Goal: Task Accomplishment & Management: Use online tool/utility

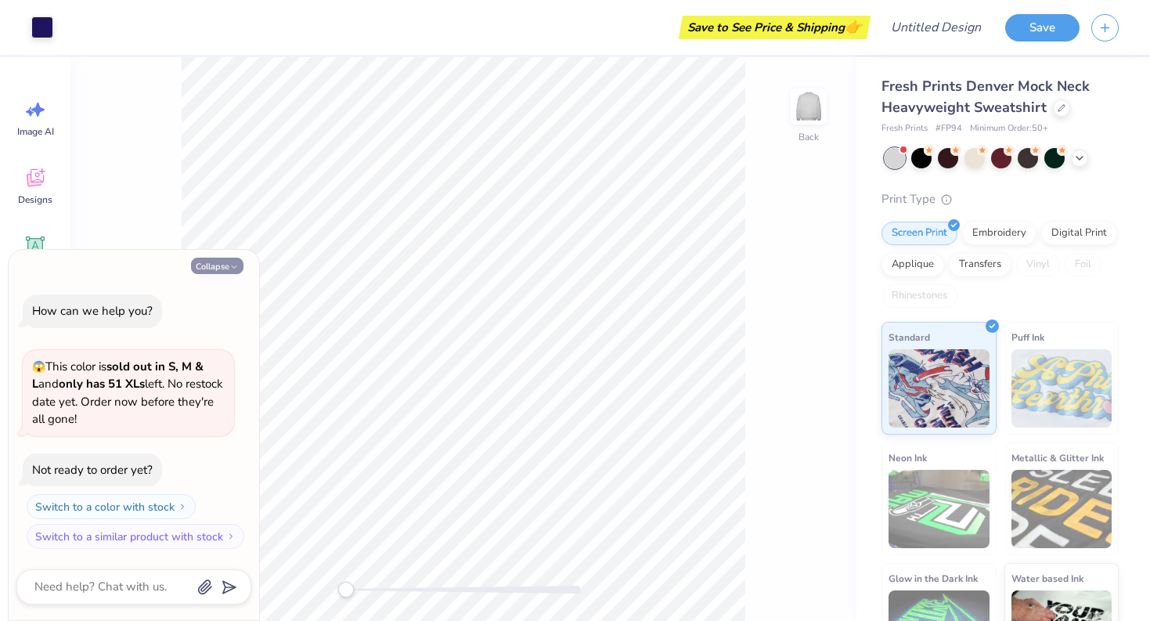
click at [217, 266] on button "Collapse" at bounding box center [217, 266] width 52 height 16
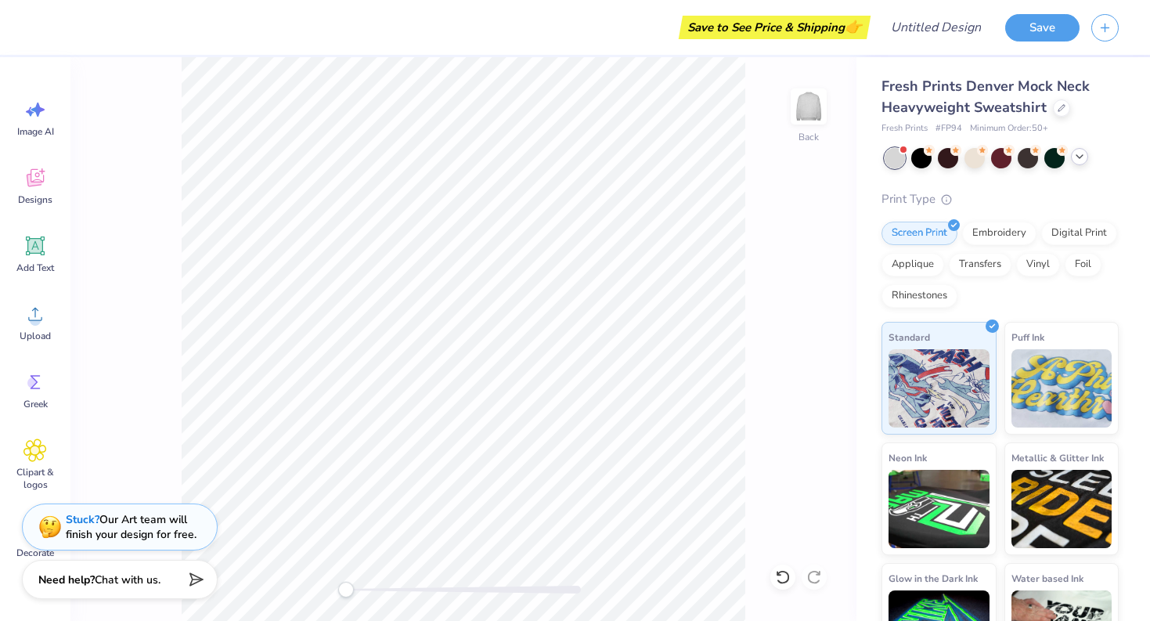
click at [1085, 156] on icon at bounding box center [1079, 156] width 13 height 13
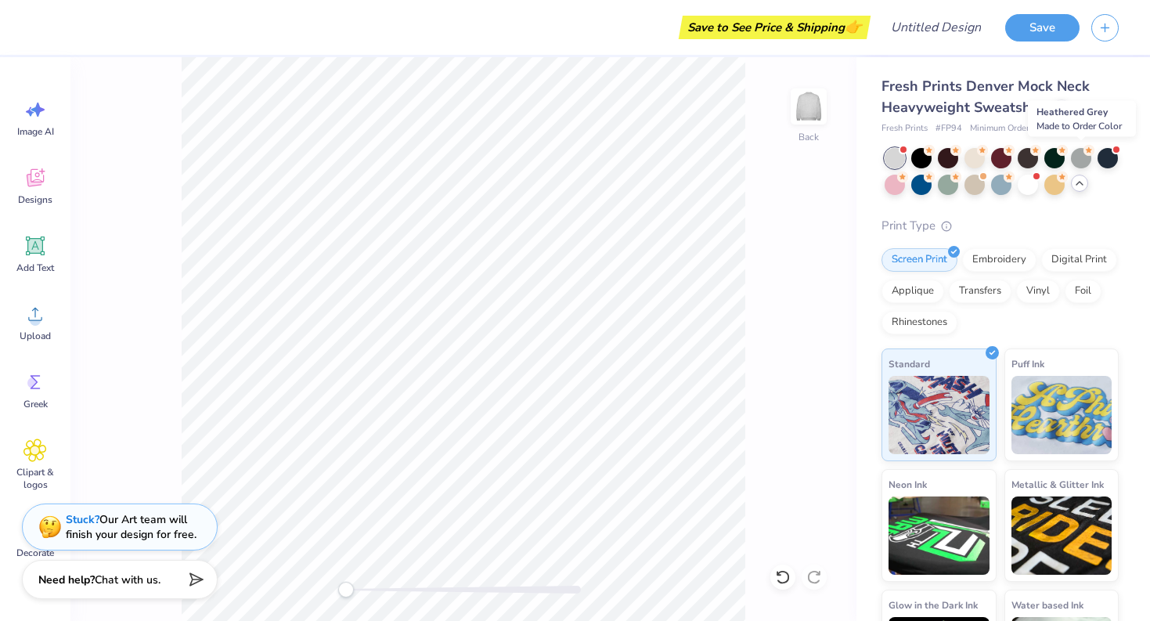
click at [1085, 156] on div at bounding box center [1081, 158] width 20 height 20
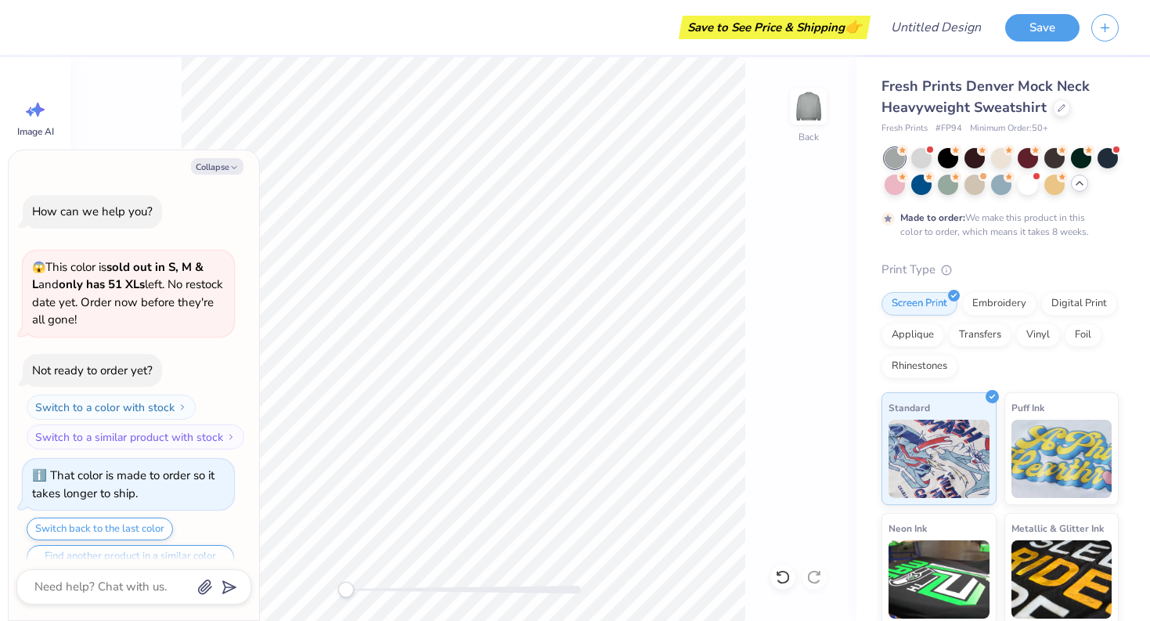
scroll to position [31, 0]
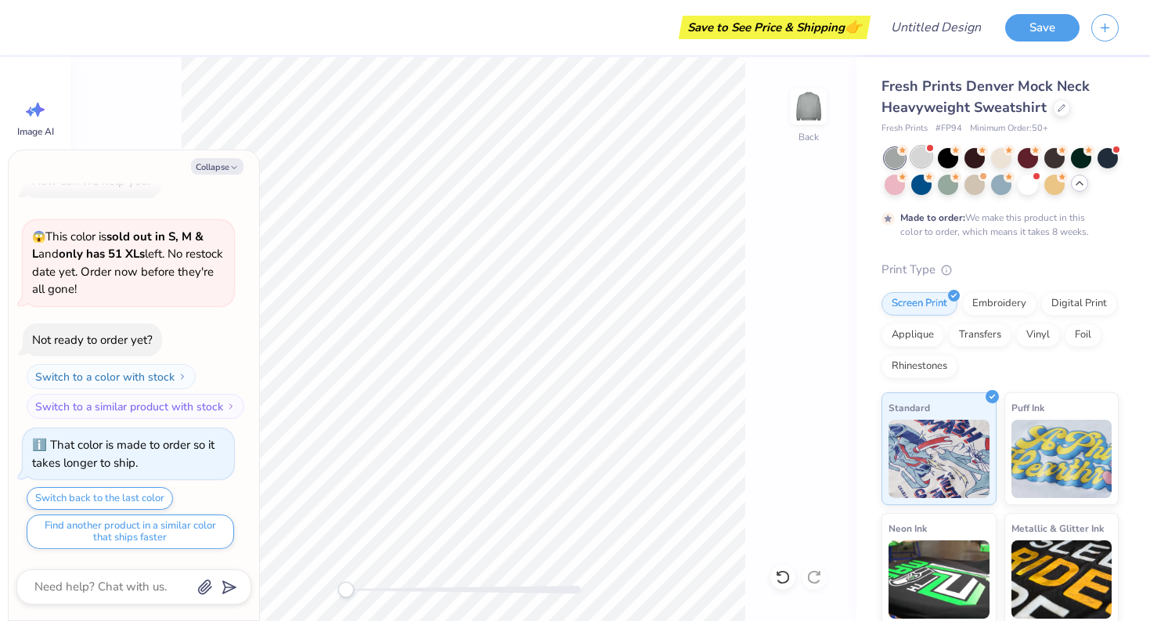
click at [923, 158] on div at bounding box center [921, 156] width 20 height 20
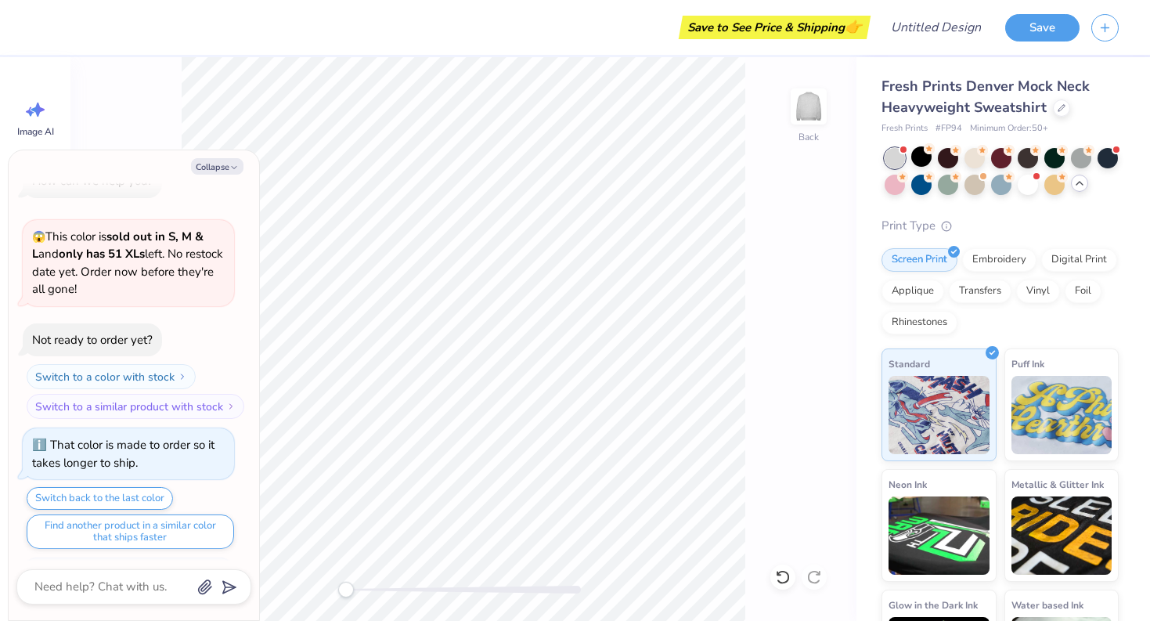
scroll to position [330, 0]
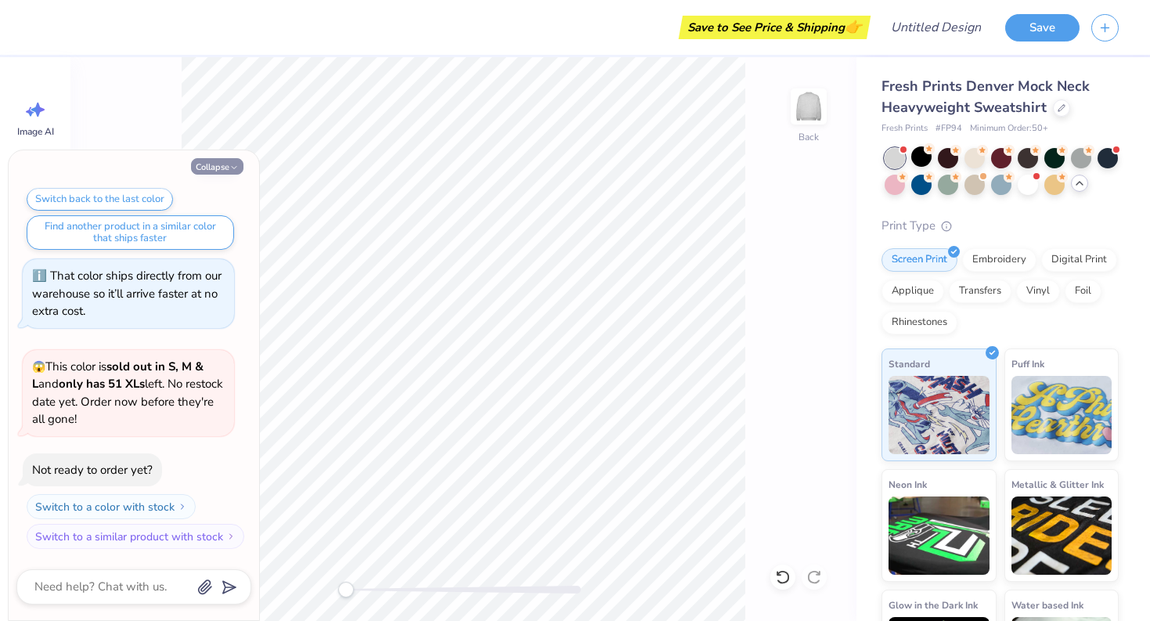
click at [211, 170] on button "Collapse" at bounding box center [217, 166] width 52 height 16
type textarea "x"
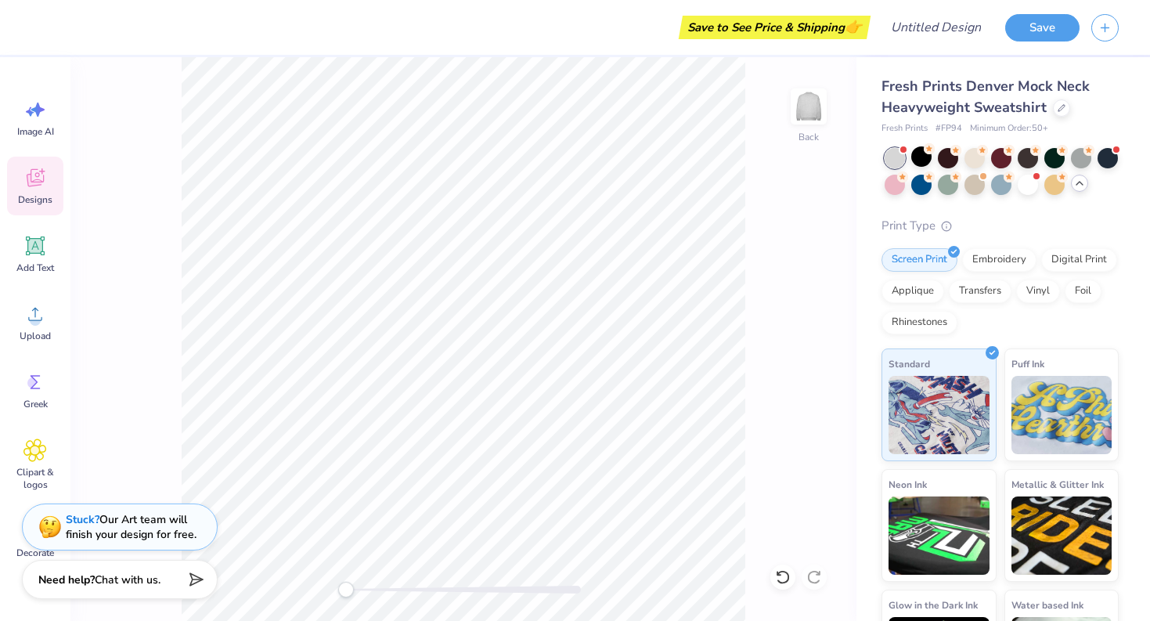
click at [38, 184] on icon at bounding box center [34, 180] width 15 height 13
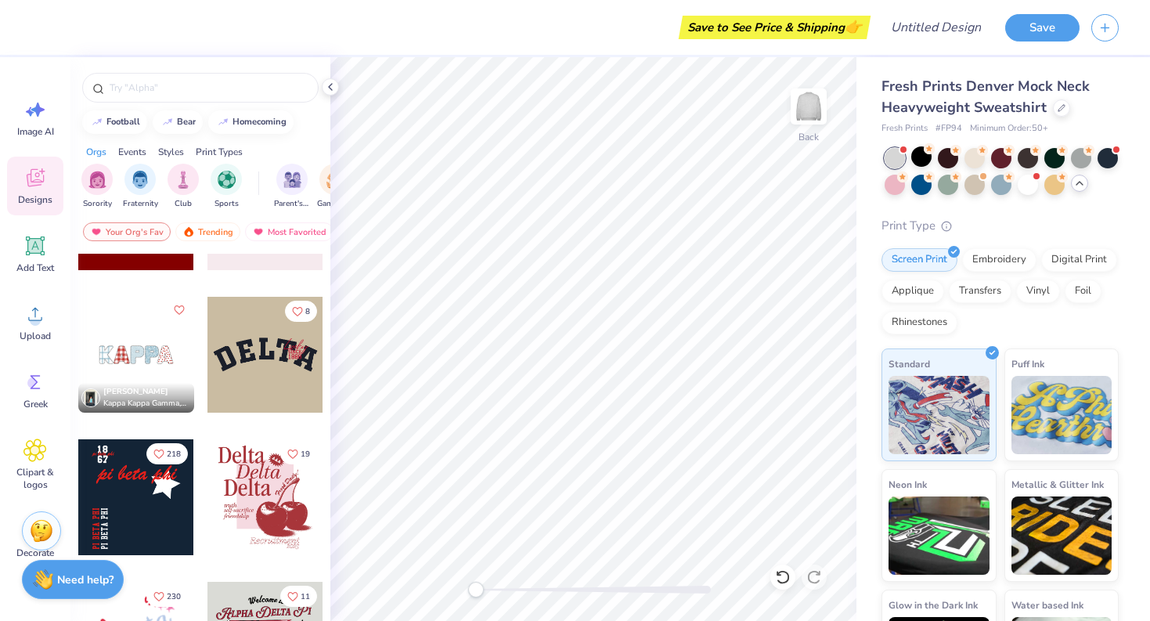
scroll to position [1949, 0]
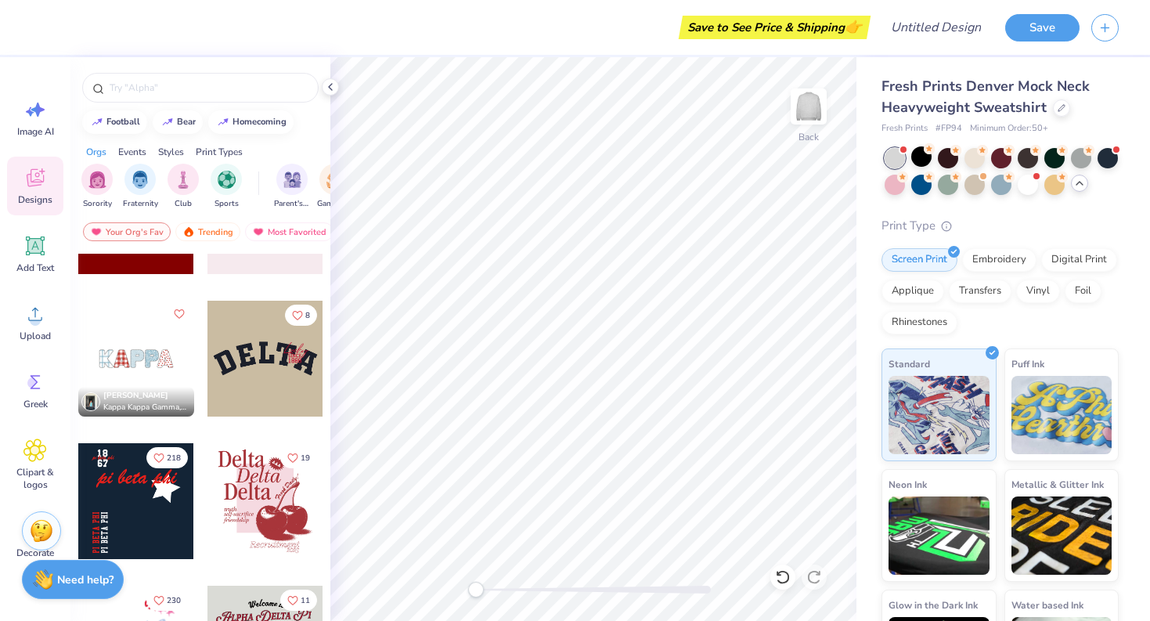
click at [261, 350] on div at bounding box center [265, 359] width 116 height 116
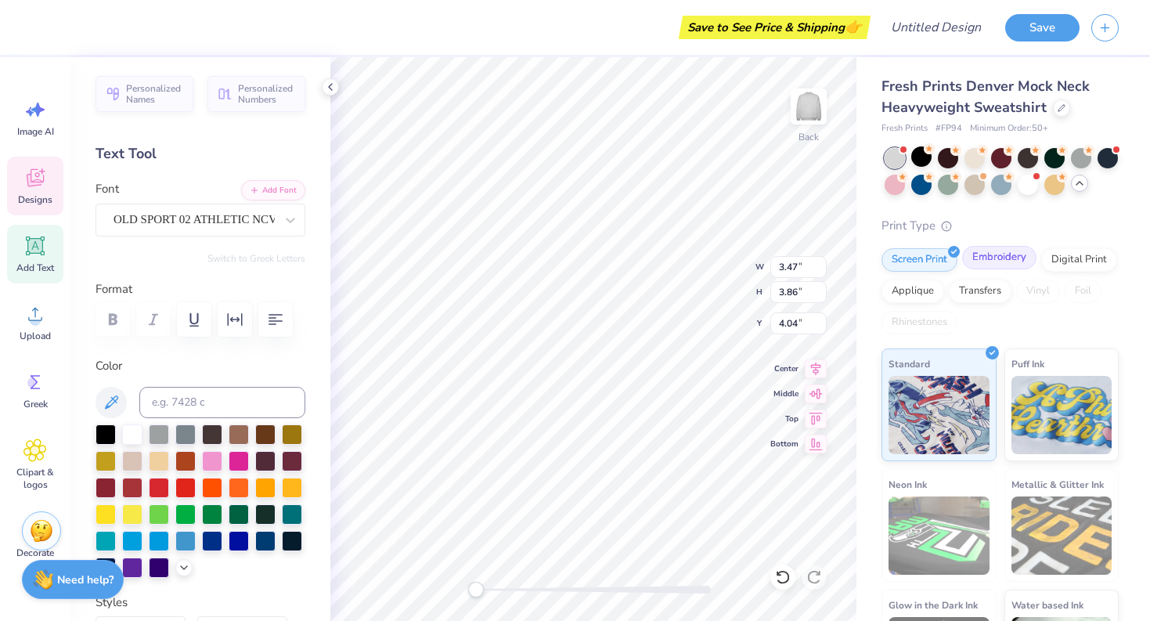
click at [981, 257] on div "Embroidery" at bounding box center [999, 257] width 74 height 23
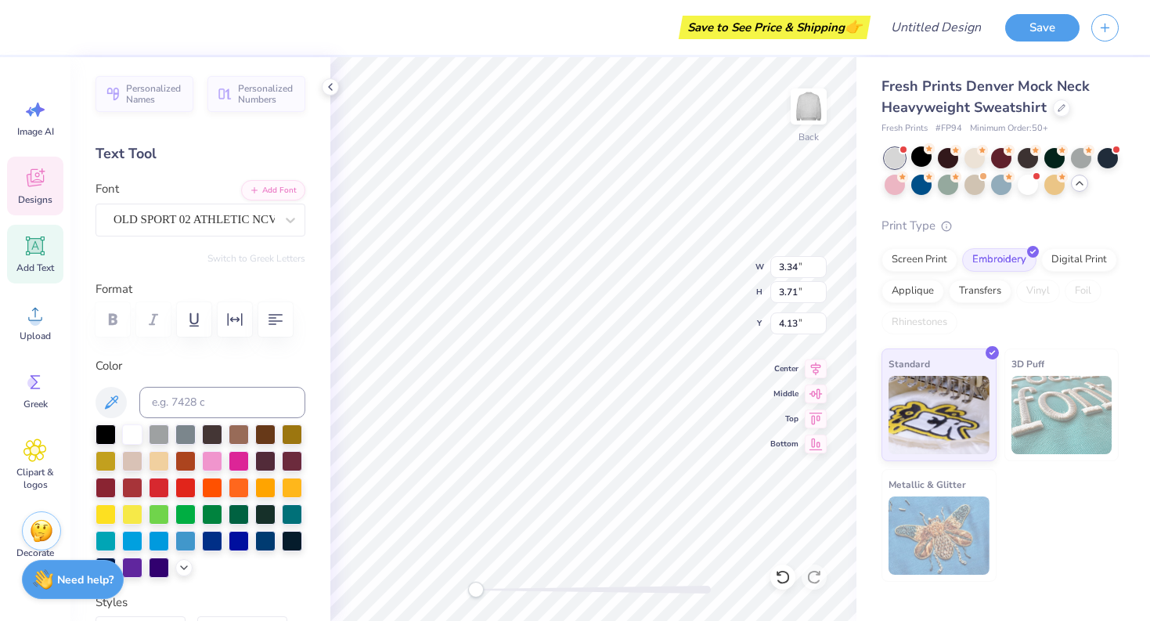
type textarea "c"
type input "2.89"
type input "3.56"
type input "3.14"
type textarea "l"
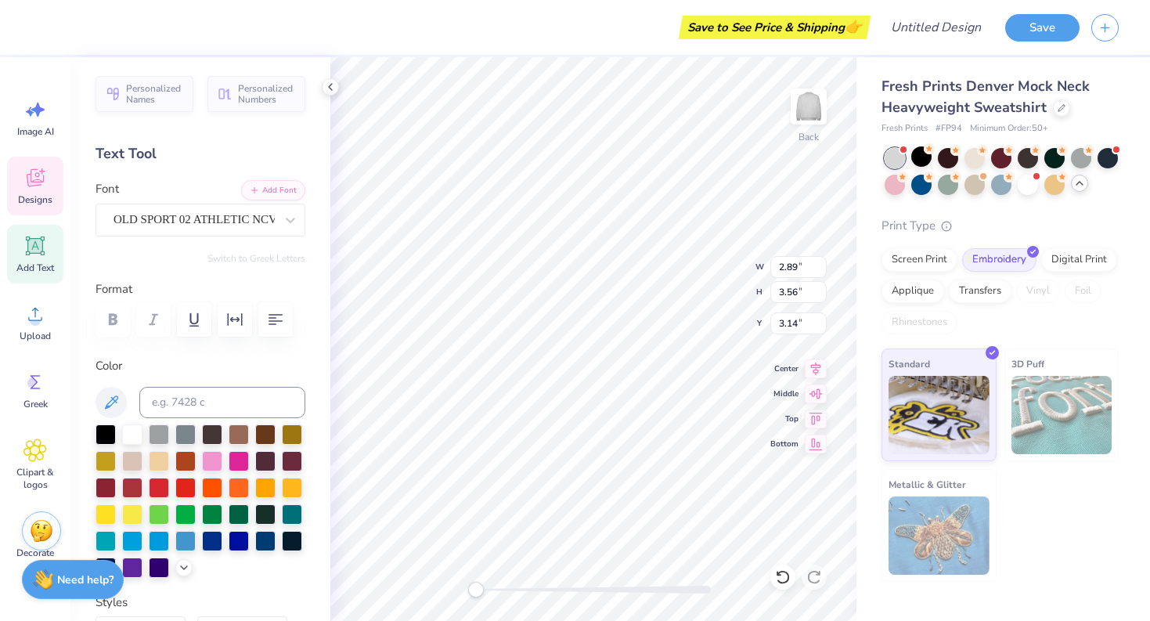
type input "2.21"
type input "3.19"
type input "2.99"
type textarea "L"
type textarea "o"
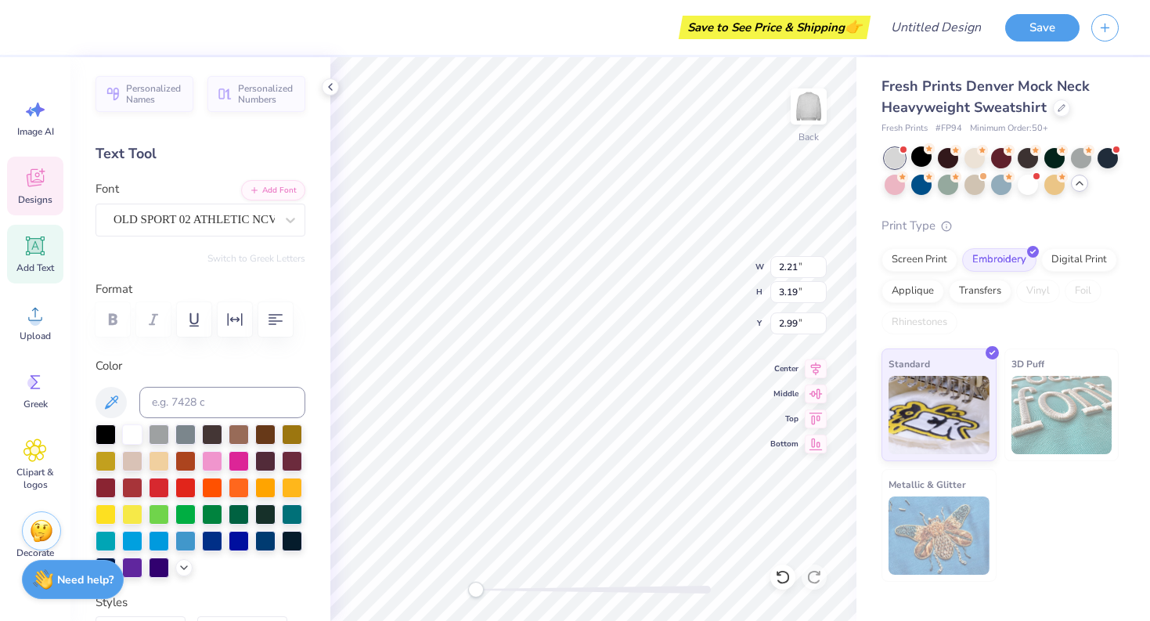
type input "3.00"
type input "3.50"
type input "3.05"
type textarea "u"
type input "3.47"
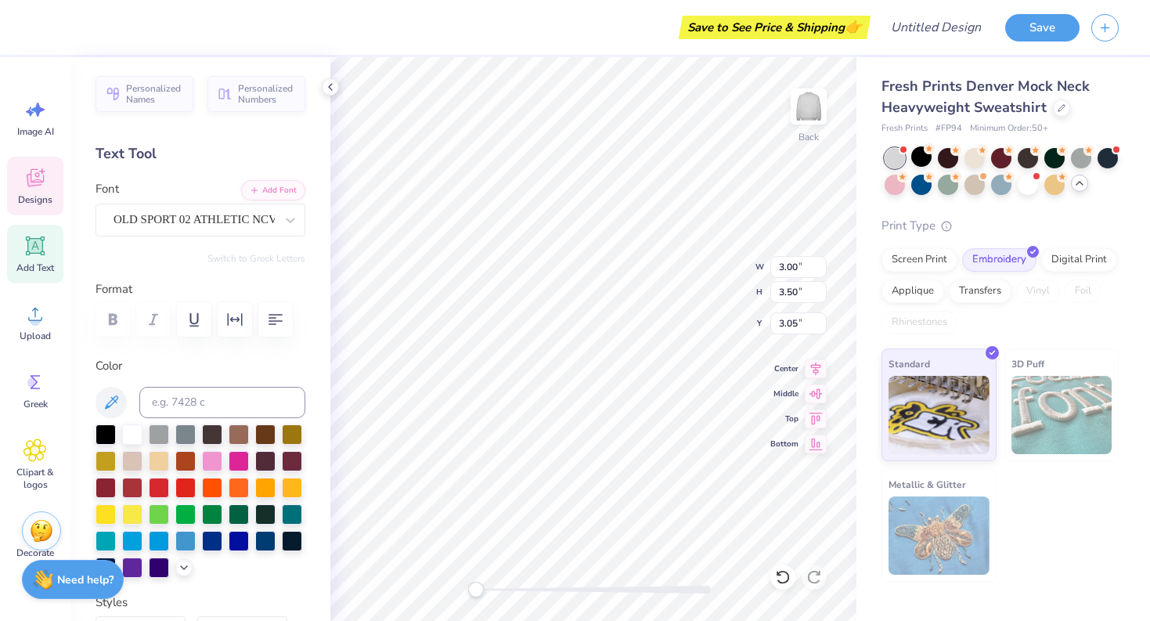
type input "3.86"
type input "4.11"
type textarea "d"
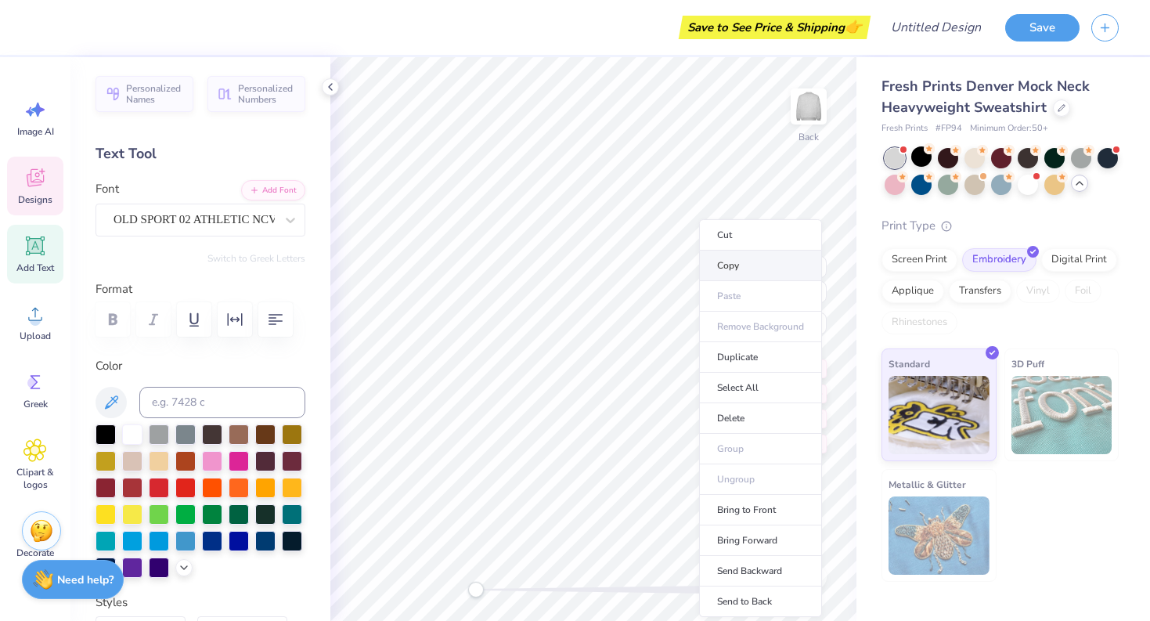
click at [724, 272] on li "Copy" at bounding box center [760, 266] width 123 height 31
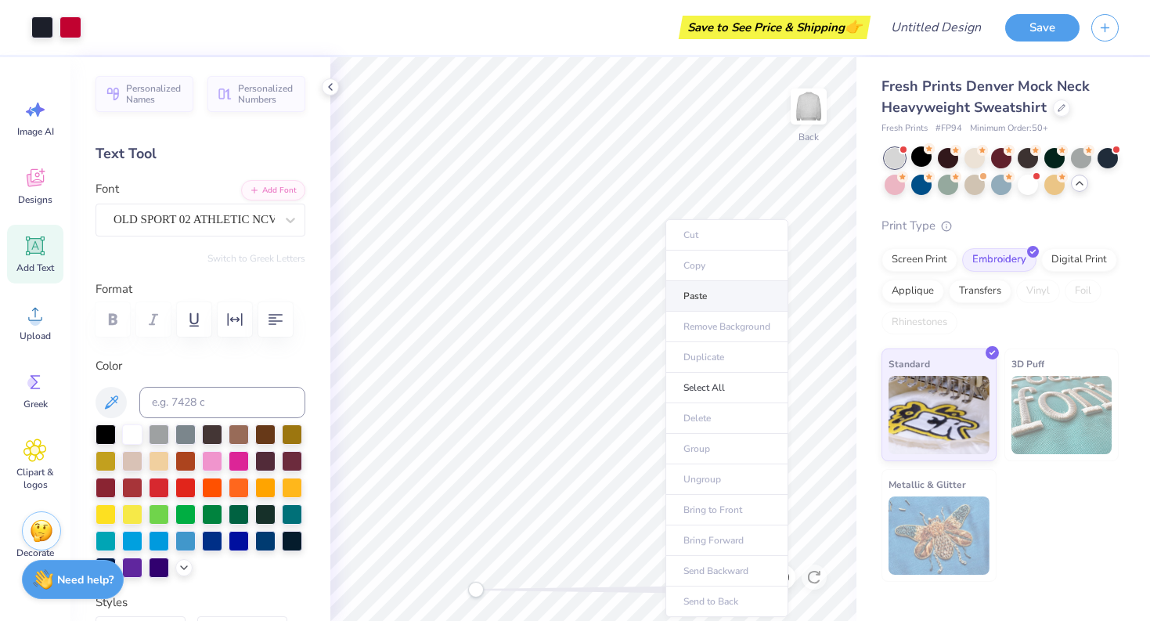
click at [698, 294] on li "Paste" at bounding box center [727, 296] width 123 height 31
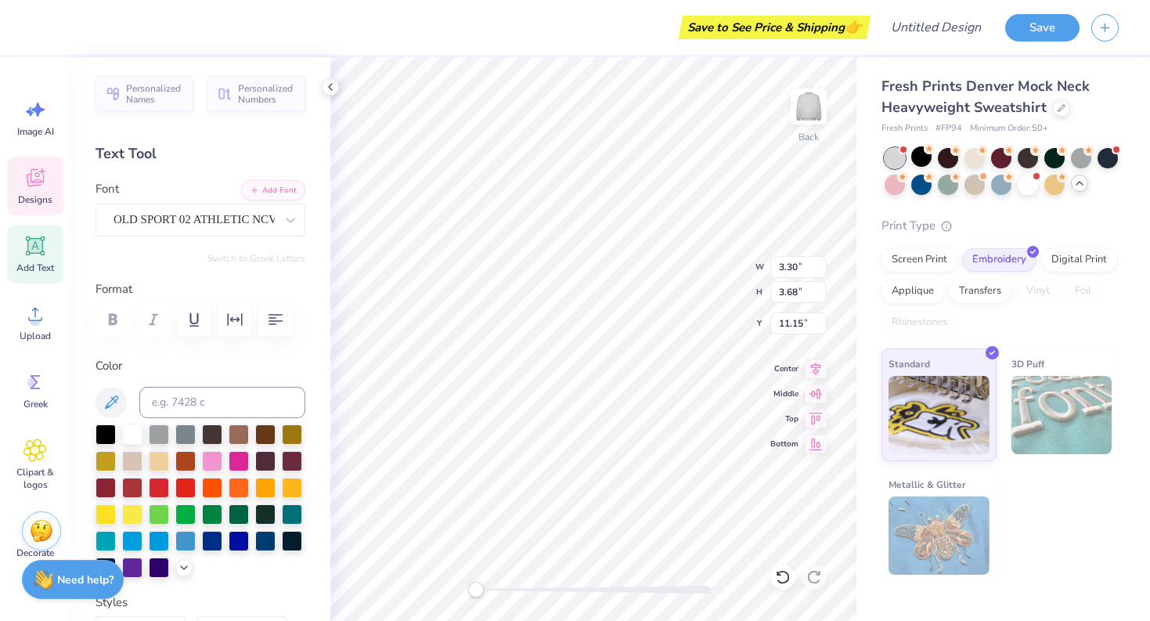
type textarea "9"
type input "1.87"
type input "0.72"
type input "5.35"
type textarea "2024"
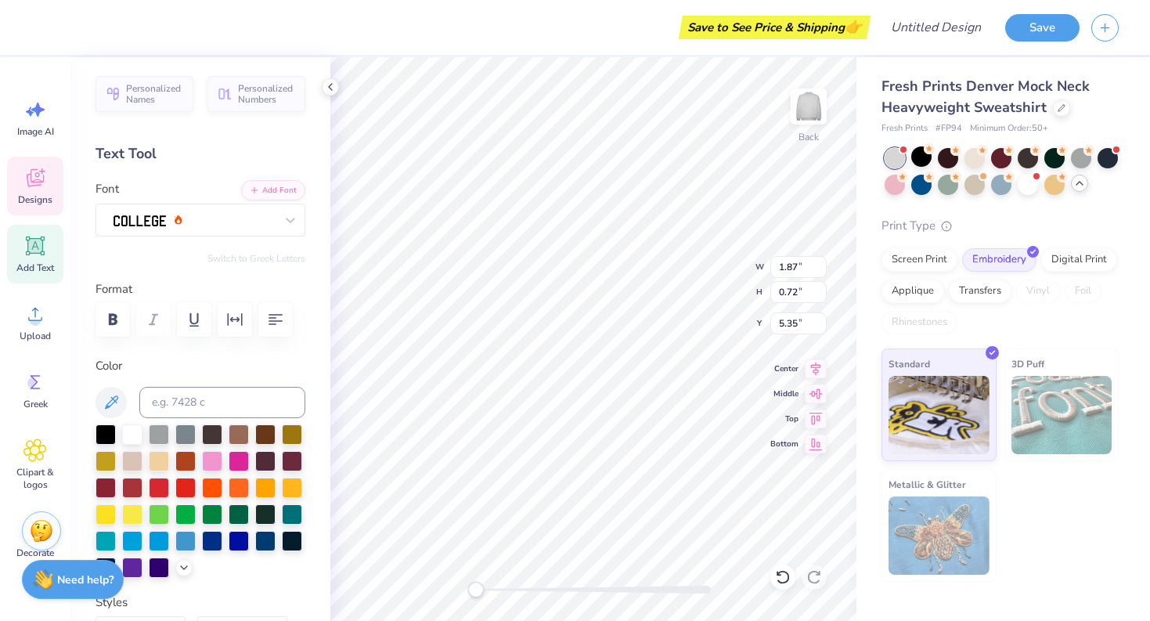
scroll to position [0, 0]
type input "4.27"
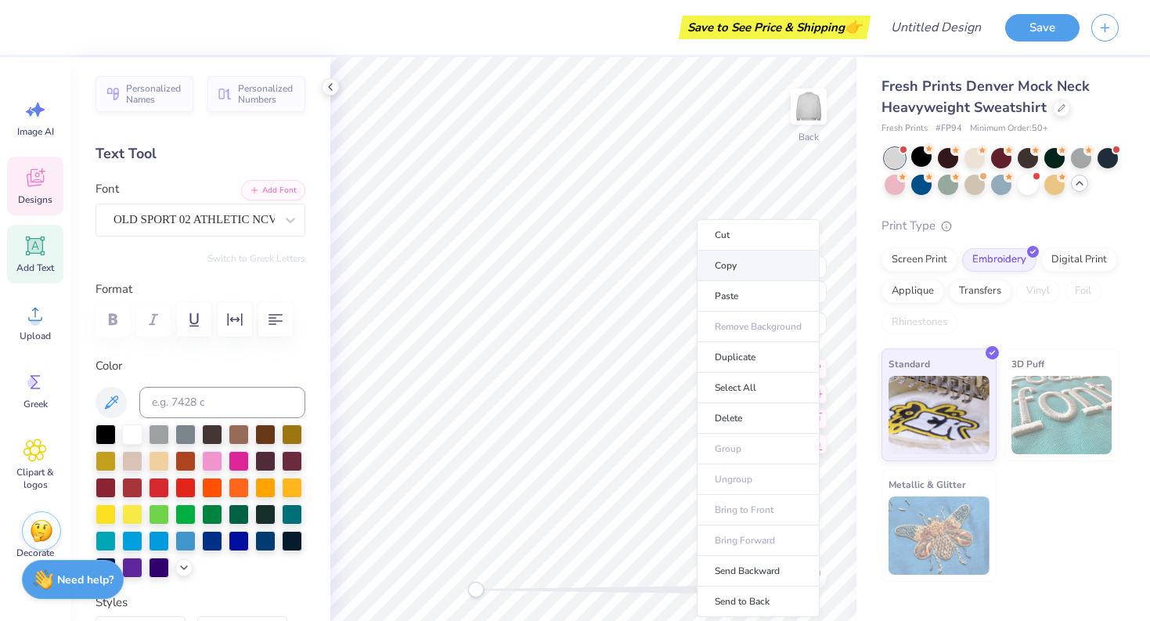
click at [710, 269] on li "Copy" at bounding box center [758, 266] width 123 height 31
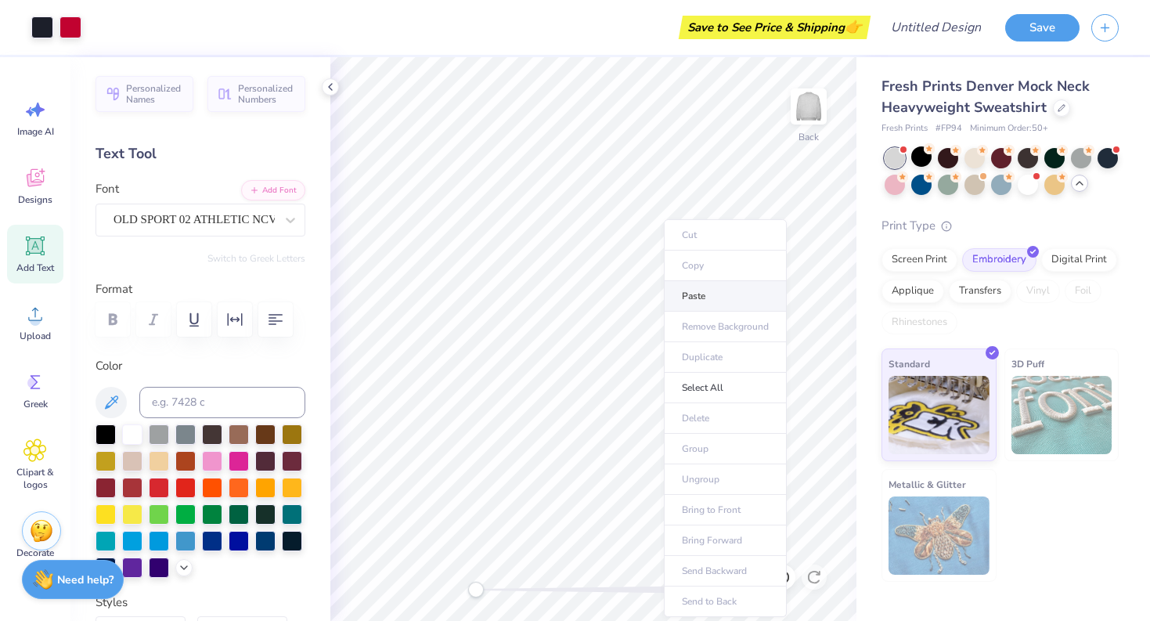
click at [689, 298] on li "Paste" at bounding box center [725, 296] width 123 height 31
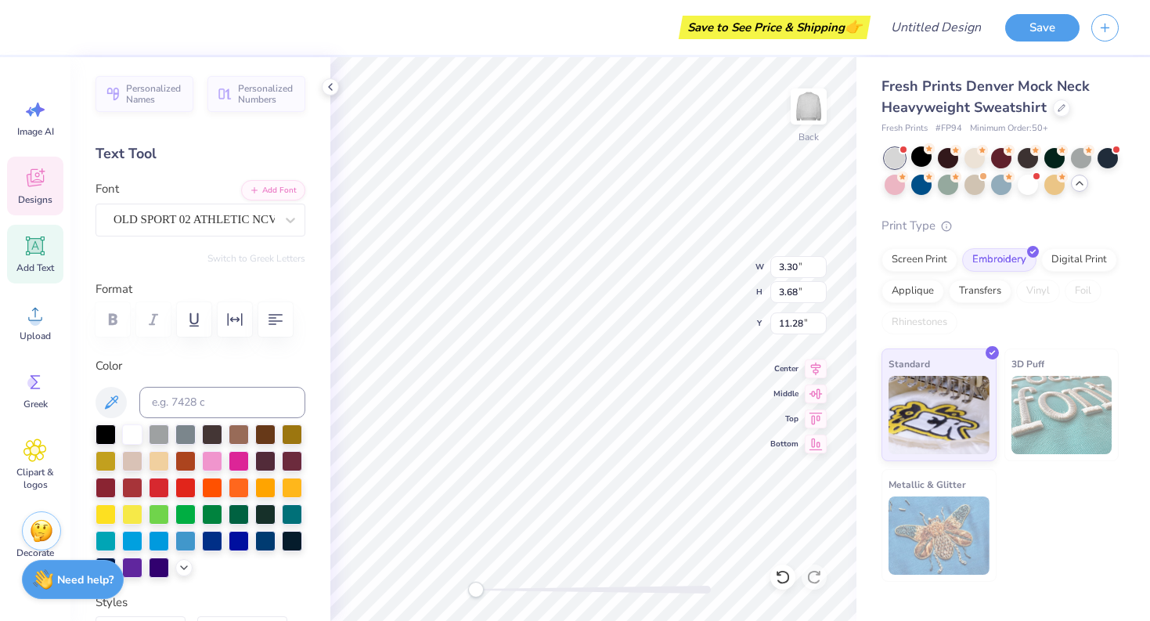
type textarea "9"
type input "2.81"
type input "3.32"
type input "3.70"
type input "2.29"
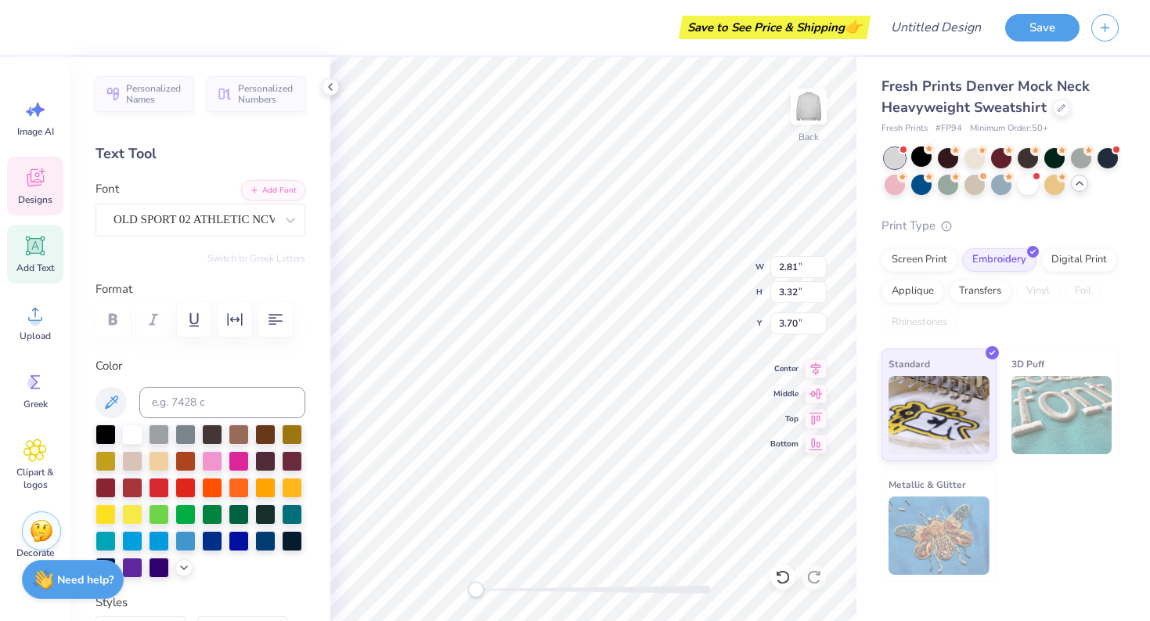
type input "3.14"
type input "3.37"
type input "2.83"
type input "3.44"
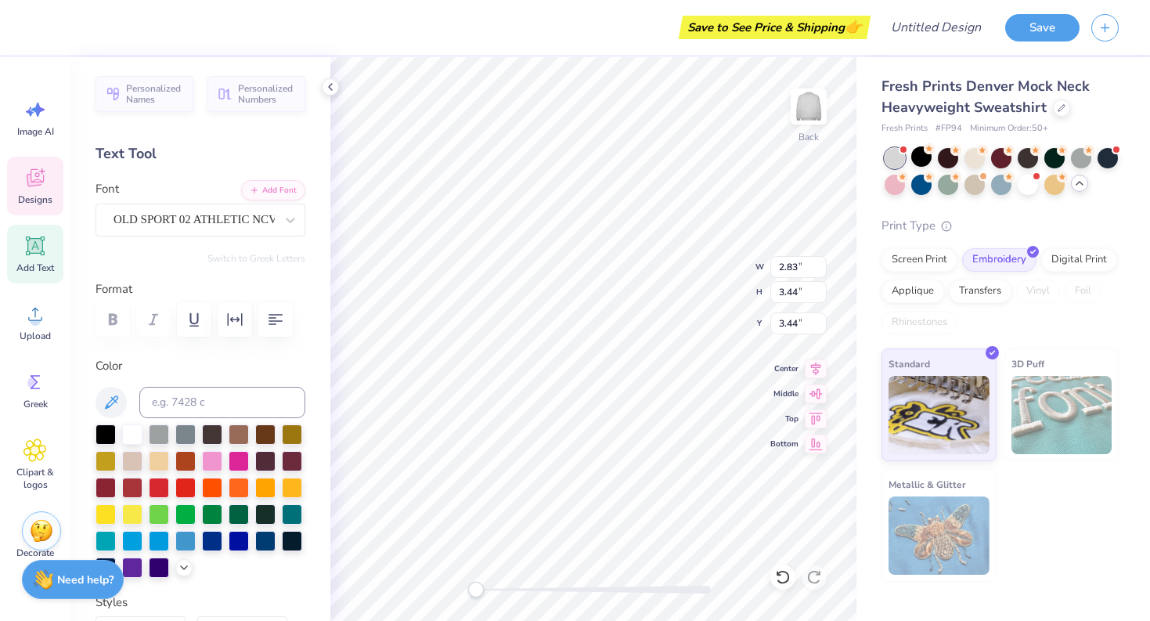
type input "3.30"
type input "3.68"
type input "4.27"
type input "3.17"
type input "3.46"
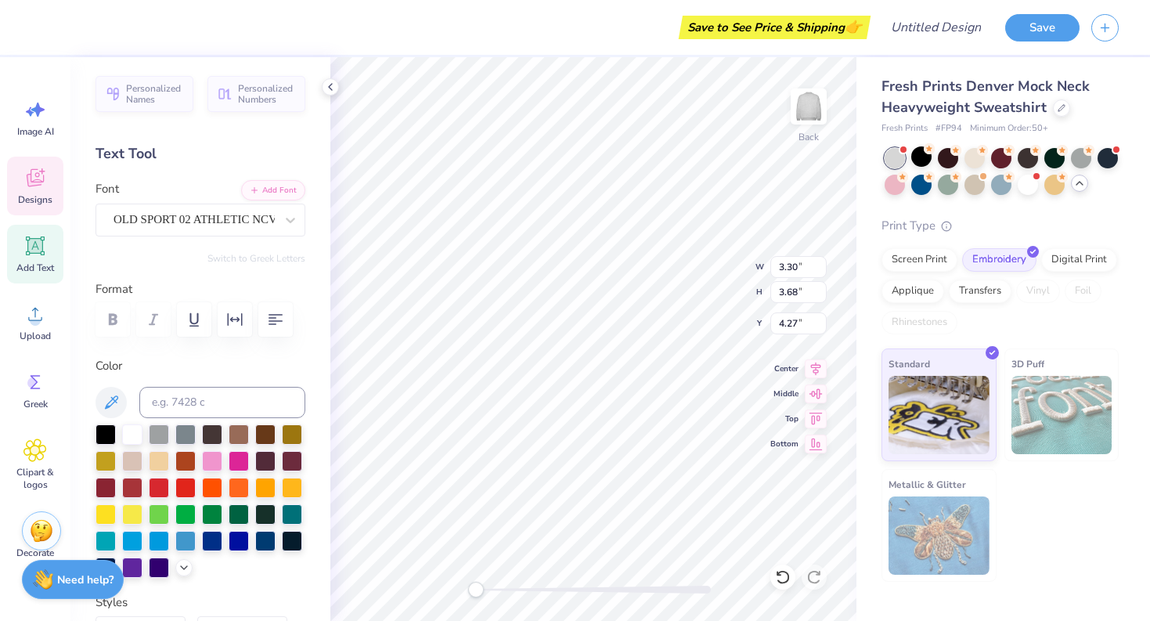
type input "11.47"
type input "2.81"
type input "3.32"
type input "3.61"
click at [502, 267] on li "Copy" at bounding box center [549, 266] width 123 height 31
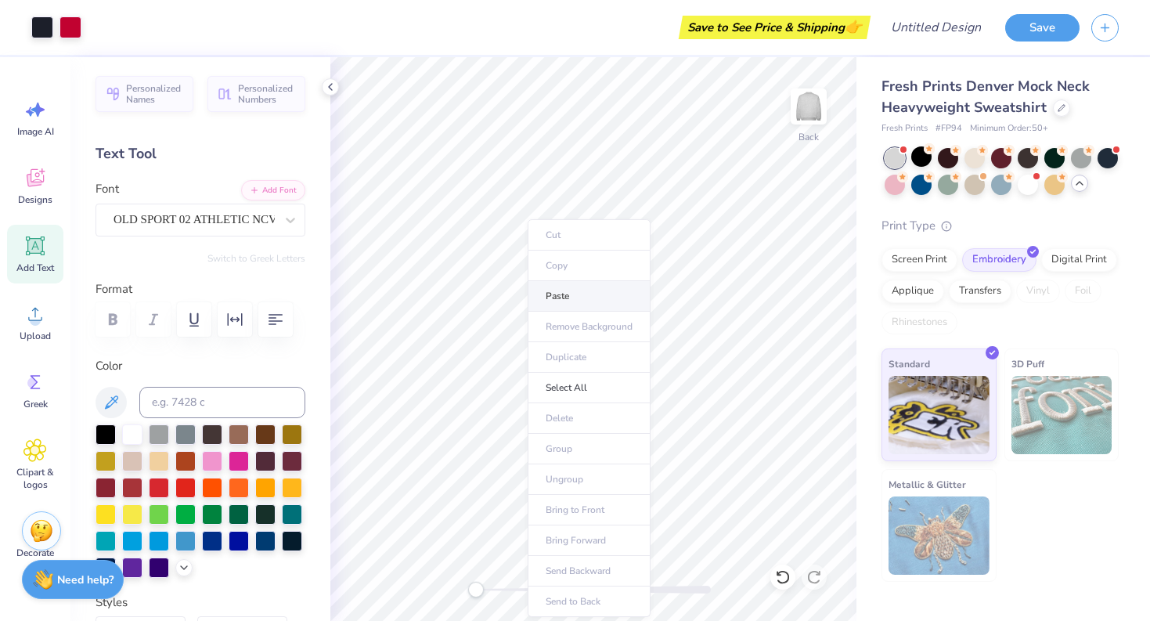
click at [546, 298] on li "Paste" at bounding box center [589, 296] width 123 height 31
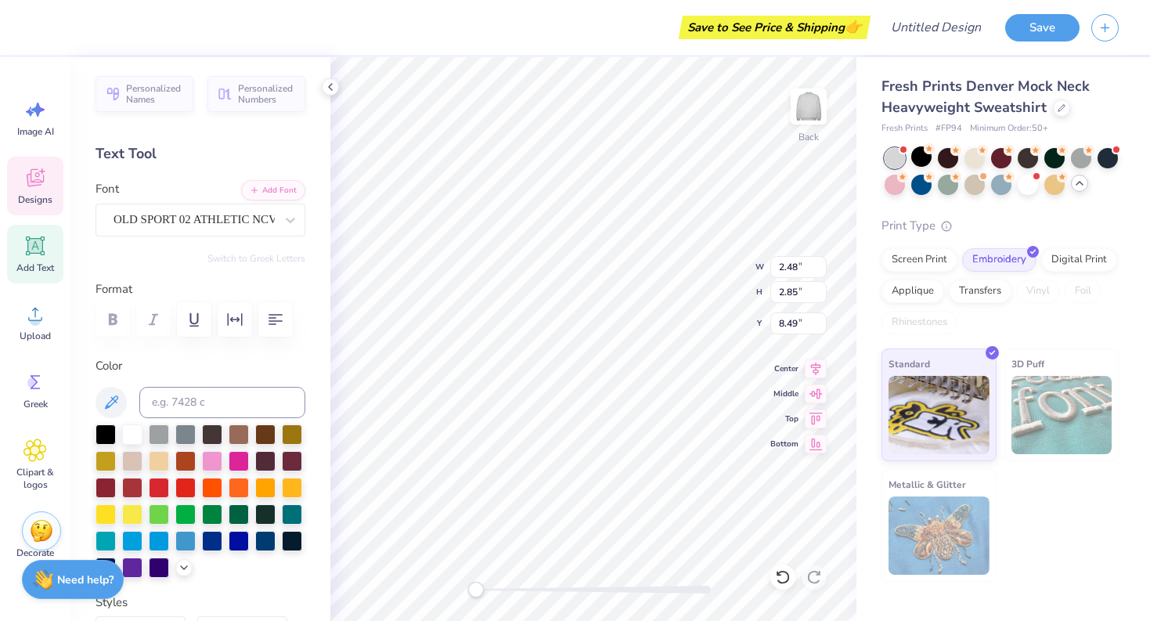
type textarea "l"
click at [553, 267] on li "Copy" at bounding box center [600, 266] width 123 height 31
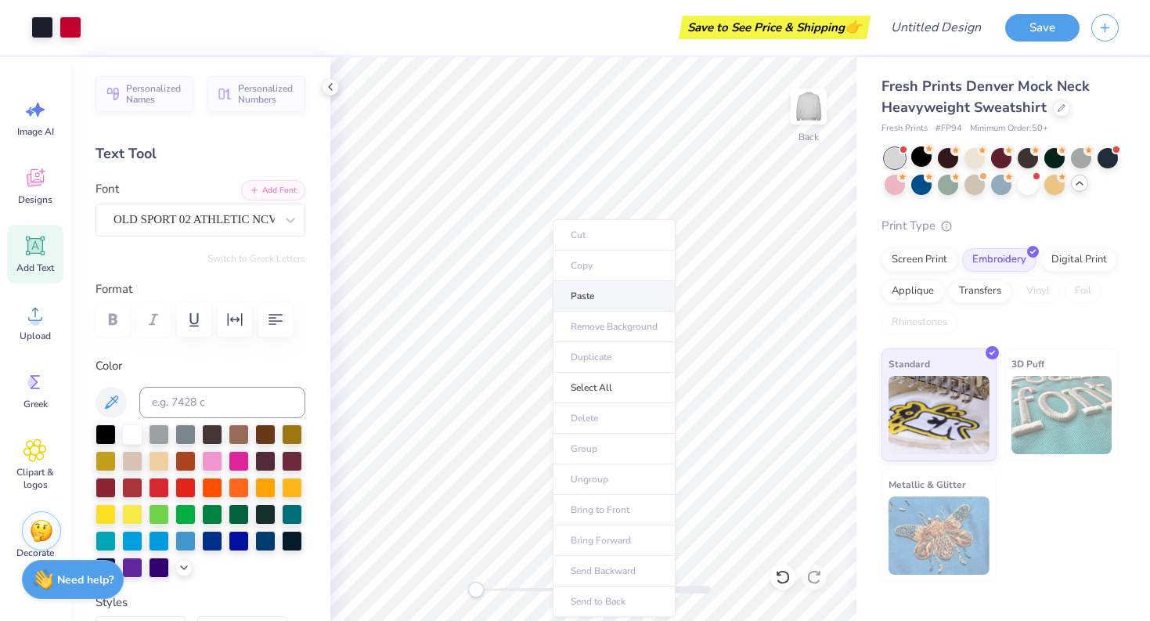
click at [572, 301] on li "Paste" at bounding box center [614, 296] width 123 height 31
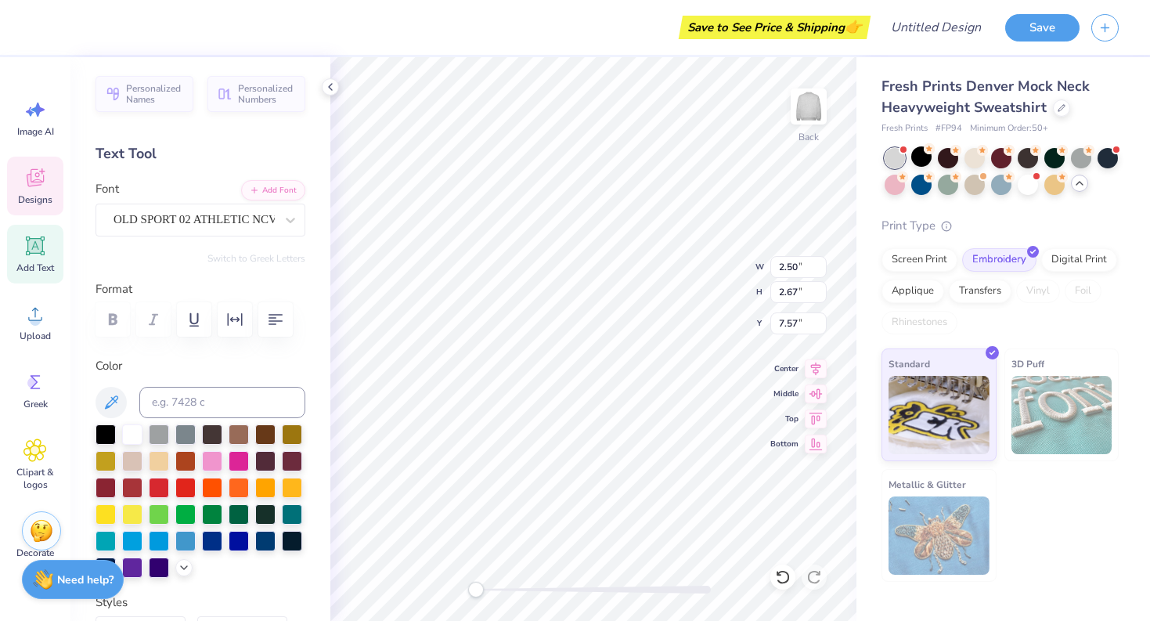
type textarea "l"
type textarea "o"
click at [584, 264] on li "Copy" at bounding box center [632, 266] width 123 height 31
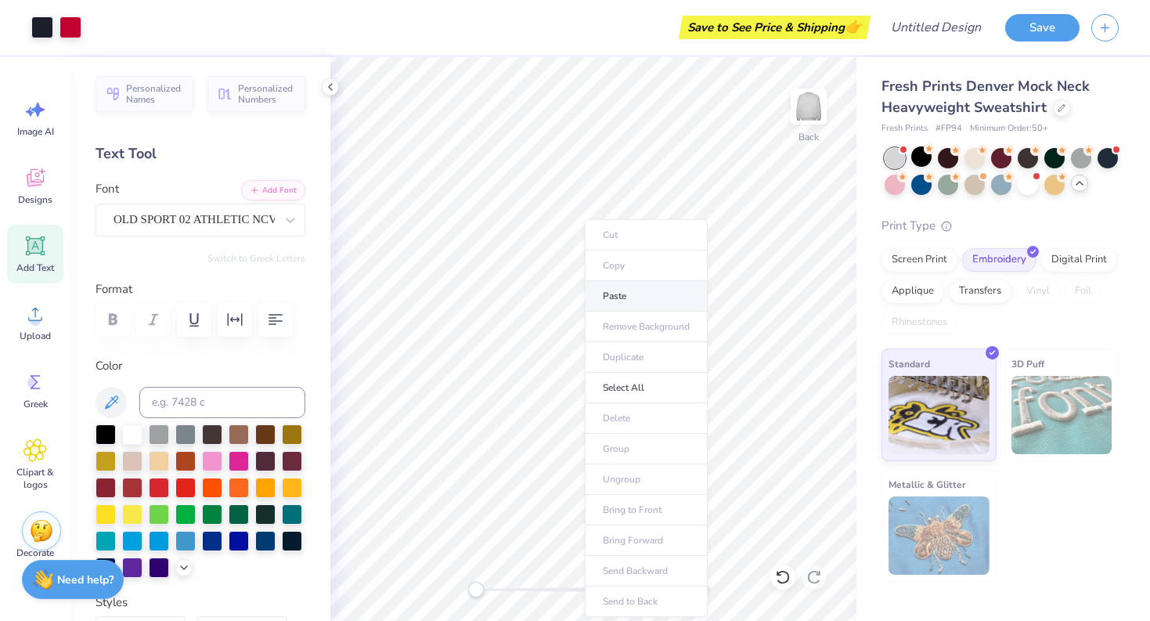
click at [604, 295] on li "Paste" at bounding box center [646, 296] width 123 height 31
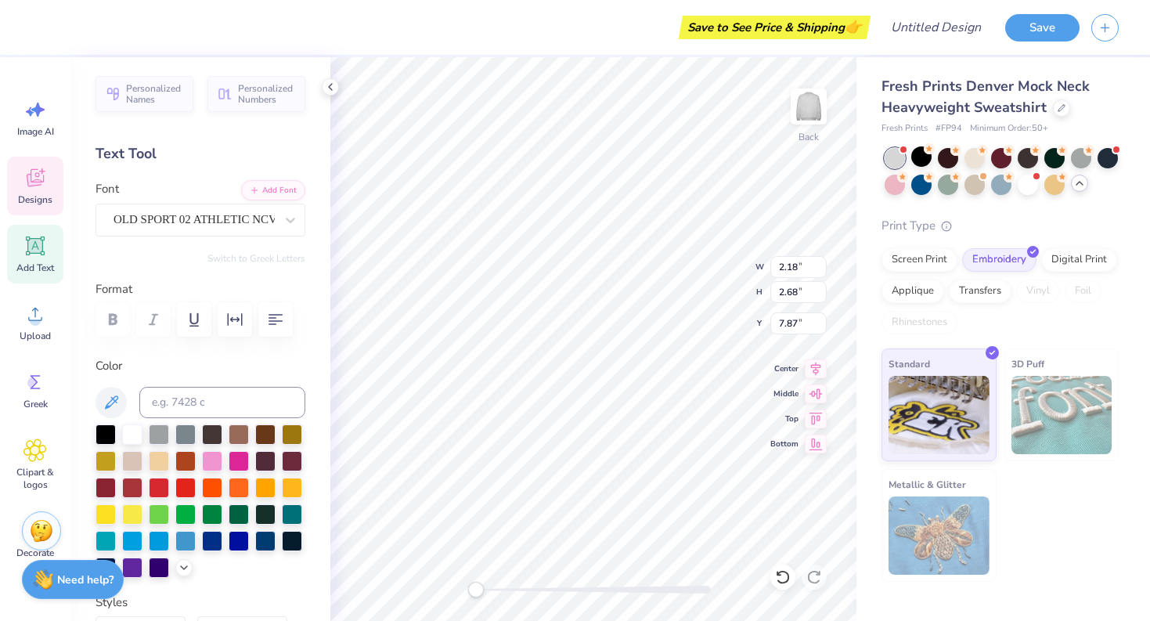
type textarea "u"
click at [633, 262] on li "Copy" at bounding box center [686, 266] width 123 height 31
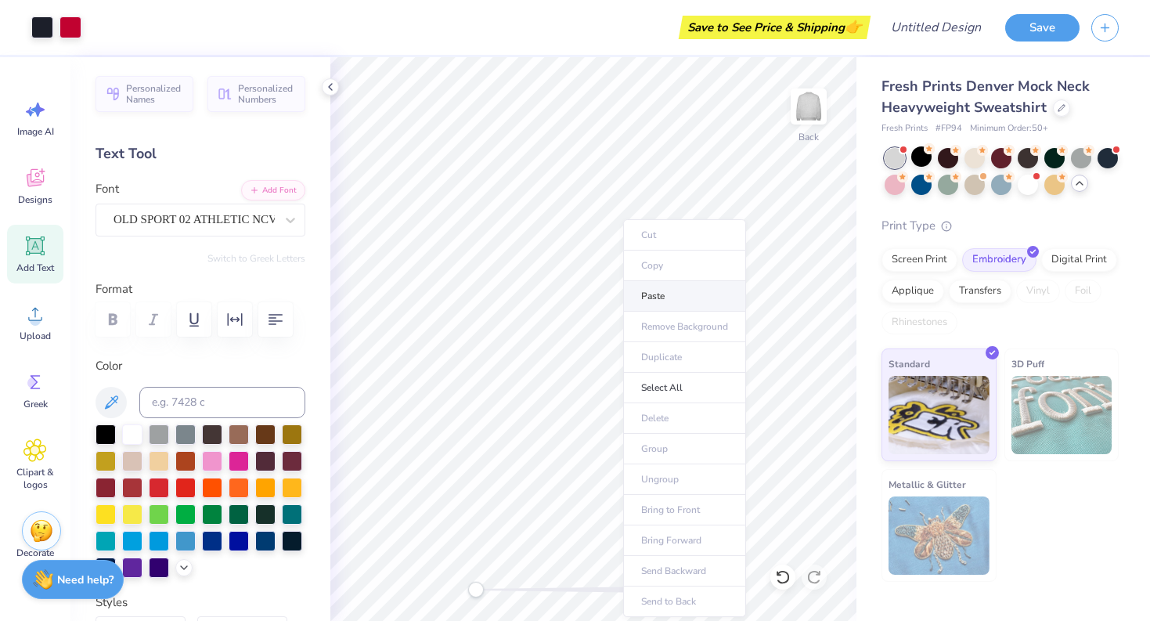
click at [652, 293] on li "Paste" at bounding box center [684, 296] width 123 height 31
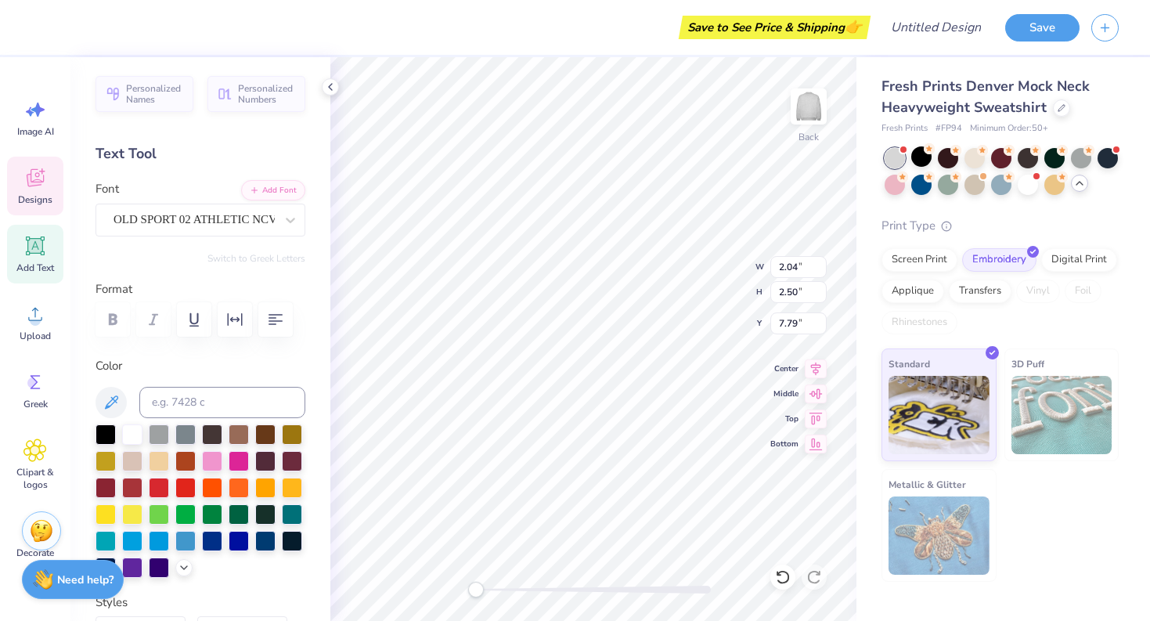
type textarea "d"
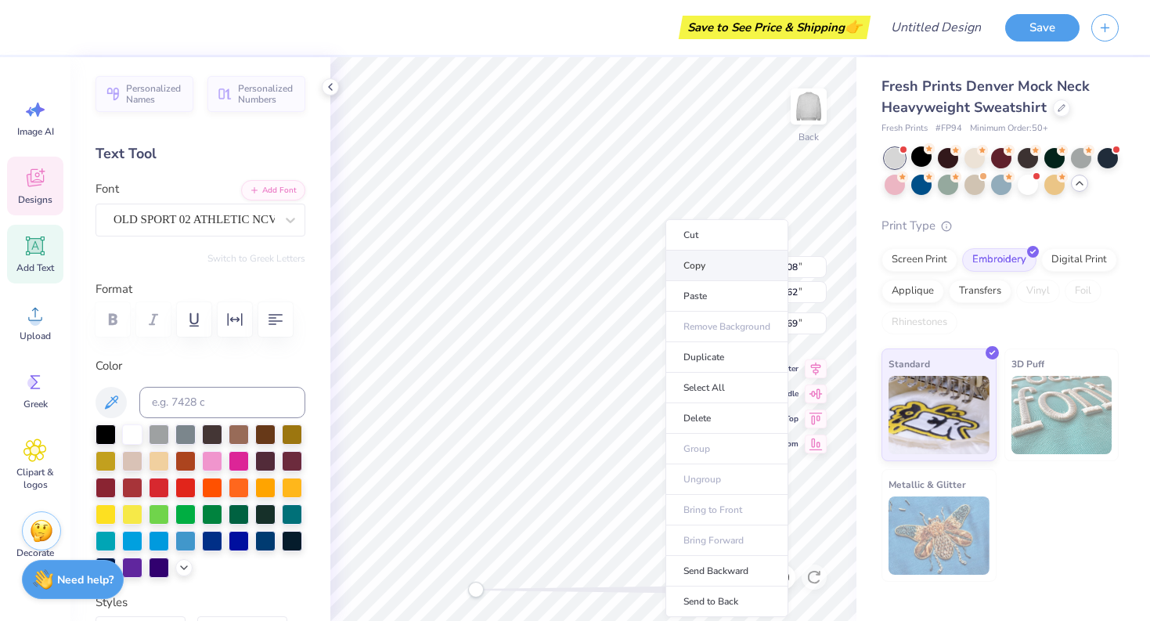
click at [680, 263] on li "Copy" at bounding box center [727, 266] width 123 height 31
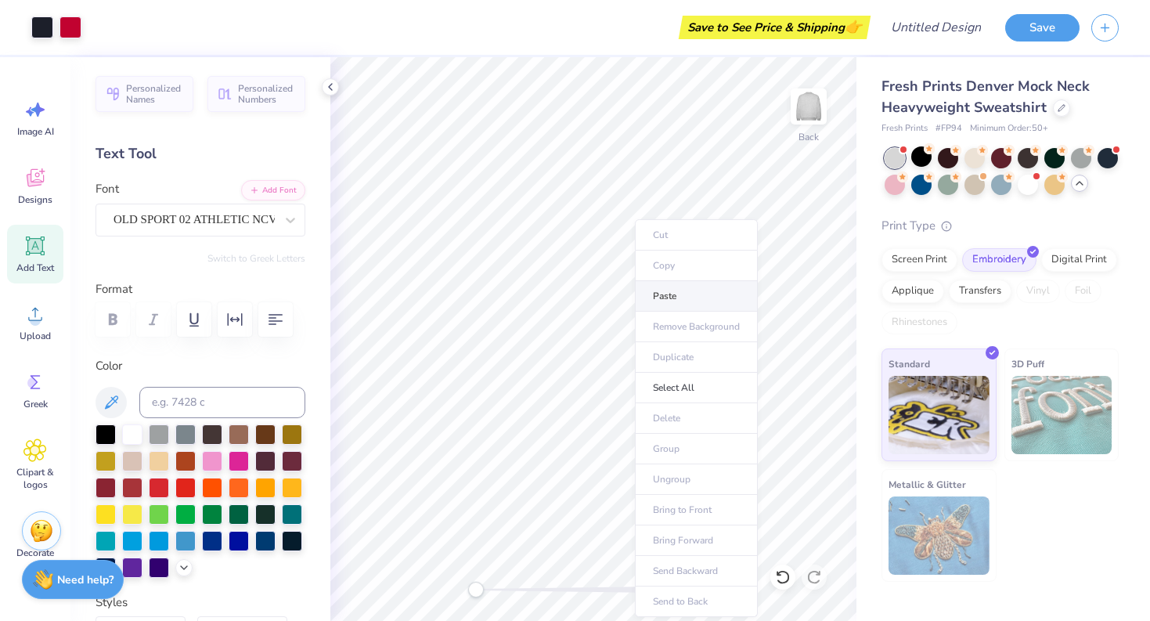
click at [660, 301] on li "Paste" at bounding box center [696, 296] width 123 height 31
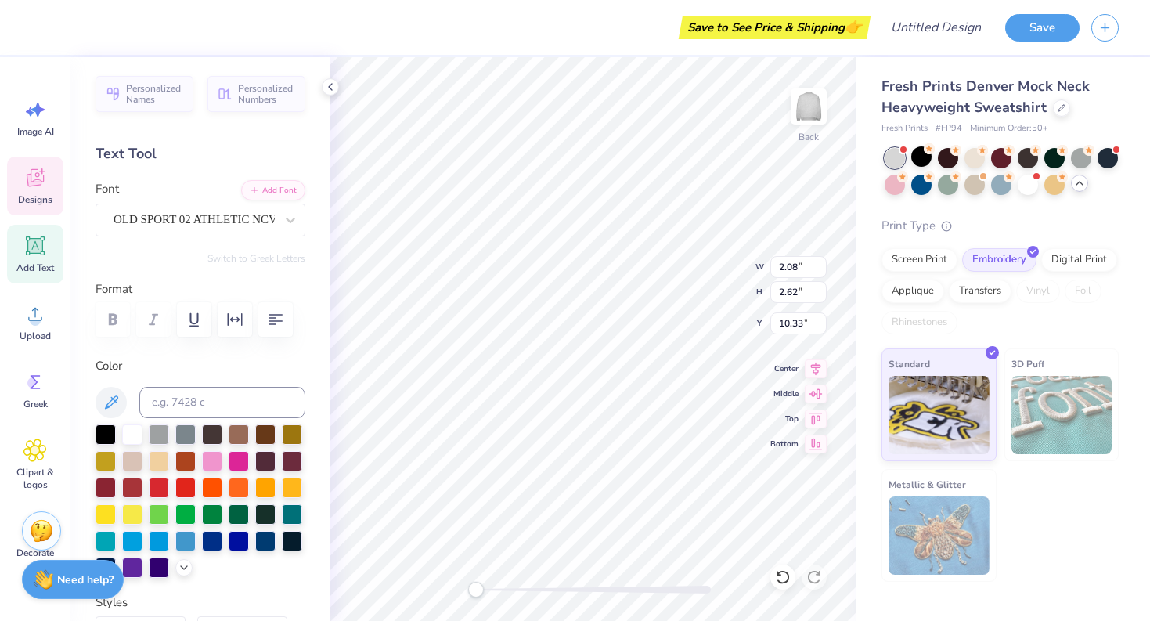
type textarea "9"
type input "8.09"
type input "2.41"
type input "2.72"
type input "9.74"
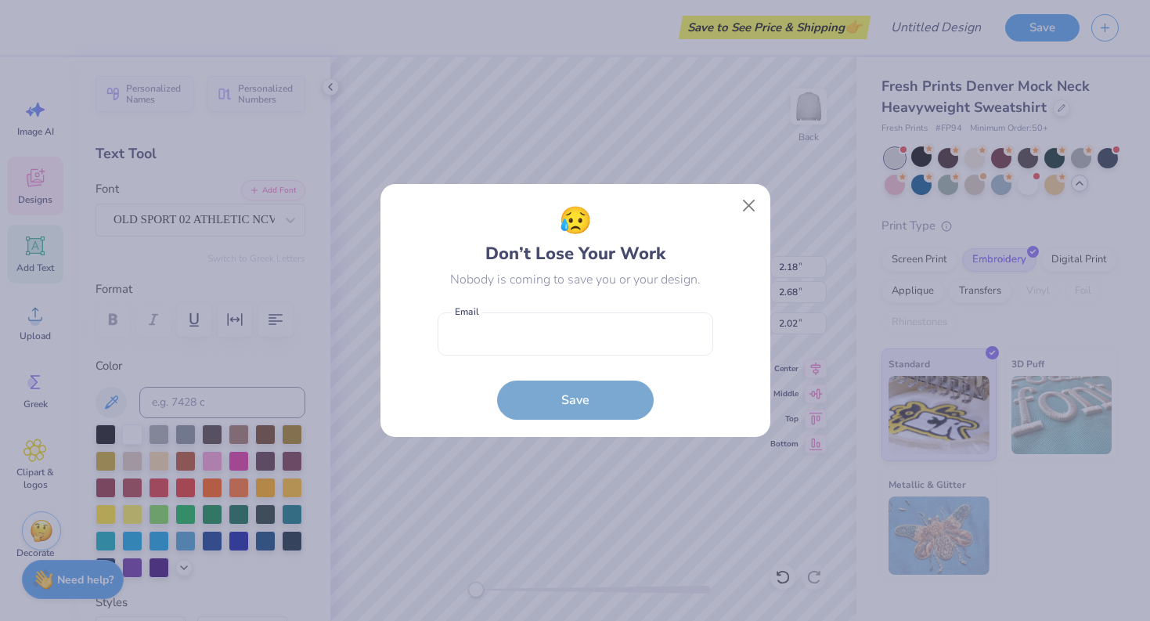
click at [561, 255] on body "Save to See Price & Shipping 👉 Design Title Save Image AI Designs Add Text Uplo…" at bounding box center [575, 310] width 1150 height 621
click at [749, 206] on button "Close" at bounding box center [749, 206] width 30 height 30
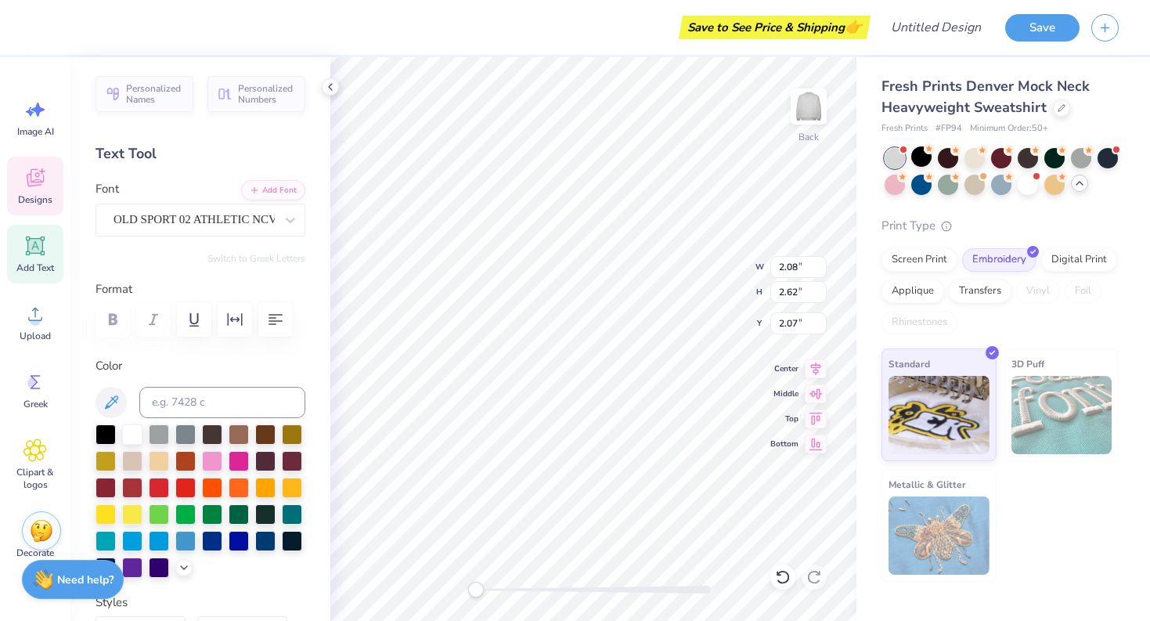
type input "2.41"
type input "2.72"
type input "2.64"
type input "2.08"
type input "2.62"
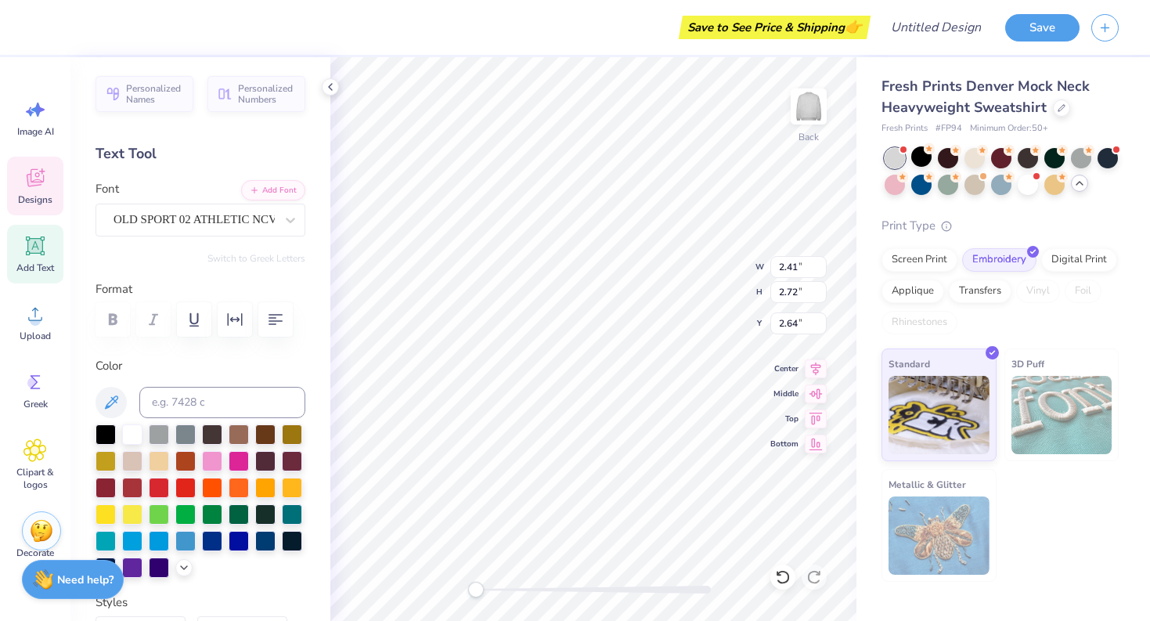
type input "2.07"
click at [1039, 395] on img at bounding box center [1062, 415] width 101 height 78
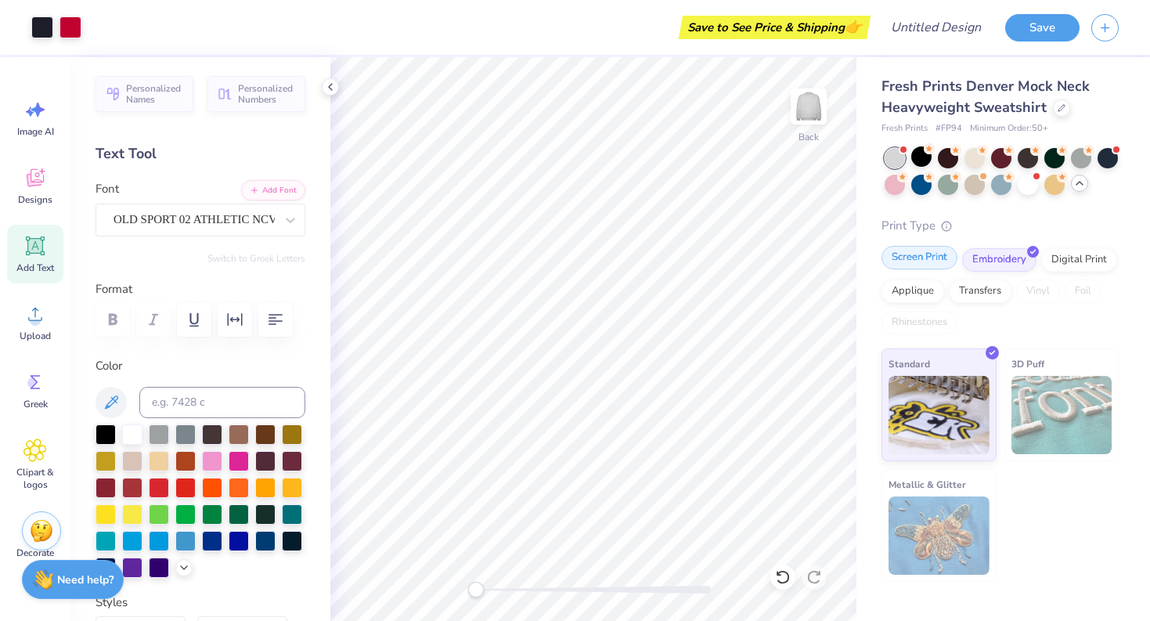
click at [907, 265] on div "Screen Print" at bounding box center [920, 257] width 76 height 23
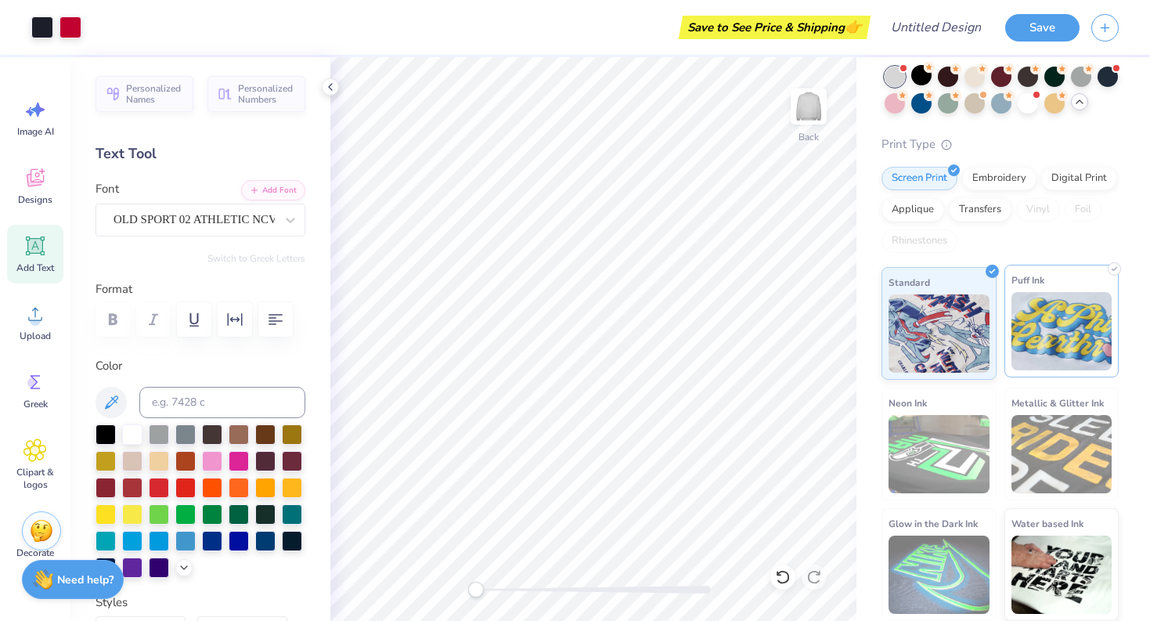
scroll to position [78, 0]
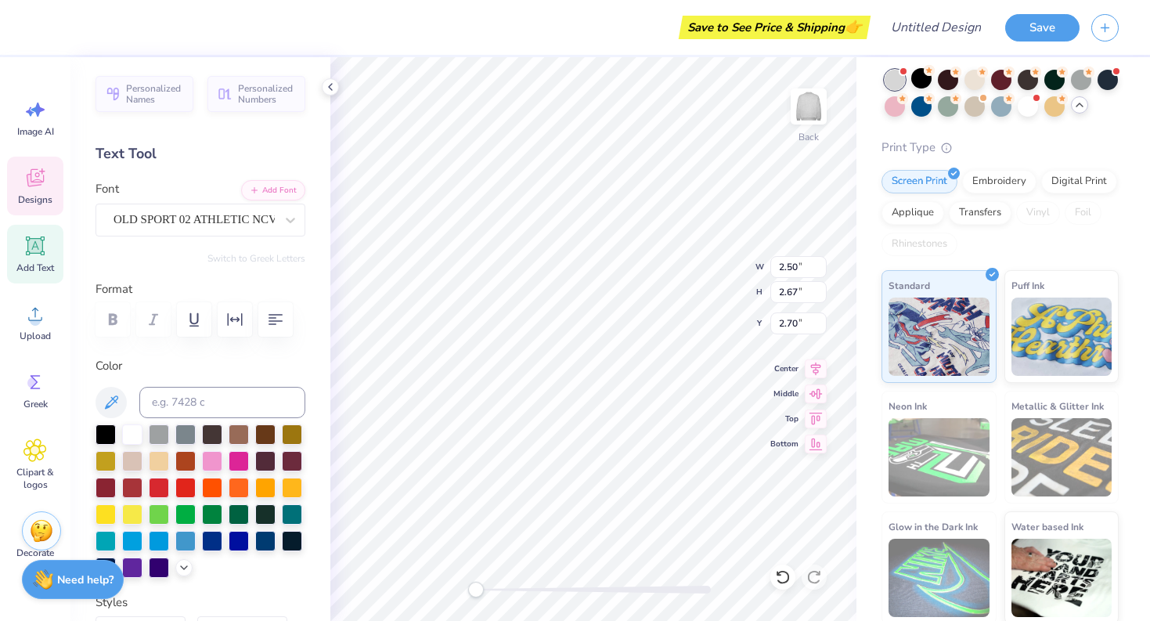
type input "2.15"
type input "1.95"
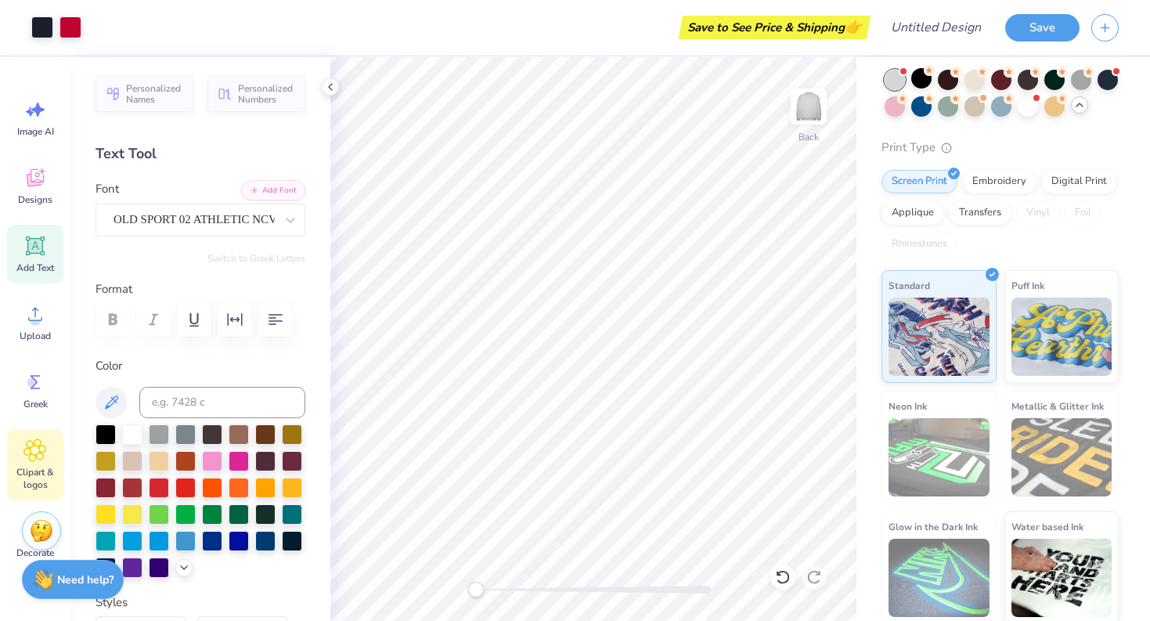
click at [28, 444] on icon at bounding box center [34, 449] width 23 height 23
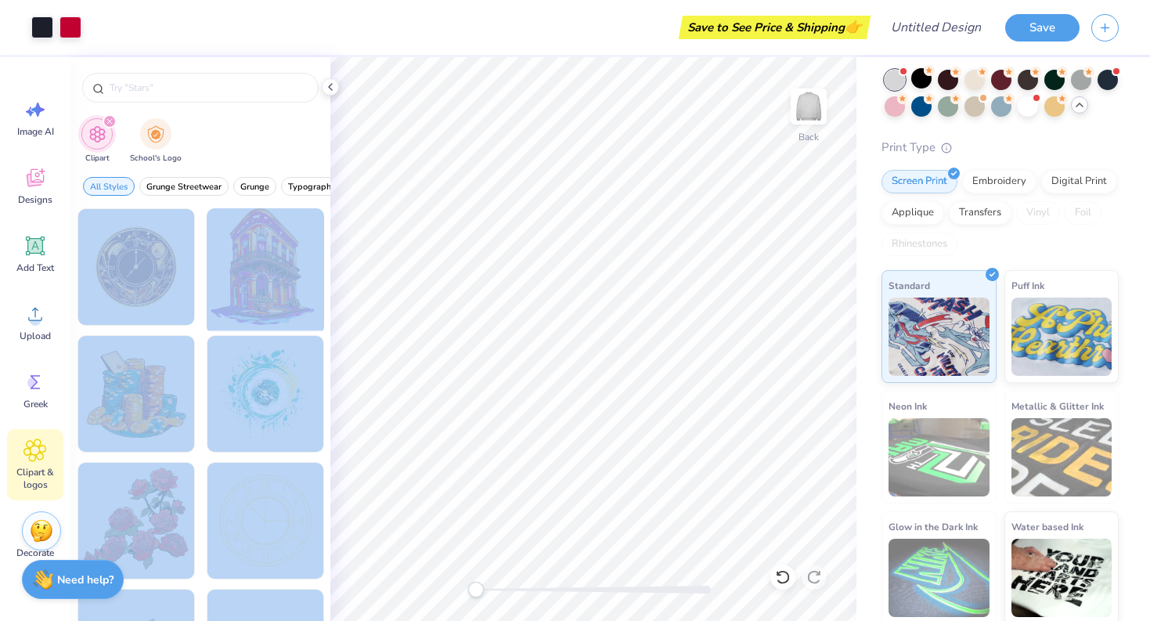
click at [583, 348] on div "Art colors Save to See Price & Shipping 👉 Design Title Save Image AI Designs Ad…" at bounding box center [575, 310] width 1150 height 621
click at [142, 254] on div at bounding box center [135, 267] width 129 height 129
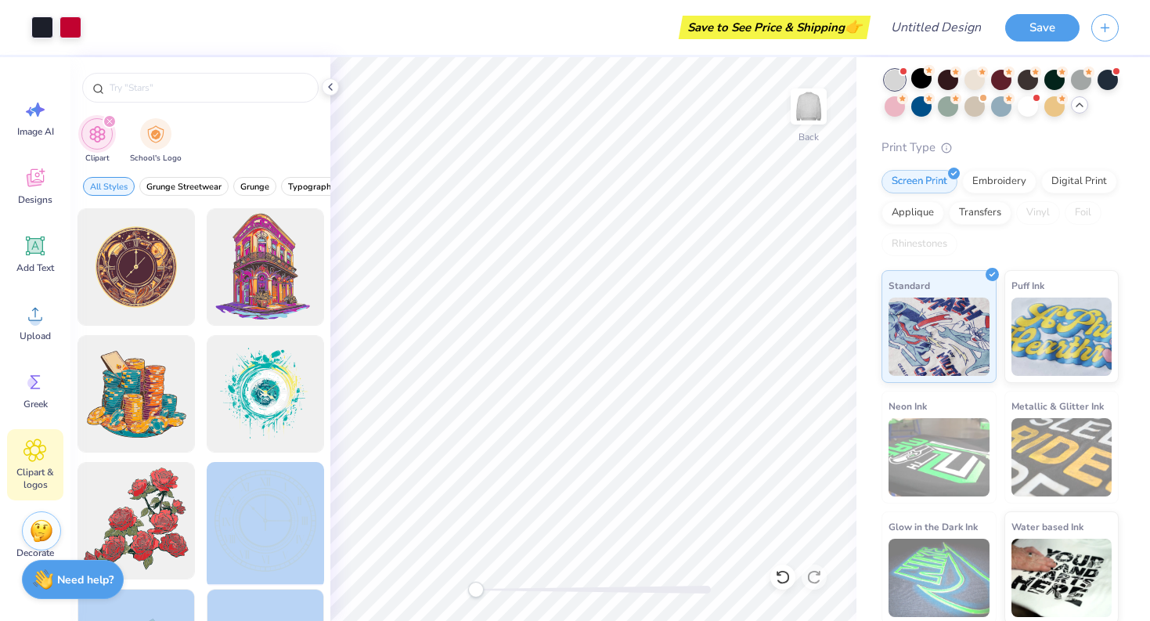
click at [550, 361] on div "Art colors Save to See Price & Shipping 👉 Design Title Save Image AI Designs Ad…" at bounding box center [575, 310] width 1150 height 621
click at [301, 485] on div at bounding box center [264, 520] width 129 height 129
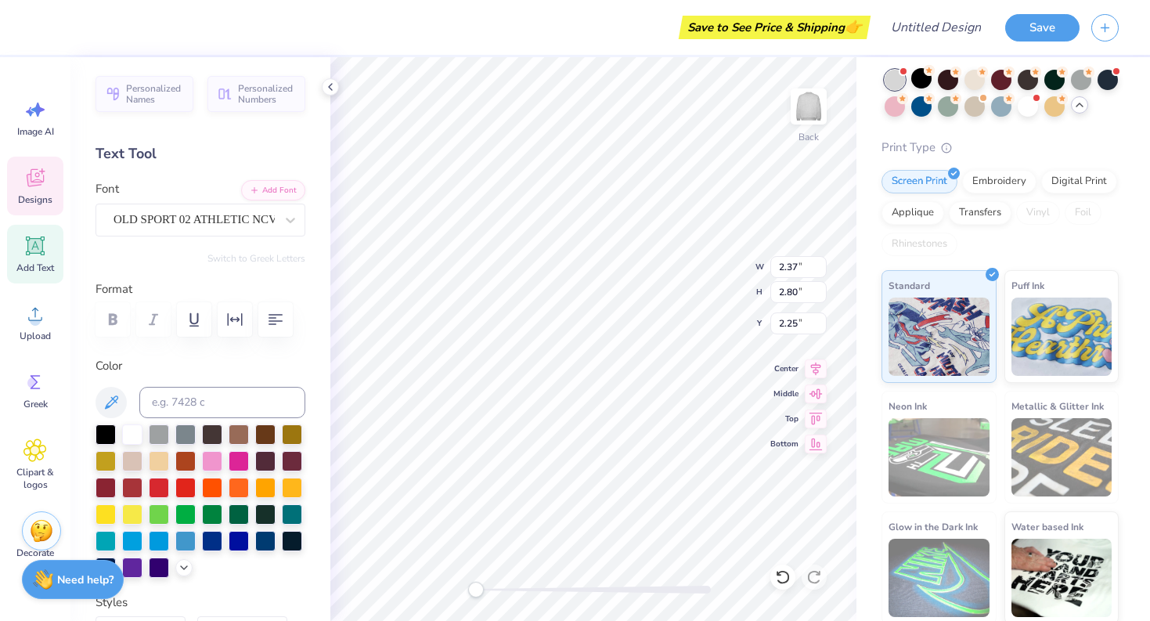
type input "2.41"
type input "2.72"
type input "3.65"
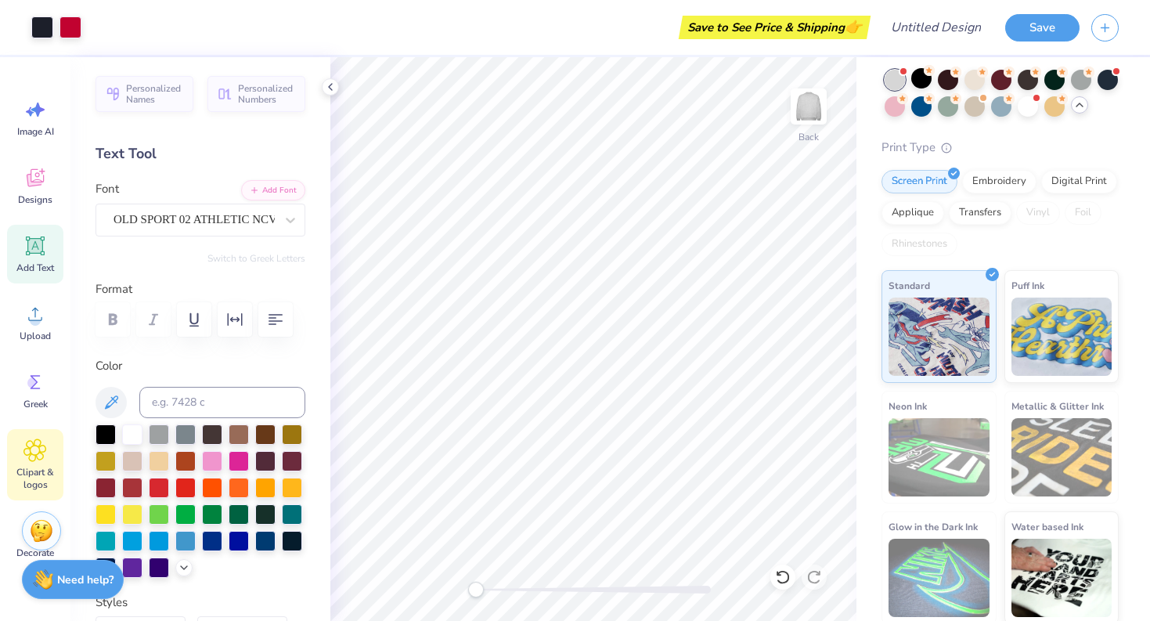
click at [41, 460] on icon at bounding box center [34, 449] width 23 height 23
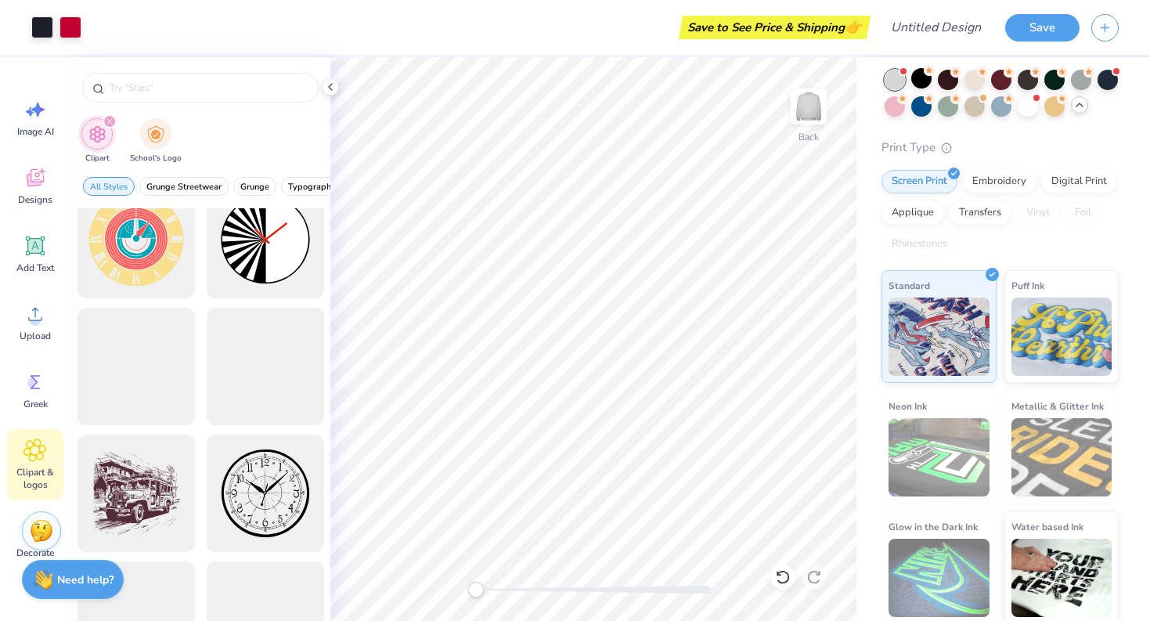
scroll to position [530, 0]
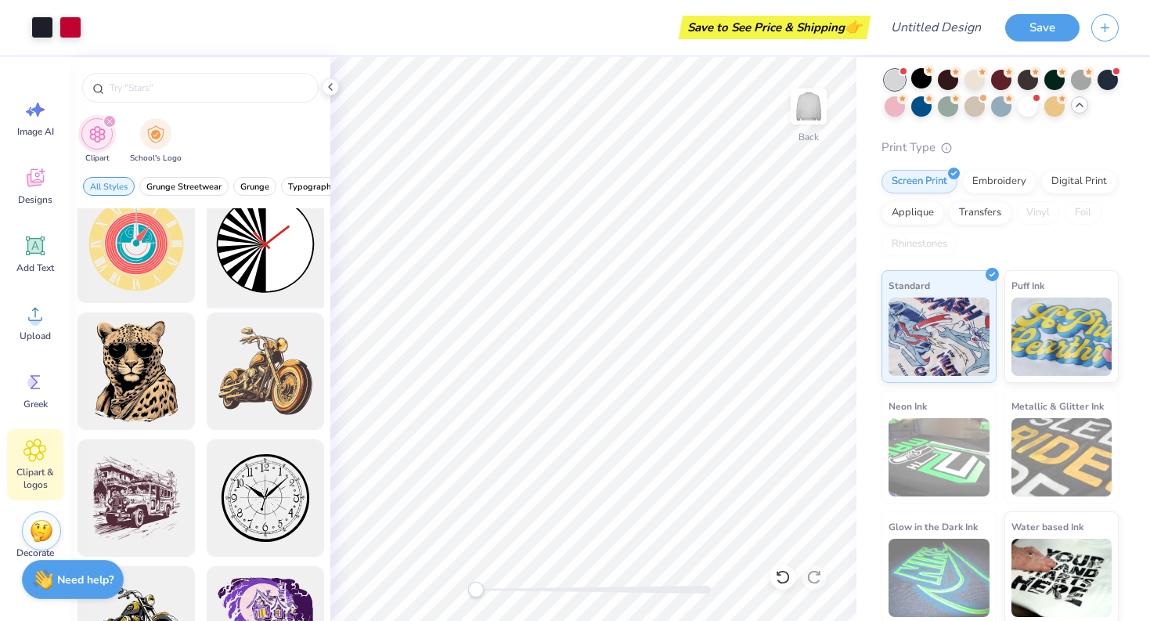
click at [252, 258] on div at bounding box center [264, 244] width 129 height 129
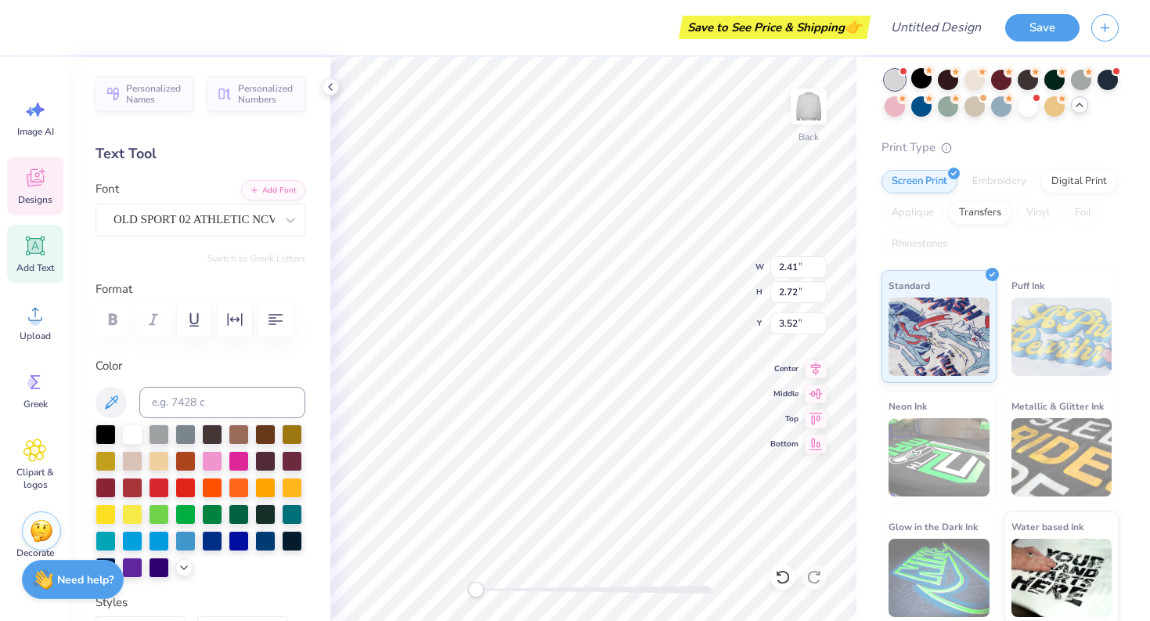
type input "15.00"
type input "14.88"
type input "4.27"
type input "2.37"
type input "2.80"
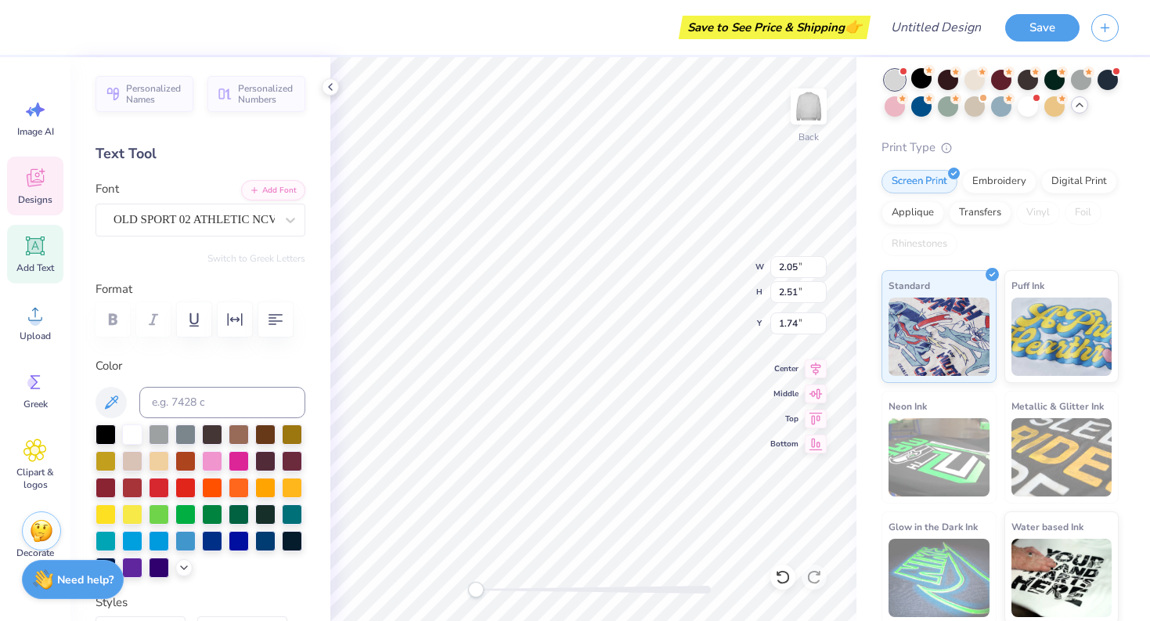
type input "1.60"
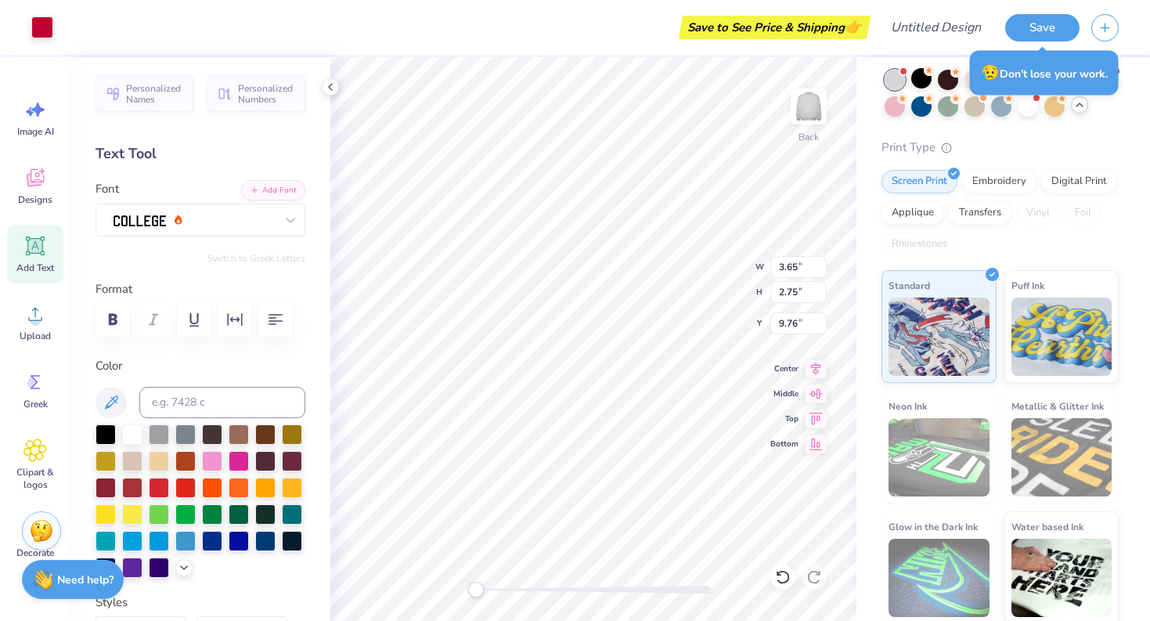
type input "3.00"
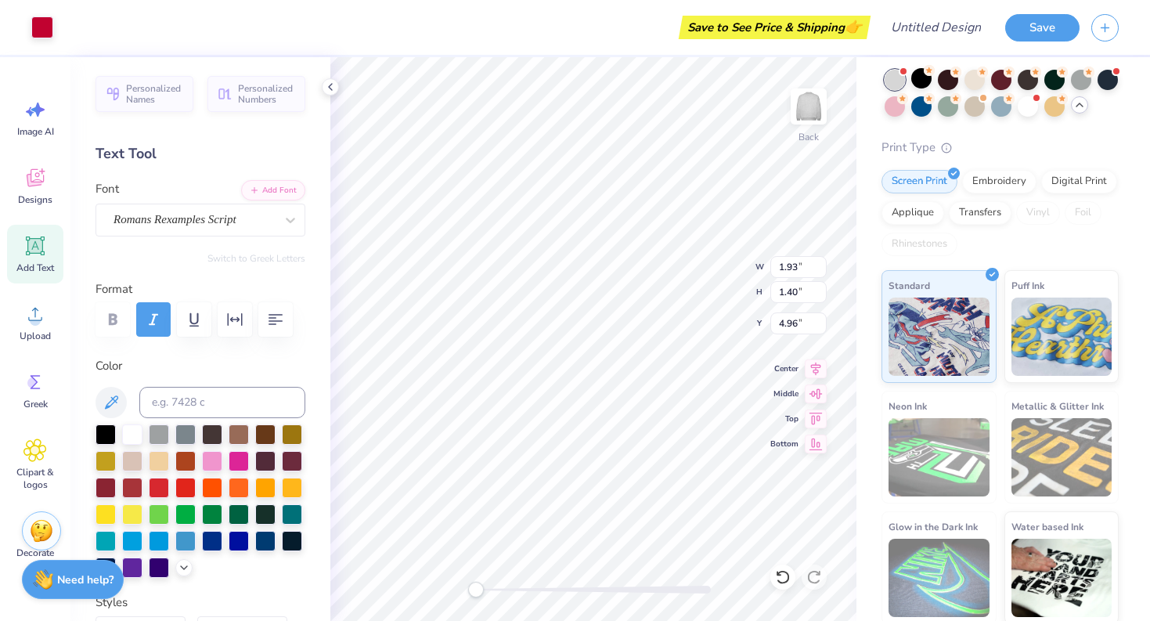
type input "4.96"
type input "4.59"
type input "3.64"
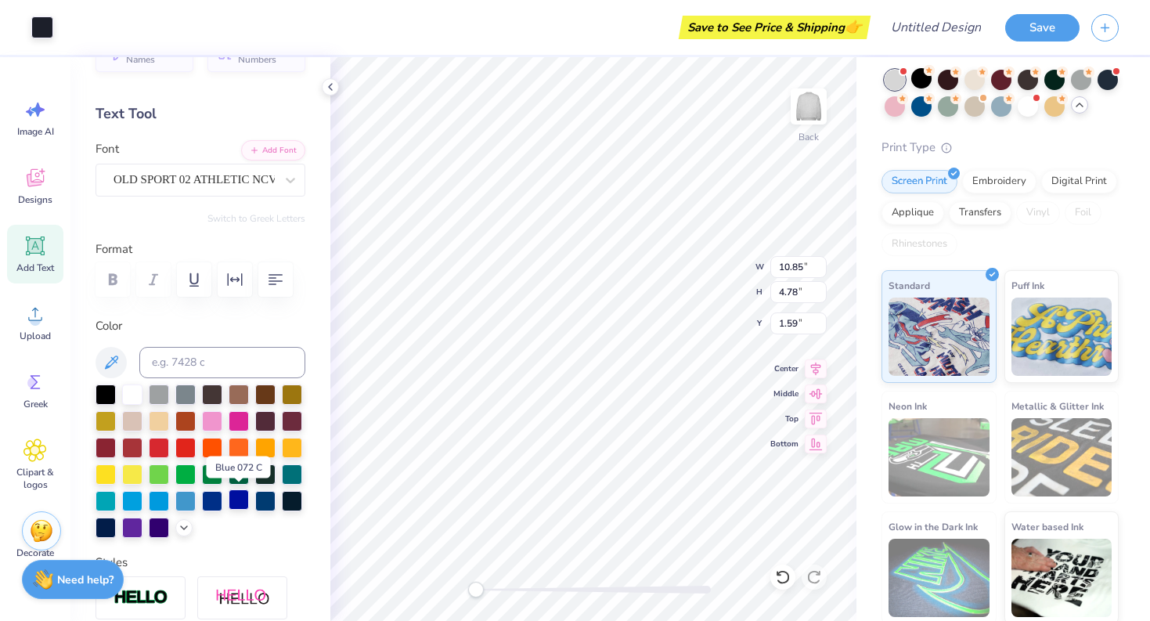
scroll to position [41, 0]
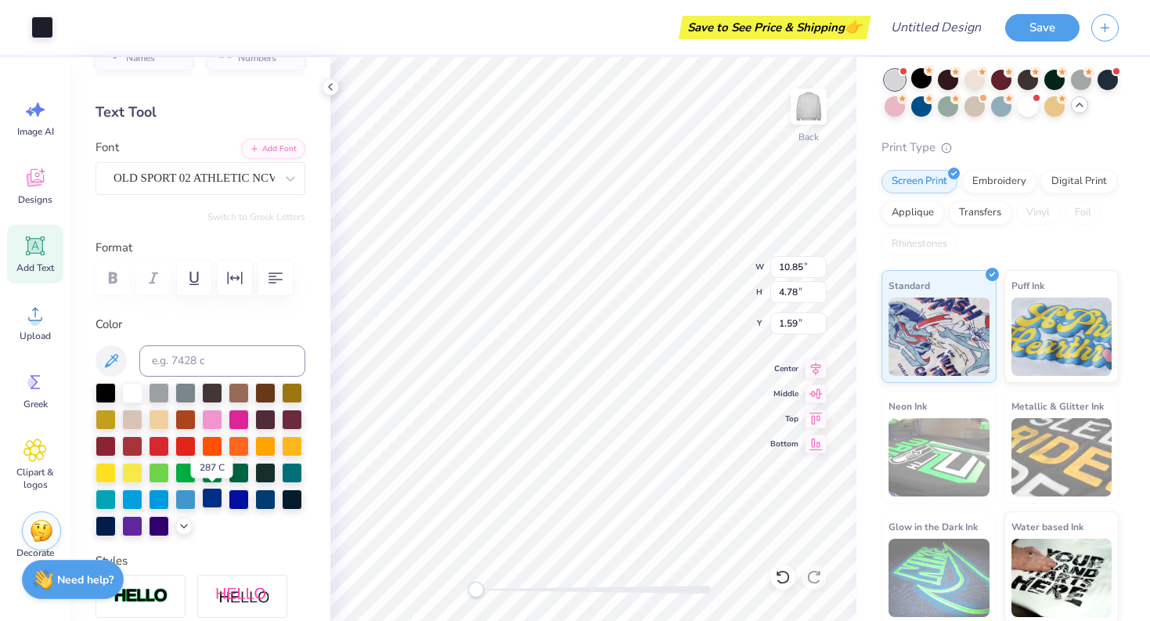
click at [211, 503] on div at bounding box center [212, 498] width 20 height 20
click at [211, 499] on div at bounding box center [212, 498] width 20 height 20
click at [104, 527] on div at bounding box center [106, 524] width 20 height 20
click at [231, 498] on div at bounding box center [239, 498] width 20 height 20
type input "14.26"
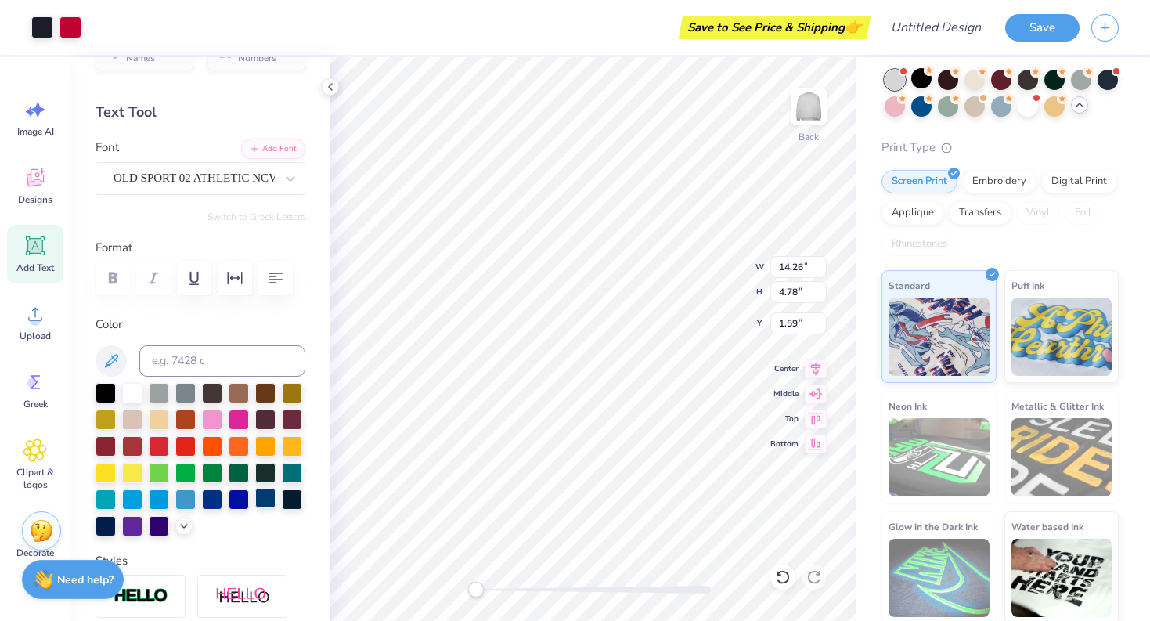
click at [266, 498] on div at bounding box center [265, 498] width 20 height 20
click at [211, 497] on div at bounding box center [212, 498] width 20 height 20
click at [778, 579] on icon at bounding box center [783, 577] width 16 height 16
click at [781, 576] on icon at bounding box center [783, 577] width 16 height 16
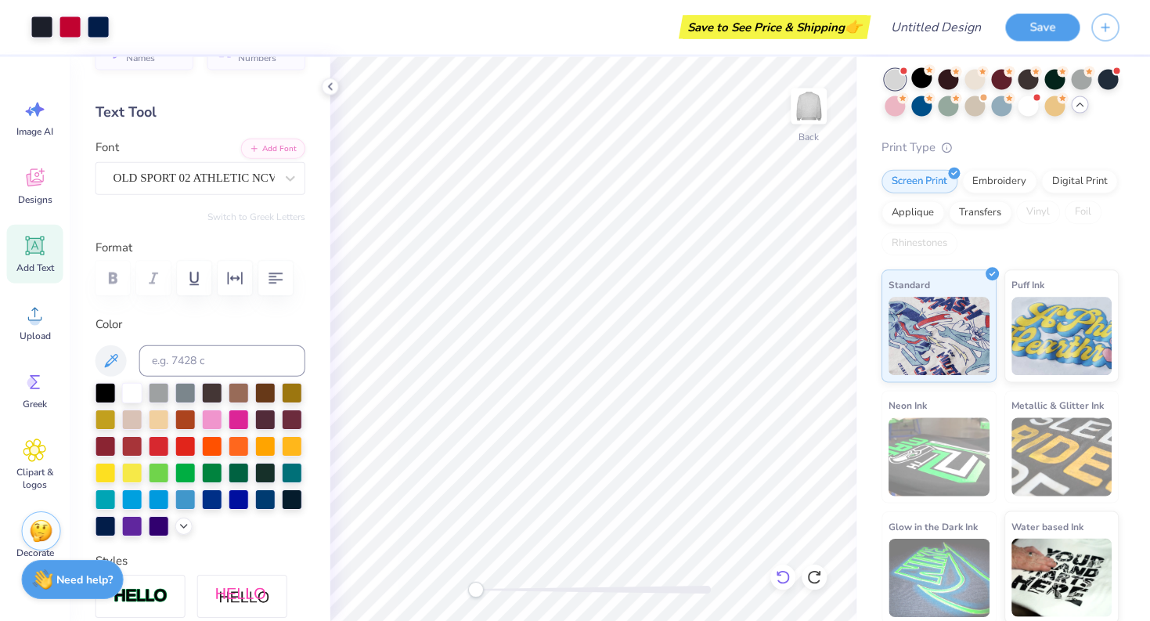
scroll to position [0, 0]
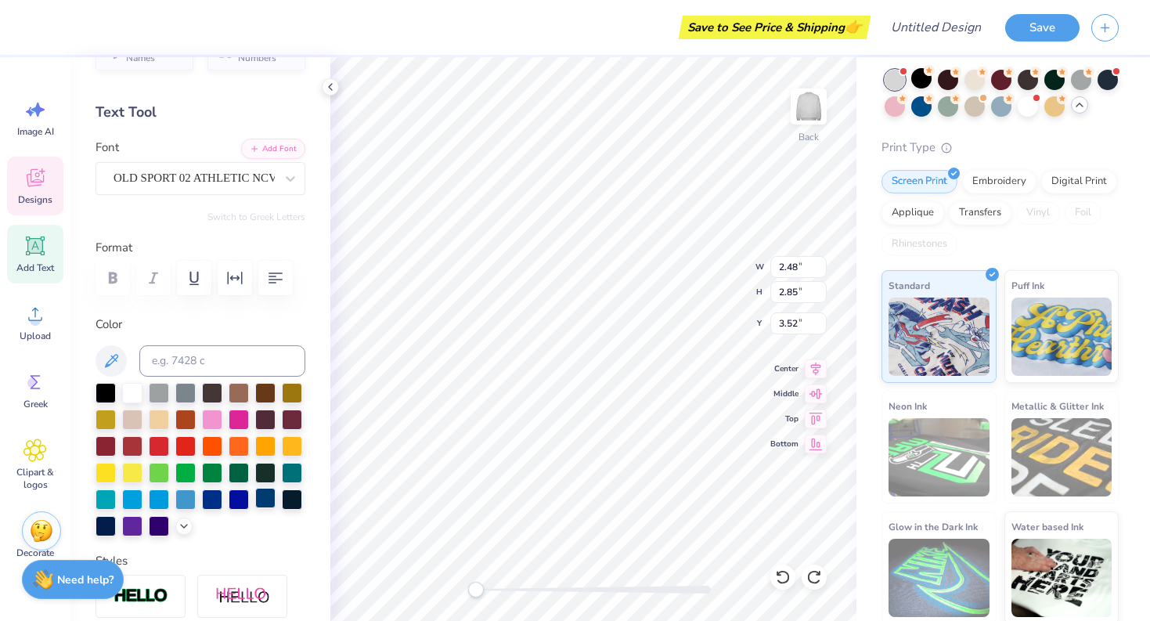
click at [262, 496] on div at bounding box center [265, 498] width 20 height 20
click at [211, 499] on div at bounding box center [212, 498] width 20 height 20
click at [241, 498] on div at bounding box center [239, 498] width 20 height 20
click at [265, 497] on div at bounding box center [265, 498] width 20 height 20
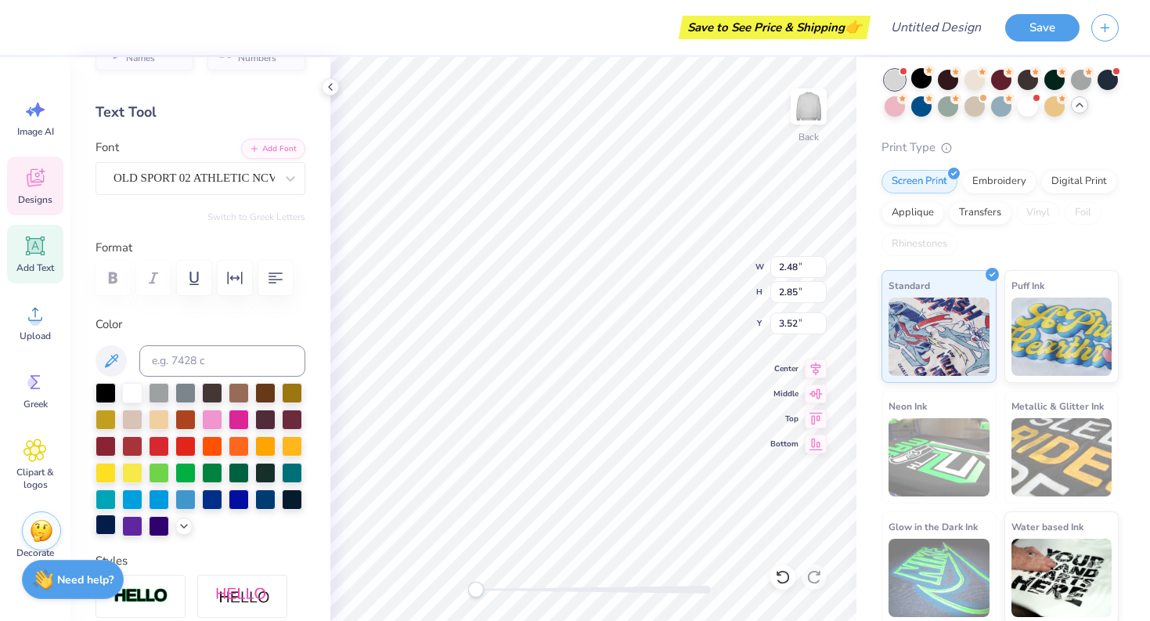
click at [107, 525] on div at bounding box center [106, 524] width 20 height 20
type input "2.50"
type input "2.67"
type input "2.63"
click at [107, 514] on div at bounding box center [106, 524] width 20 height 20
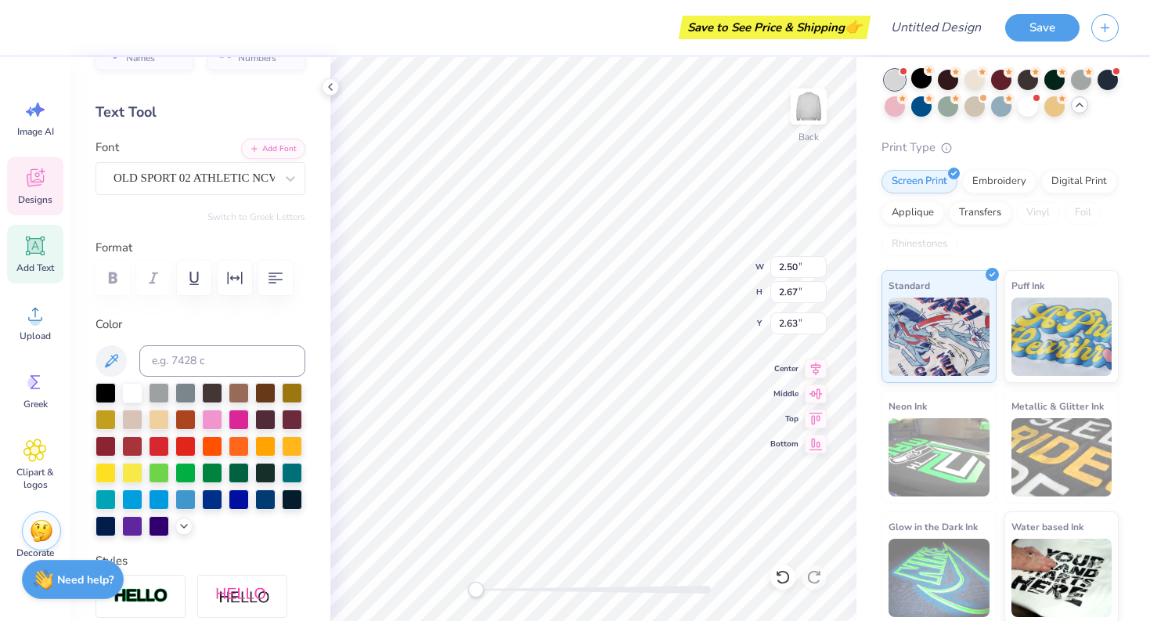
type input "2.16"
type input "1.66"
click at [107, 519] on div at bounding box center [106, 524] width 20 height 20
type input "2.23"
type input "2.73"
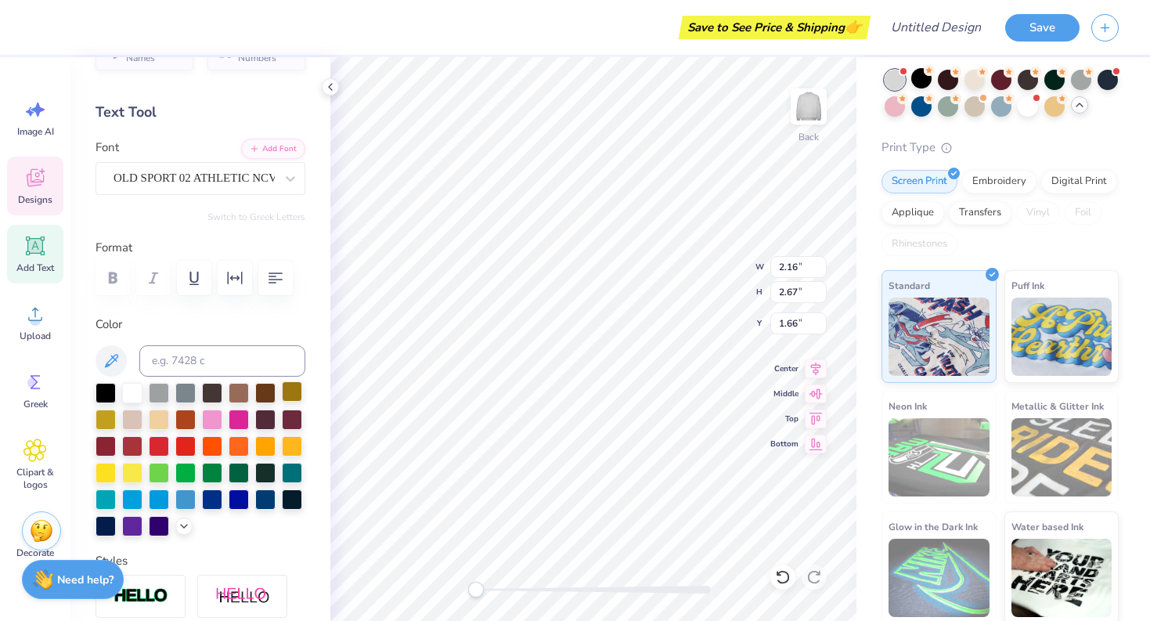
type input "1.59"
click at [107, 519] on div at bounding box center [106, 524] width 20 height 20
type input "2.45"
type input "2.84"
type input "2.22"
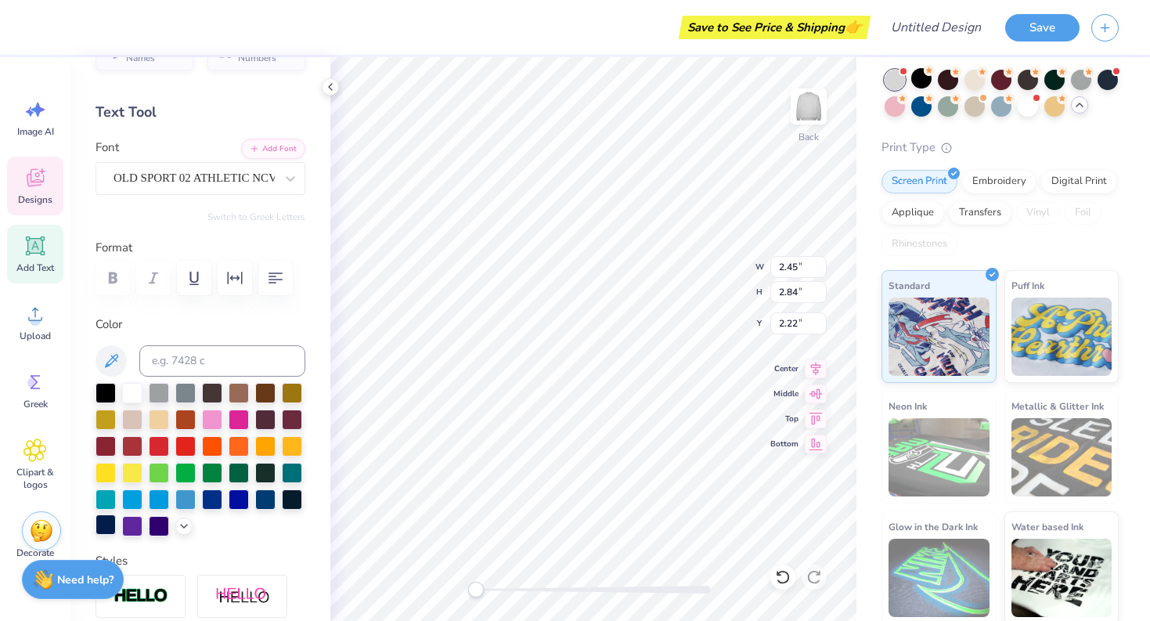
click at [108, 523] on div at bounding box center [106, 524] width 20 height 20
click at [127, 390] on div at bounding box center [132, 391] width 20 height 20
click at [161, 441] on div at bounding box center [159, 445] width 20 height 20
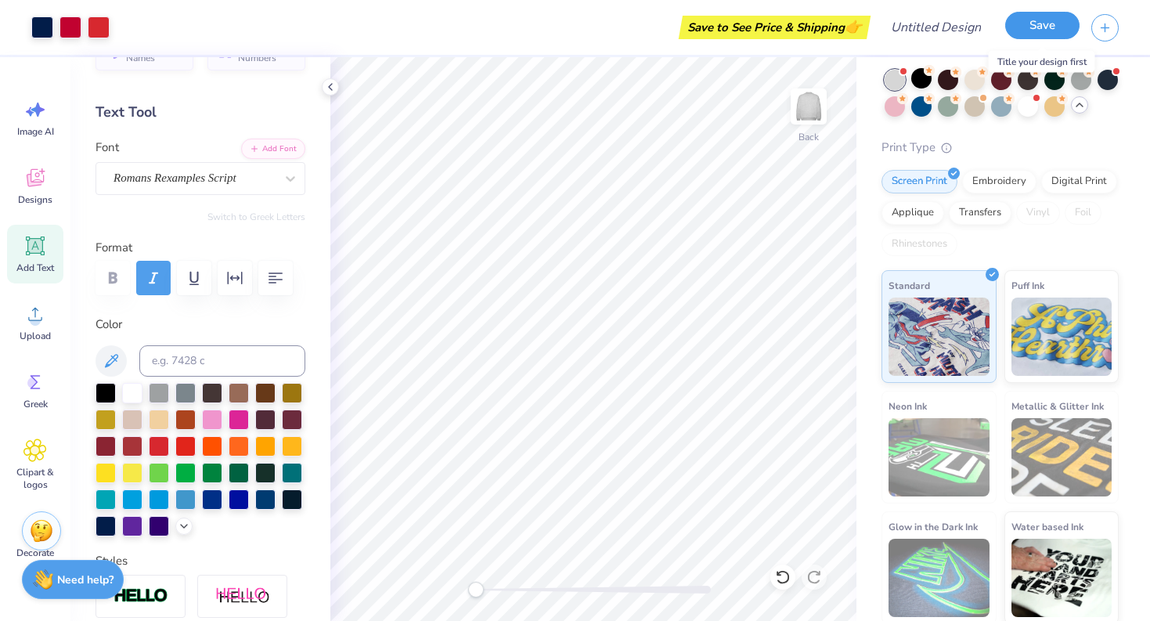
click at [1017, 21] on button "Save" at bounding box center [1042, 25] width 74 height 27
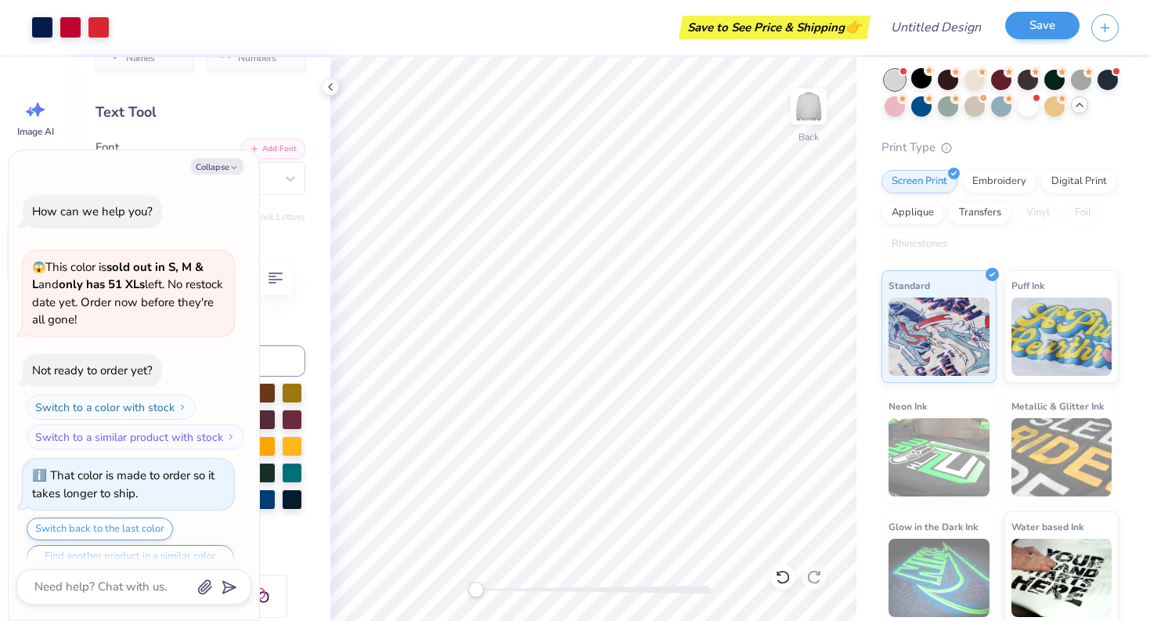
scroll to position [372, 0]
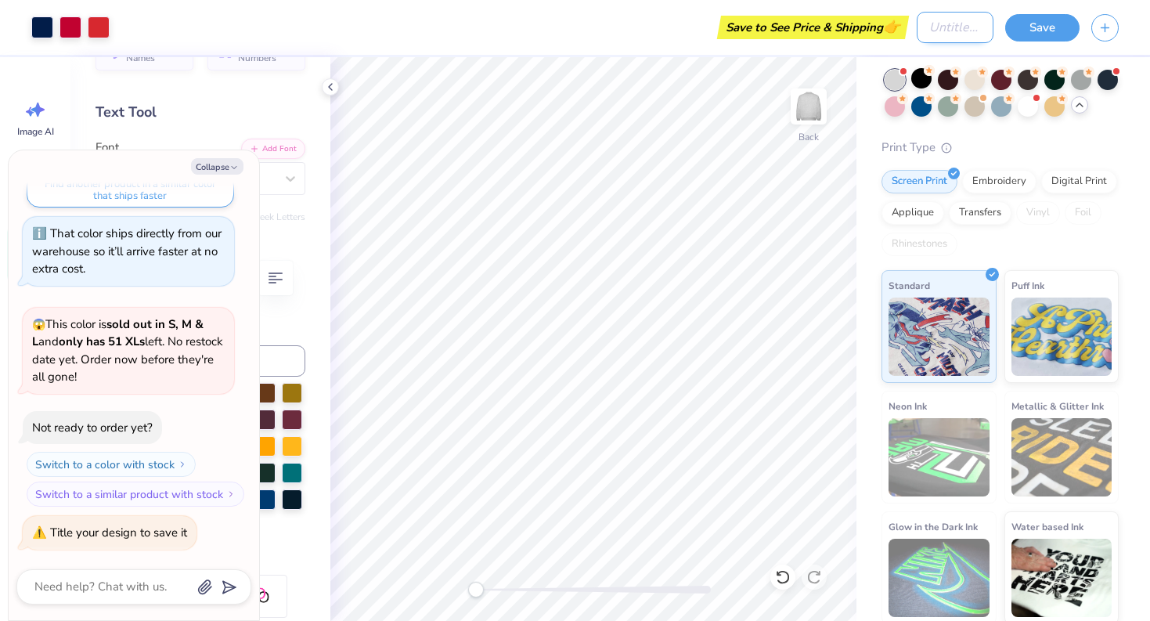
type textarea "x"
click at [932, 31] on input "Design Title" at bounding box center [955, 27] width 77 height 31
type input "C"
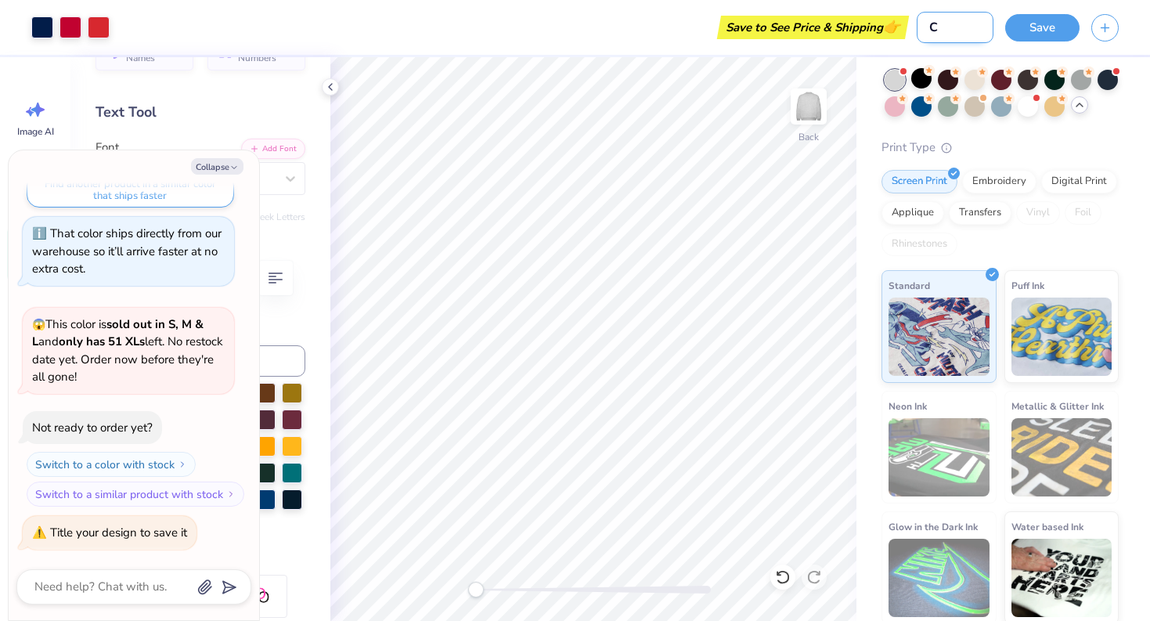
type textarea "x"
type input "CL"
type textarea "x"
type input "CLO"
type textarea "x"
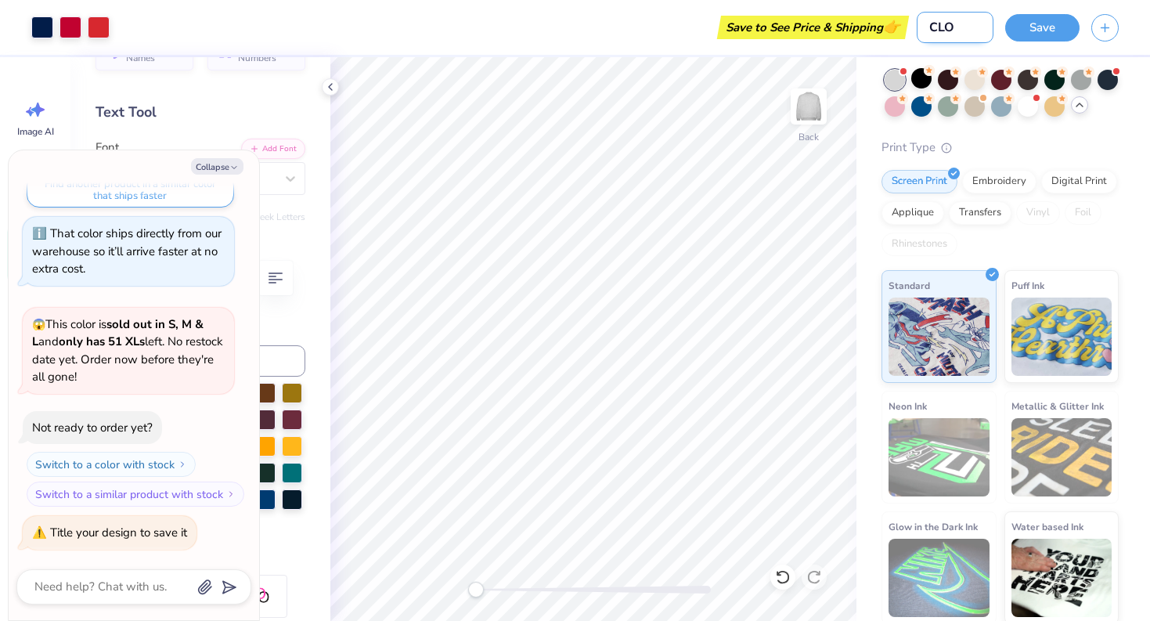
type input "CLOU"
type textarea "x"
type input "CLOUD"
type textarea "x"
type input "CLOUD"
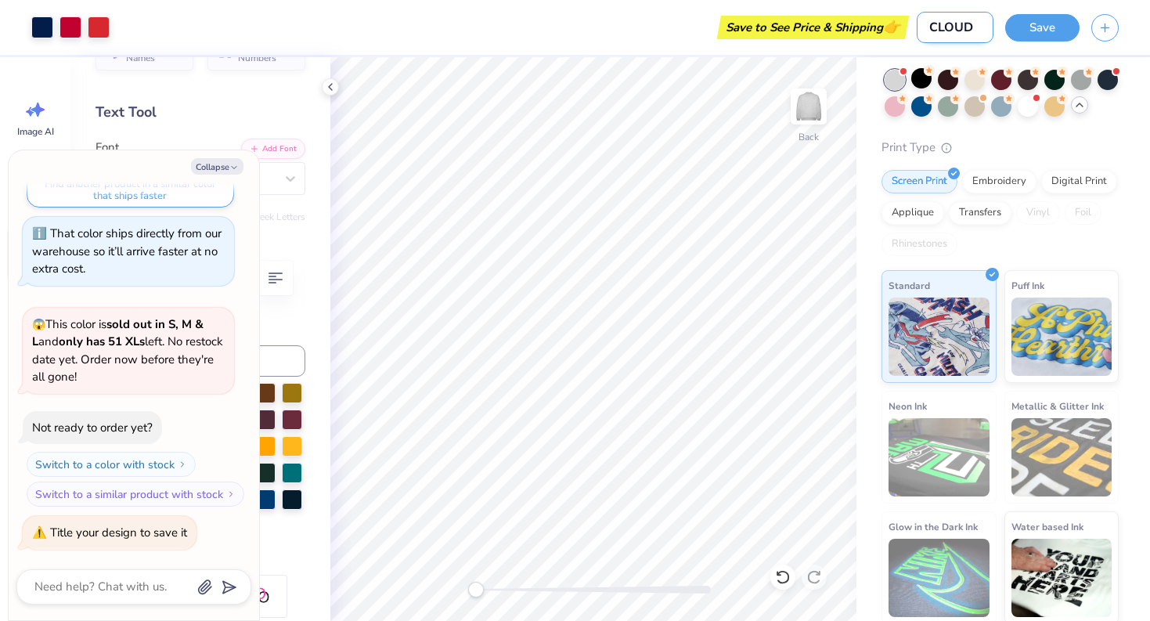
type textarea "x"
type input "CLOUD 9"
type textarea "x"
type input "CLOUD 9"
type textarea "x"
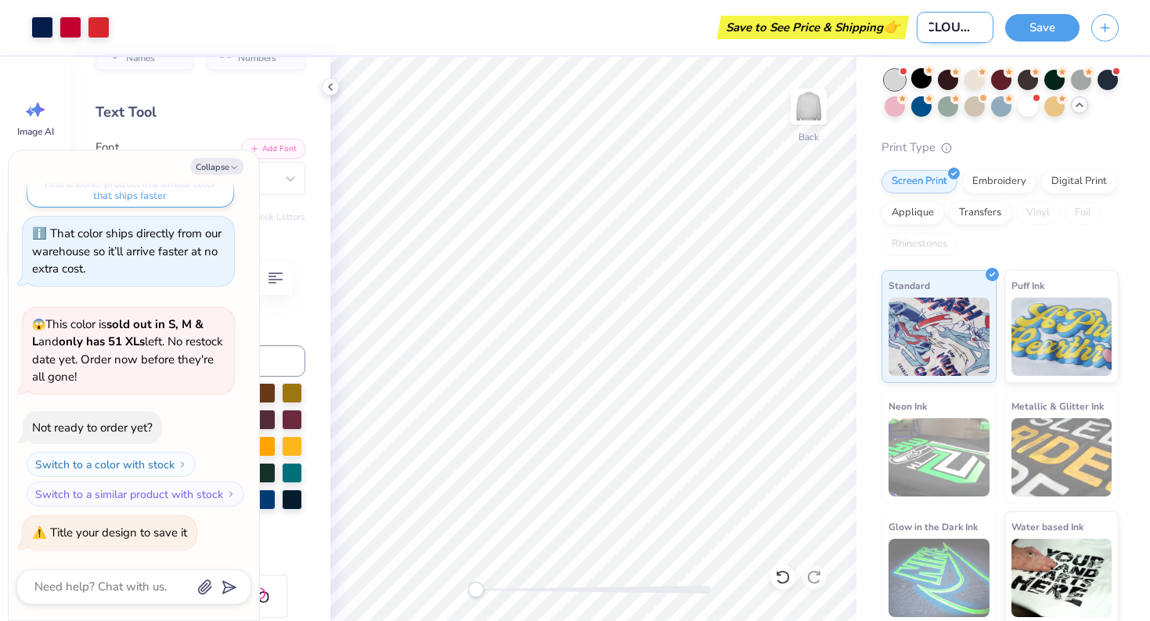
type input "CLOUD 9 N"
type textarea "x"
type input "CLOUD 9"
type textarea "x"
type input "CLOUD 9 M"
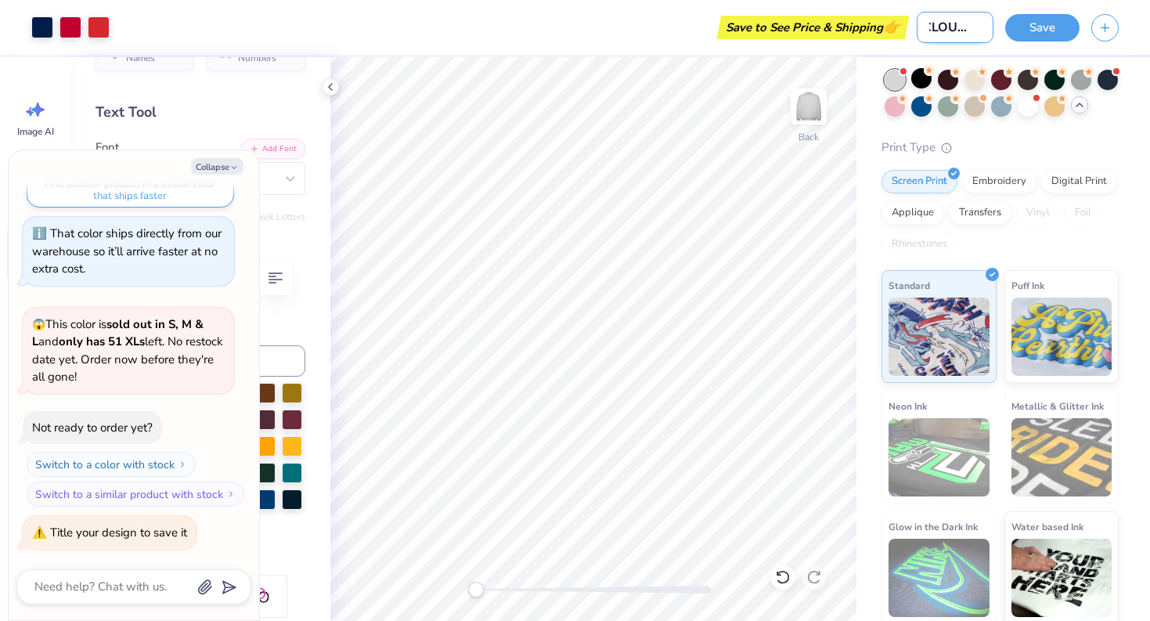
type textarea "x"
type input "CLOUD 9 MO"
type textarea "x"
type input "CLOUD 9 MOC"
type textarea "x"
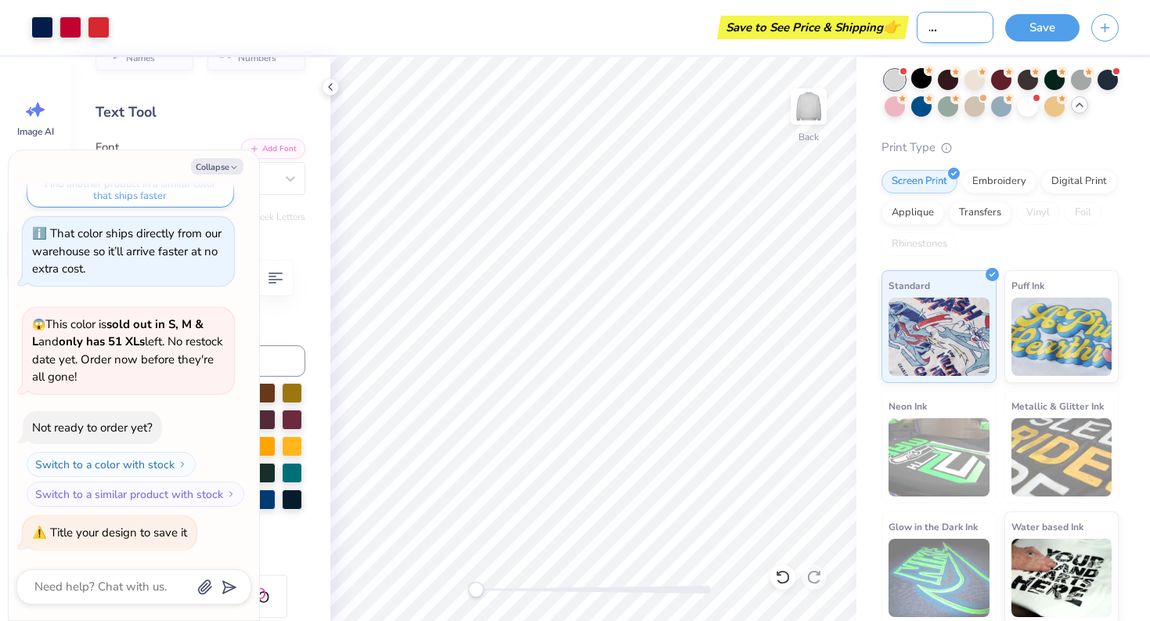
type input "CLOUD 9 MOCK"
type textarea "x"
type input "CLOUD 9 MOCK"
type textarea "x"
type input "CLOUD 9 MOCK U"
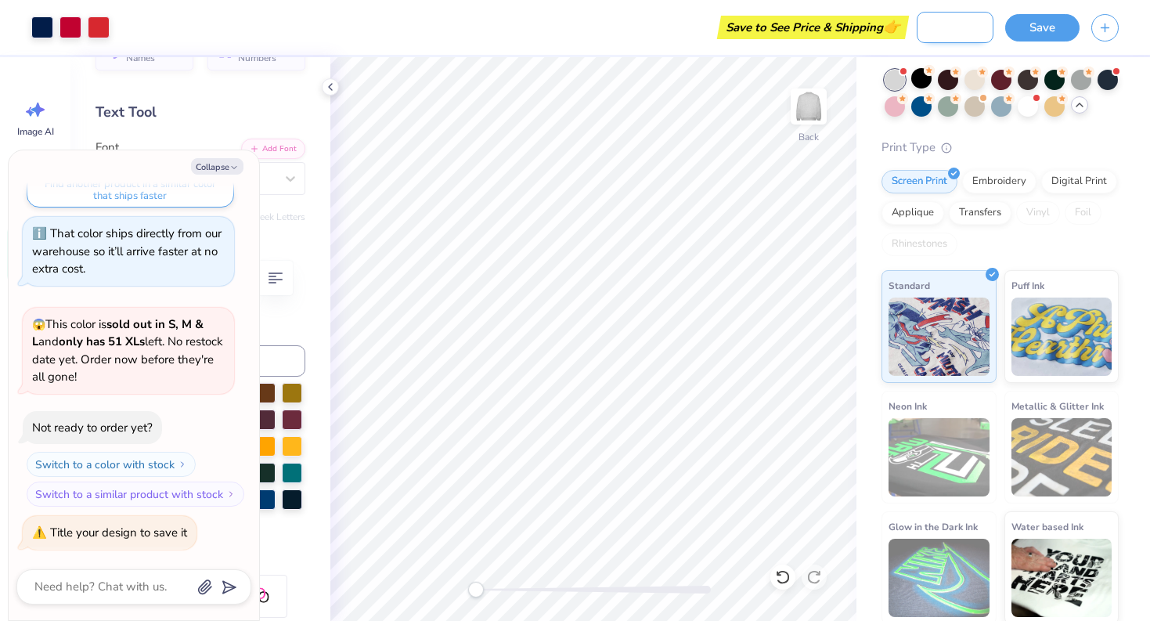
type textarea "x"
type input "CLOUD 9 MOCK UP"
type textarea "x"
type input "CLOUD 9 MOCK UP"
type textarea "x"
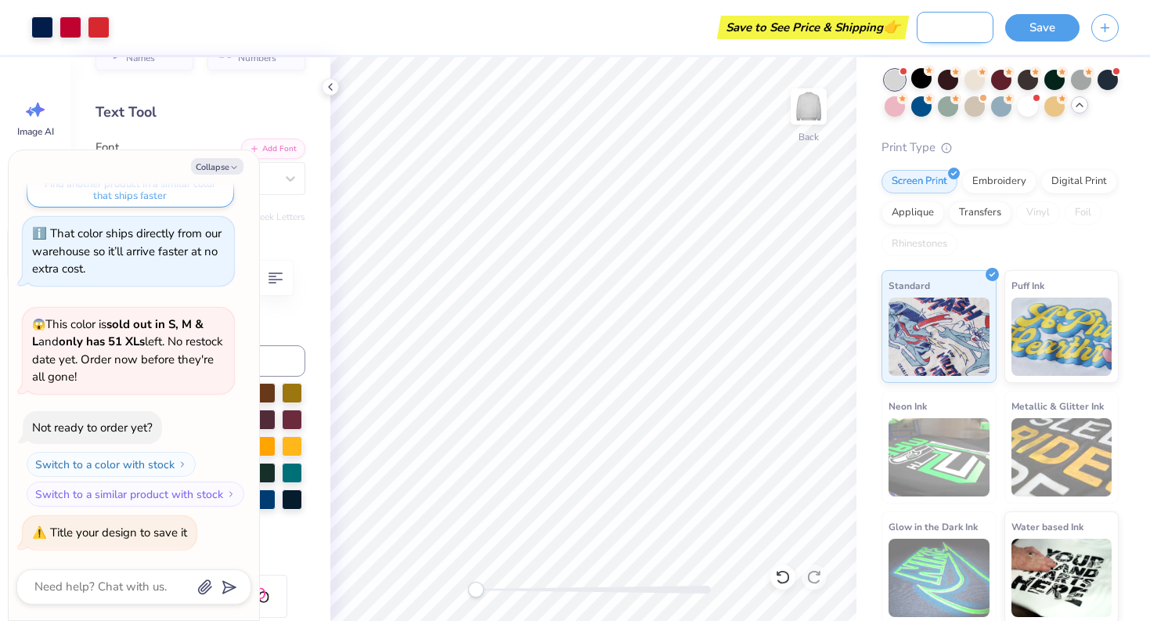
type input "CLOUD 9 MOCK UP 1"
type textarea "x"
type input "CLOUD 9 MOCK UP 1"
click at [1070, 21] on button "Save" at bounding box center [1042, 25] width 74 height 27
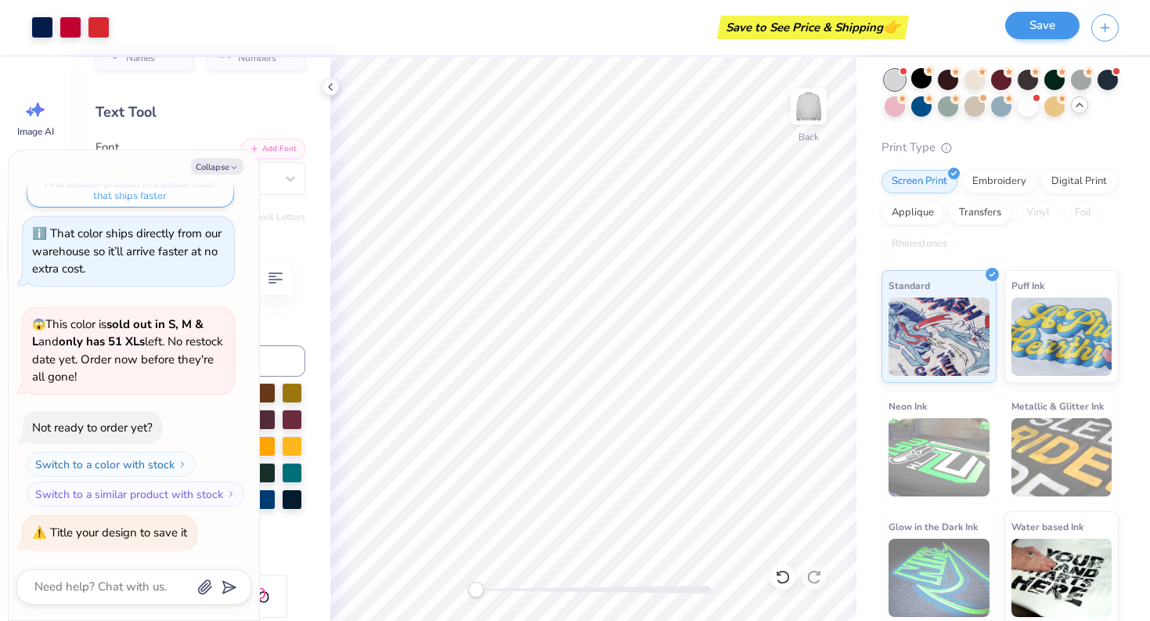
scroll to position [0, 0]
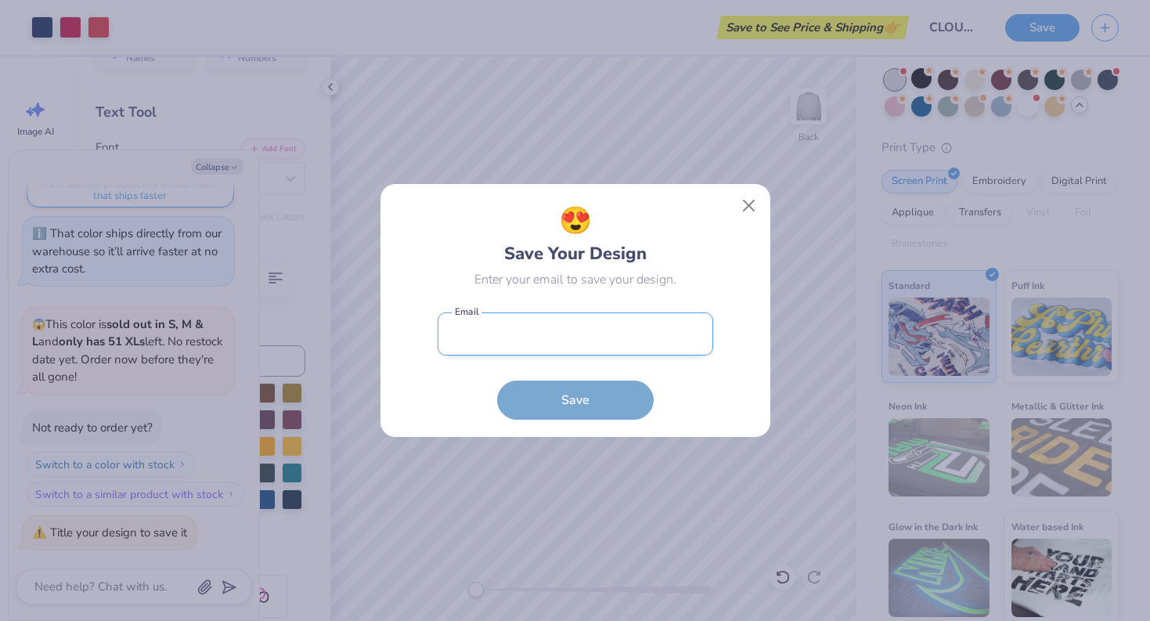
click at [575, 349] on input "email" at bounding box center [576, 333] width 276 height 43
type input "haley.henighan@gmail.com"
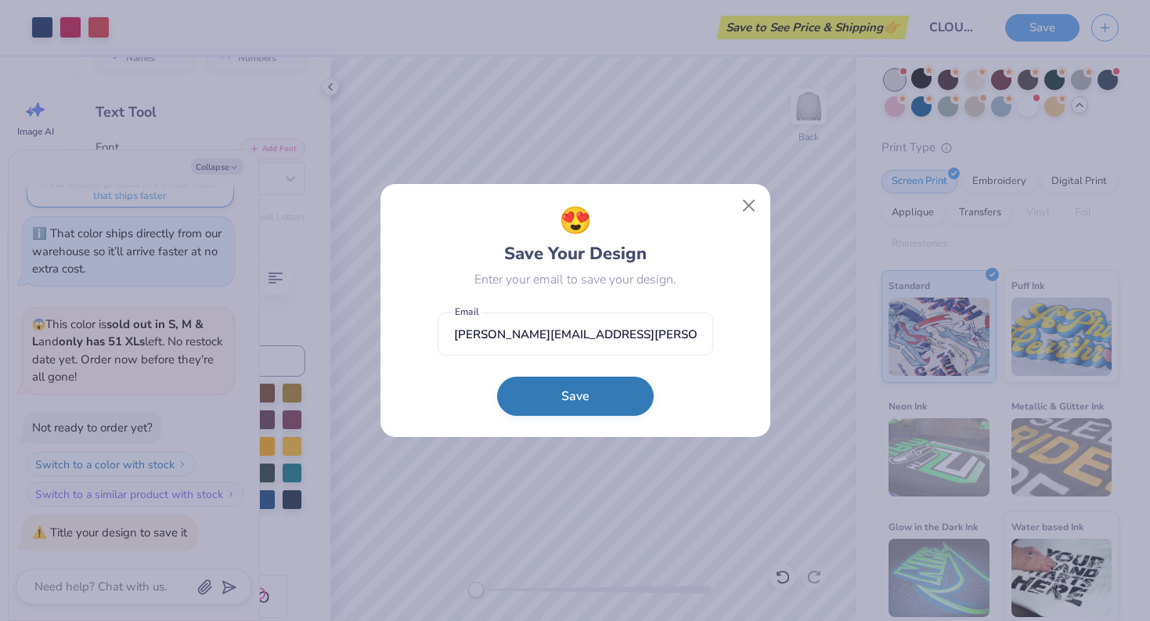
click at [567, 388] on button "Save" at bounding box center [575, 396] width 157 height 39
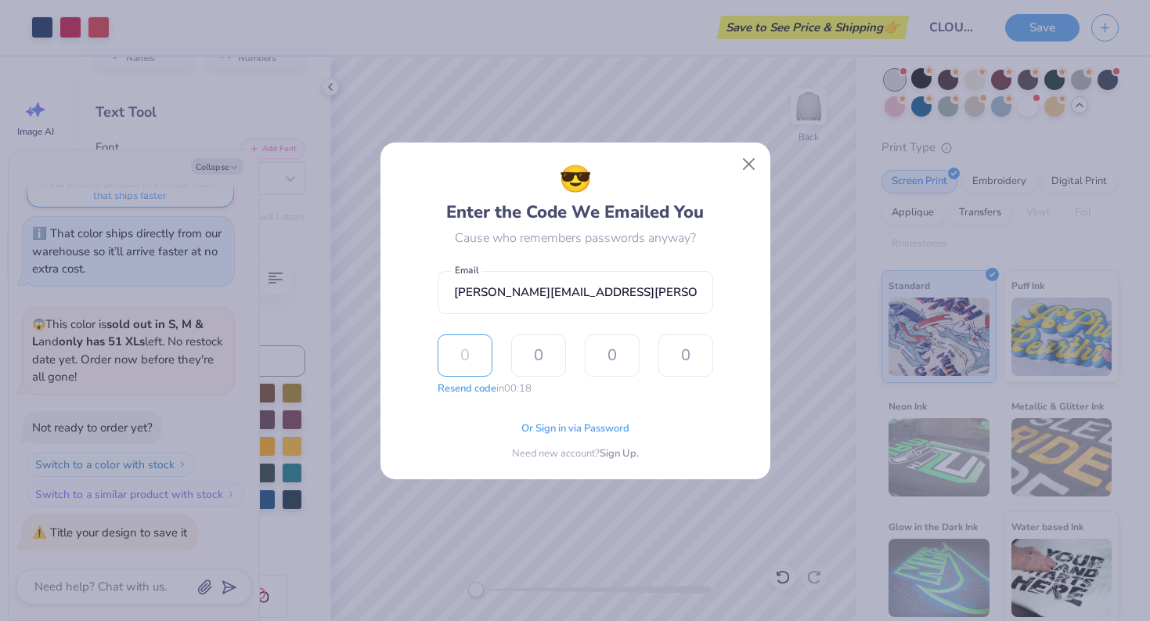
type input "6"
type input "3"
type input "2"
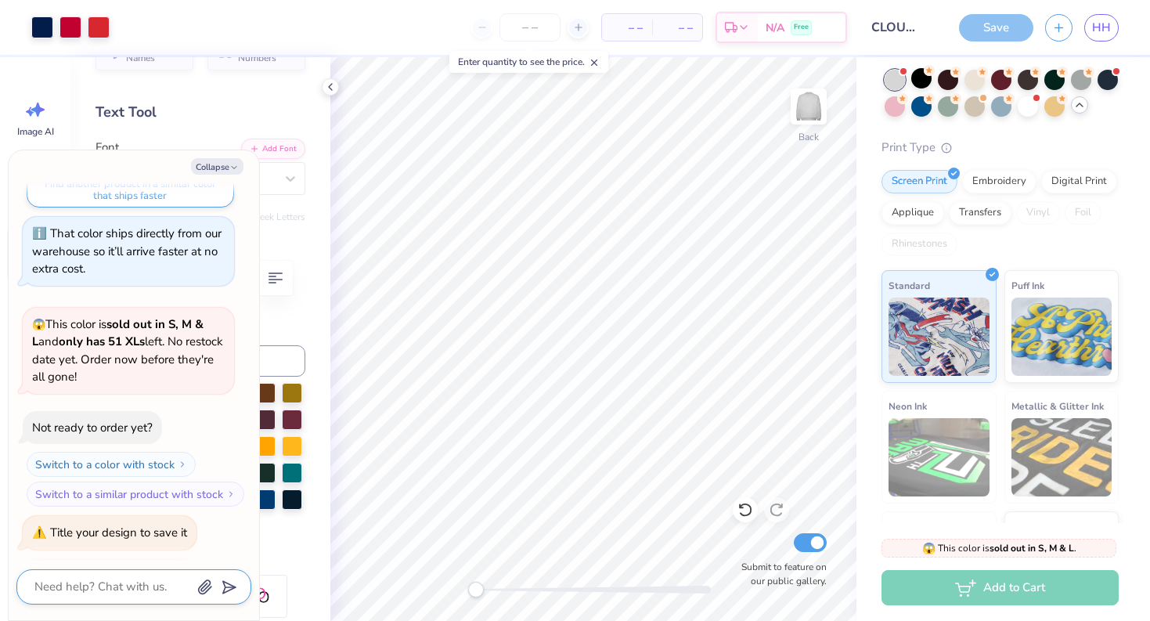
scroll to position [415, 0]
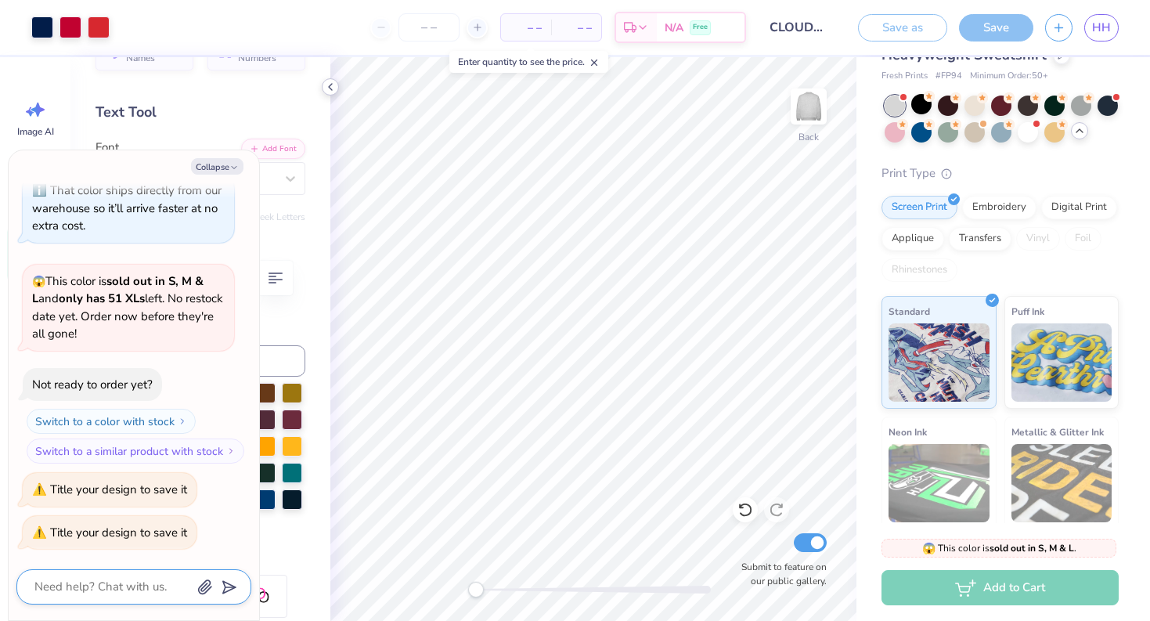
scroll to position [104, 0]
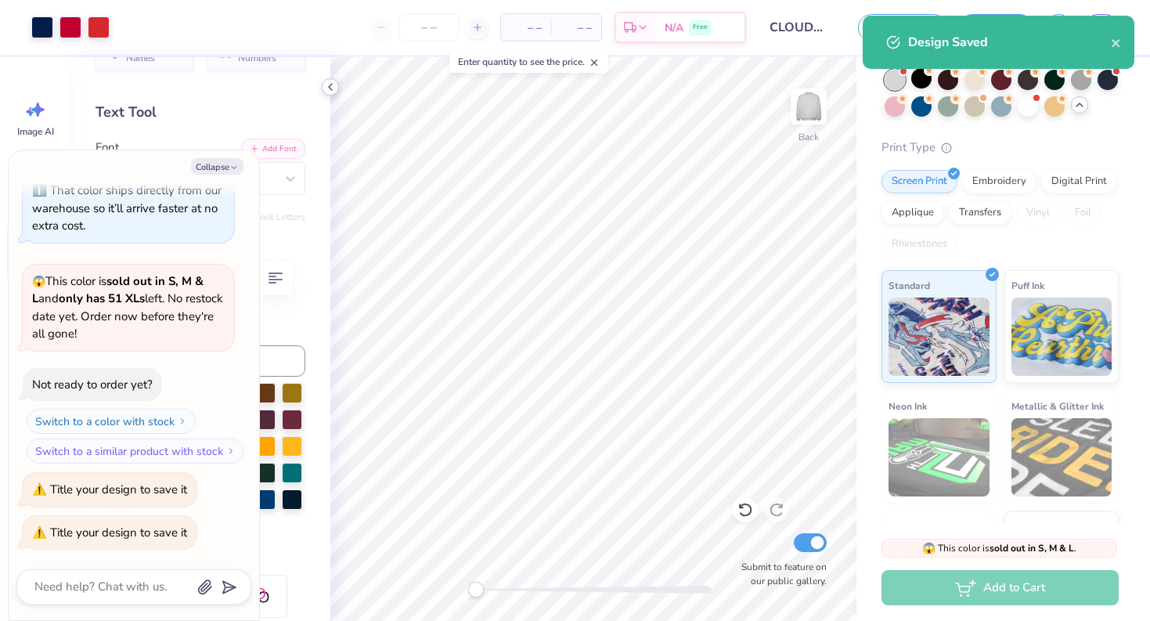
click at [332, 91] on icon at bounding box center [330, 87] width 13 height 13
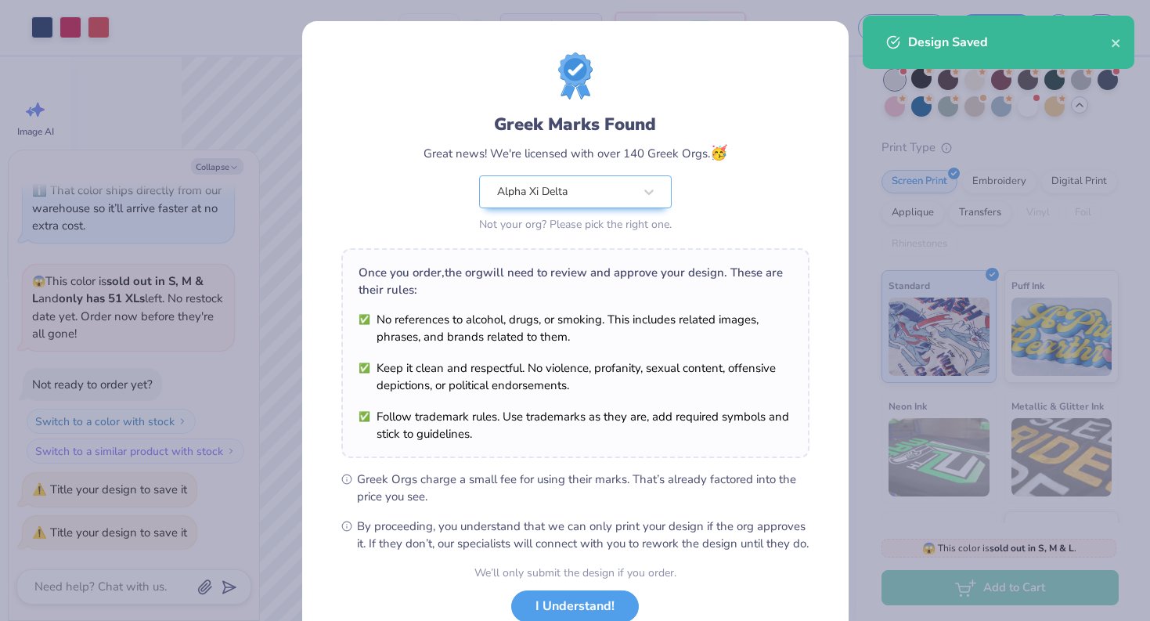
scroll to position [112, 0]
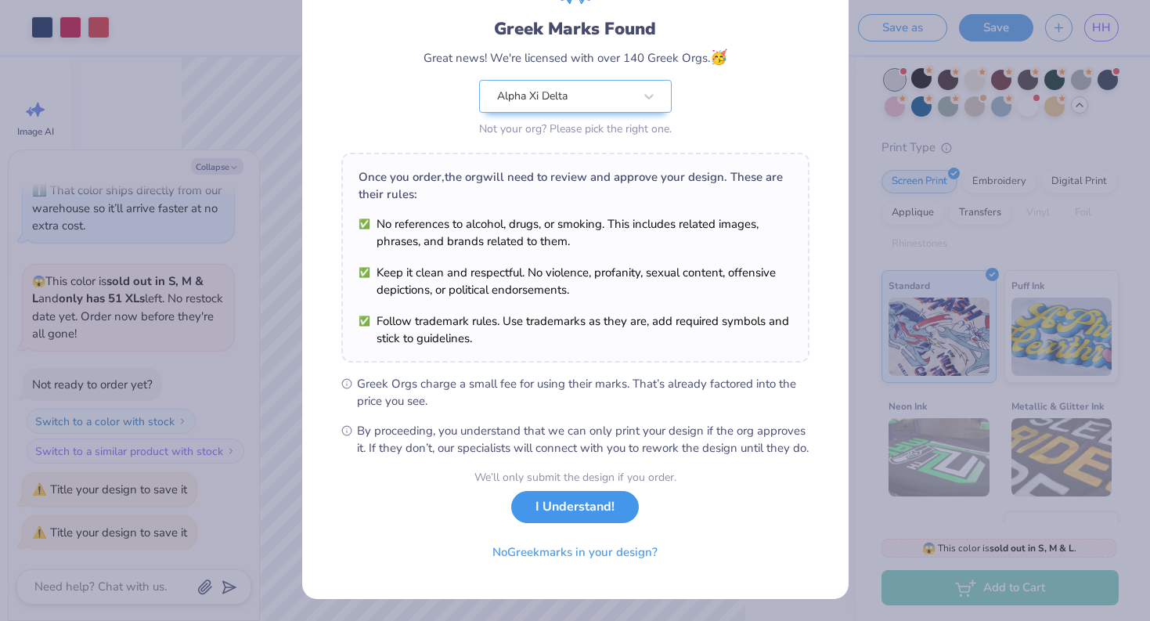
click at [565, 510] on button "I Understand!" at bounding box center [575, 507] width 128 height 32
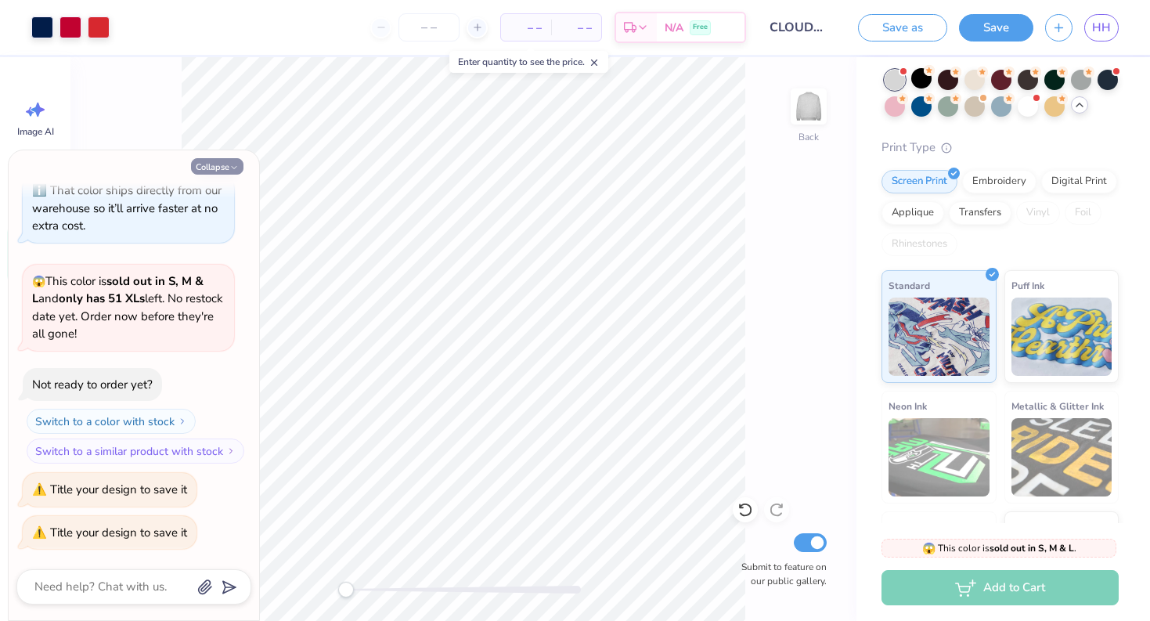
click at [224, 167] on button "Collapse" at bounding box center [217, 166] width 52 height 16
type textarea "x"
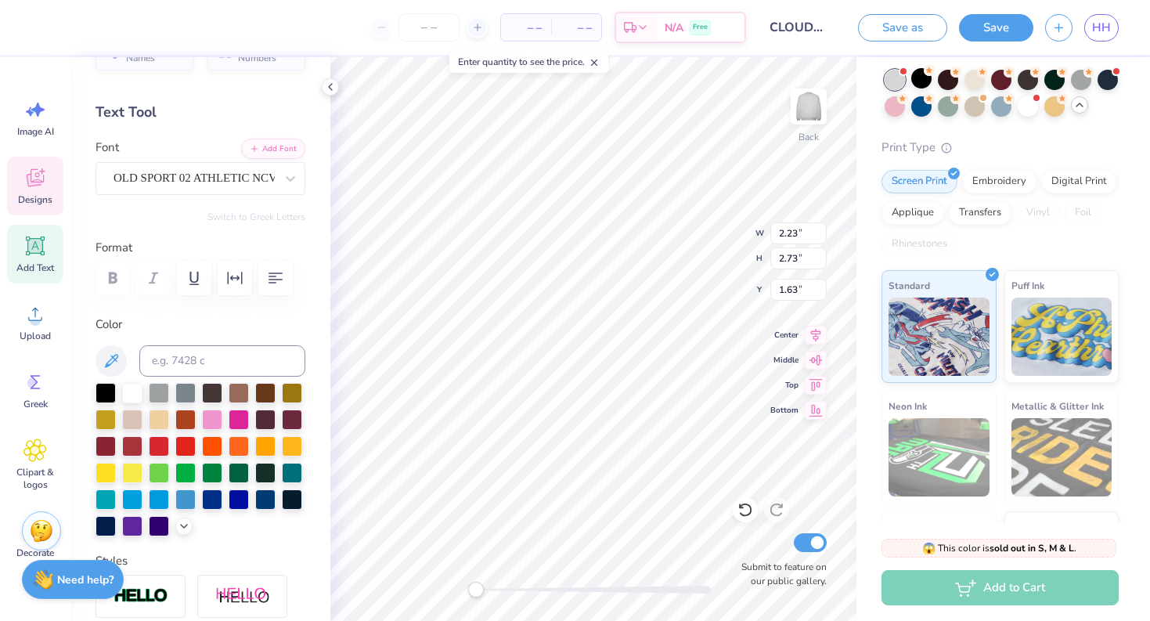
type input "2.16"
type input "2.67"
type input "1.66"
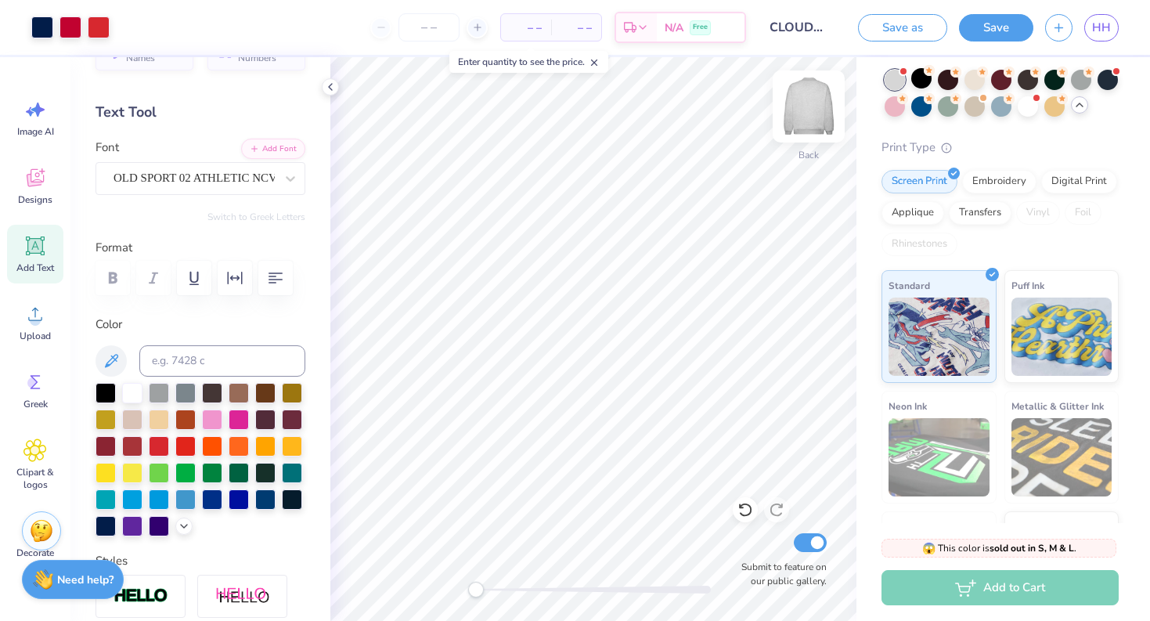
click at [808, 106] on img at bounding box center [808, 106] width 63 height 63
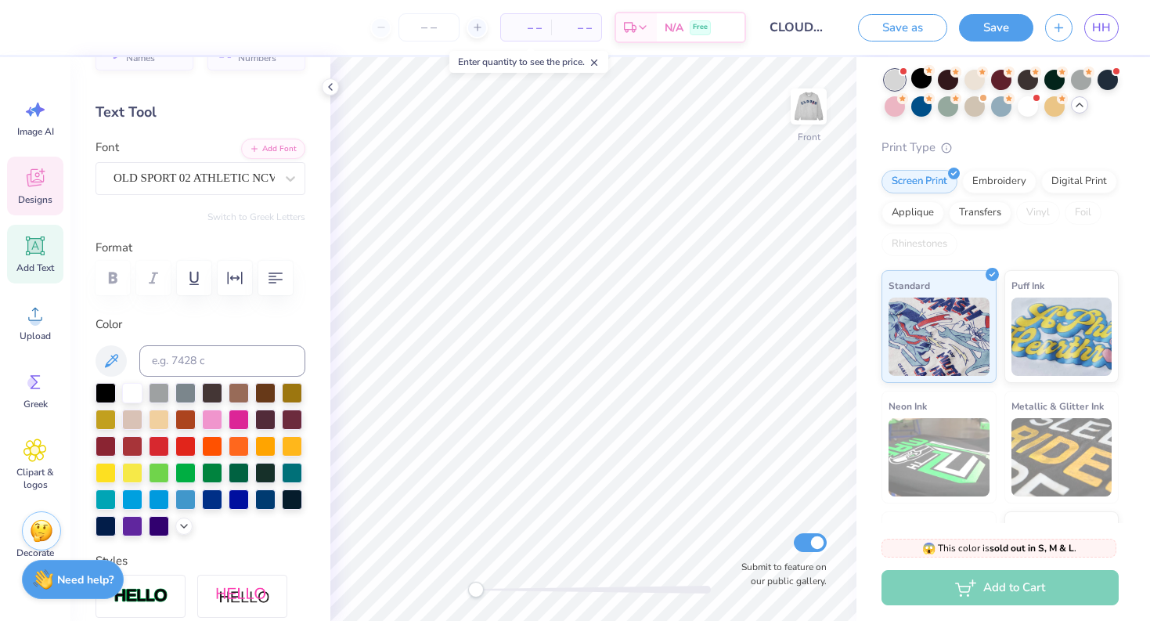
click at [41, 181] on icon at bounding box center [34, 177] width 23 height 23
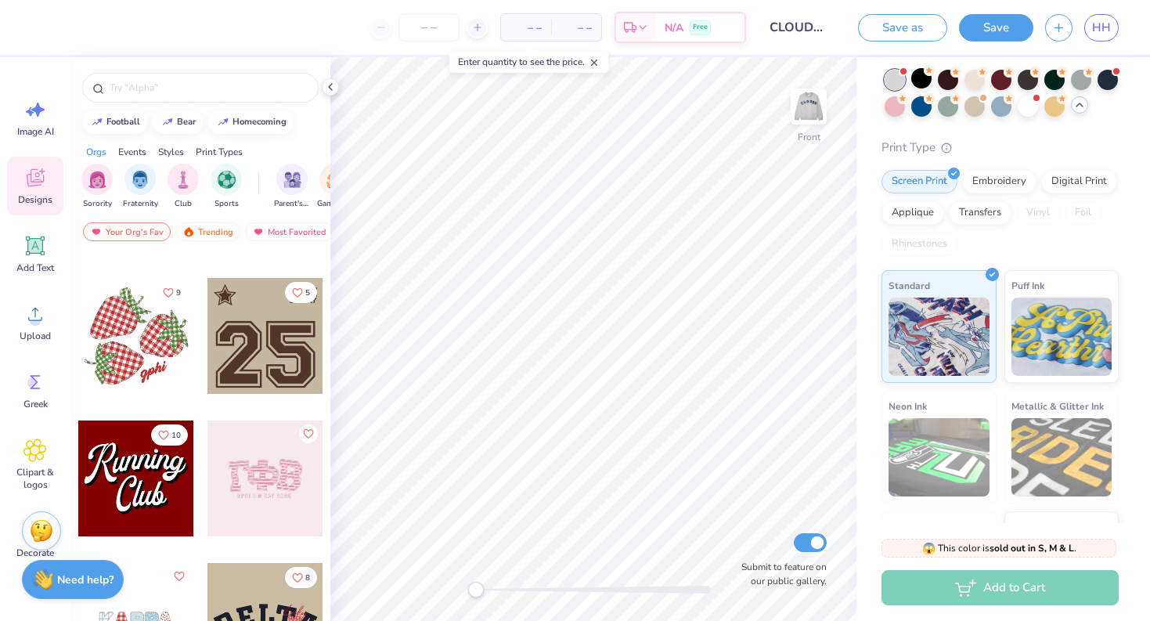
scroll to position [1715, 0]
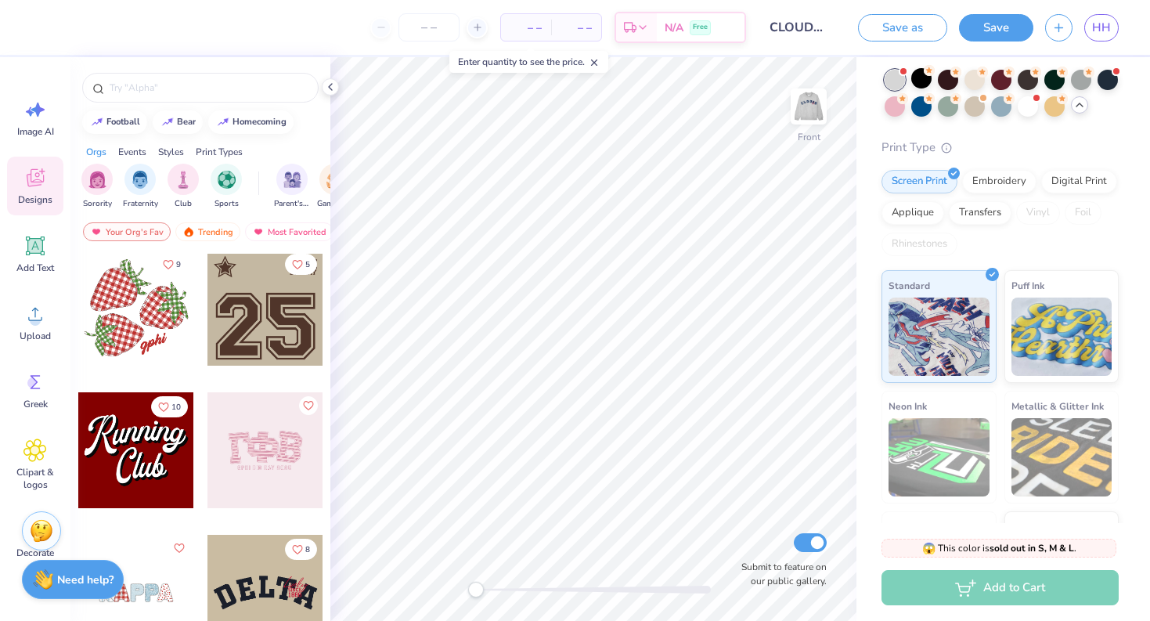
click at [251, 323] on div at bounding box center [265, 308] width 116 height 116
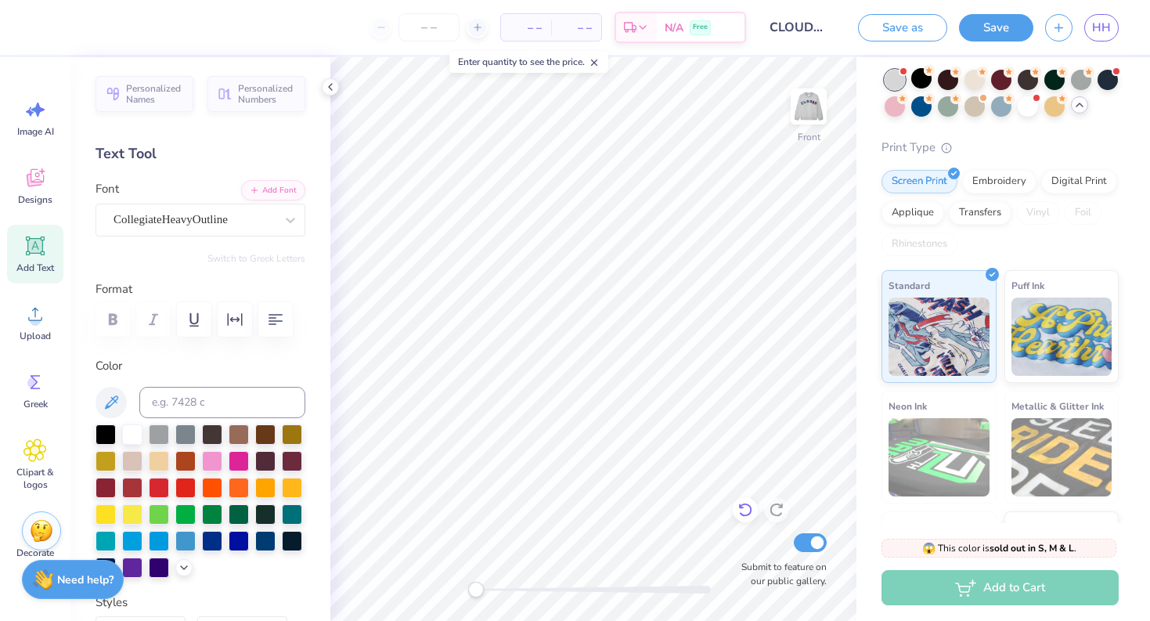
click at [745, 508] on icon at bounding box center [746, 510] width 16 height 16
type textarea "2"
type textarea "09"
click at [446, 75] on div "Enter quantity to see the price." at bounding box center [529, 61] width 168 height 31
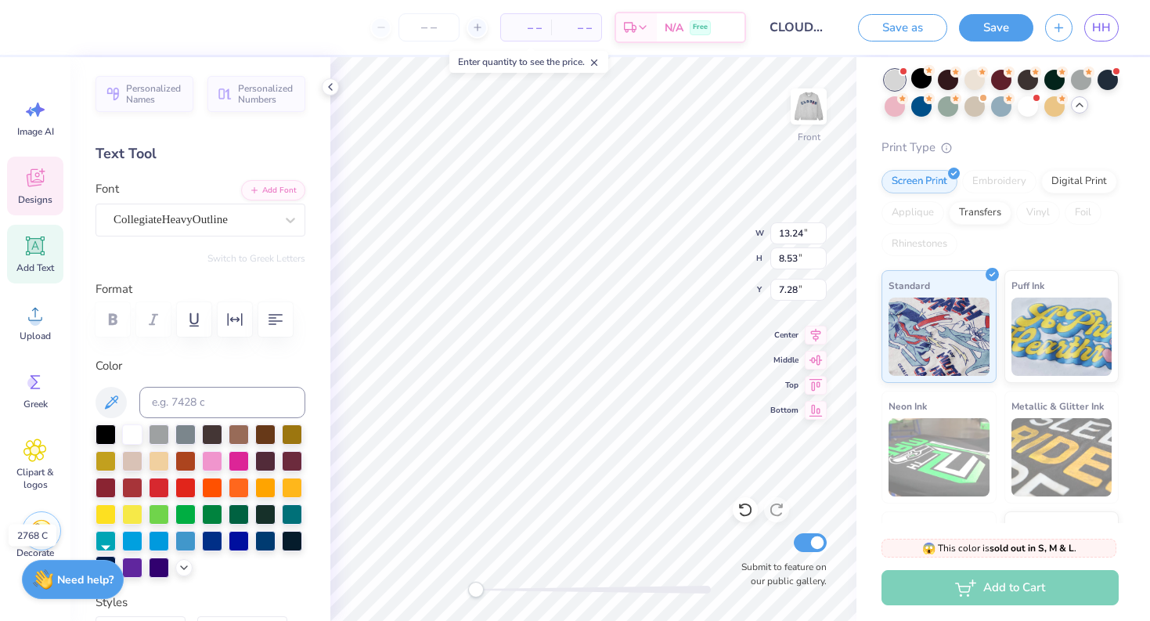
click at [112, 557] on div at bounding box center [106, 566] width 20 height 20
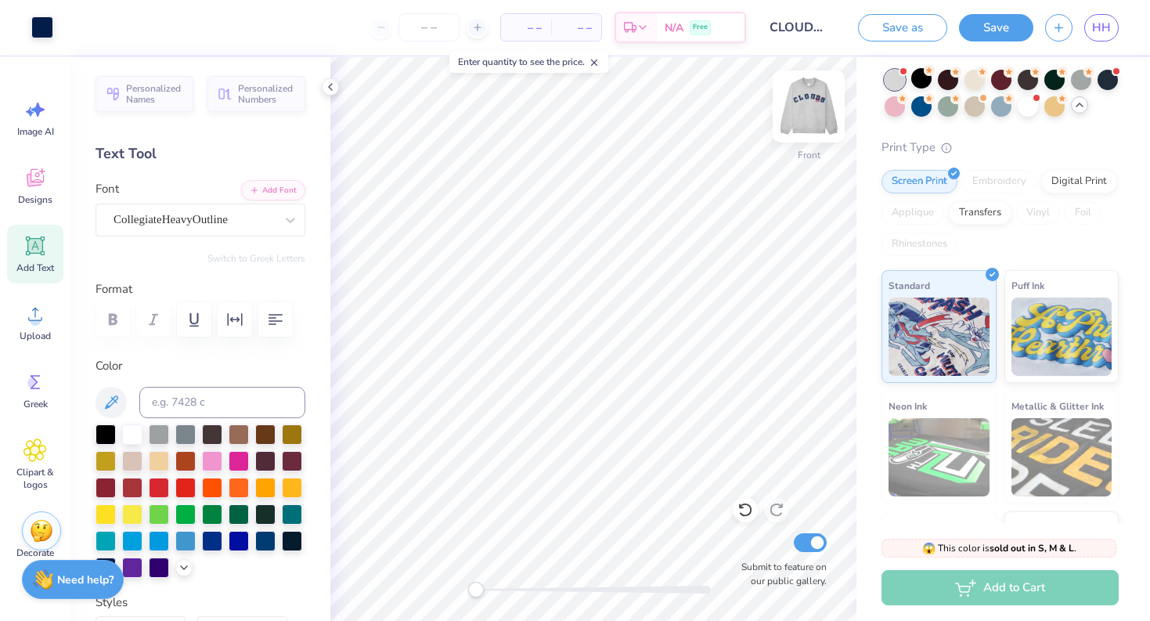
click at [799, 113] on img at bounding box center [808, 106] width 63 height 63
click at [799, 113] on img at bounding box center [808, 106] width 31 height 31
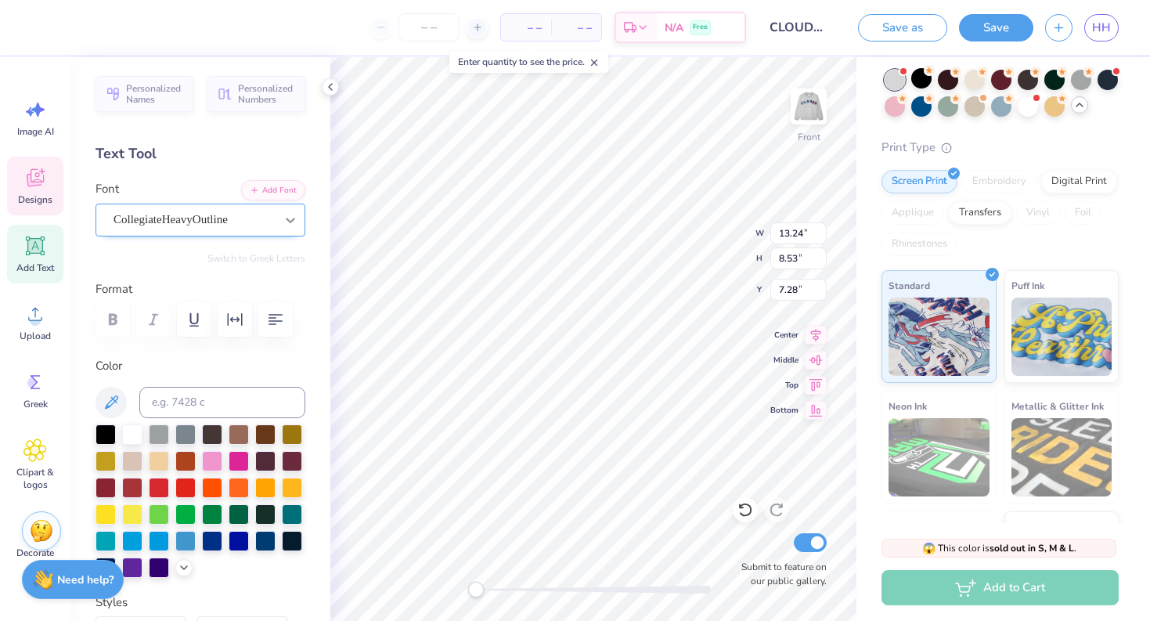
click at [287, 225] on icon at bounding box center [291, 220] width 16 height 16
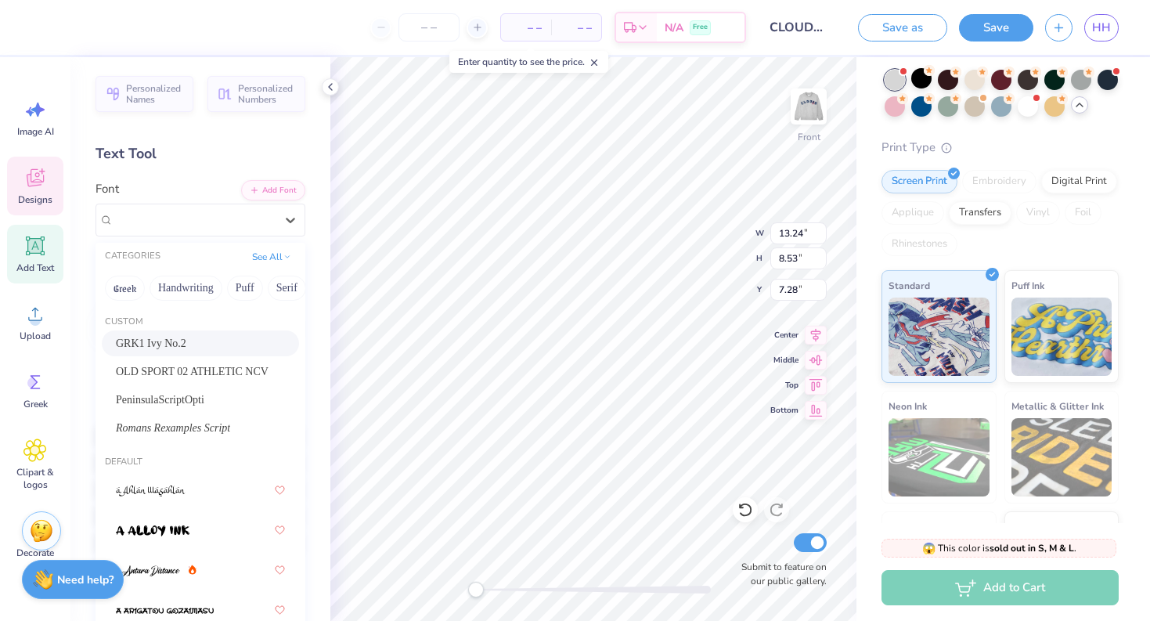
click at [231, 337] on div "GRK1 Ivy No.2" at bounding box center [200, 343] width 169 height 16
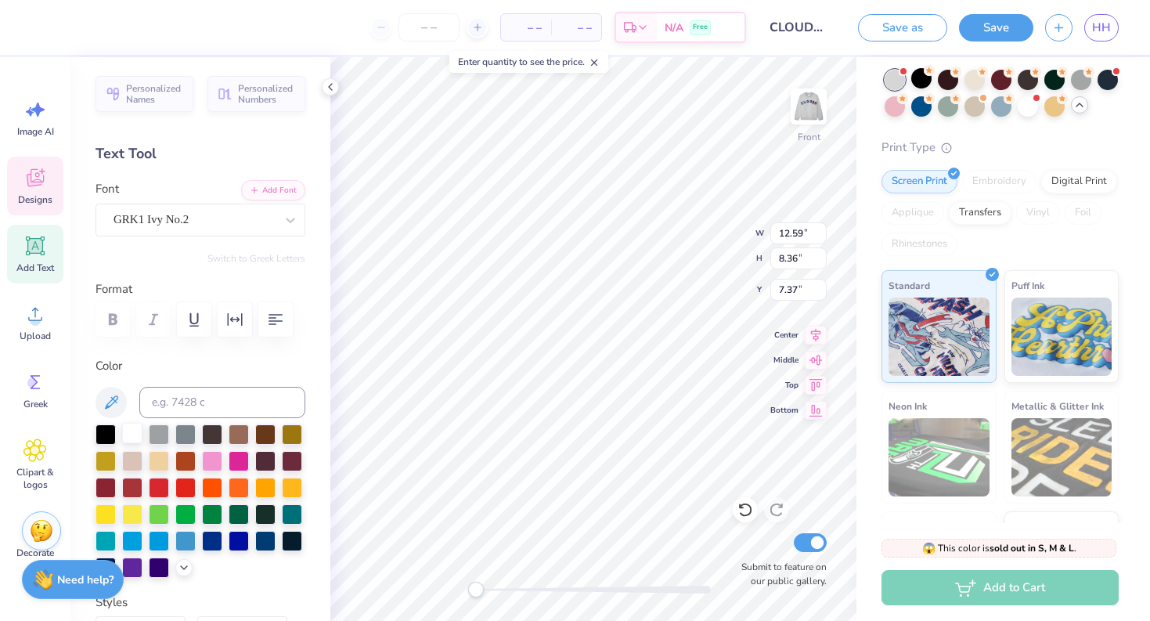
click at [135, 430] on div at bounding box center [132, 433] width 20 height 20
type input "12.18"
type input "8.09"
type input "7.50"
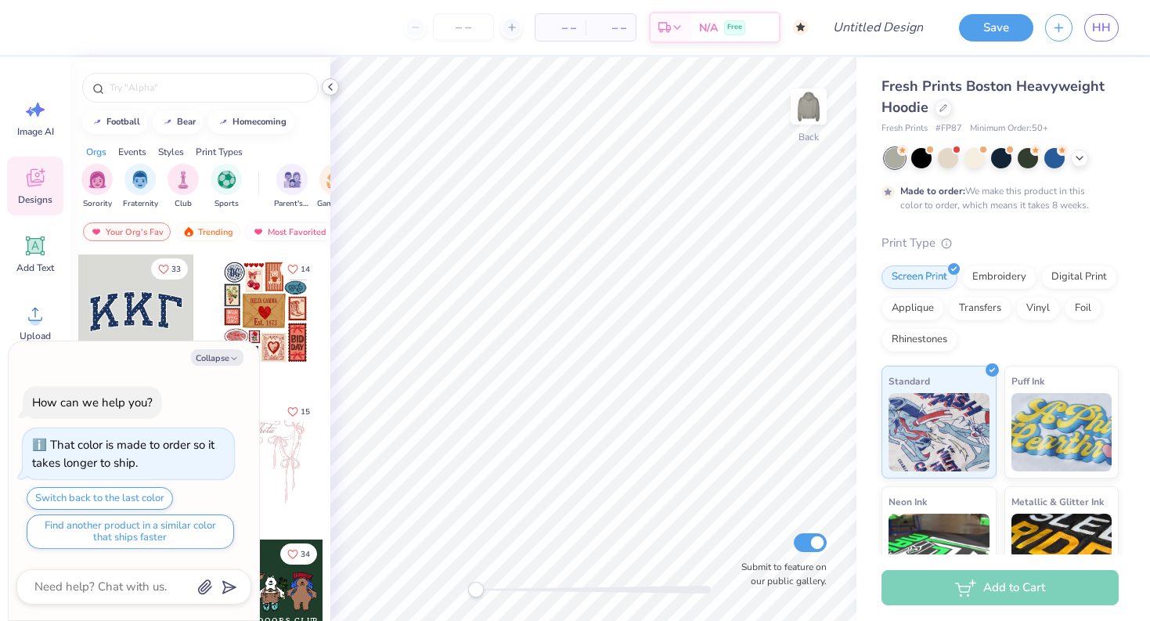
click at [328, 83] on icon at bounding box center [330, 87] width 13 height 13
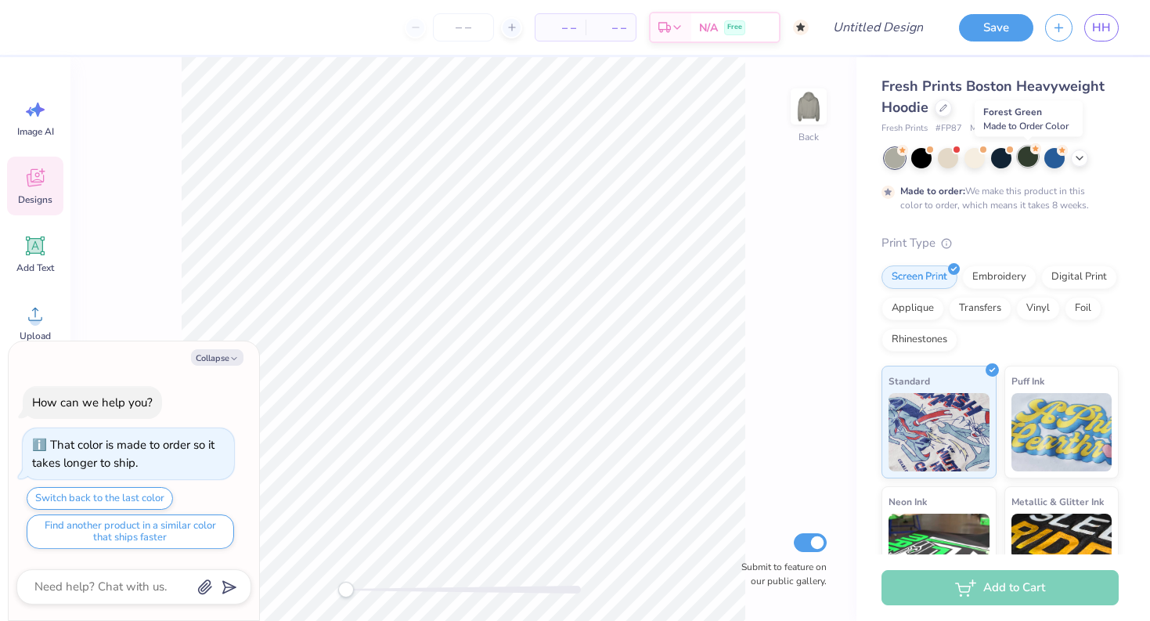
click at [1029, 157] on div at bounding box center [1028, 156] width 20 height 20
click at [1001, 160] on div at bounding box center [1001, 156] width 20 height 20
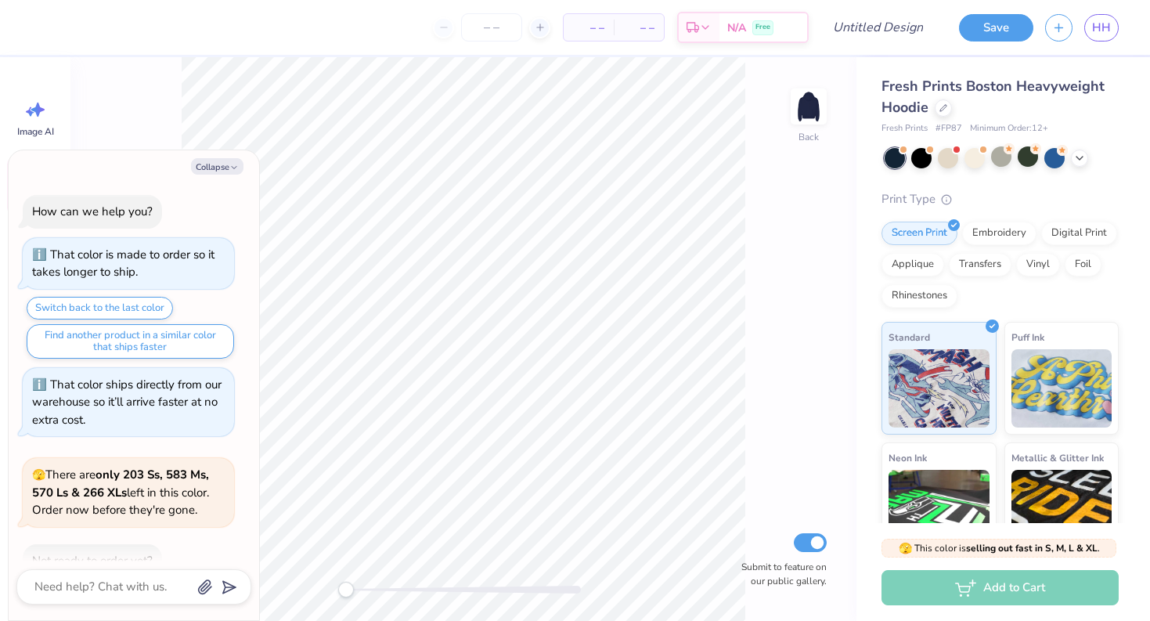
scroll to position [294, 0]
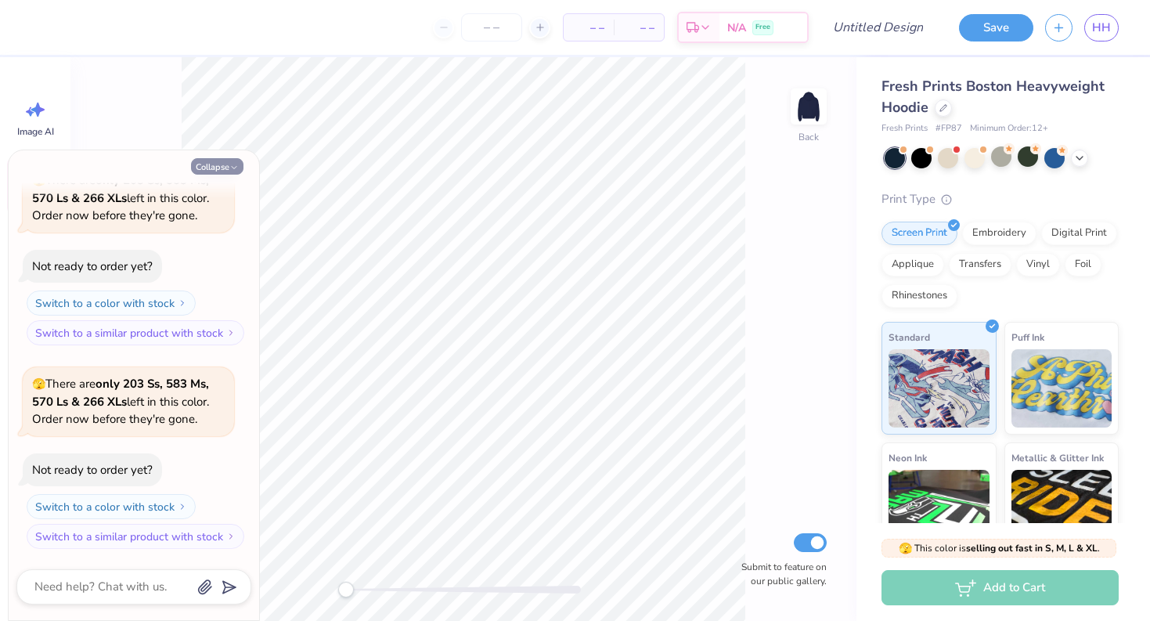
click at [236, 163] on icon "button" at bounding box center [233, 167] width 9 height 9
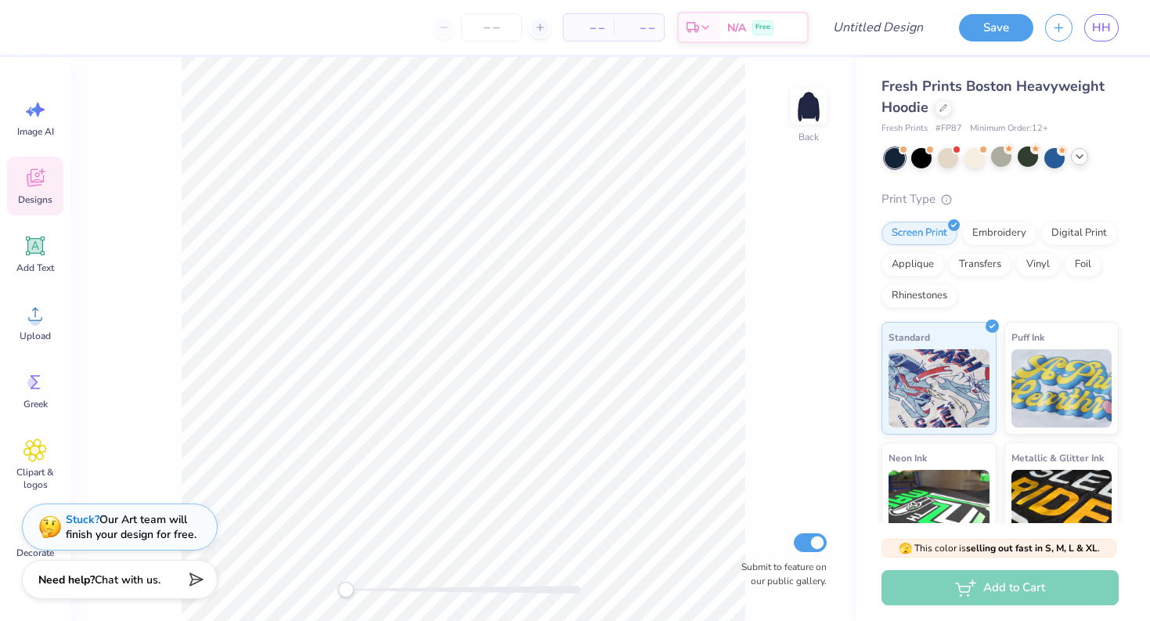
click at [1078, 164] on div at bounding box center [1002, 158] width 234 height 20
click at [1080, 162] on div at bounding box center [1079, 156] width 17 height 17
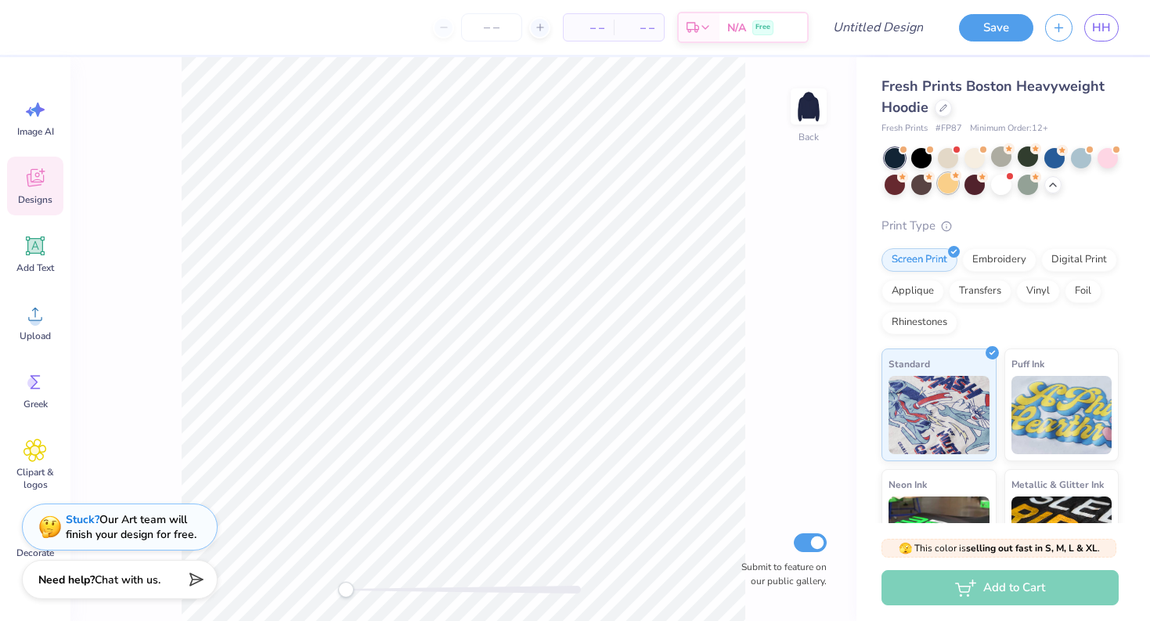
click at [944, 181] on div at bounding box center [948, 183] width 20 height 20
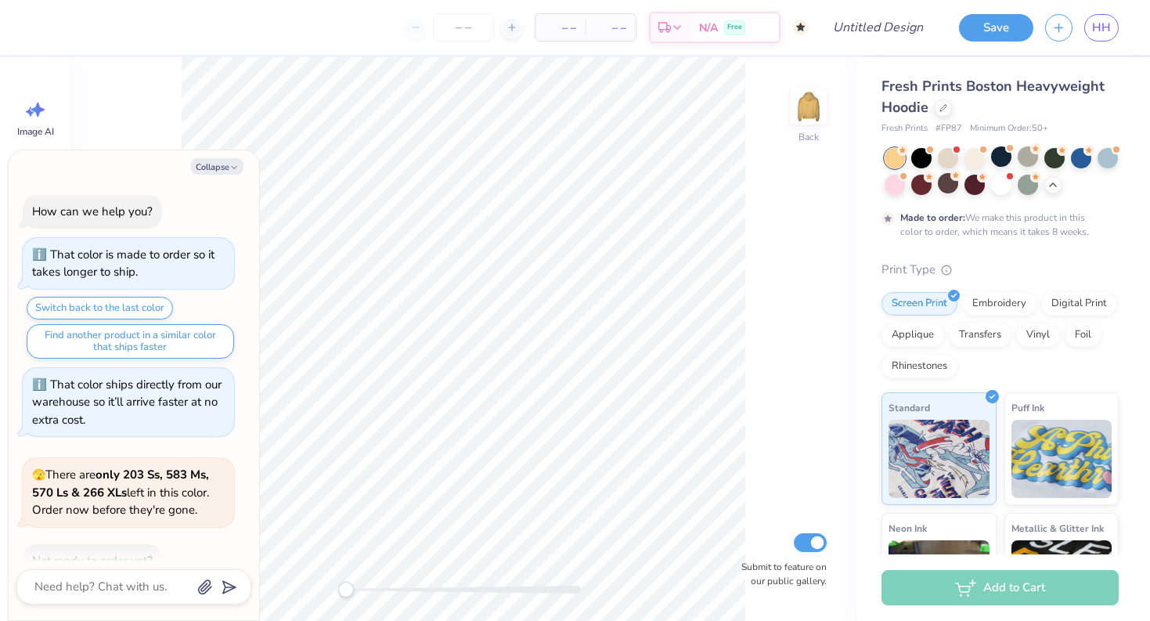
scroll to position [424, 0]
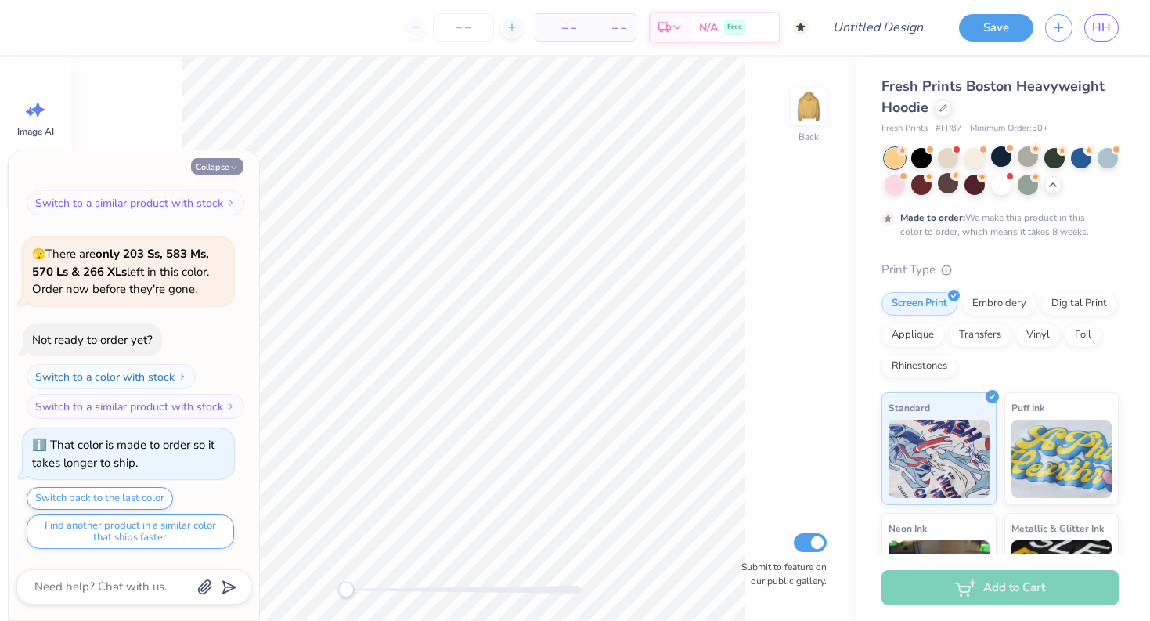
click at [229, 166] on icon "button" at bounding box center [233, 167] width 9 height 9
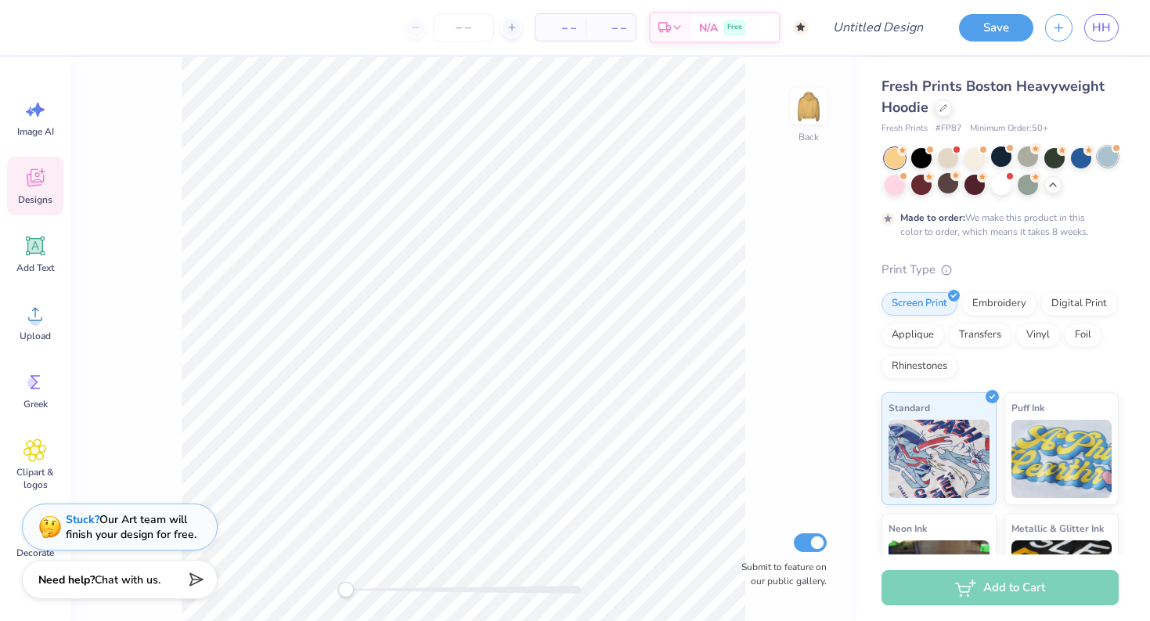
click at [1106, 160] on div at bounding box center [1108, 156] width 20 height 20
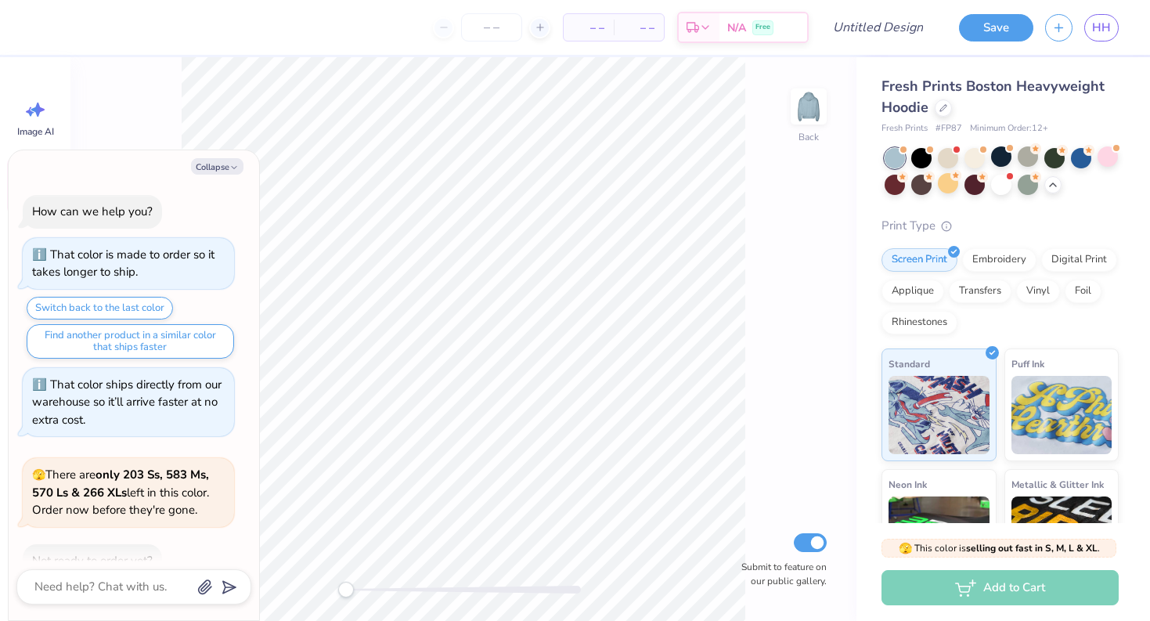
scroll to position [705, 0]
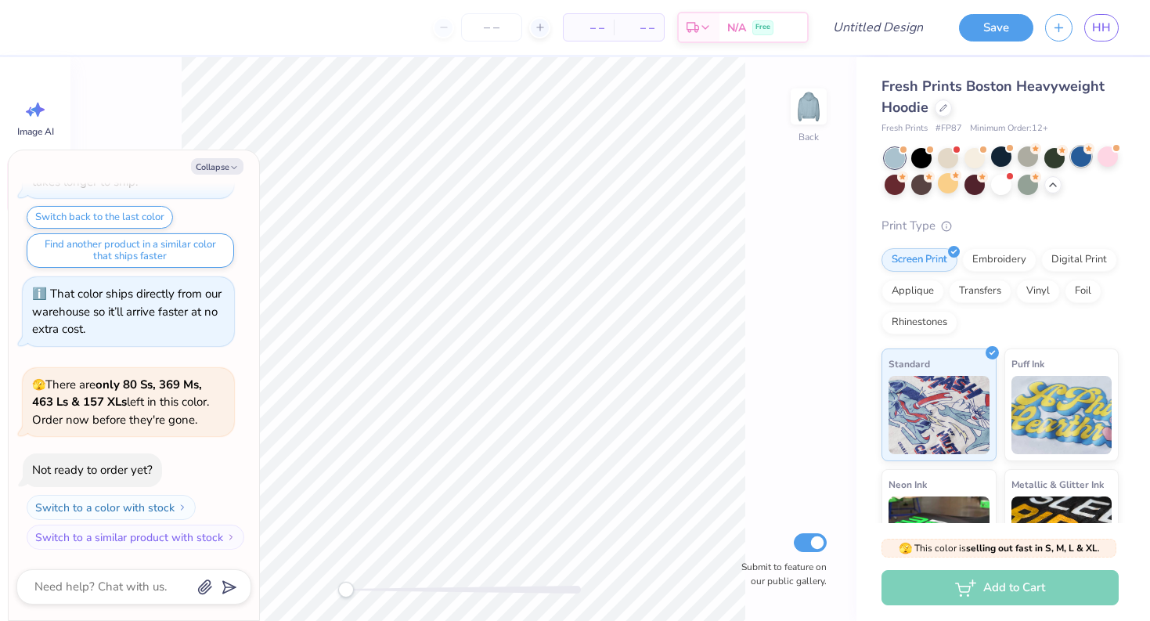
click at [1080, 155] on div at bounding box center [1081, 156] width 20 height 20
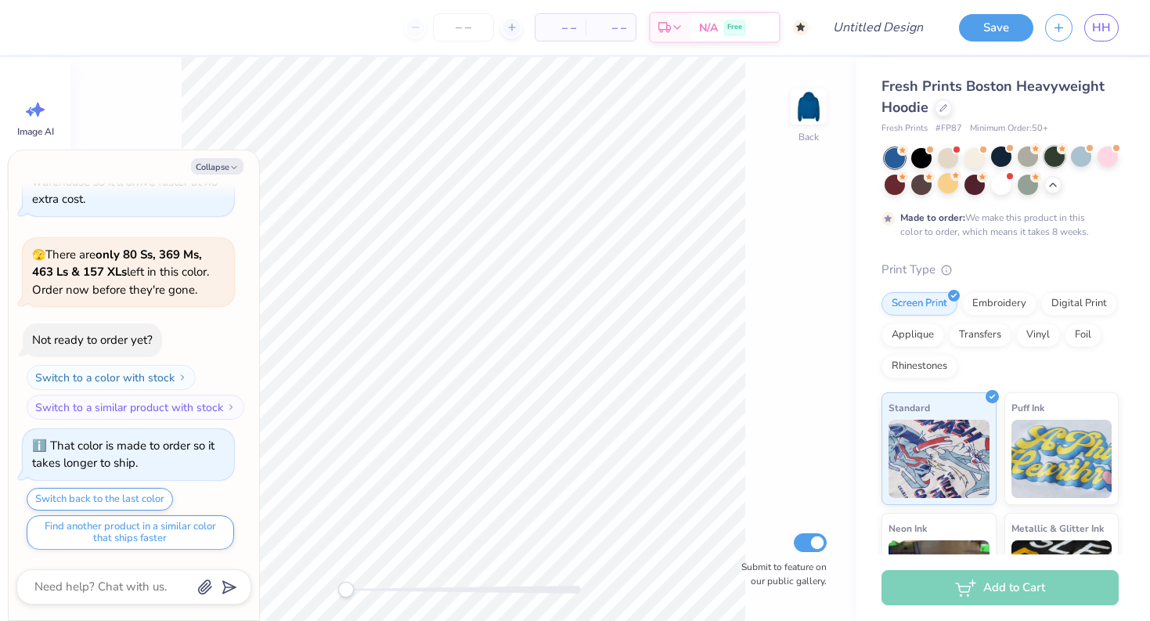
click at [1055, 158] on div at bounding box center [1054, 156] width 20 height 20
click at [1032, 157] on div at bounding box center [1028, 156] width 20 height 20
click at [995, 157] on div at bounding box center [1001, 156] width 20 height 20
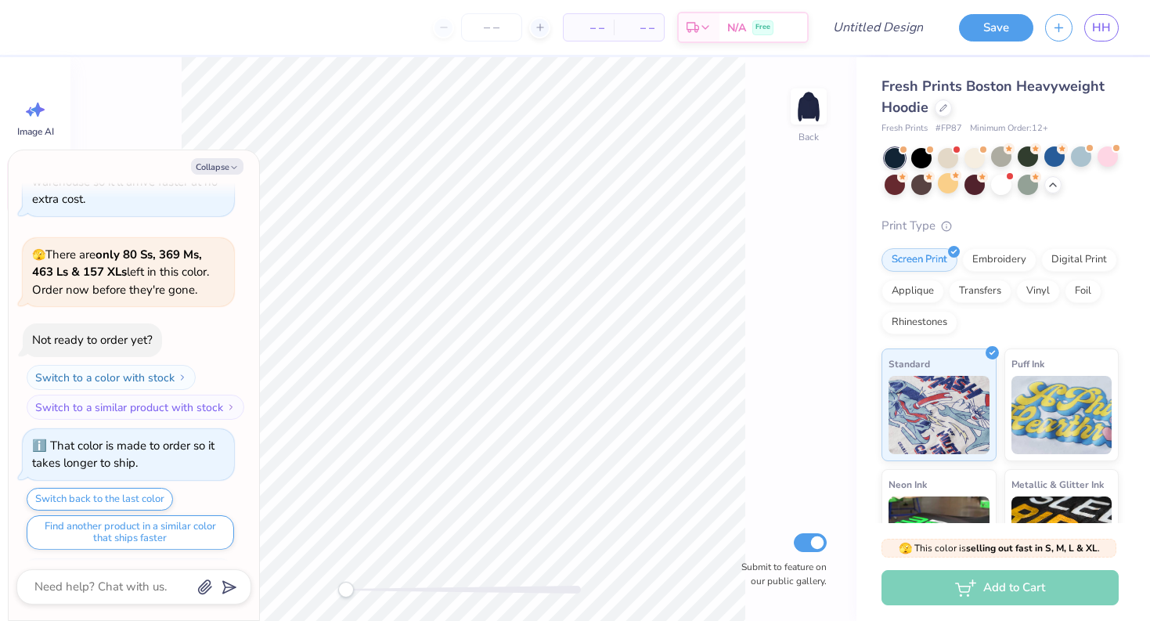
scroll to position [1117, 0]
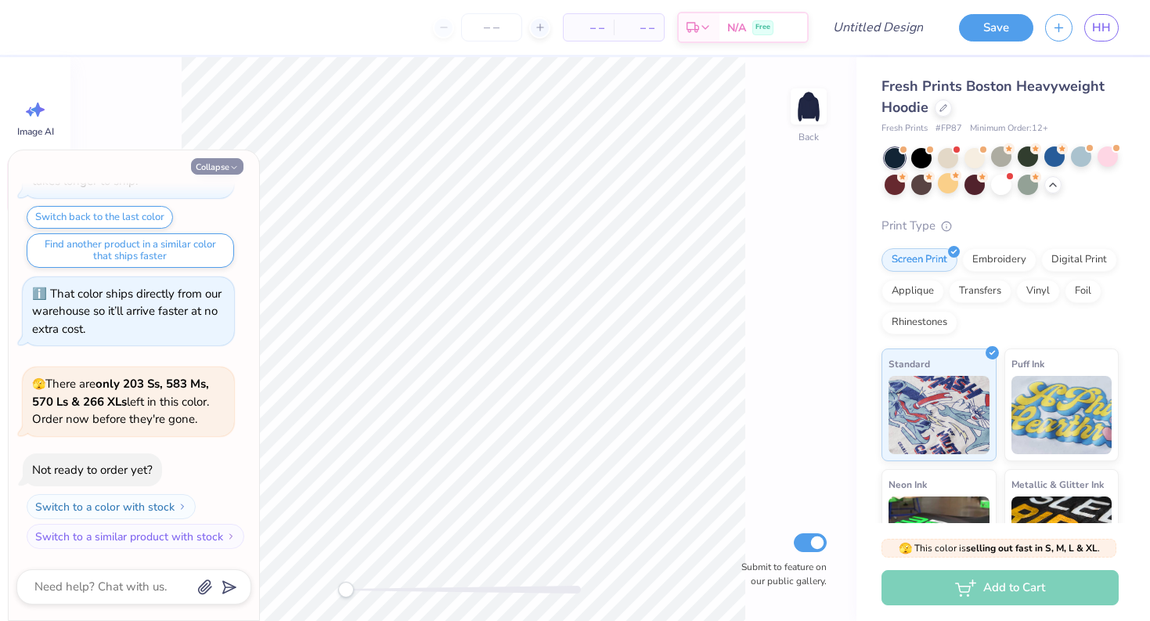
click at [234, 161] on button "Collapse" at bounding box center [217, 166] width 52 height 16
type textarea "x"
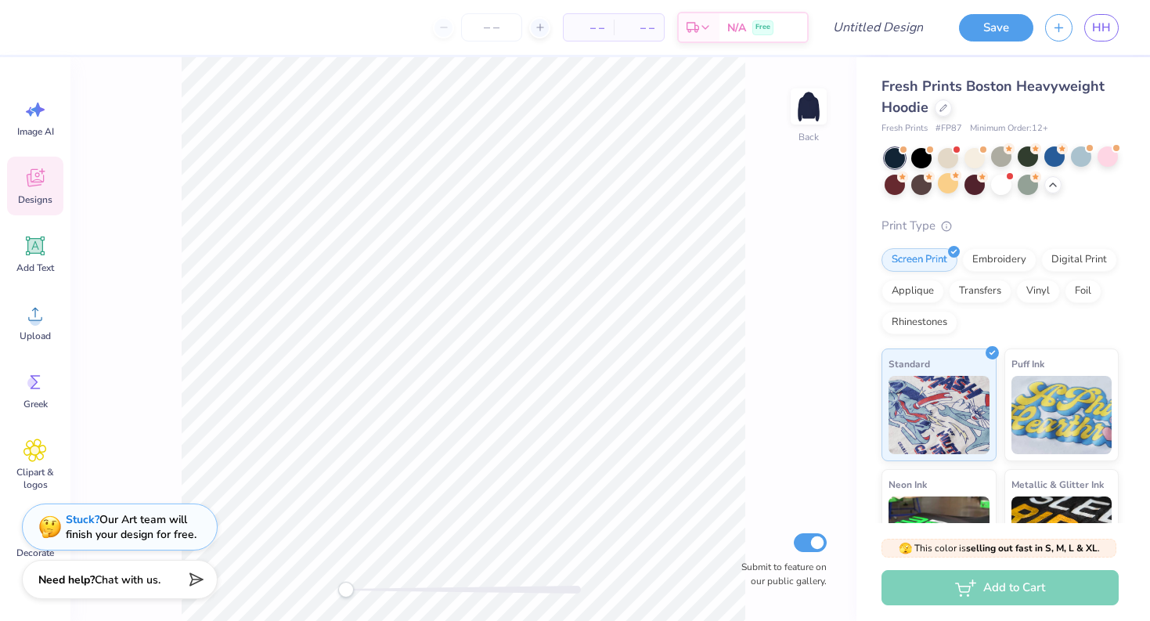
click at [31, 182] on icon at bounding box center [35, 178] width 17 height 18
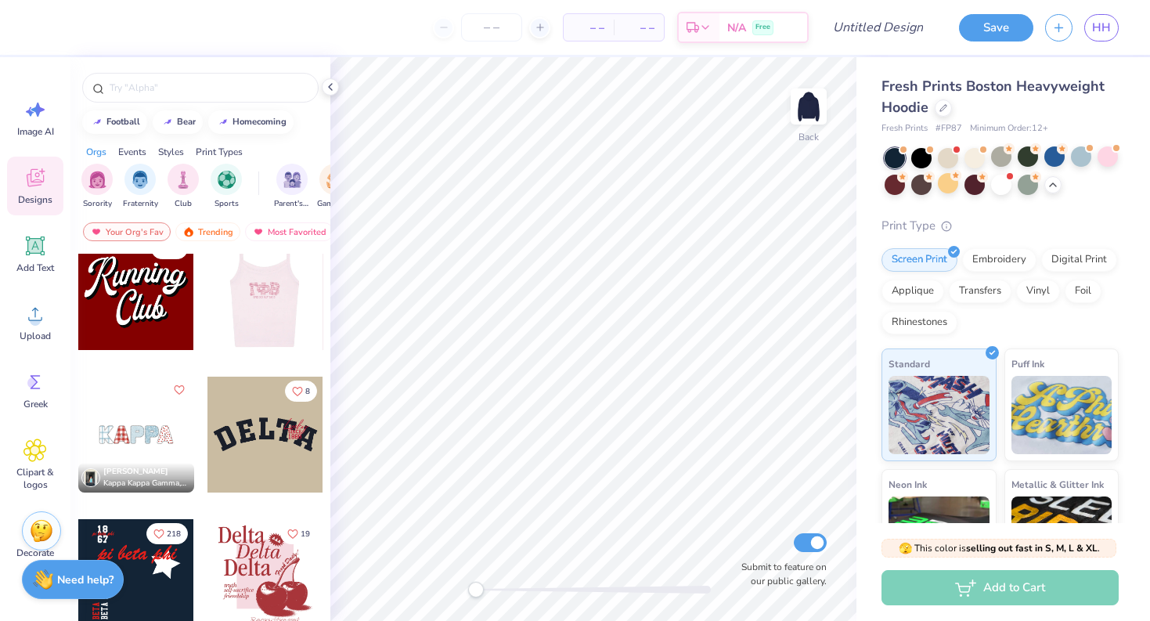
scroll to position [1874, 0]
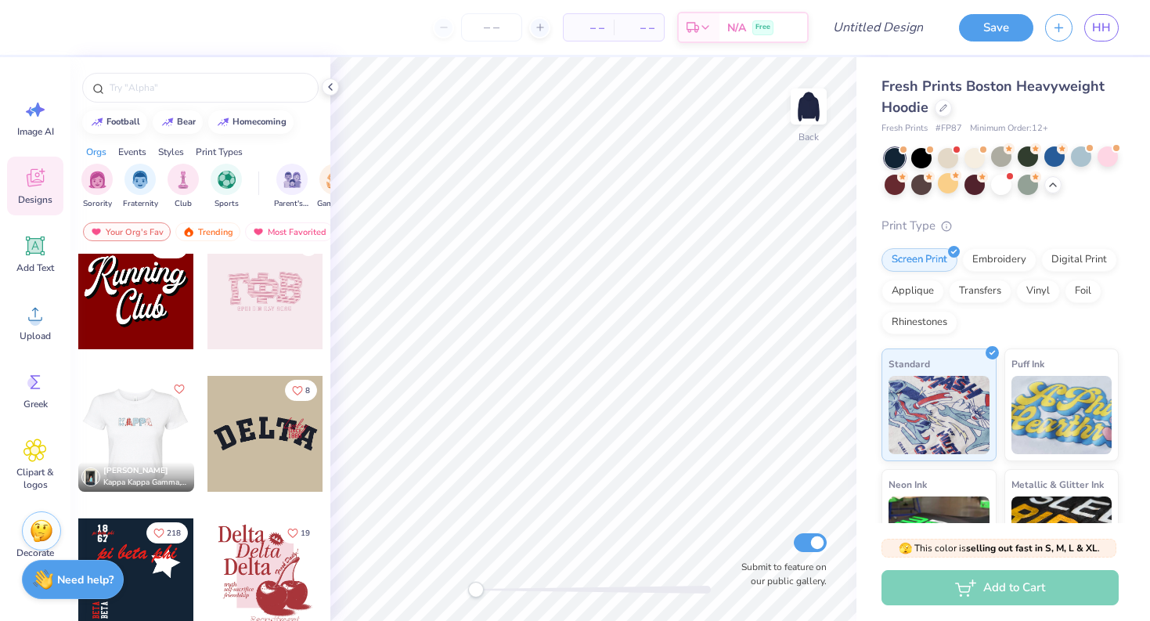
click at [146, 431] on div at bounding box center [136, 434] width 116 height 116
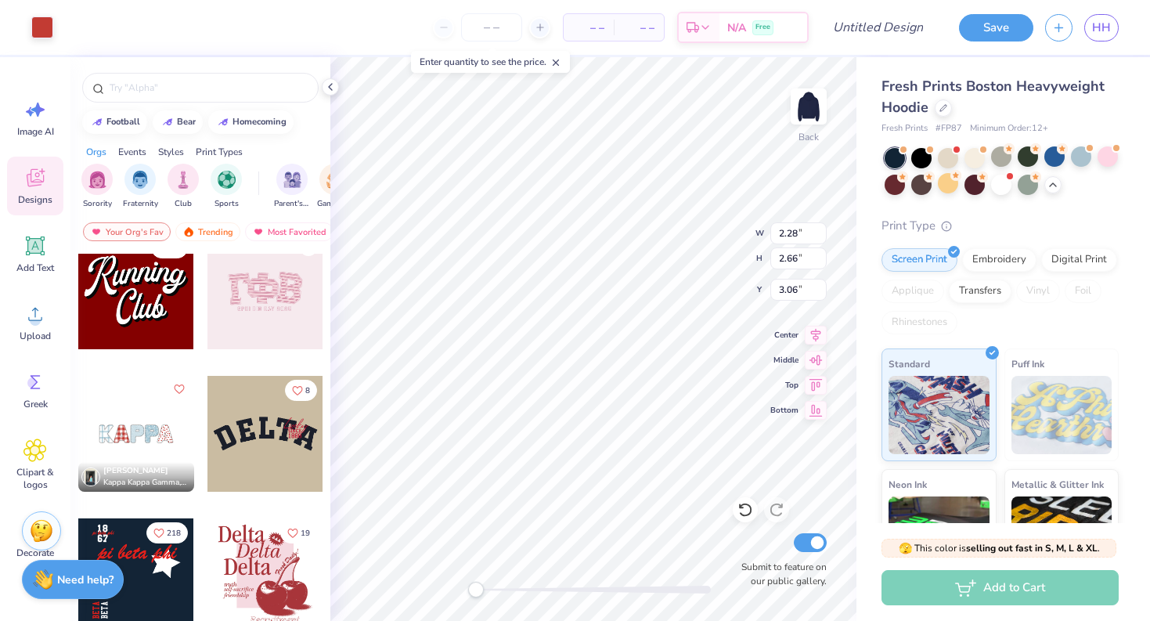
type input "10.99"
type input "2.67"
type input "3.05"
type input "2.35"
type input "2.66"
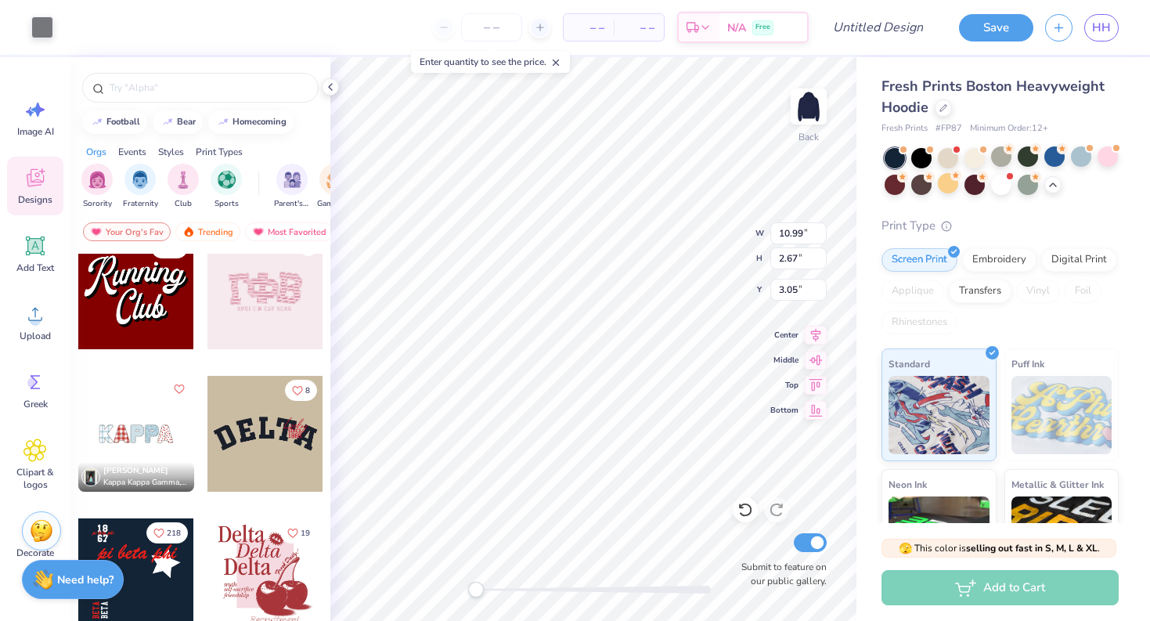
type input "3.00"
type input "4.78"
type input "2.09"
type input "2.77"
type input "3.00"
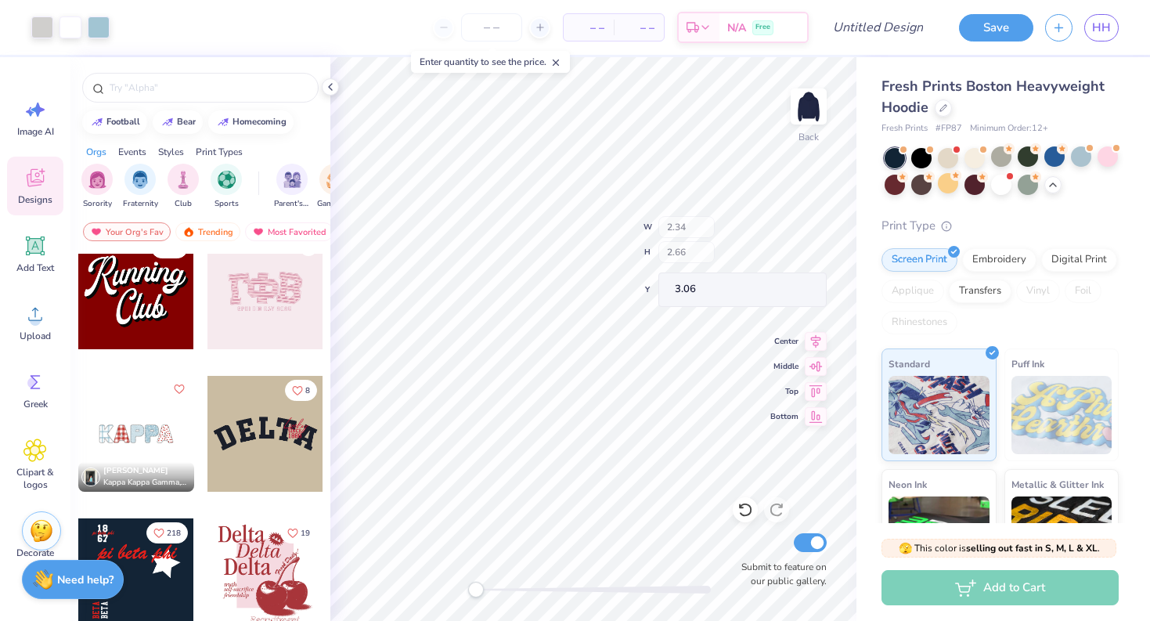
type input "2.35"
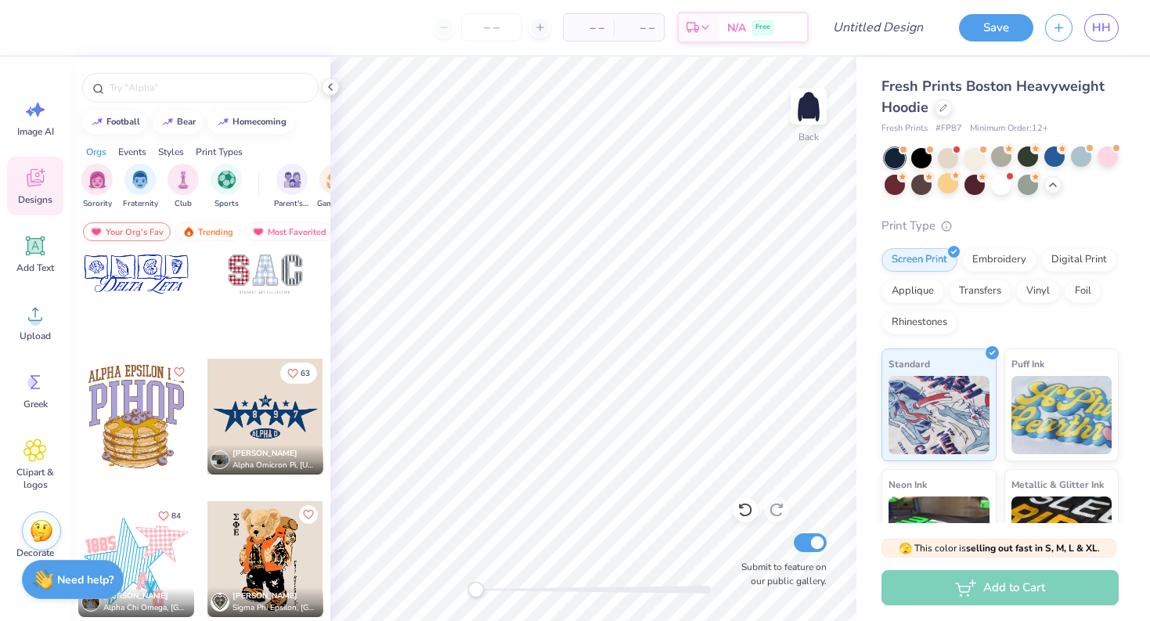
scroll to position [3483, 0]
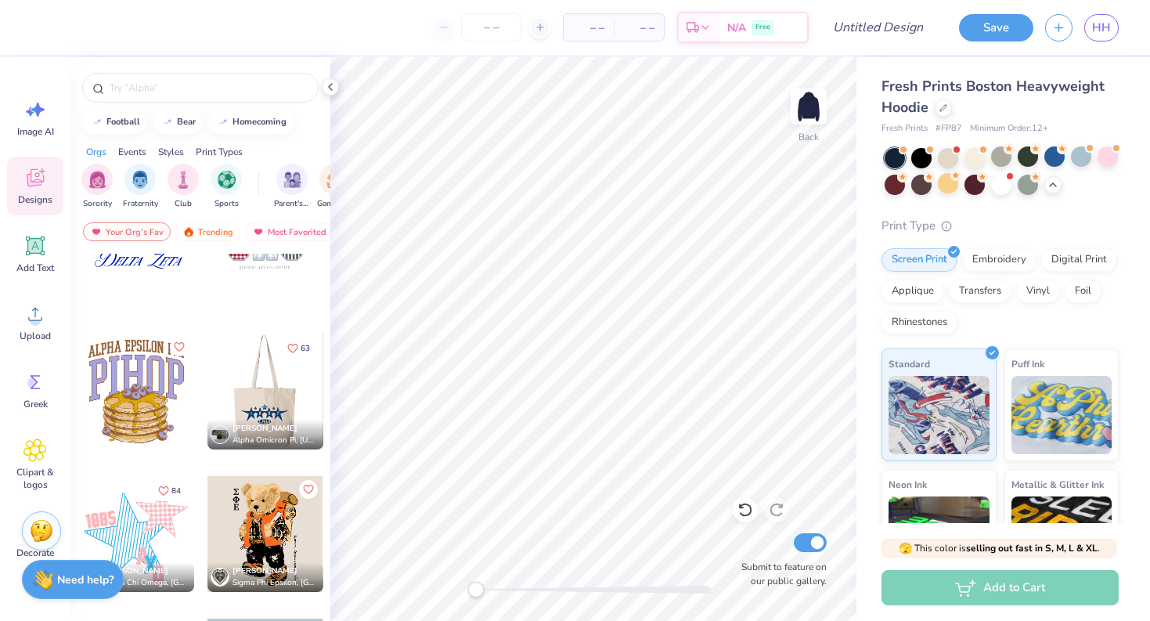
click at [207, 390] on div at bounding box center [150, 392] width 116 height 116
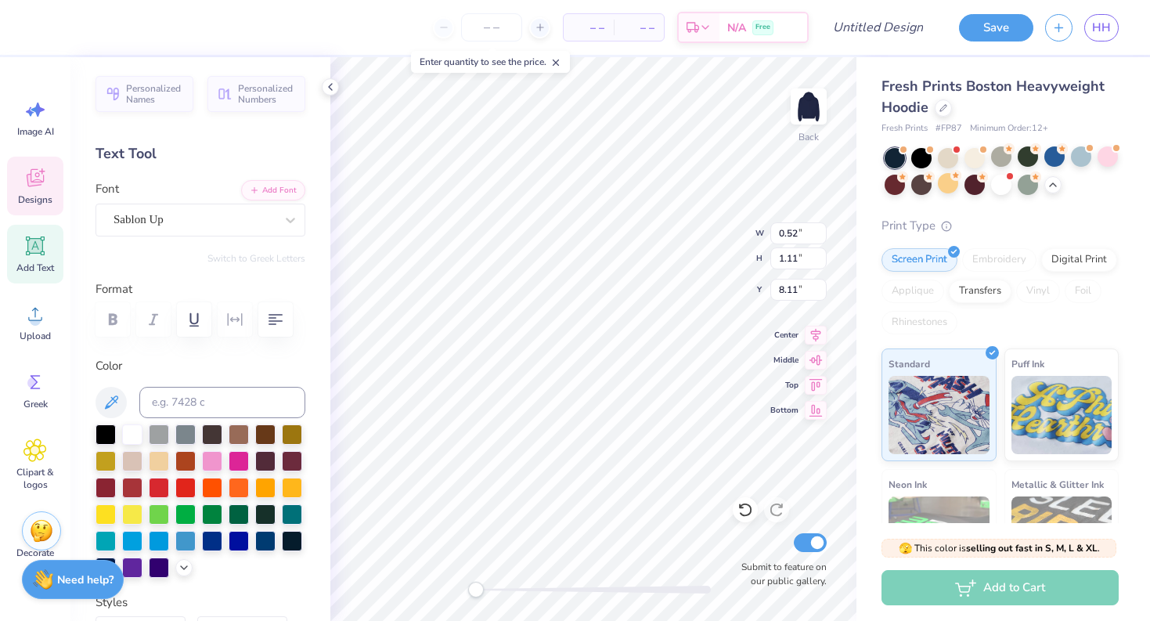
type input "0.51"
type input "0.84"
type input "8.23"
type input "3.56"
click at [135, 432] on div at bounding box center [132, 433] width 20 height 20
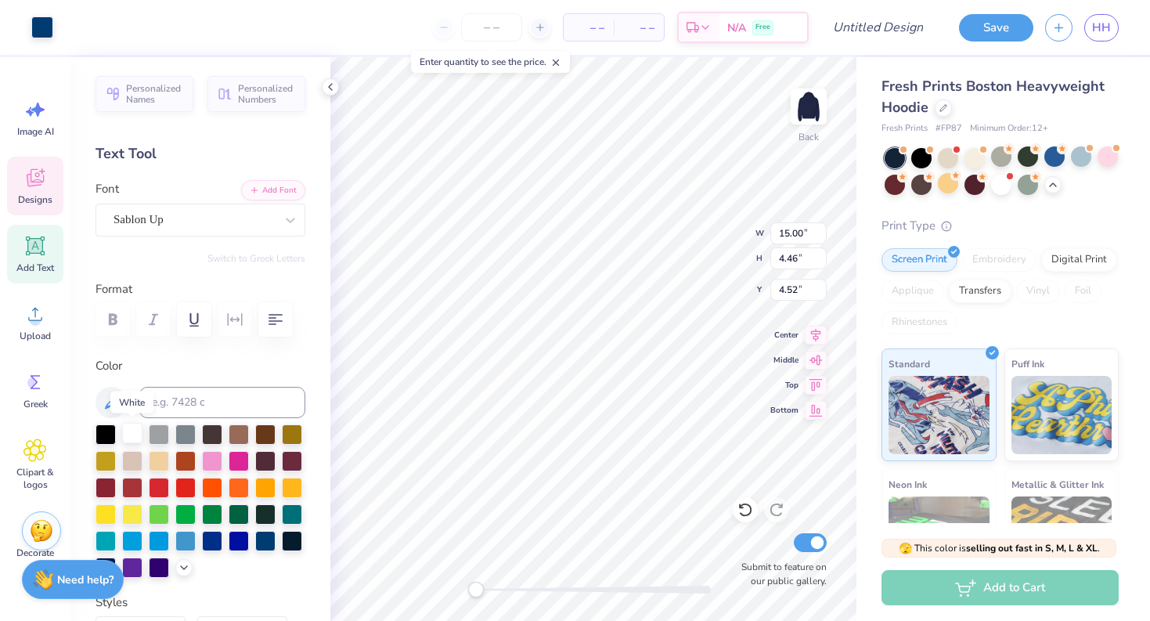
click at [135, 432] on div at bounding box center [132, 433] width 20 height 20
click at [133, 435] on div at bounding box center [132, 433] width 20 height 20
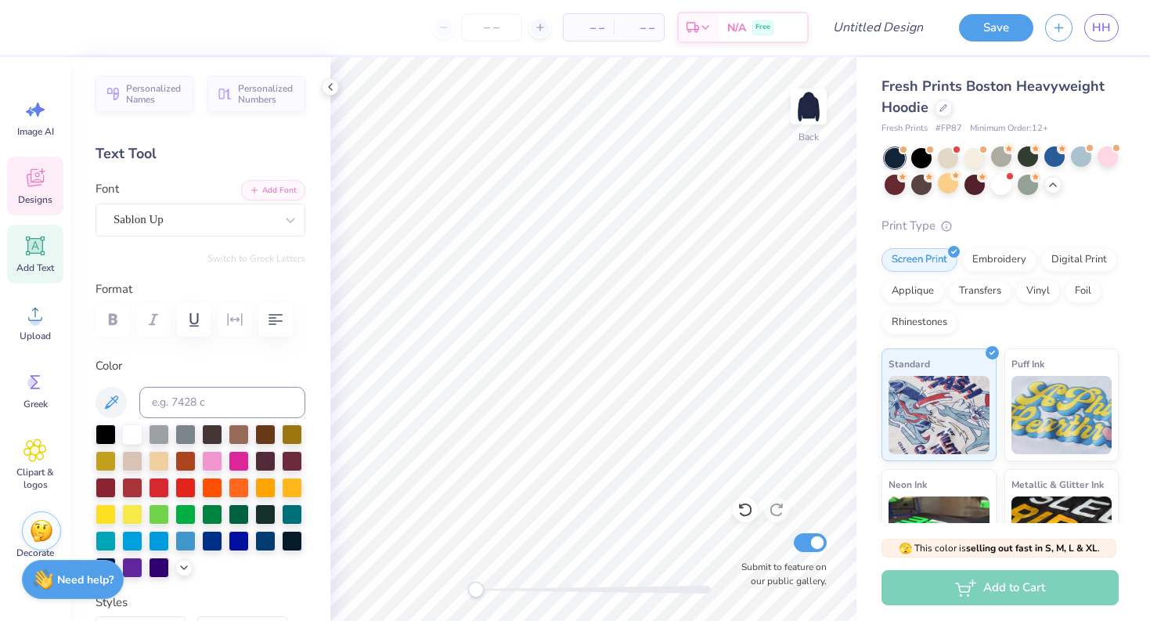
click at [46, 180] on icon at bounding box center [34, 177] width 23 height 23
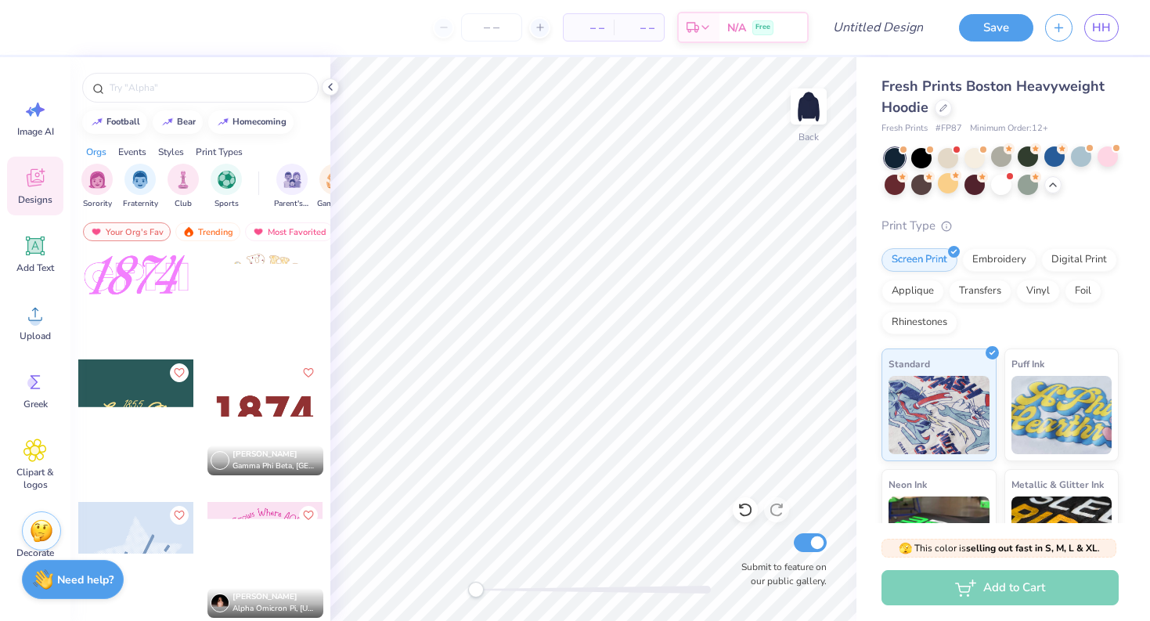
scroll to position [4452, 0]
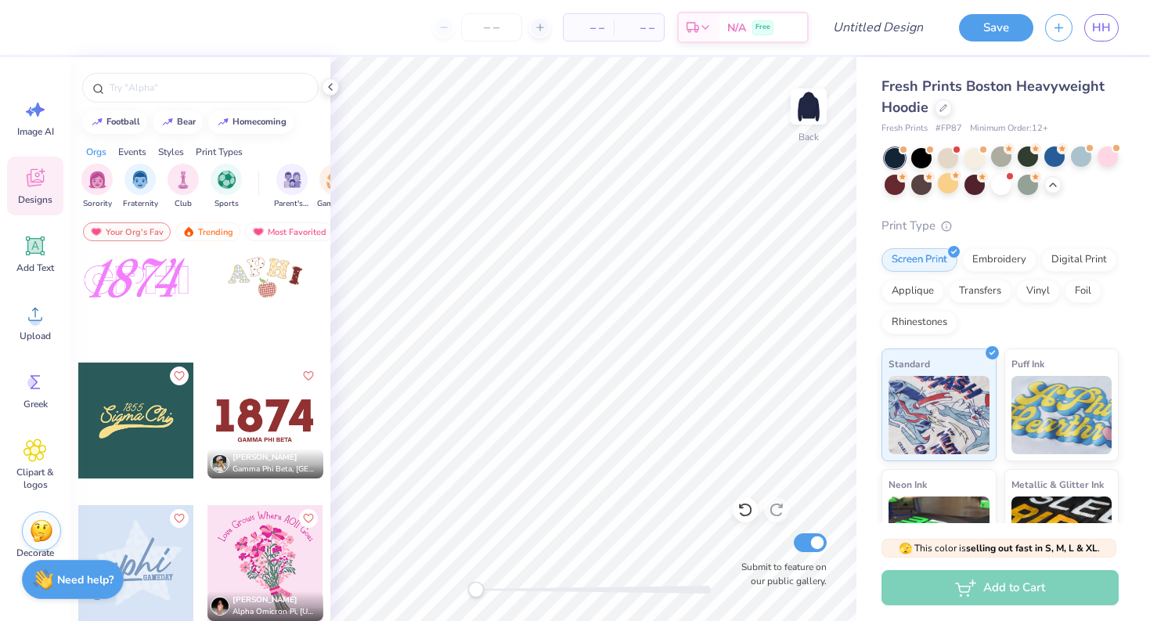
click at [245, 427] on div at bounding box center [265, 421] width 116 height 116
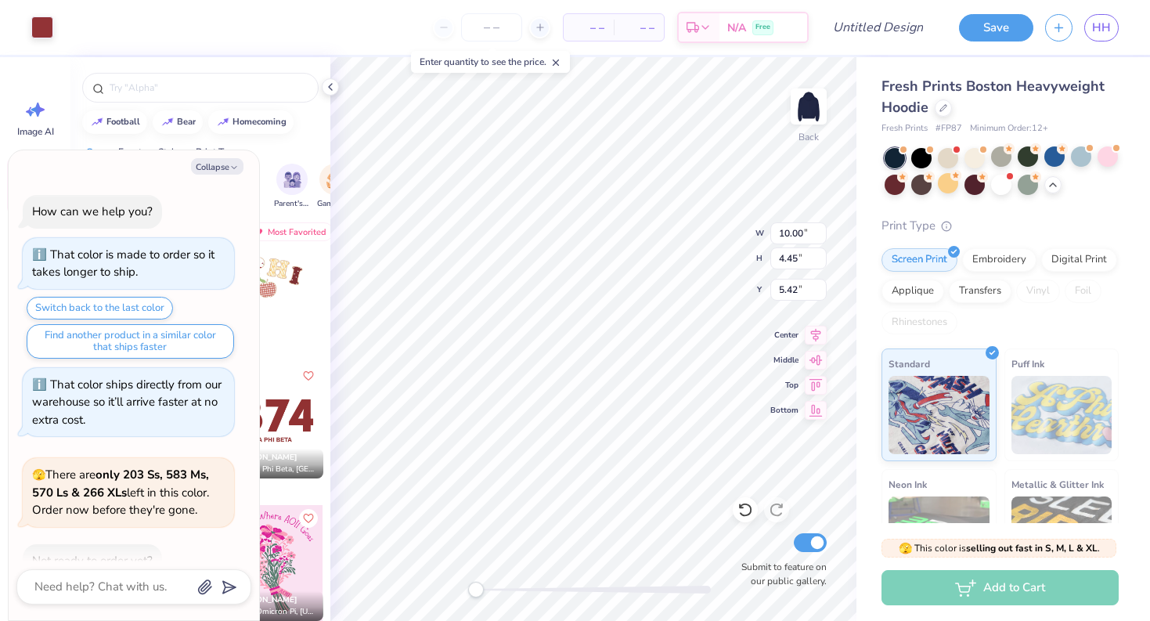
type textarea "x"
type input "5.42"
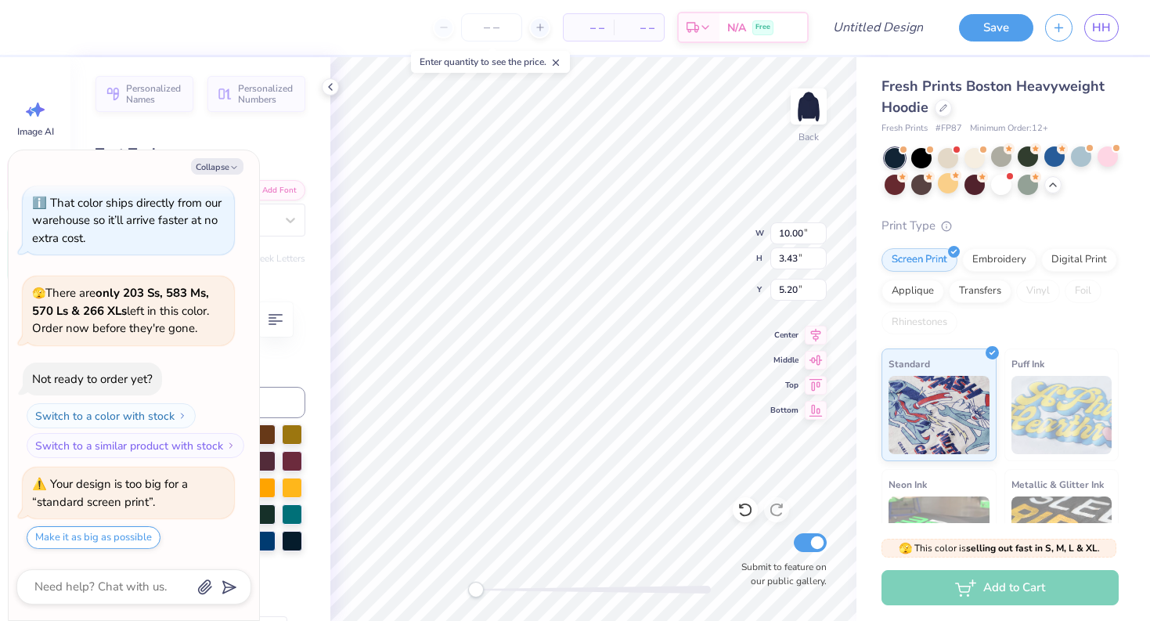
type textarea "x"
type textarea "184"
type textarea "x"
type textarea "14"
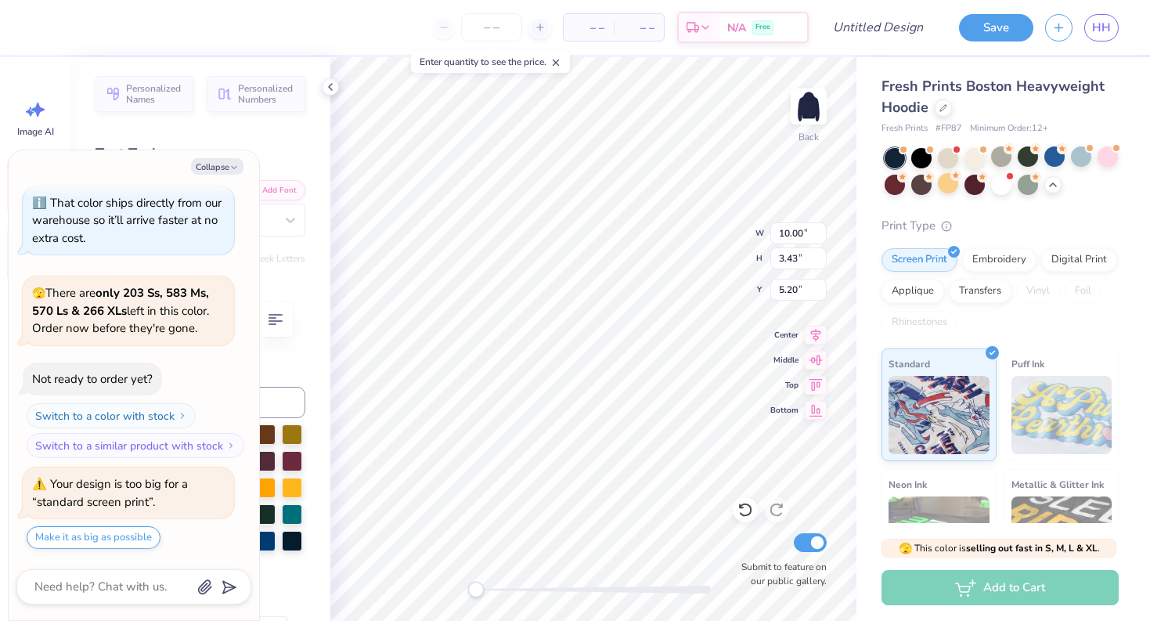
type textarea "x"
type textarea "4"
type textarea "x"
type textarea "24"
type textarea "x"
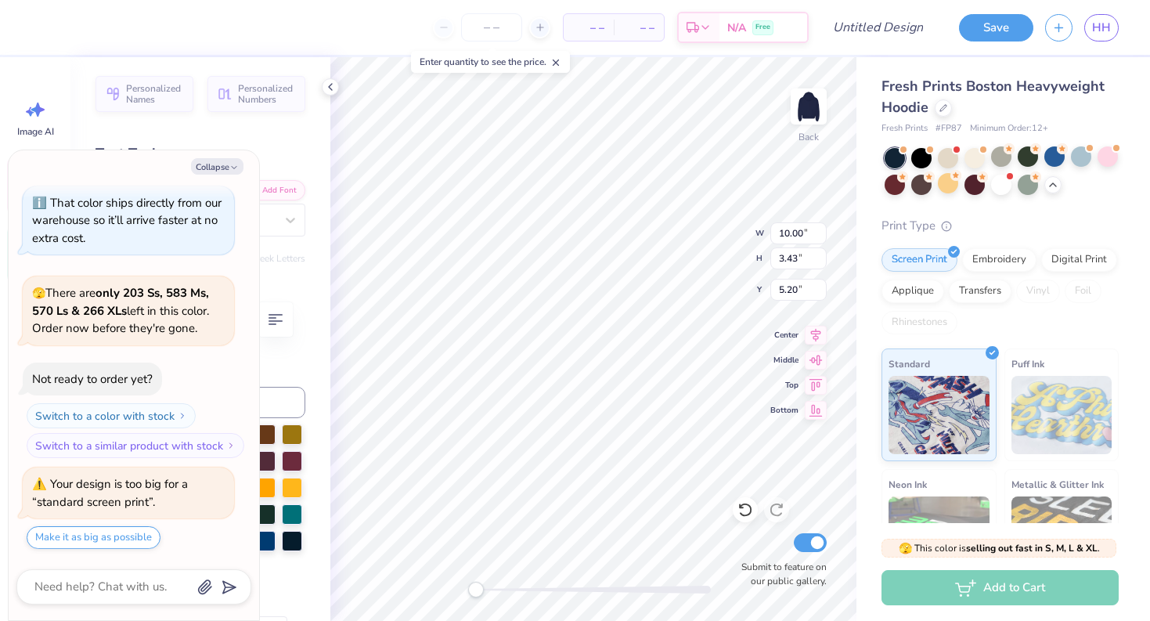
type textarea "204"
type textarea "x"
type textarea "2024"
click at [202, 164] on button "Collapse" at bounding box center [217, 166] width 52 height 16
type textarea "x"
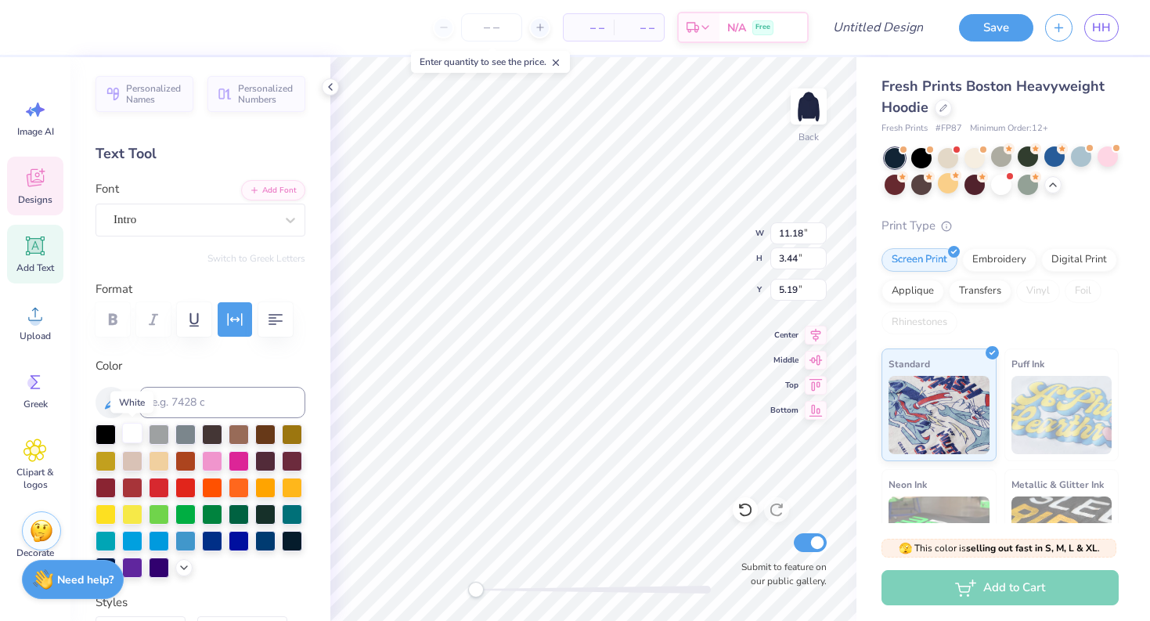
click at [129, 434] on div at bounding box center [132, 433] width 20 height 20
type textarea "G"
type textarea "CLOUD NINE"
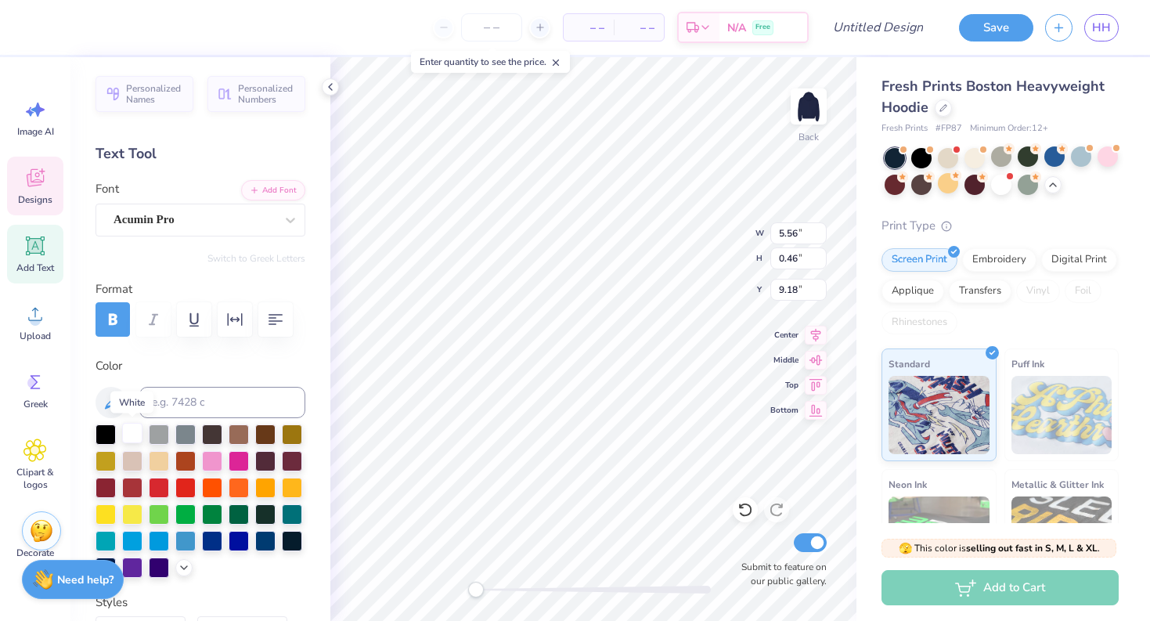
click at [134, 432] on div at bounding box center [132, 433] width 20 height 20
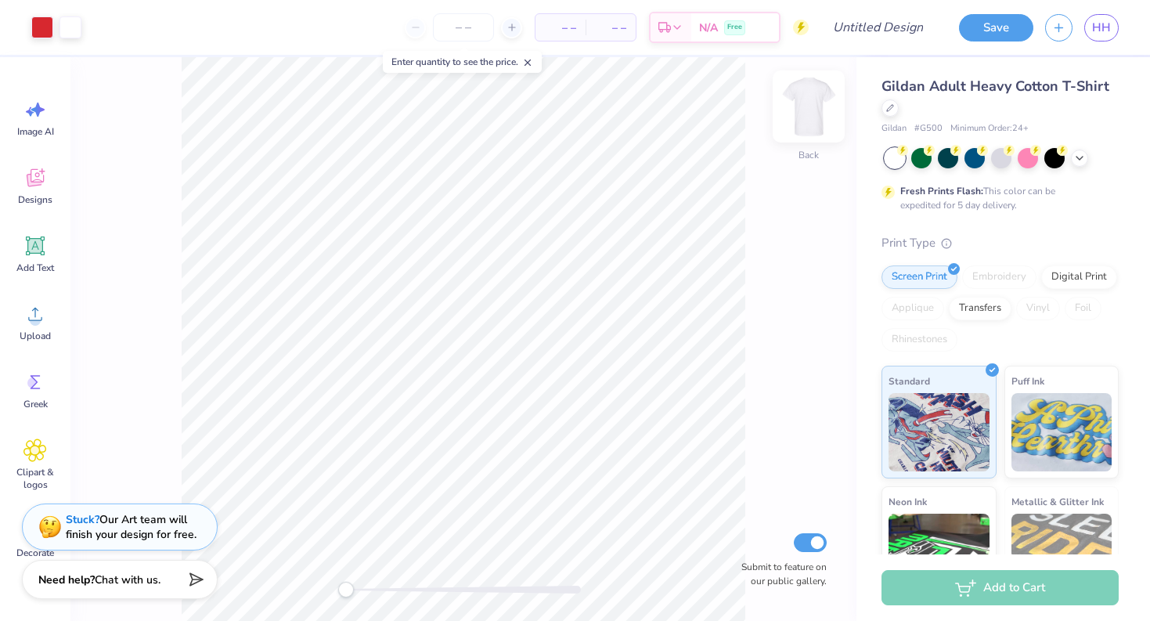
click at [796, 109] on img at bounding box center [808, 106] width 63 height 63
click at [796, 109] on img at bounding box center [808, 106] width 31 height 31
click at [1029, 89] on span "Gildan Adult Heavy Cotton T-Shirt" at bounding box center [996, 86] width 228 height 19
click at [883, 105] on div at bounding box center [890, 106] width 17 height 17
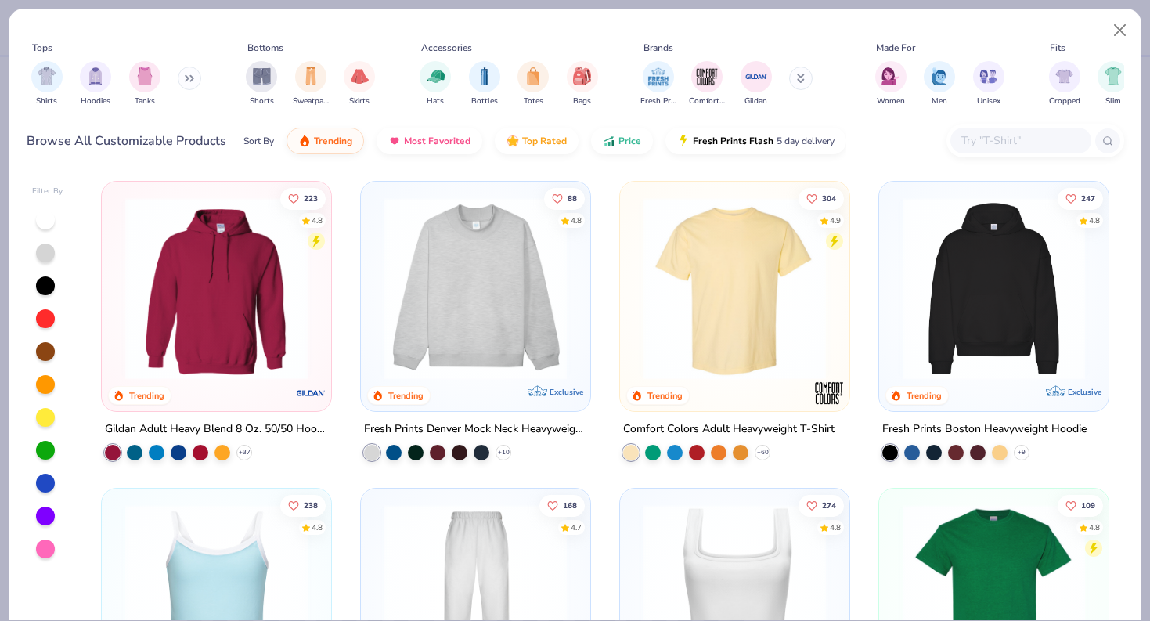
click at [985, 284] on img at bounding box center [994, 288] width 198 height 182
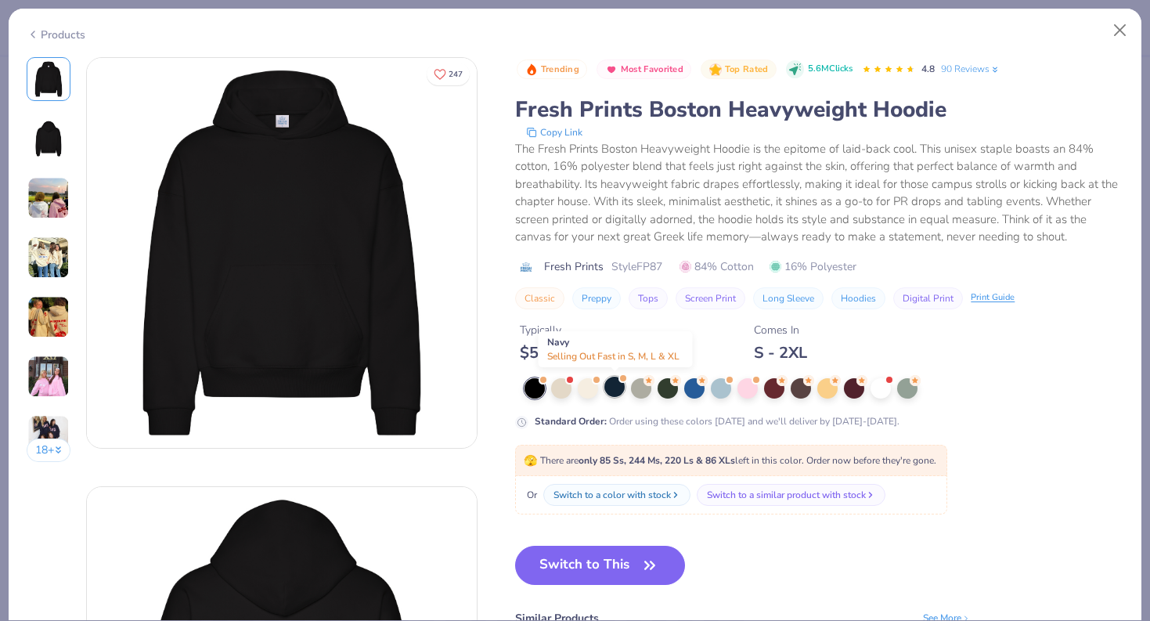
click at [612, 390] on div at bounding box center [614, 387] width 20 height 20
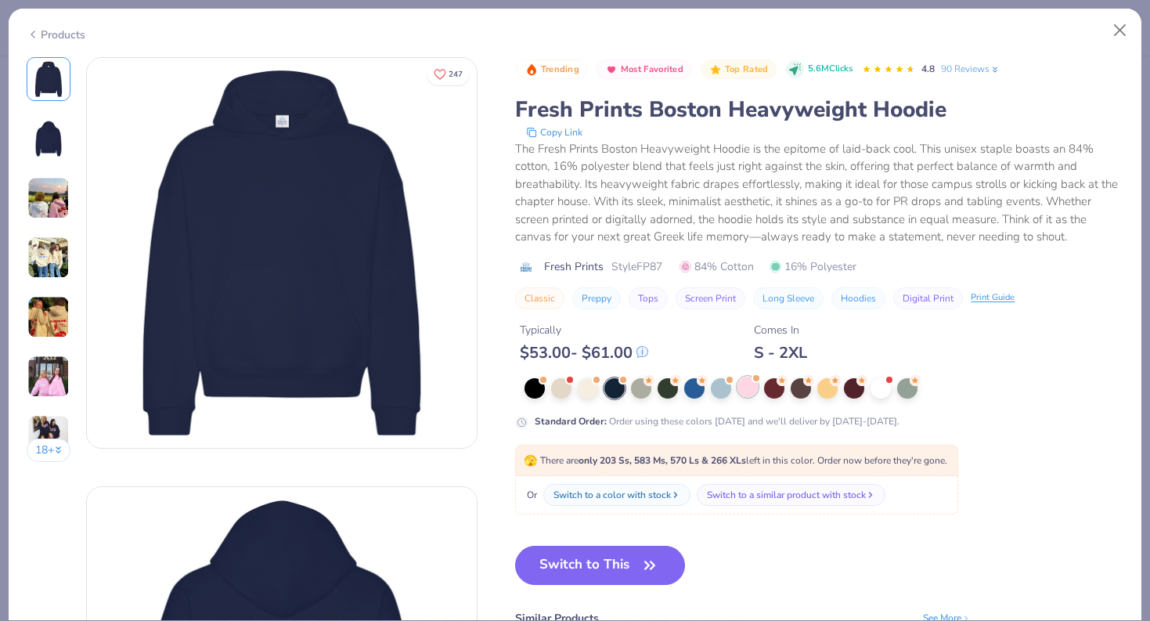
click at [742, 390] on div at bounding box center [748, 387] width 20 height 20
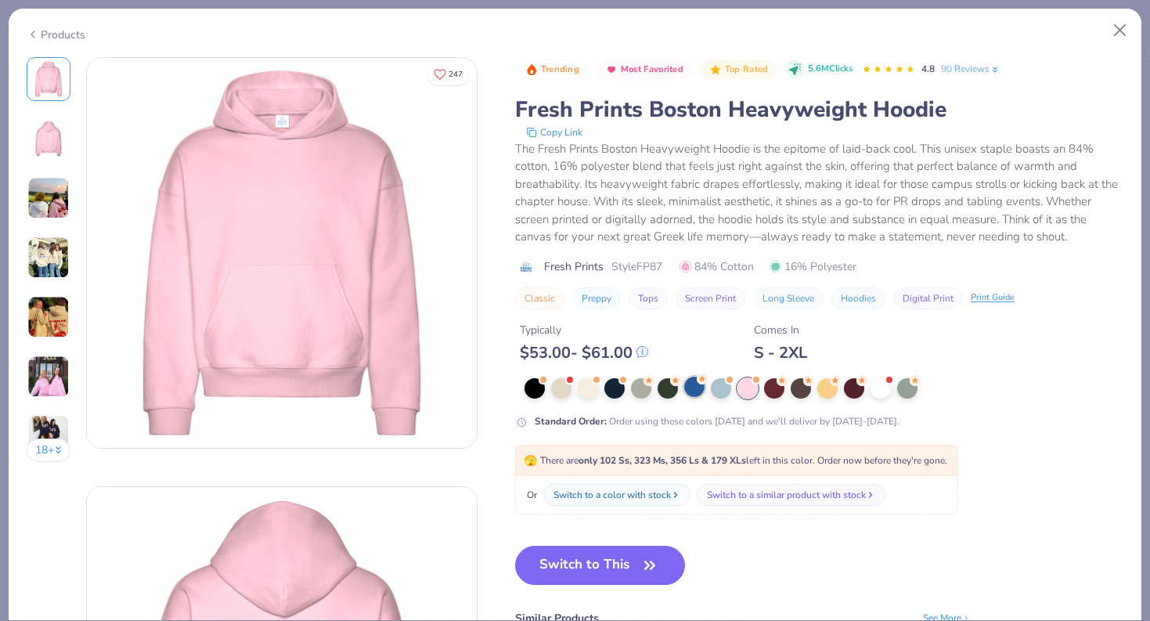
click at [701, 386] on div at bounding box center [694, 387] width 20 height 20
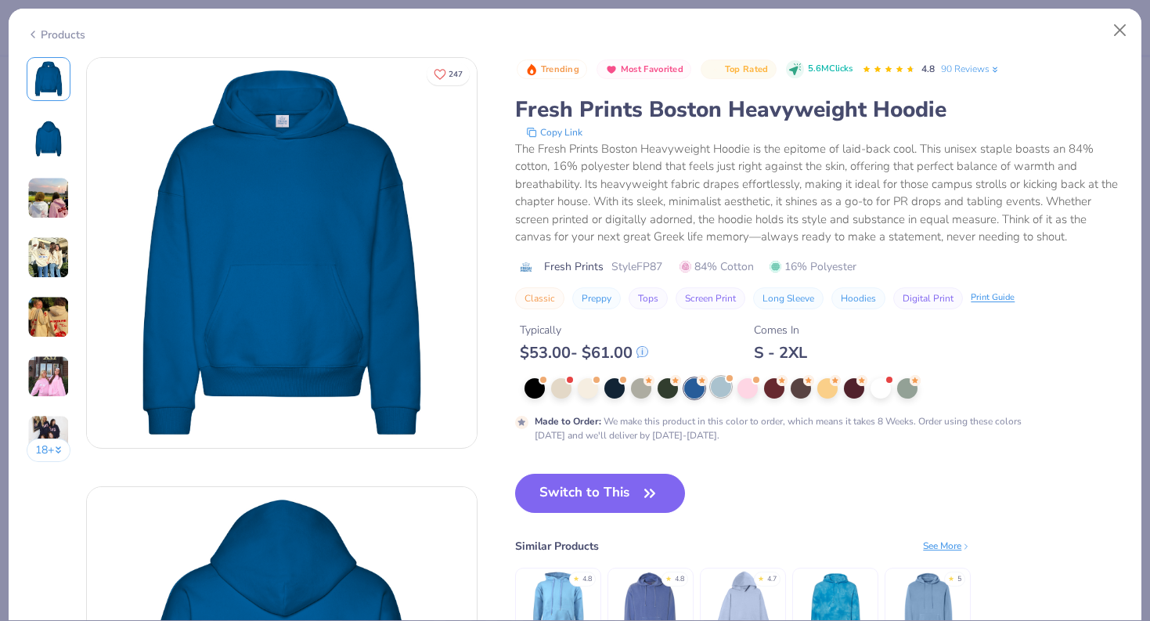
click at [722, 386] on div at bounding box center [721, 387] width 20 height 20
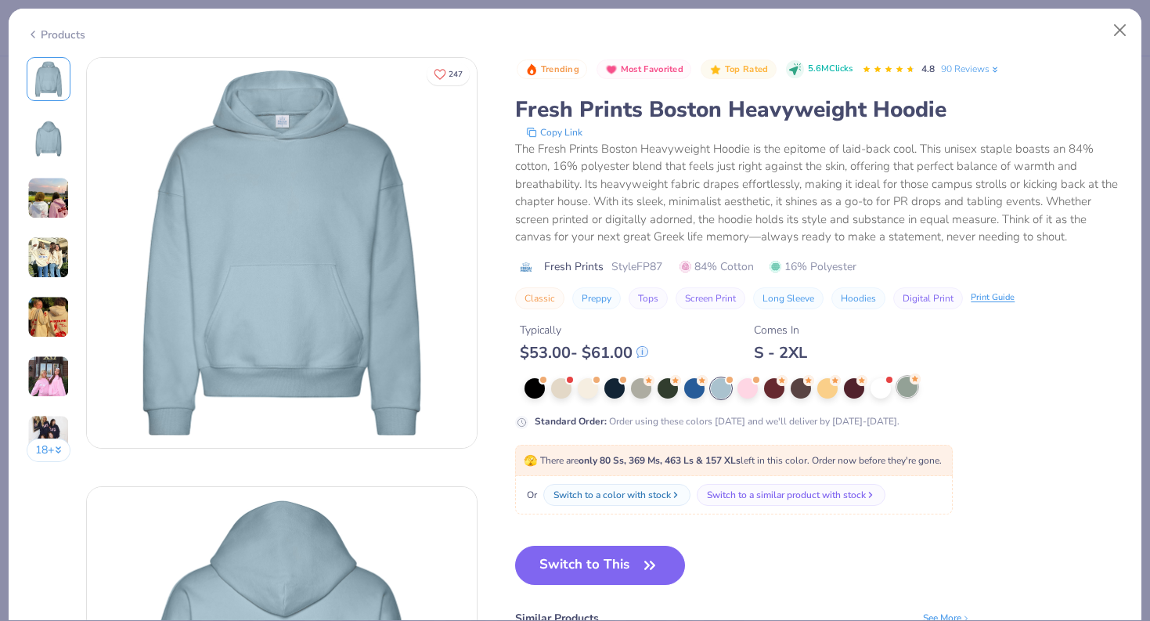
click at [908, 390] on div at bounding box center [907, 387] width 20 height 20
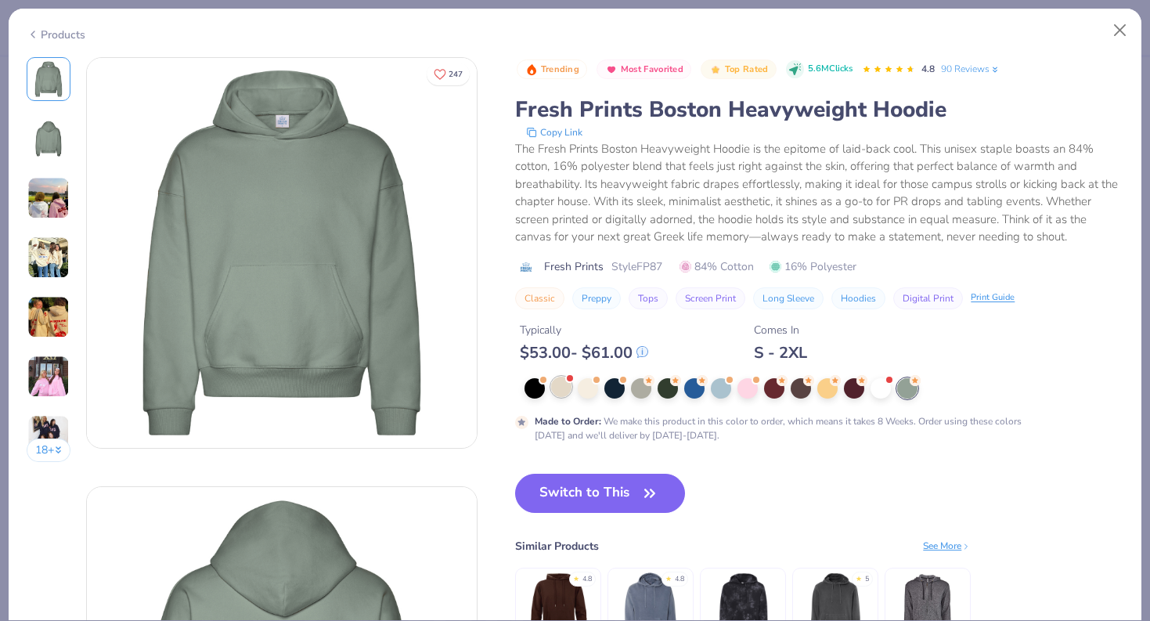
click at [565, 392] on div at bounding box center [561, 387] width 20 height 20
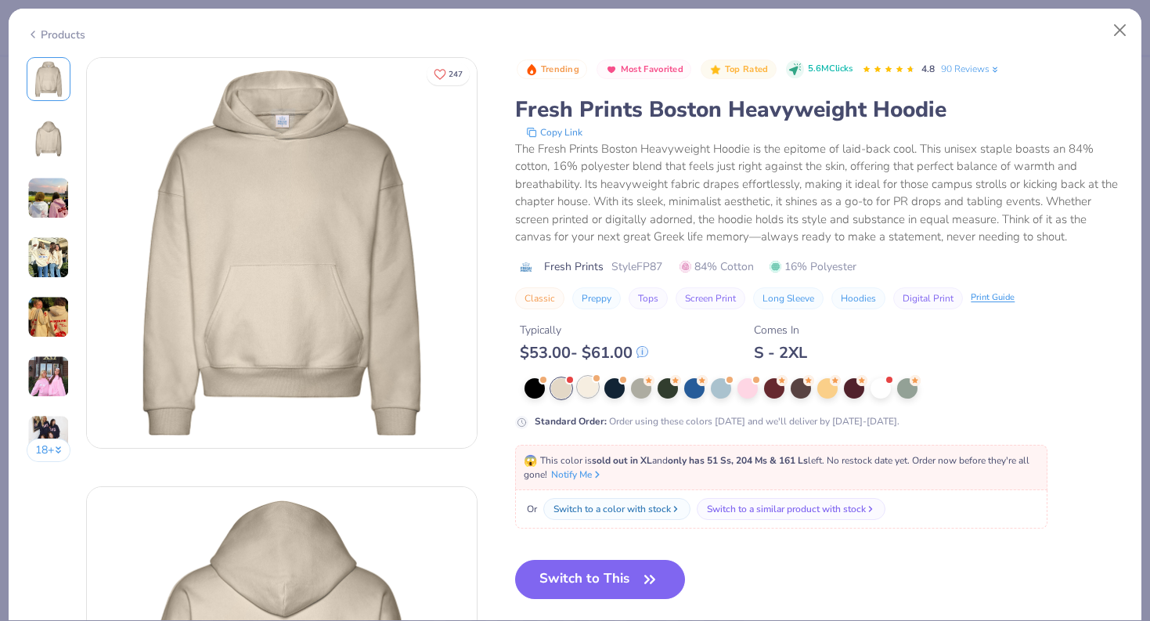
click at [586, 389] on div at bounding box center [588, 387] width 20 height 20
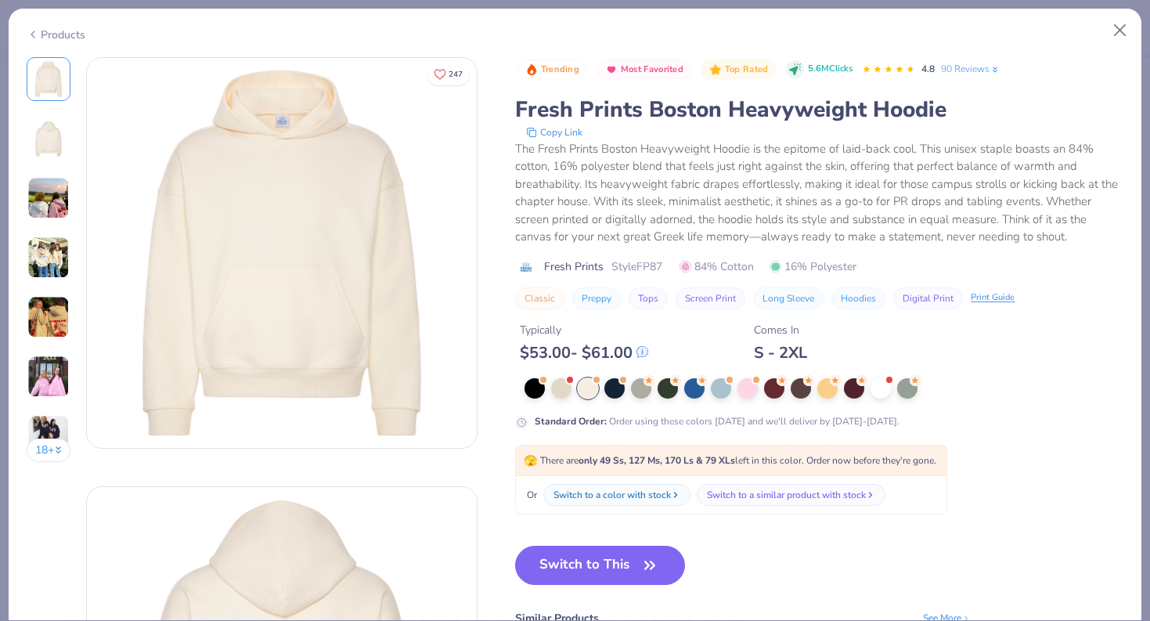
click at [45, 268] on img at bounding box center [48, 257] width 42 height 42
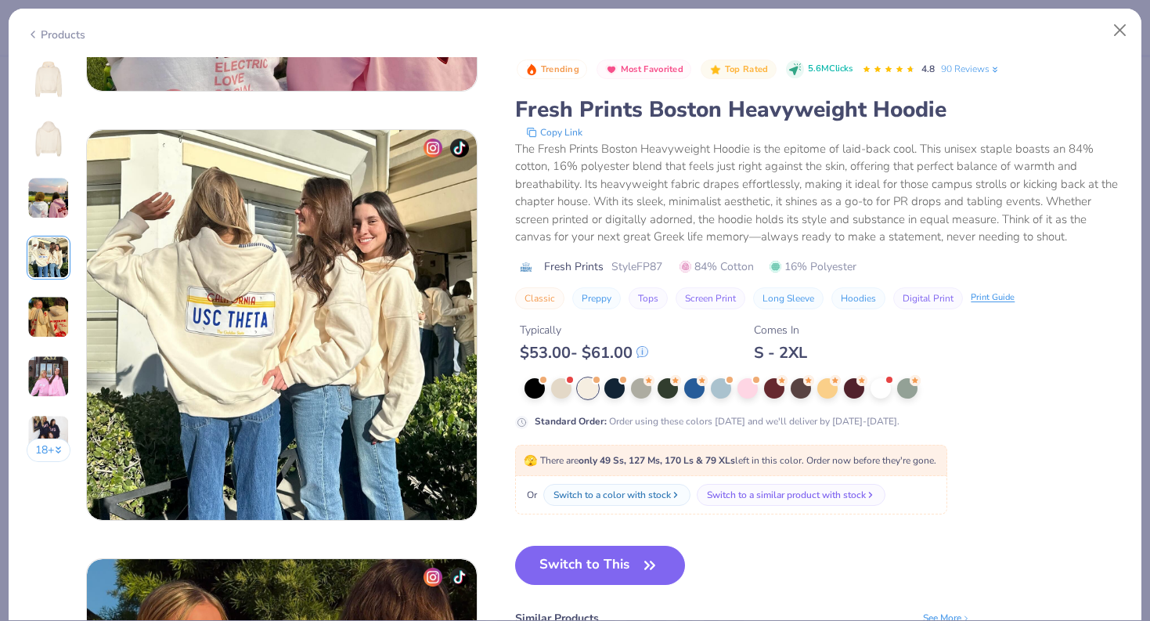
scroll to position [1287, 0]
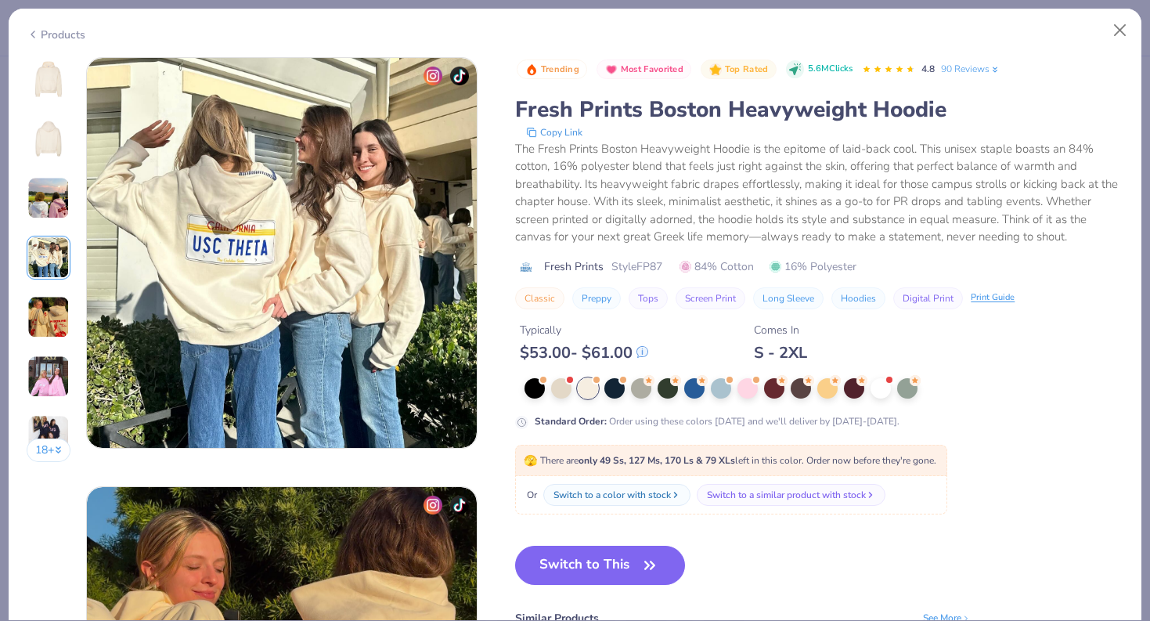
click at [47, 298] on img at bounding box center [48, 317] width 42 height 42
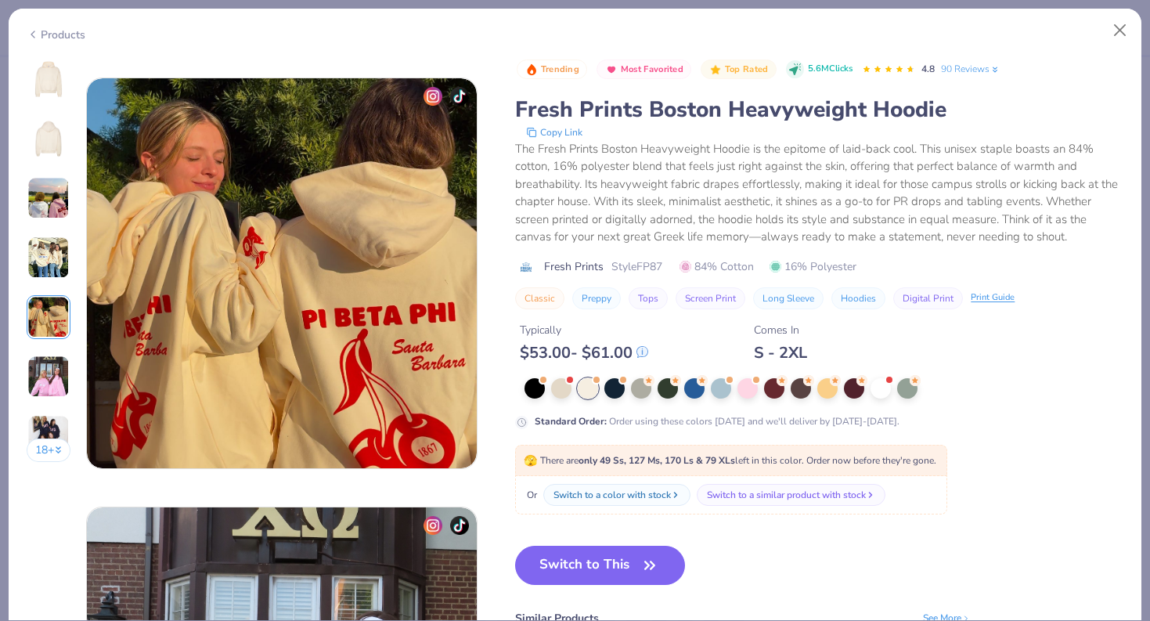
scroll to position [1716, 0]
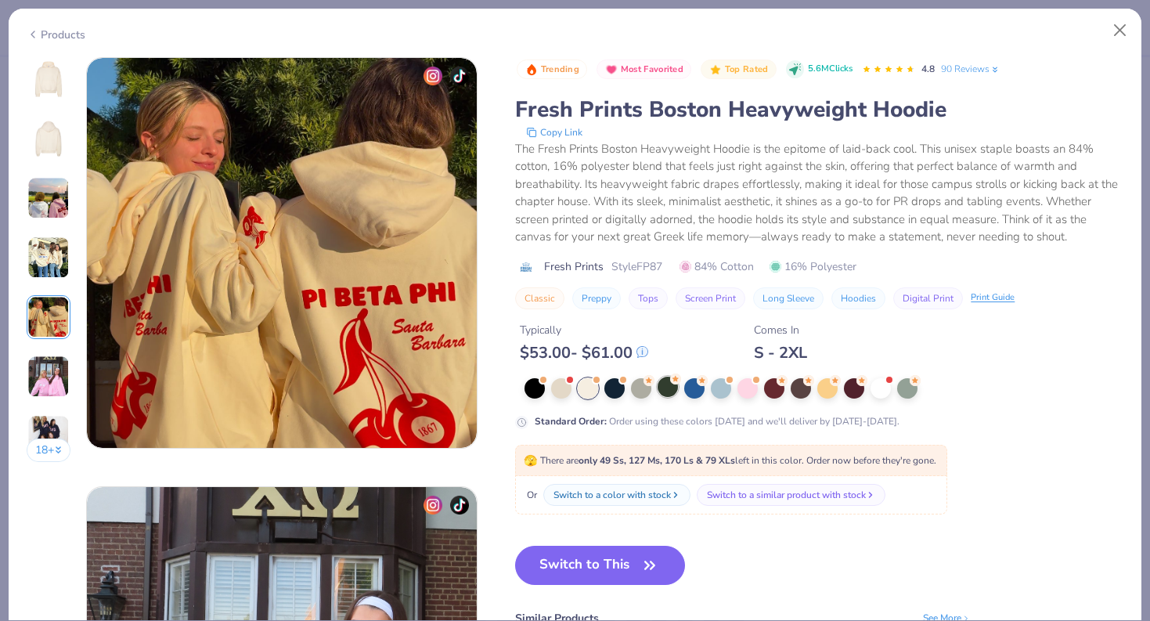
click at [667, 396] on div at bounding box center [668, 387] width 20 height 20
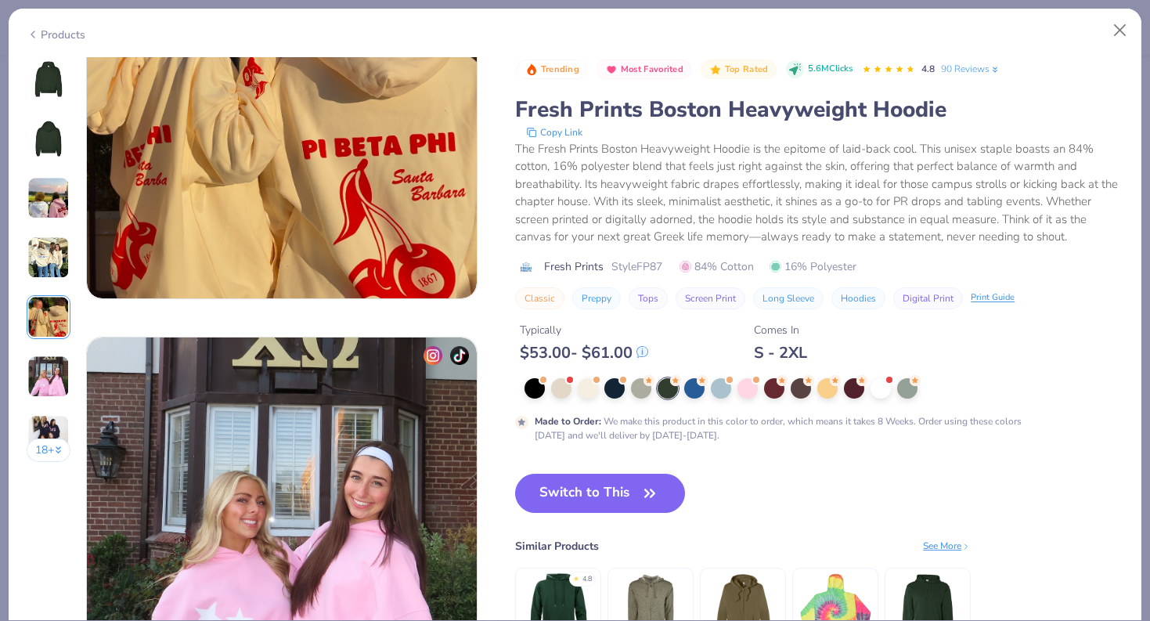
click at [49, 442] on button "18 +" at bounding box center [49, 449] width 45 height 23
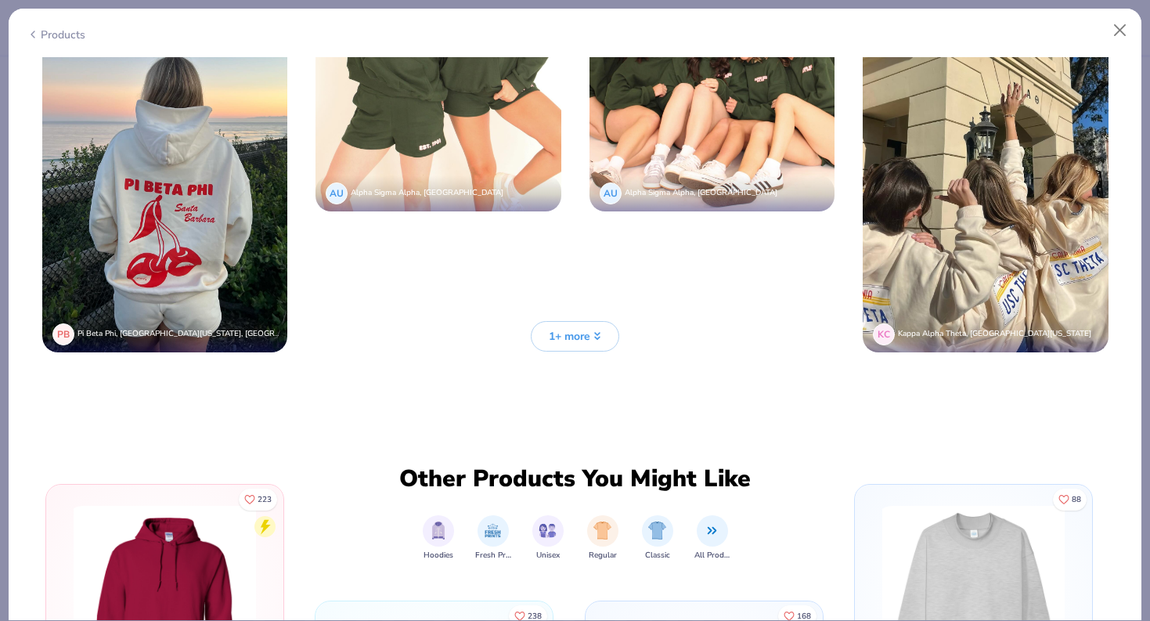
scroll to position [4246, 0]
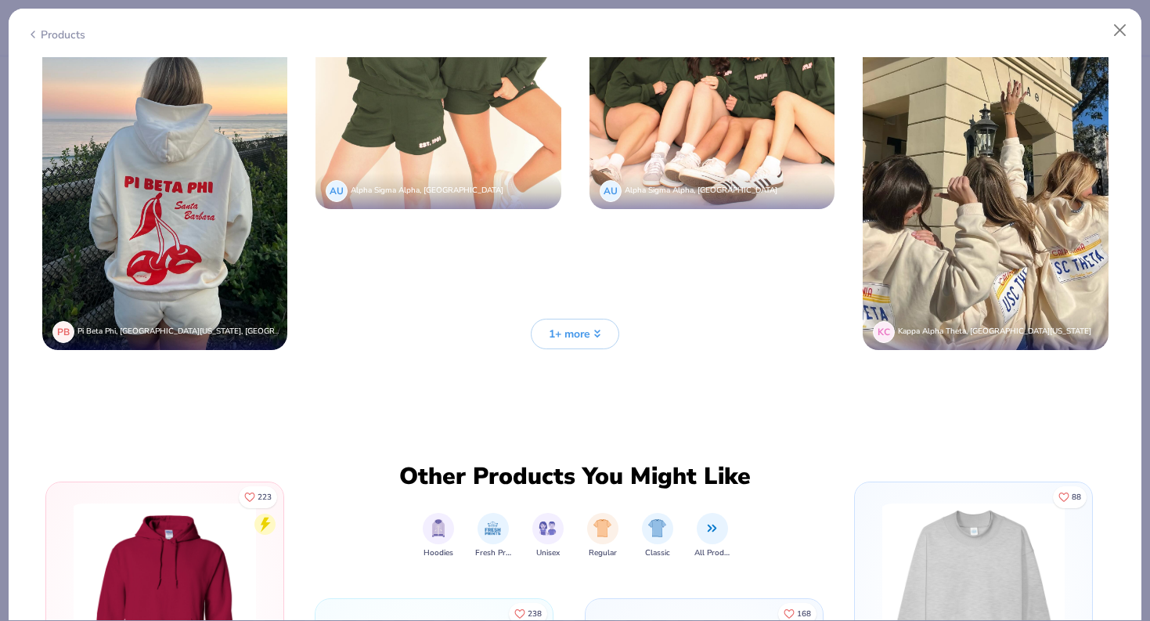
click at [564, 336] on span "1+ more" at bounding box center [569, 334] width 41 height 16
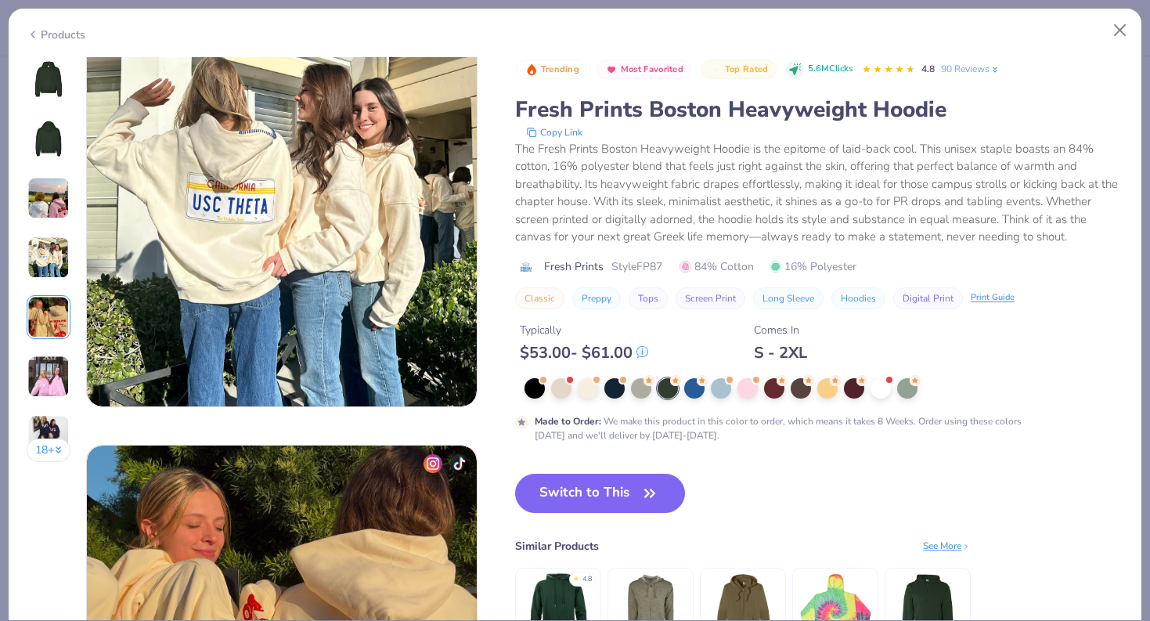
scroll to position [1234, 0]
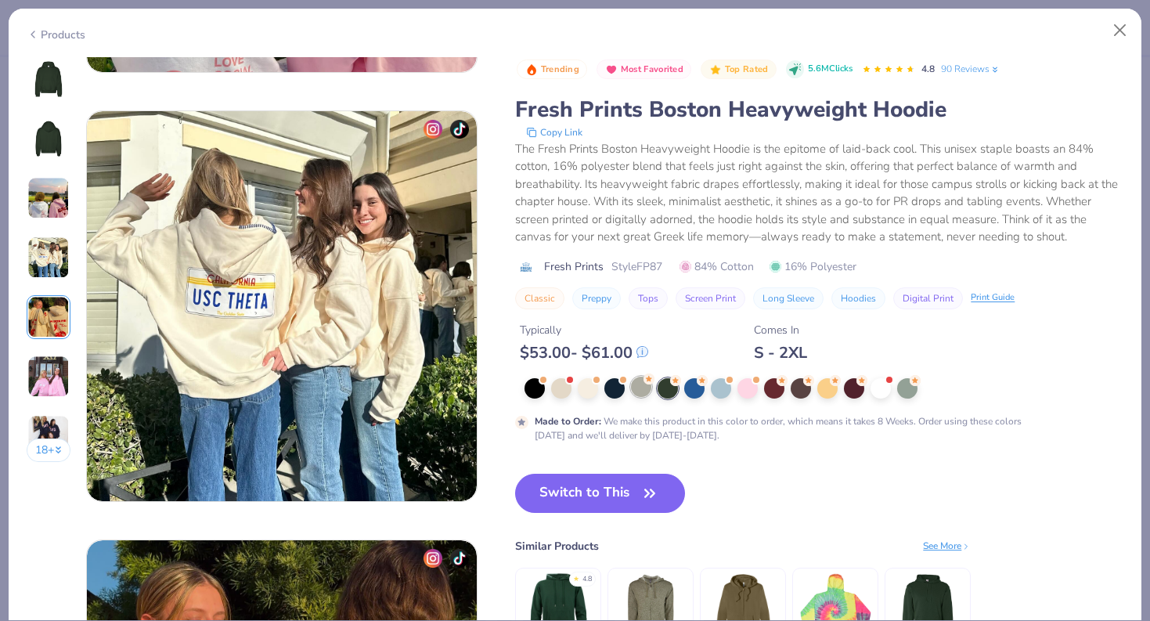
click at [646, 388] on div at bounding box center [641, 387] width 20 height 20
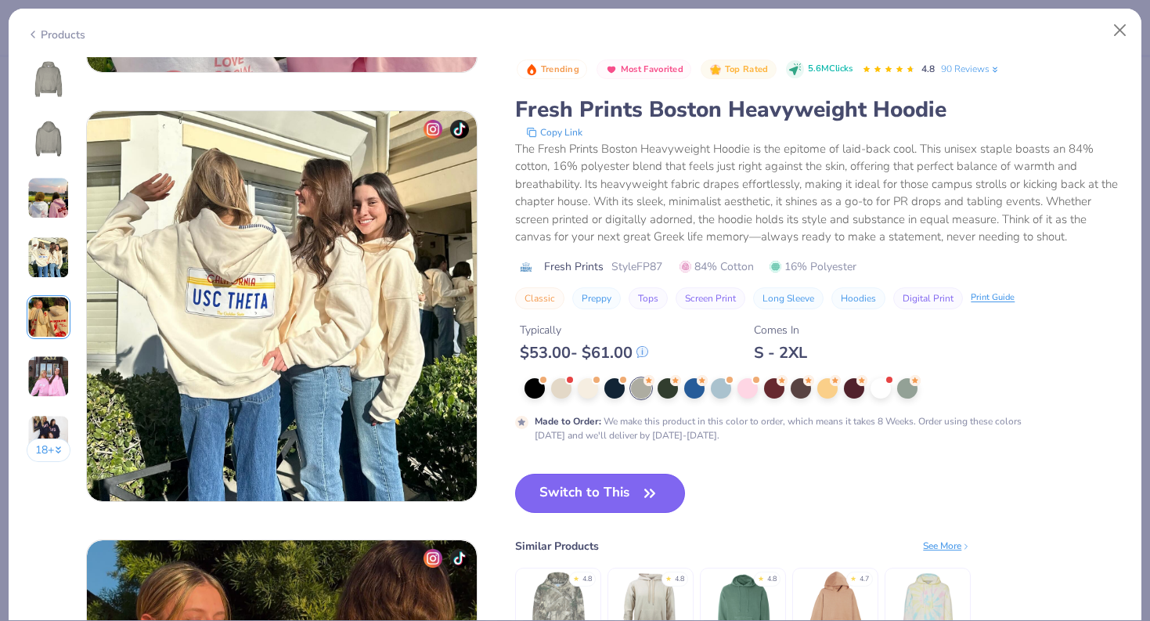
click at [615, 496] on button "Switch to This" at bounding box center [600, 493] width 170 height 39
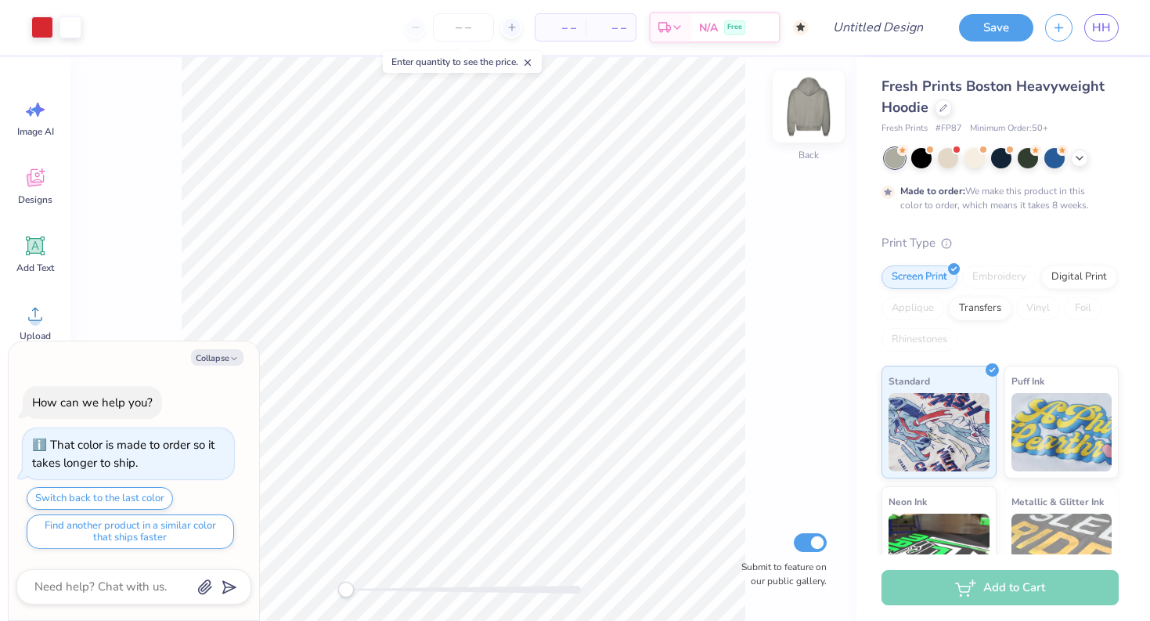
click at [810, 108] on img at bounding box center [808, 106] width 63 height 63
click at [221, 352] on button "Collapse" at bounding box center [217, 357] width 52 height 16
type textarea "x"
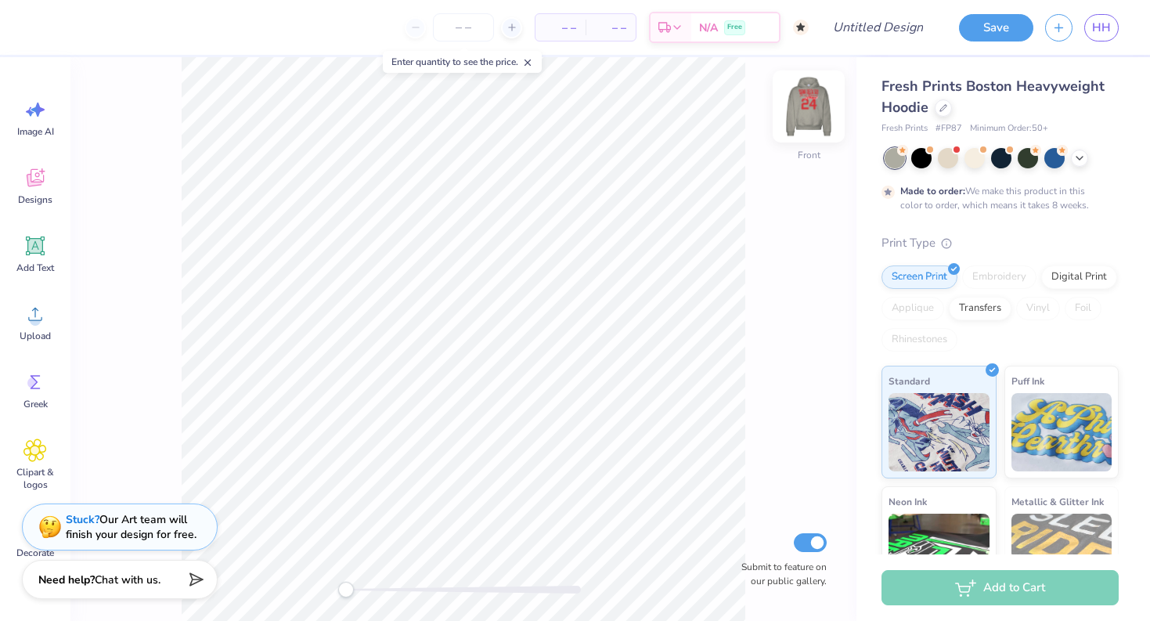
click at [817, 109] on img at bounding box center [808, 106] width 63 height 63
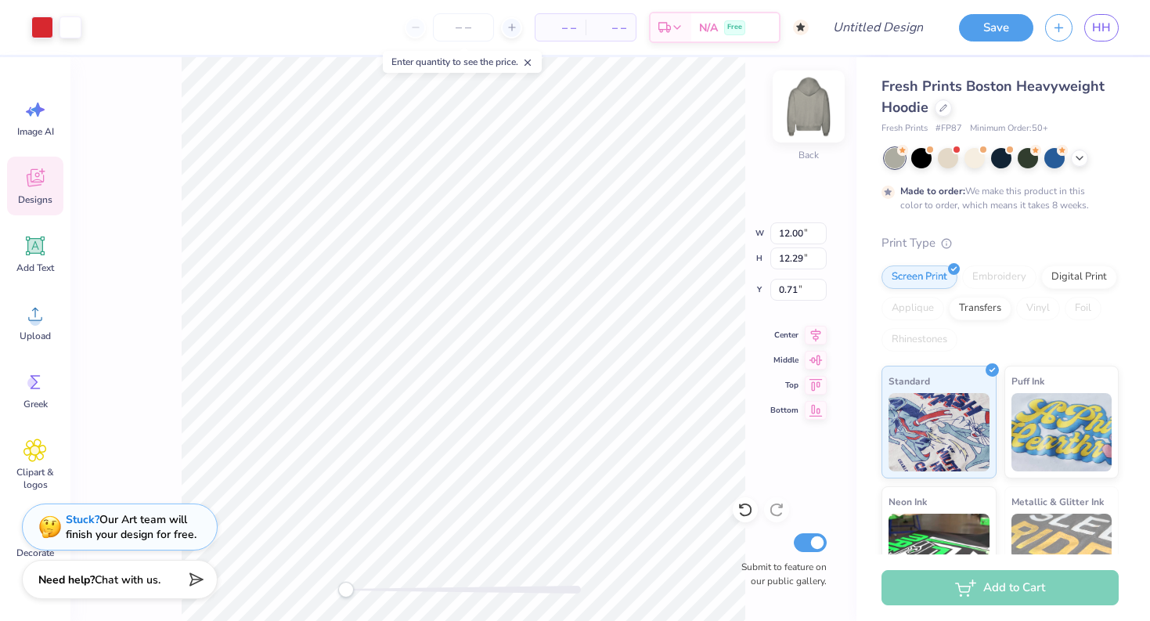
click at [810, 110] on img at bounding box center [808, 106] width 63 height 63
click at [804, 107] on img at bounding box center [808, 106] width 63 height 63
type input "12.00"
type input "12.29"
type input "0.71"
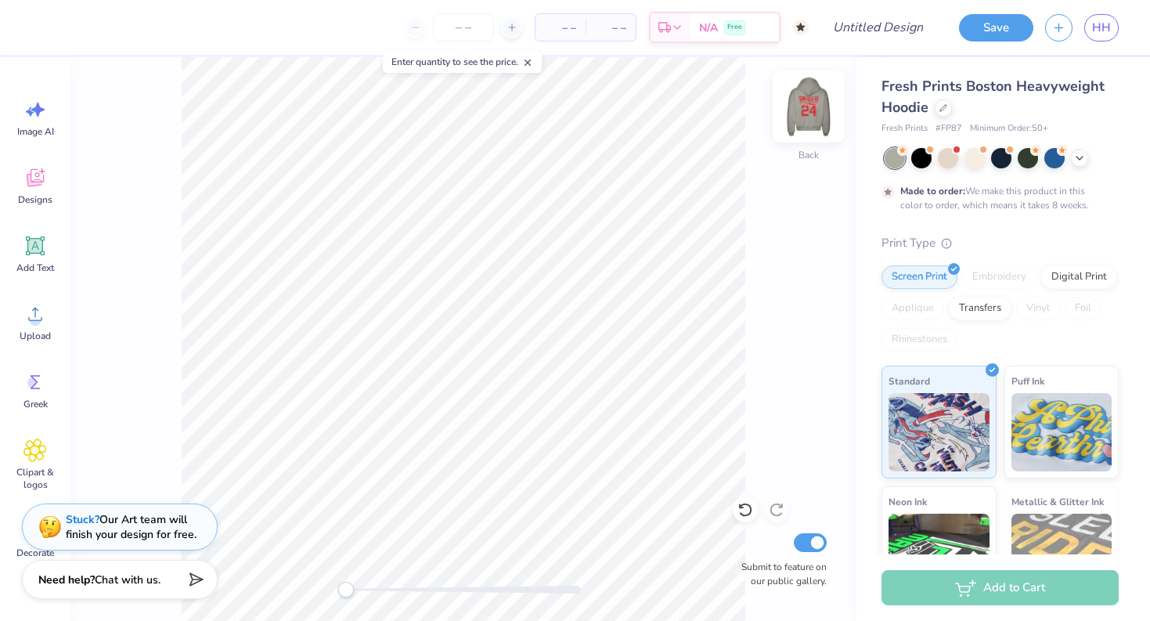
click at [817, 94] on img at bounding box center [808, 106] width 63 height 63
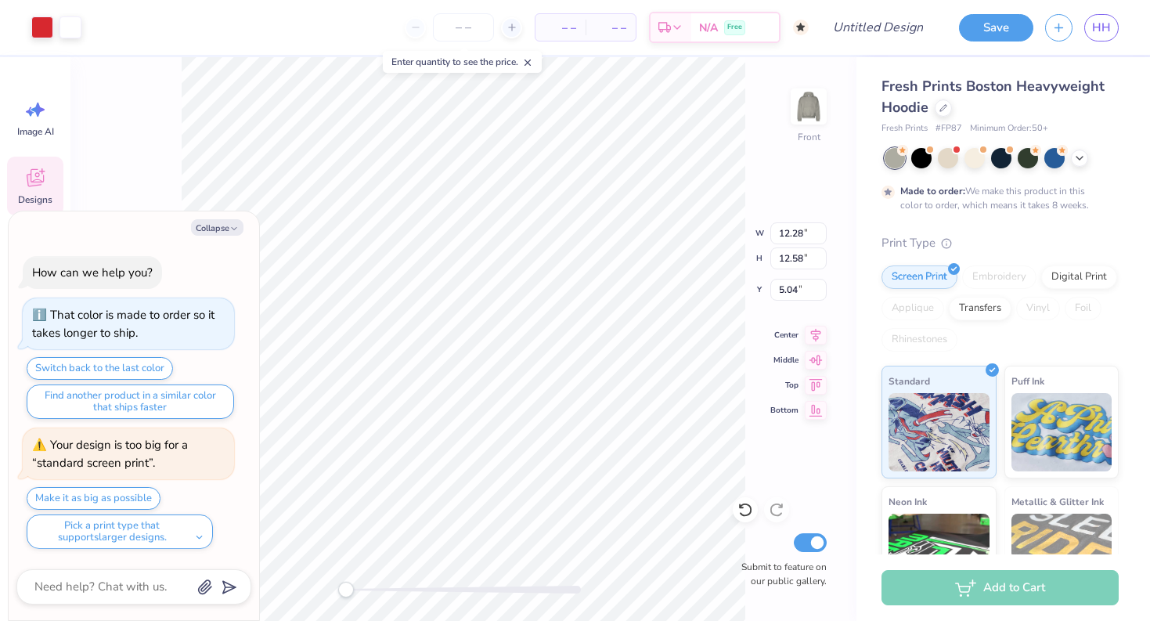
type textarea "x"
type input "14.50"
type input "14.86"
type input "5.88"
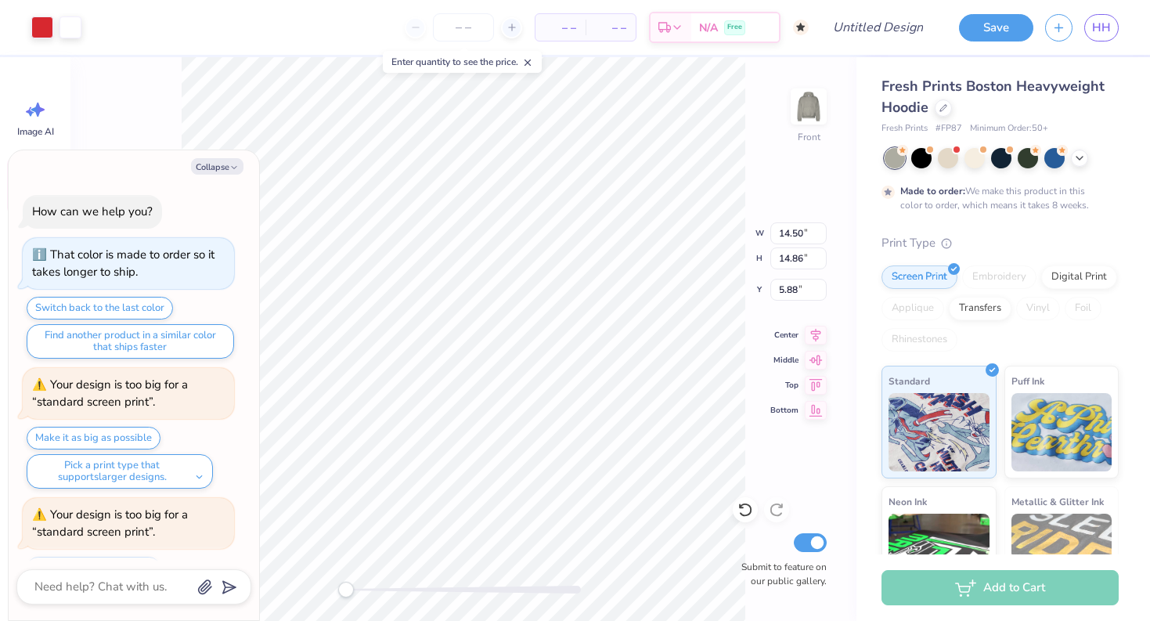
scroll to position [69, 0]
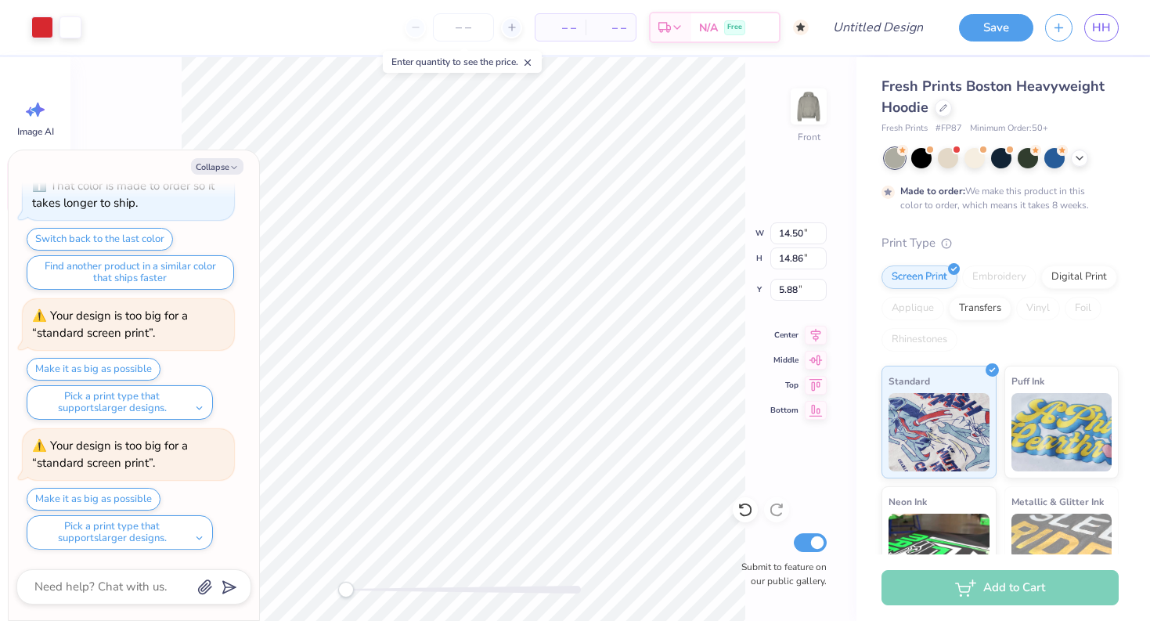
type textarea "x"
type input "14.89"
type input "15.26"
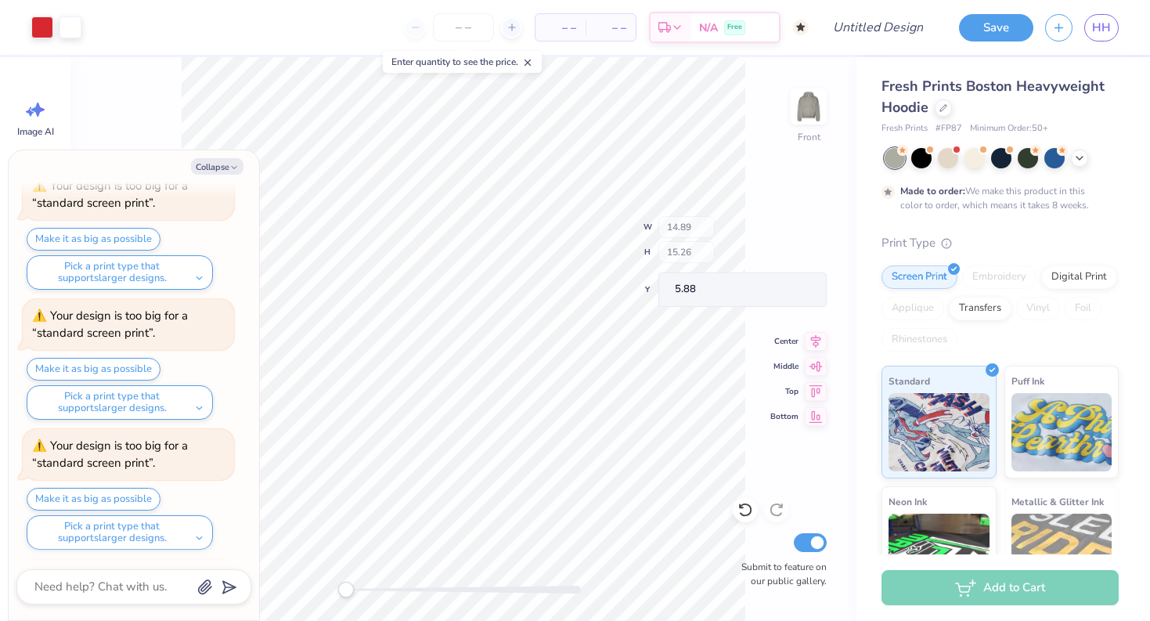
scroll to position [329, 0]
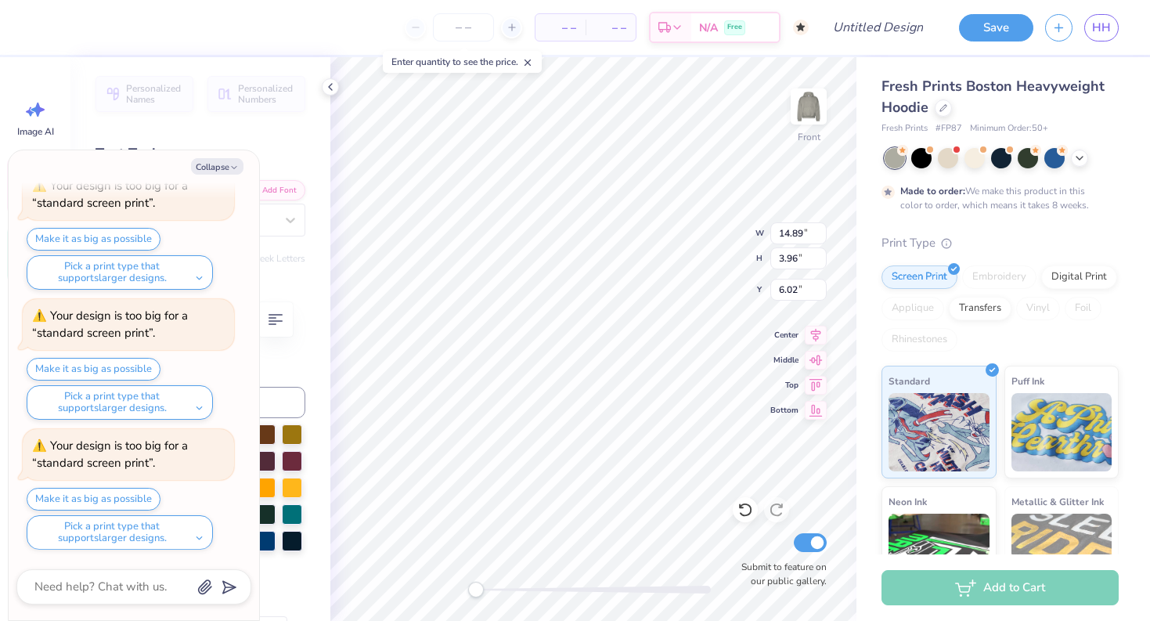
type textarea "x"
type textarea "SIGMA DELTA AU"
type textarea "x"
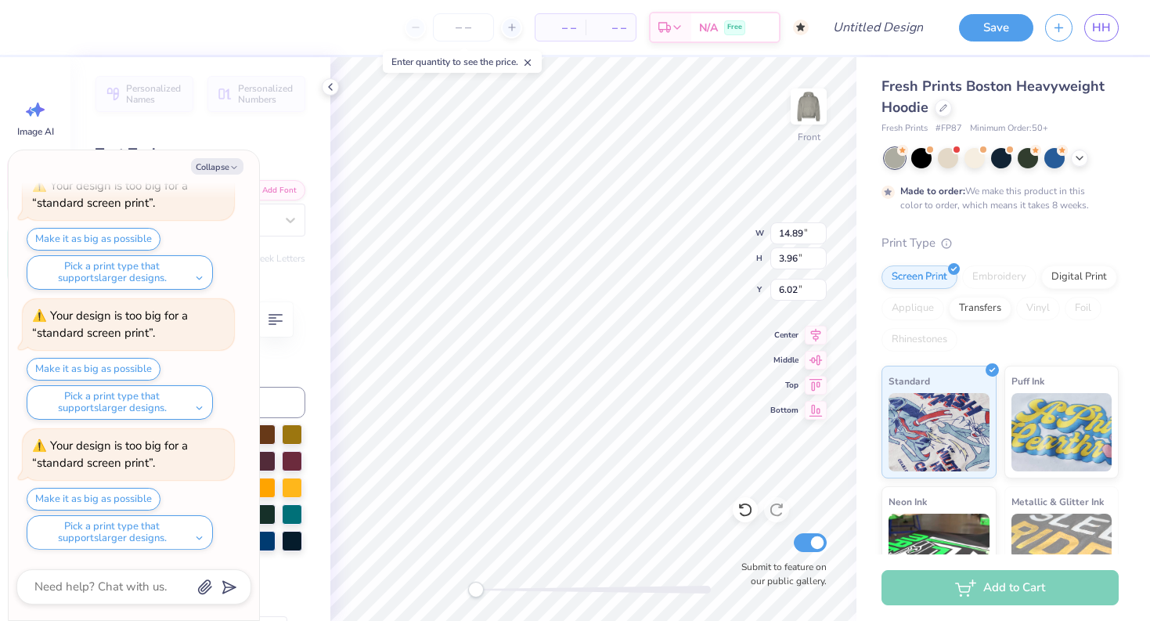
type textarea "SIG"
type textarea "x"
type textarea "SI"
type textarea "x"
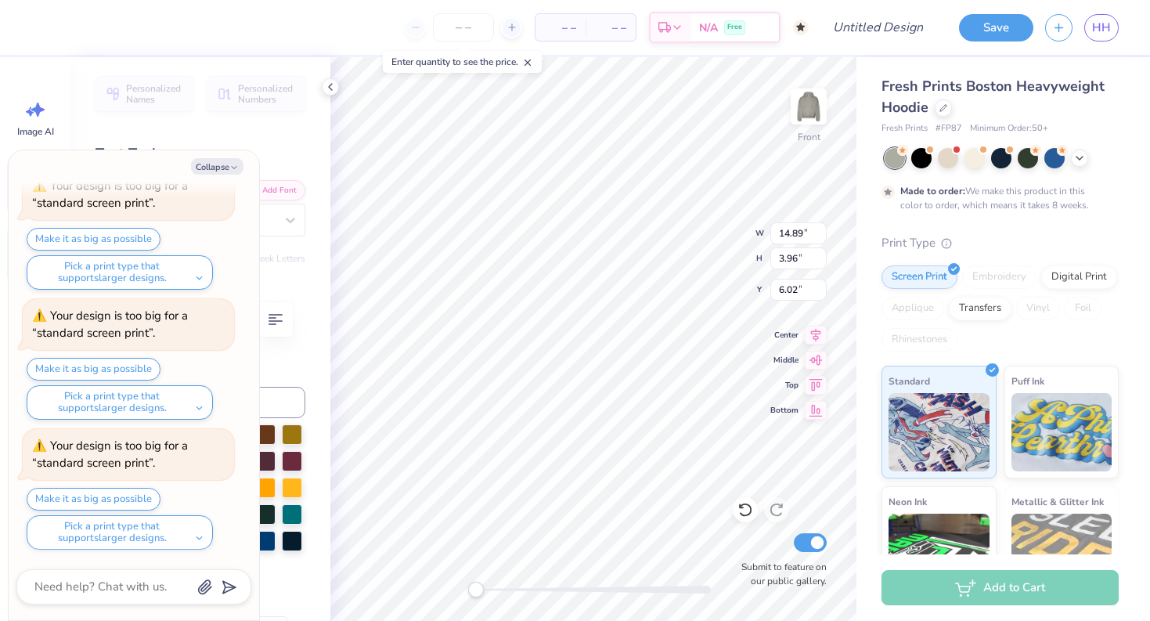
type textarea "S"
type textarea "x"
type textarea "C"
type textarea "x"
type textarea "CL"
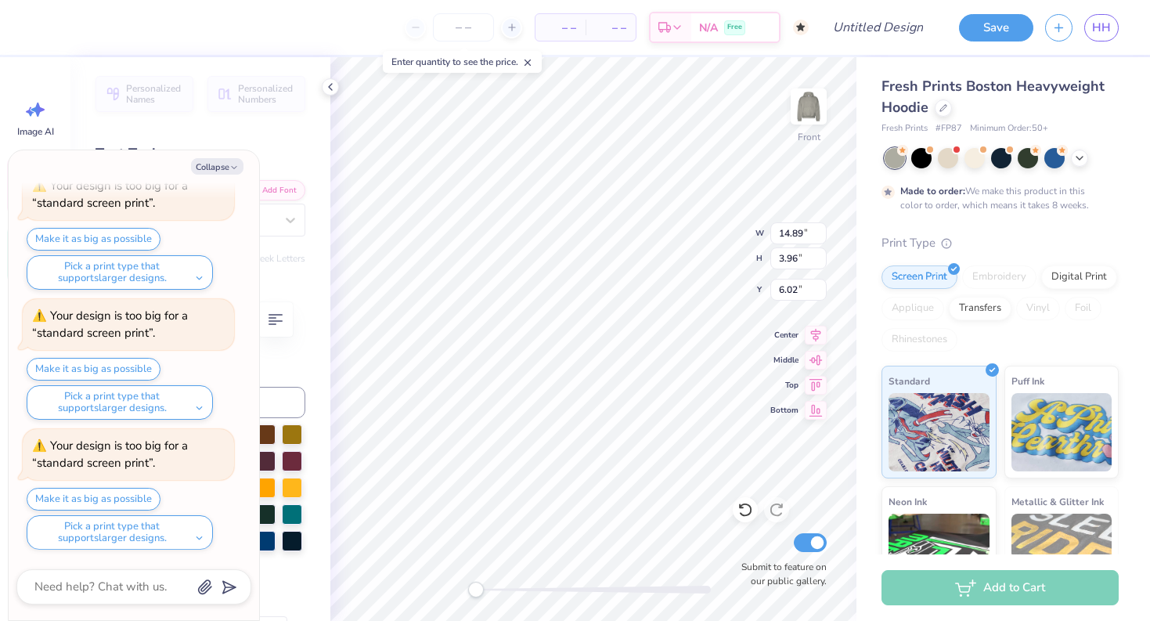
type textarea "x"
type textarea "CLO"
type textarea "x"
type textarea "CLOU"
type textarea "x"
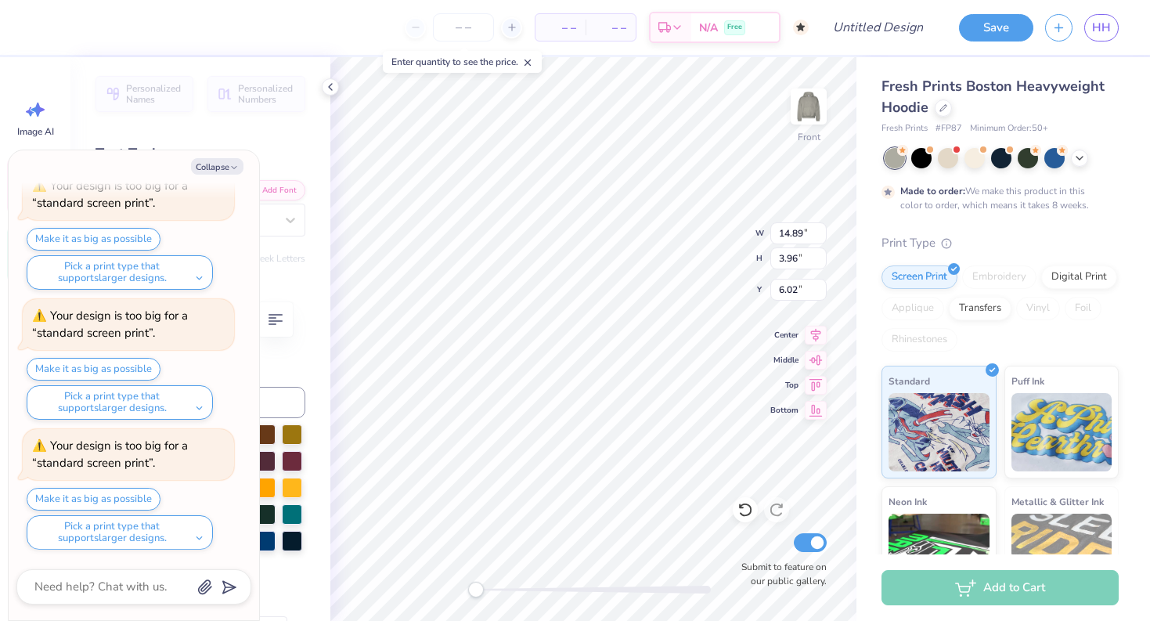
type textarea "CLOUD"
type textarea "x"
type textarea "CLOUD"
type textarea "x"
type textarea "CLOUD N"
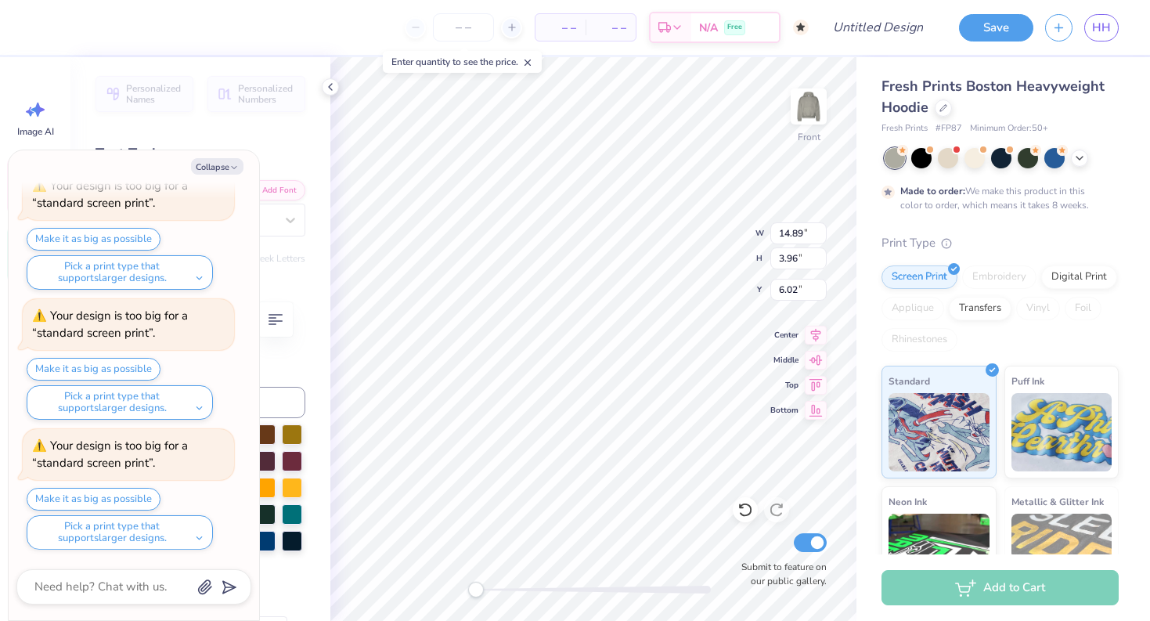
type textarea "x"
type textarea "CLOUD NI"
type textarea "x"
type textarea "CLOUD NINE"
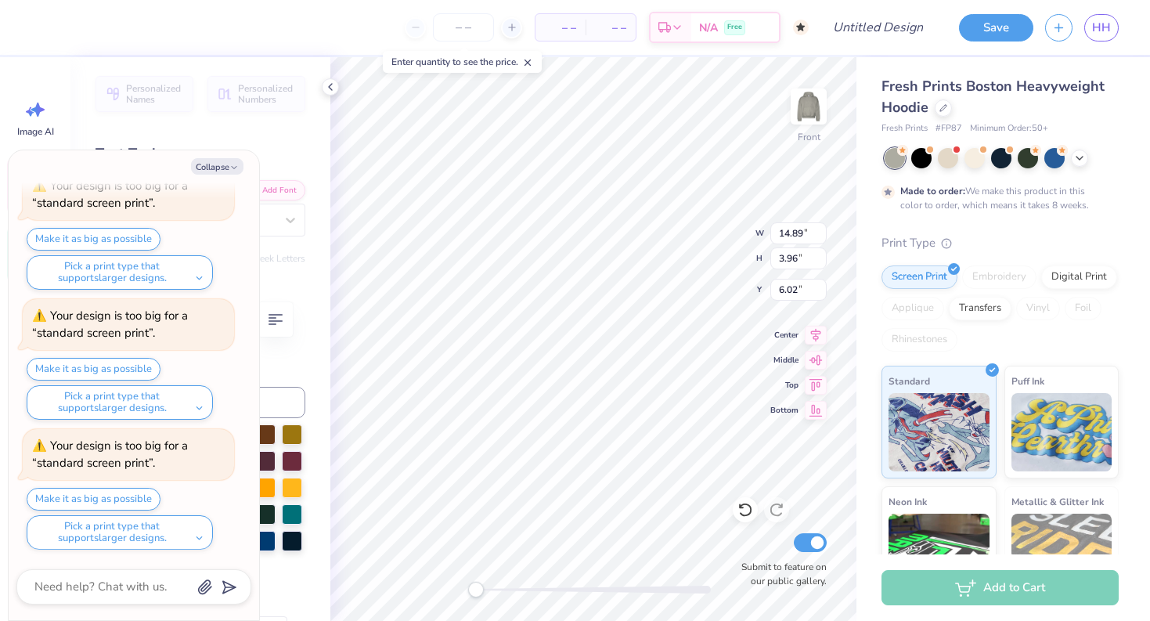
type textarea "x"
type textarea "CLOUD NIN"
type textarea "x"
type textarea "CLOU"
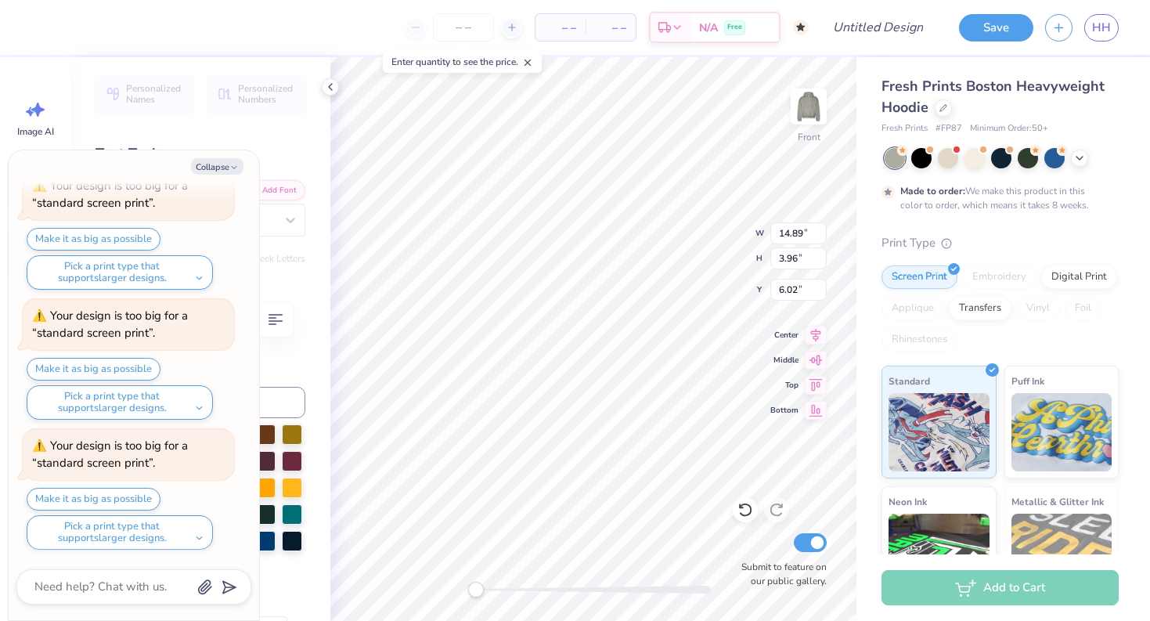
type textarea "x"
type textarea "CLO"
type textarea "x"
type textarea "CL"
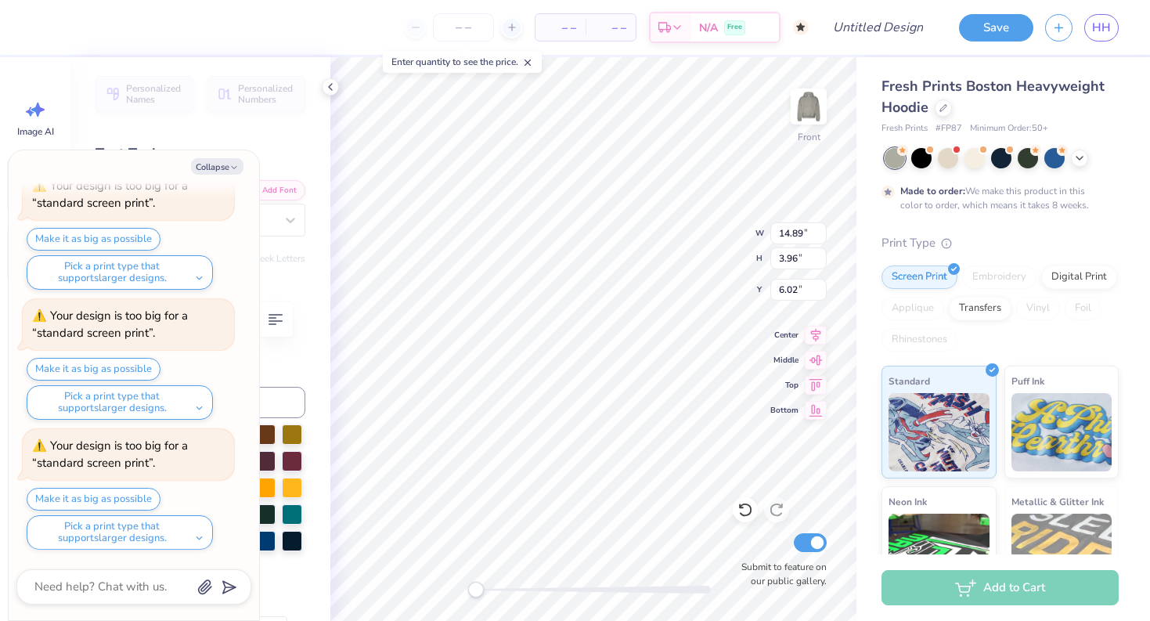
type textarea "x"
type textarea "C"
type textarea "x"
type textarea "9"
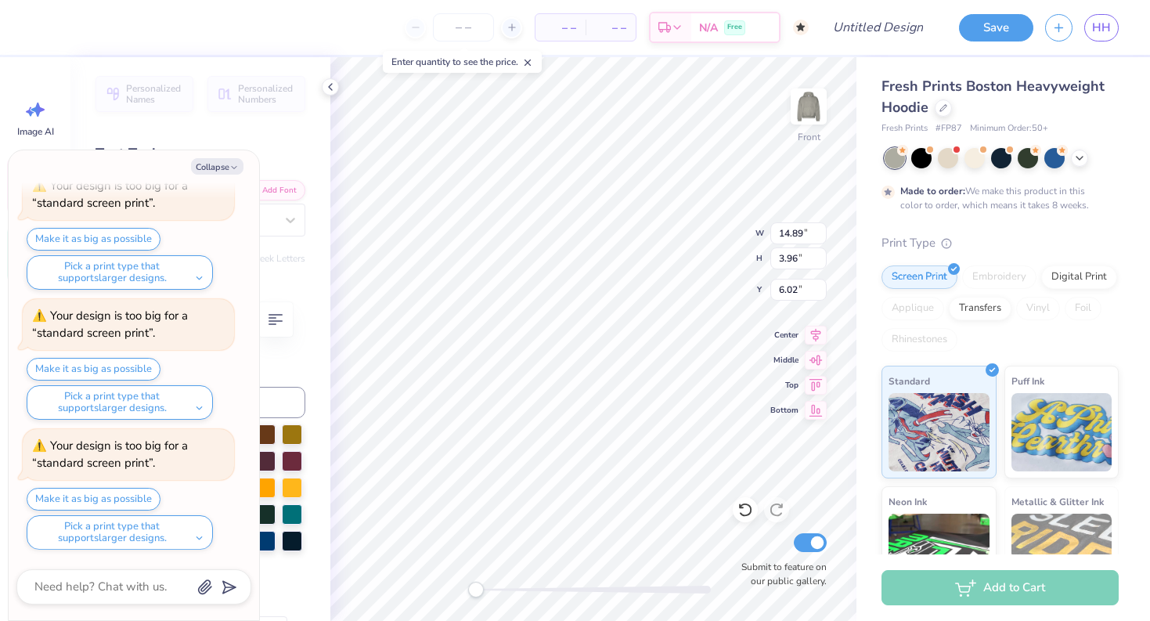
type textarea "x"
type textarea "9"
type textarea "x"
type textarea "9 SO"
type textarea "x"
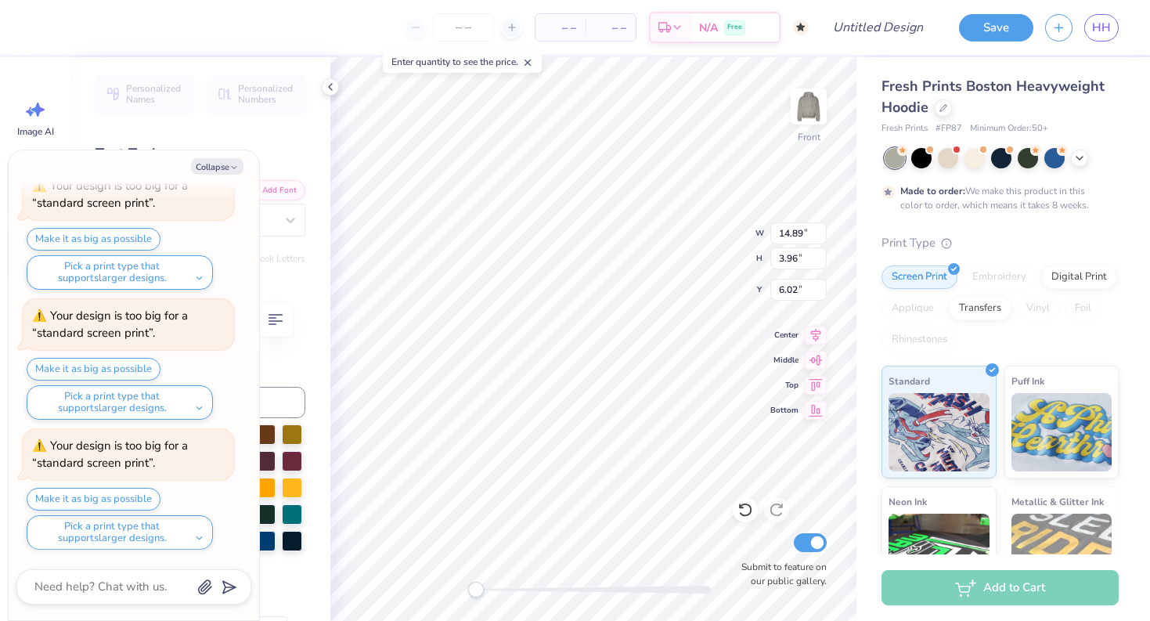
type textarea "9 SOU"
type textarea "x"
type textarea "9 SOUT"
type textarea "x"
type textarea "9 SOUTH"
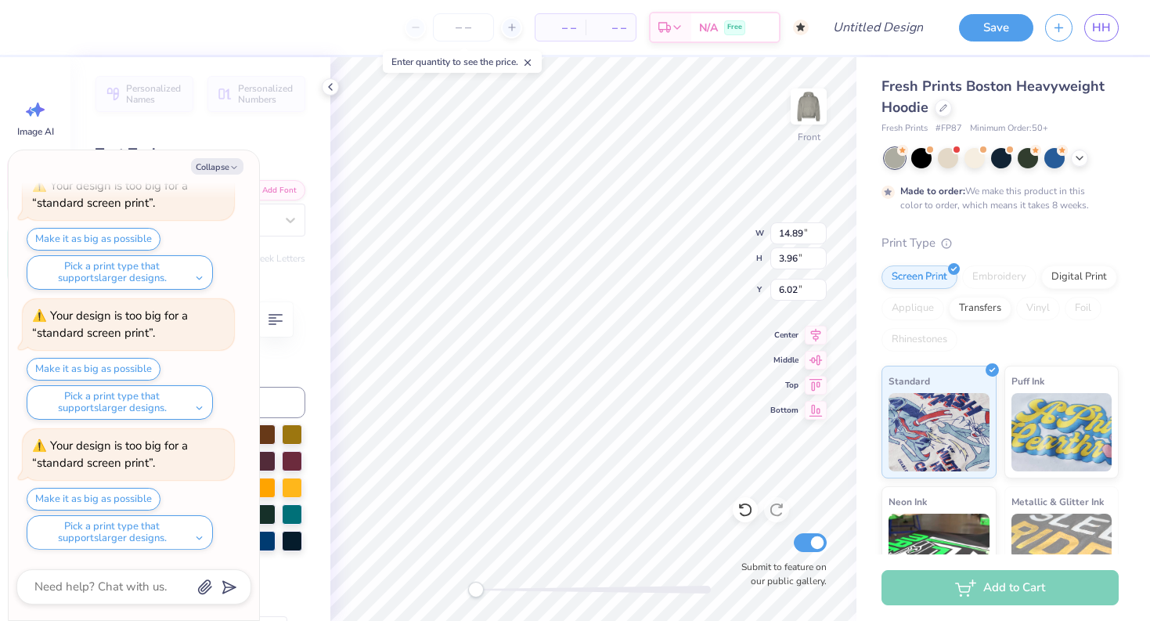
type textarea "x"
type textarea "9 SOUTH C"
type textarea "x"
type textarea "9 SOUTH CO"
type textarea "x"
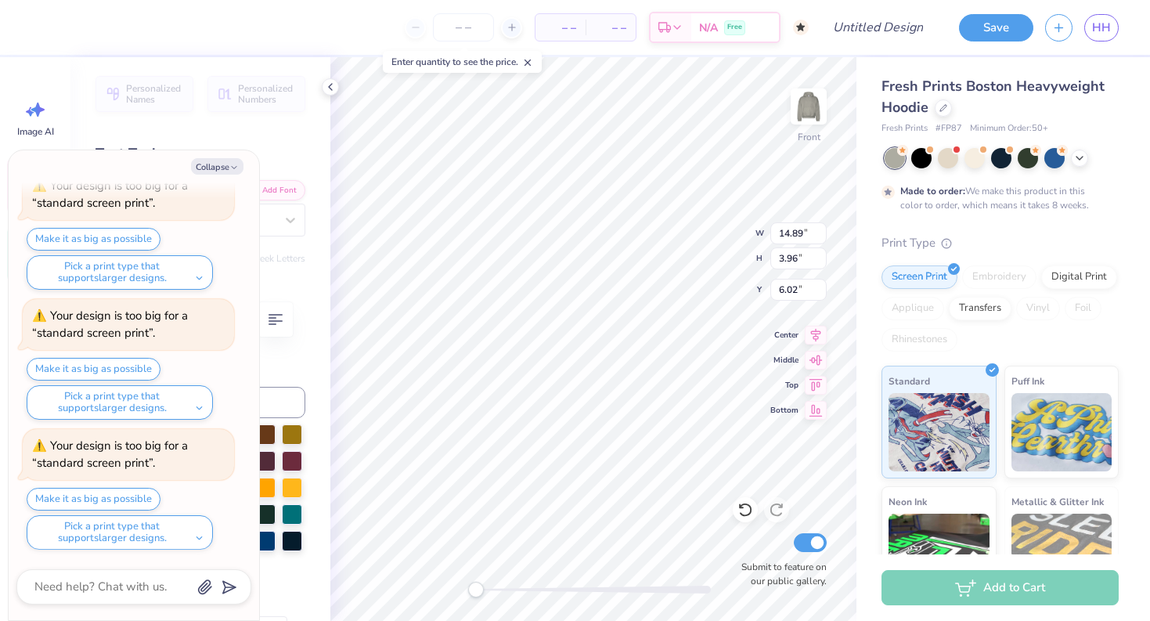
type textarea "9 SOUTH CONG"
type textarea "x"
type textarea "9 SOUTH CONGR"
type textarea "x"
type textarea "9 SOUTH CONGRES"
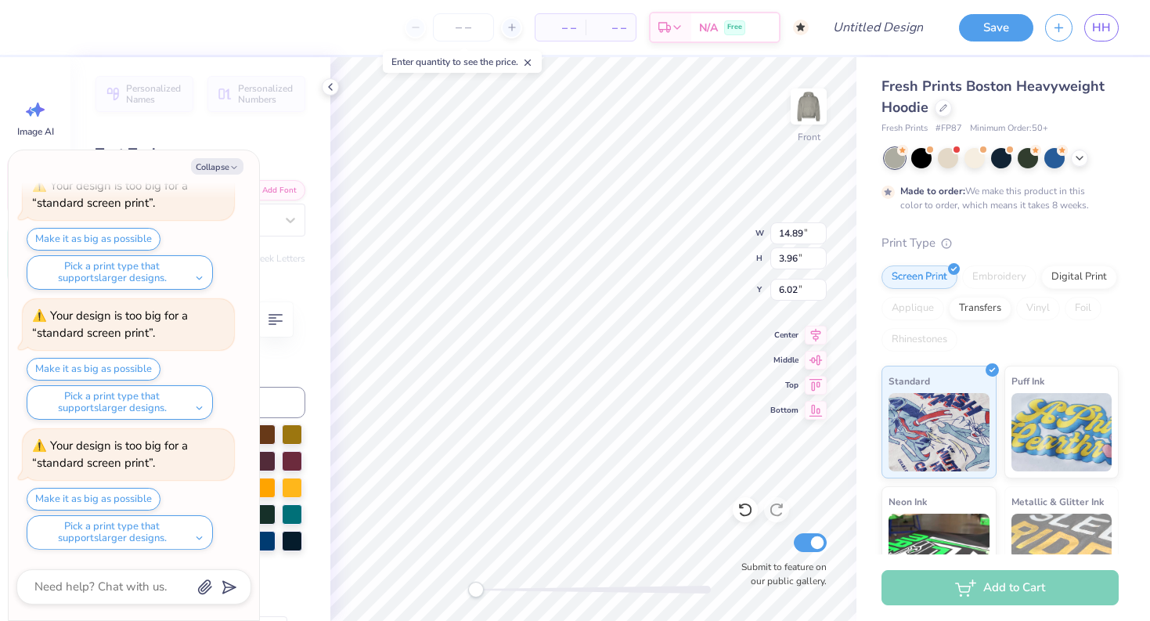
type textarea "x"
type textarea "9 SOUTH CONGRESS"
type textarea "x"
type textarea "9 SOUTH CONGRESS"
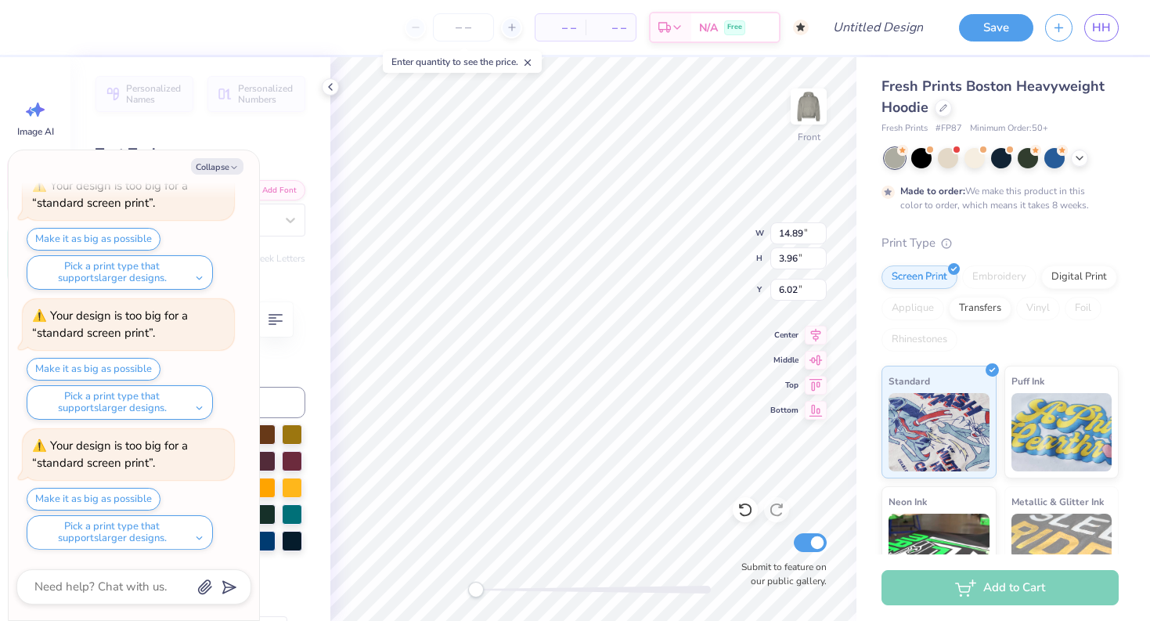
scroll to position [1, 0]
type textarea "x"
type textarea "9 SOUTH CONGRESS"
type textarea "x"
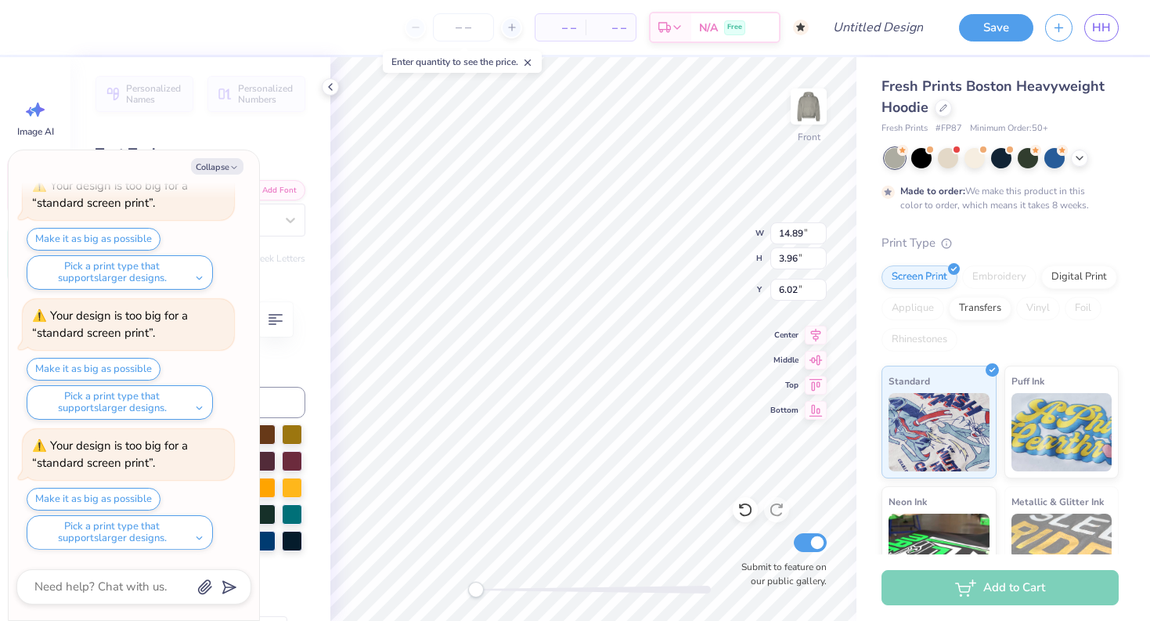
type textarea "9 SOUTH CONGRESS ST"
type textarea "x"
type textarea "9 SOUTH CONGRESS ST"
type textarea "x"
type textarea "9 SOUTH CONGRESS ST"
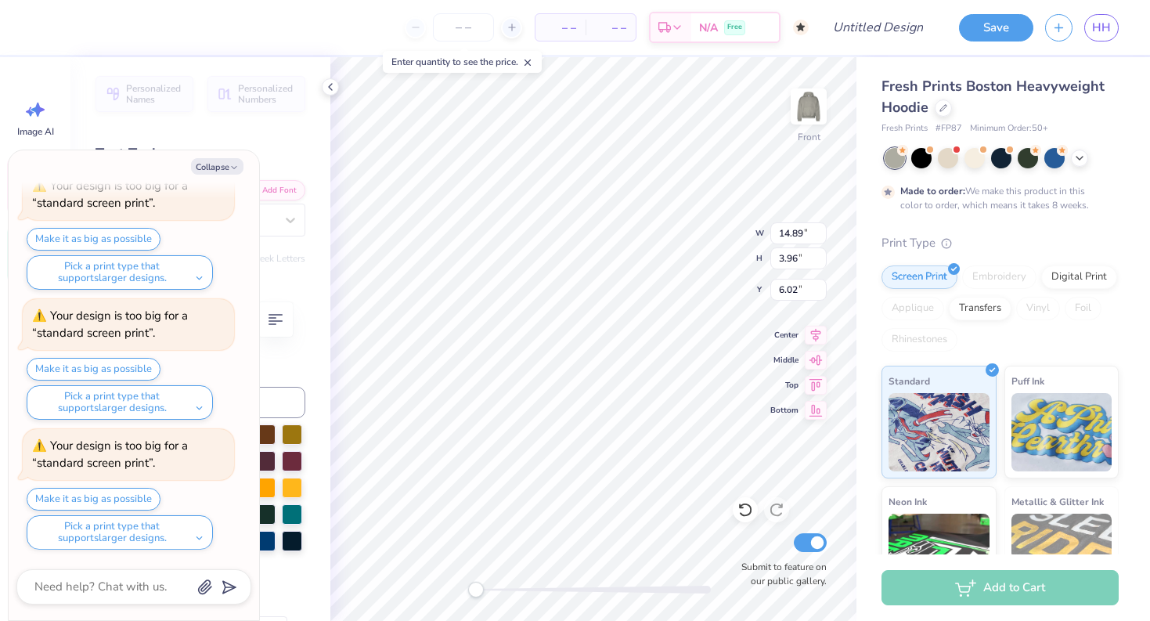
scroll to position [1, 7]
type textarea "x"
type input "11.32"
type input "8.22"
type input "13.06"
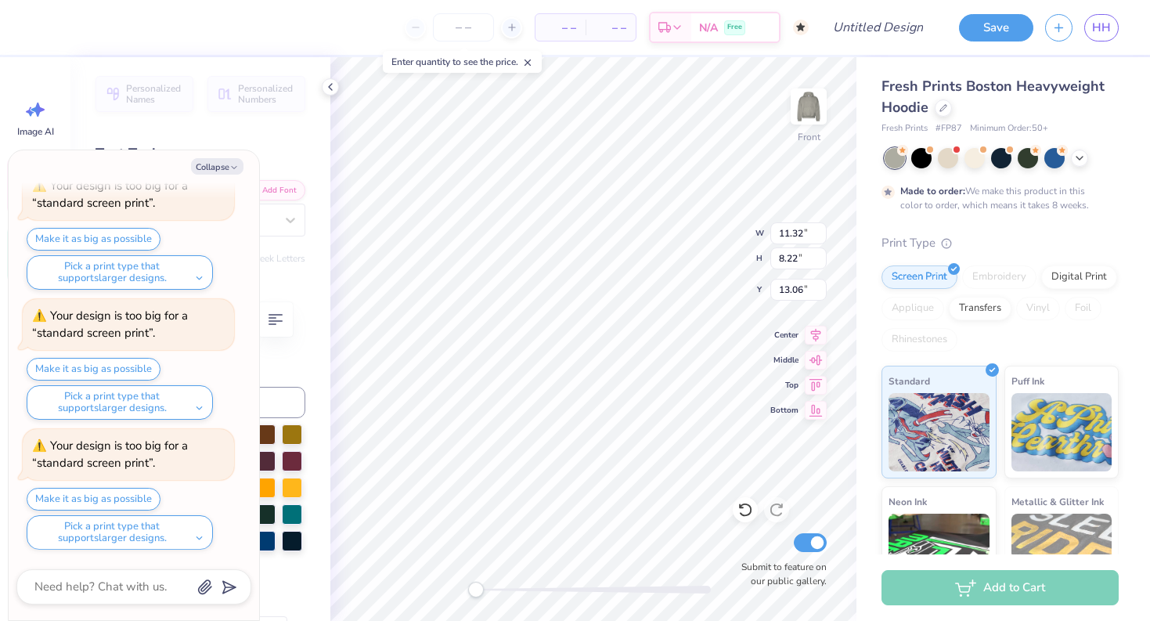
type textarea "x"
type input "13.14"
type input "2.04"
type input "9.81"
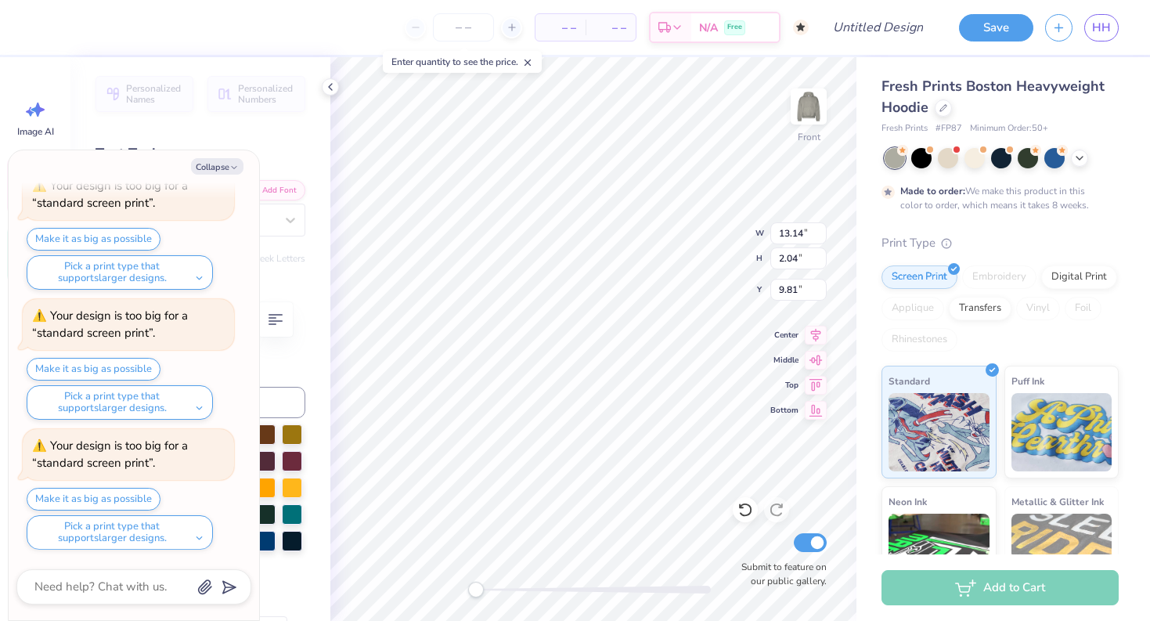
type textarea "x"
type textarea "C"
type textarea "x"
type textarea "CL"
type textarea "x"
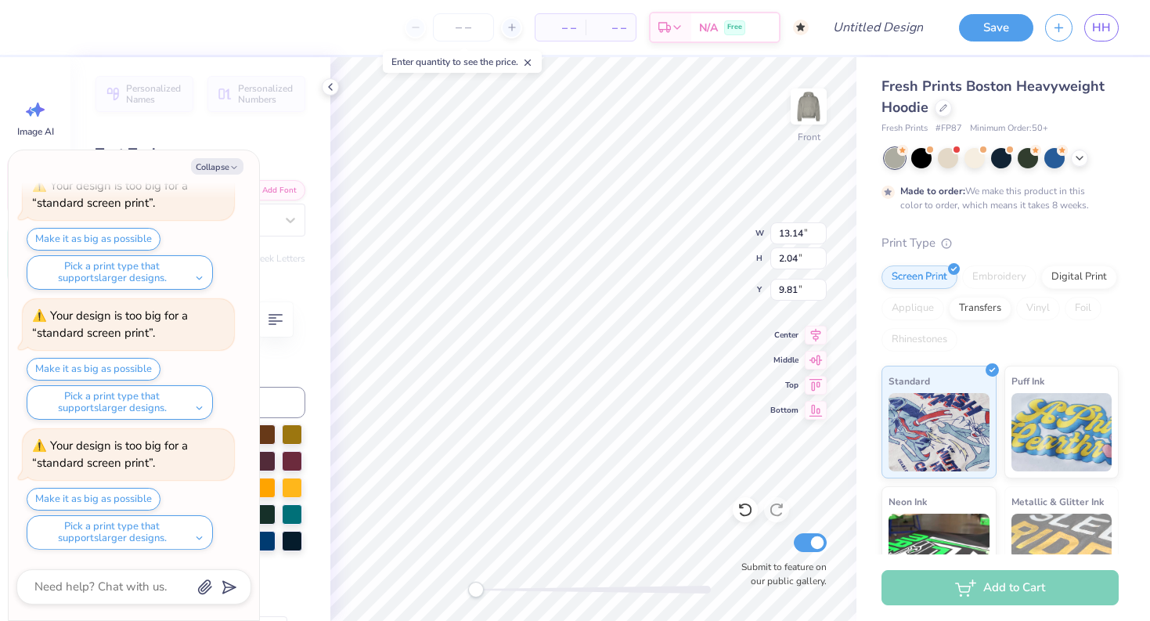
type textarea "CLO"
type textarea "x"
type textarea "CLOU"
type textarea "x"
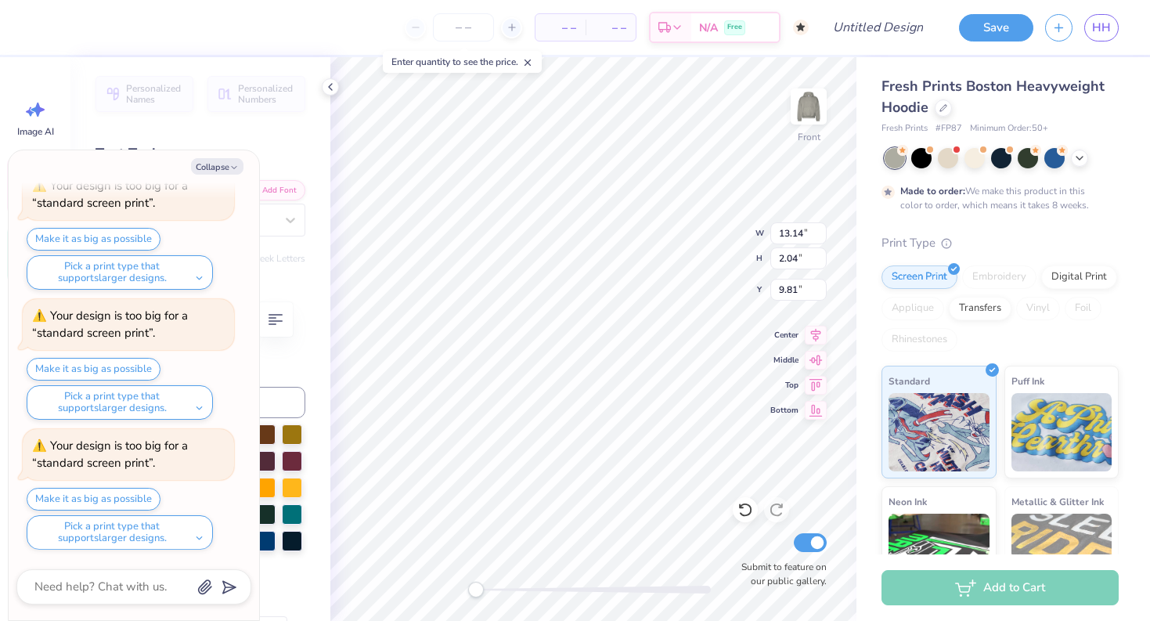
type textarea "CLOUD"
type textarea "x"
type textarea "CLOU"
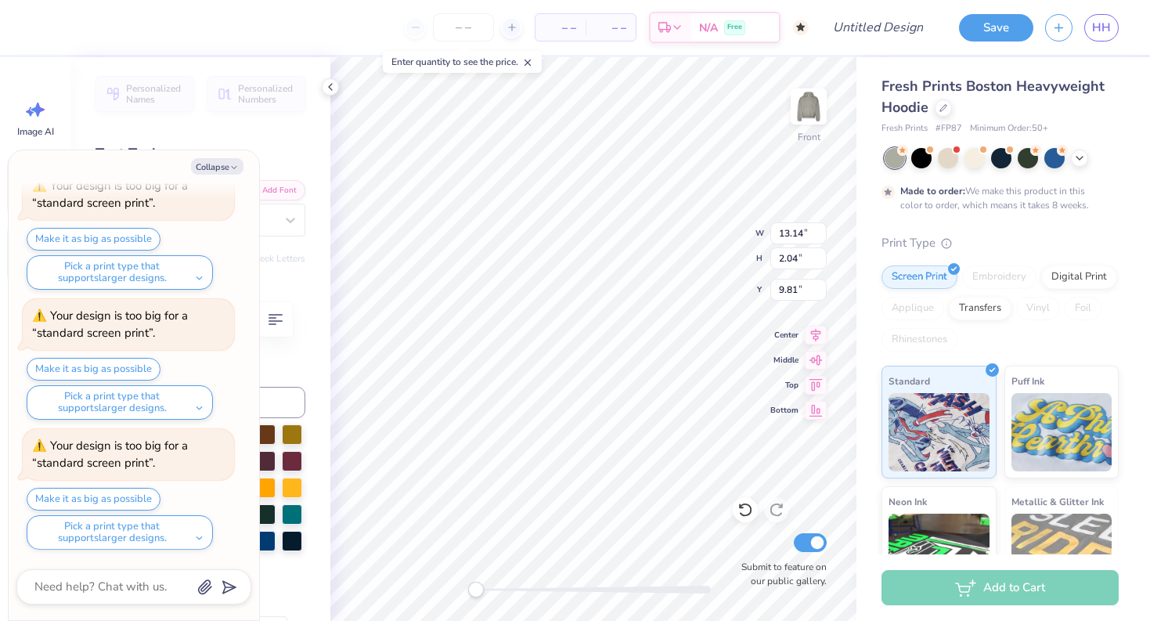
type textarea "x"
type textarea "CLO"
type textarea "x"
type textarea "C"
type textarea "x"
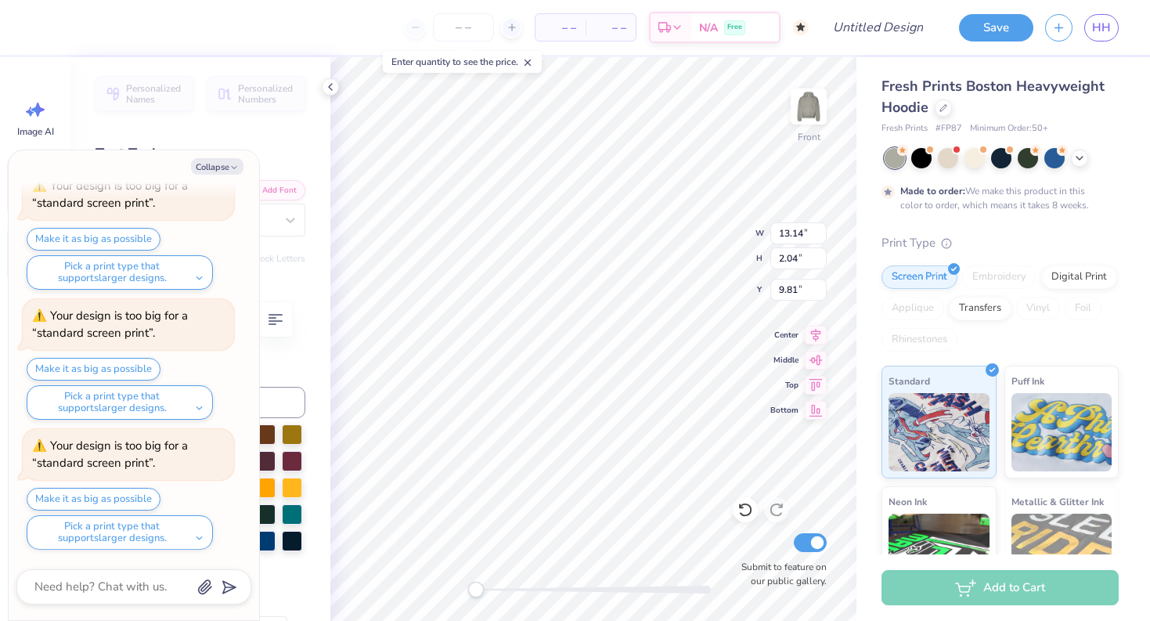
type textarea "Cl"
type textarea "x"
type textarea "Clo"
type textarea "x"
type textarea "Cloud"
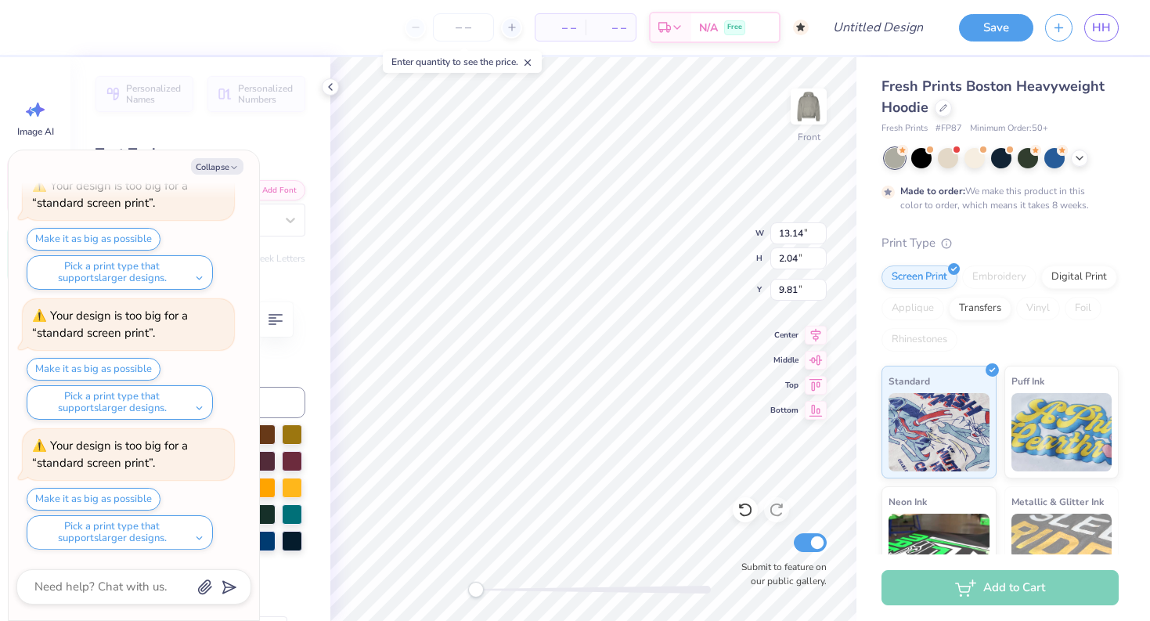
type textarea "x"
type textarea "Cloud"
type textarea "x"
type textarea "Cloud N"
type textarea "x"
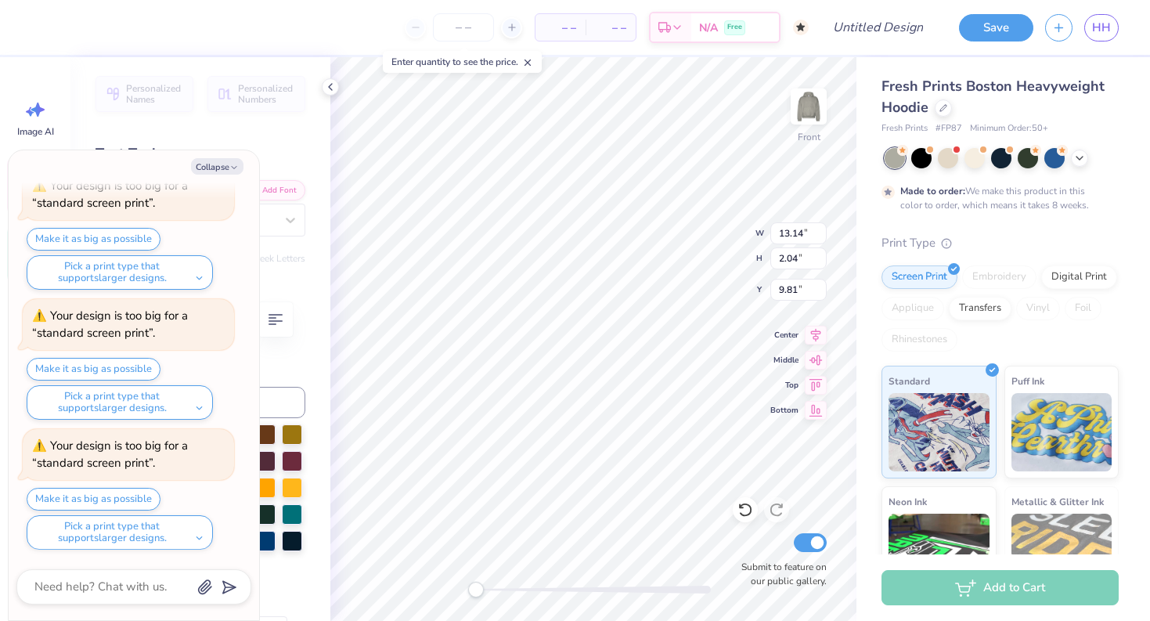
type textarea "Cloud Ni"
type textarea "x"
type textarea "Cloud Nin"
type textarea "x"
type textarea "Cloud Nine"
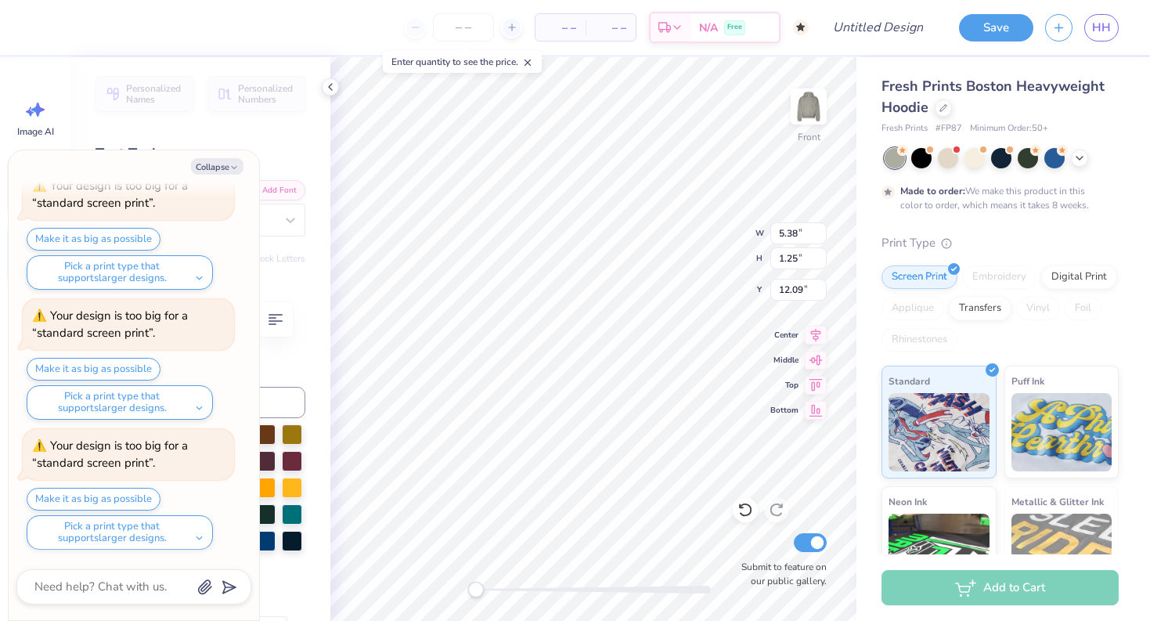
scroll to position [0, 4]
type textarea "x"
type textarea "Bl"
type textarea "x"
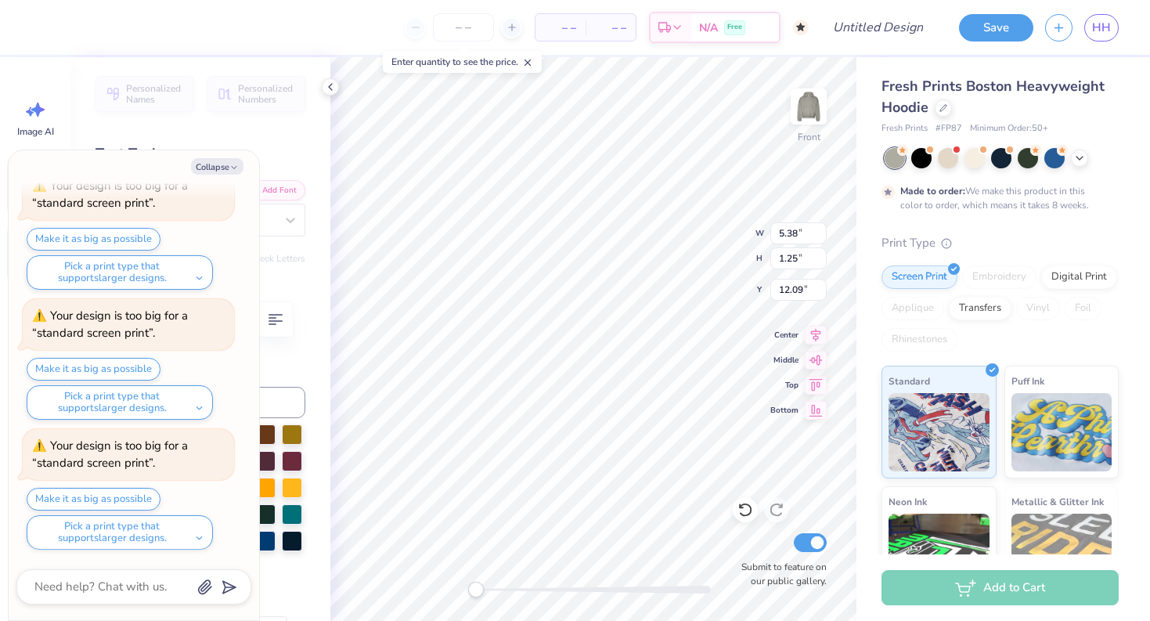
type textarea "B"
type textarea "x"
type textarea "BA"
type textarea "x"
type textarea "BAth"
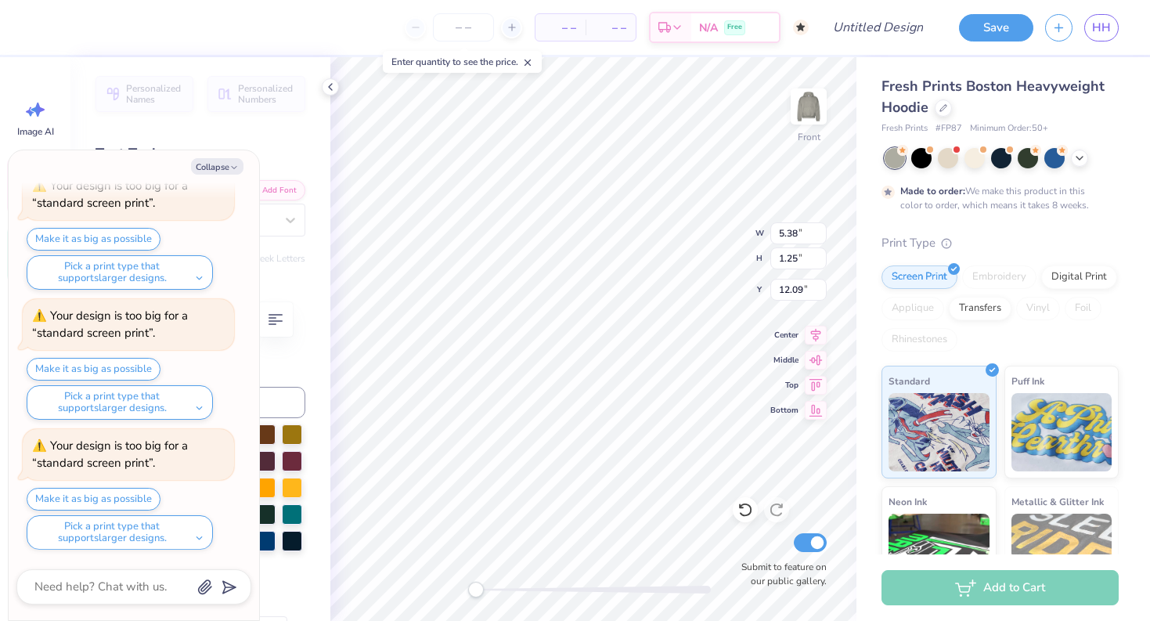
type textarea "x"
type textarea "BAthe"
type textarea "x"
type textarea "BAthens"
type textarea "x"
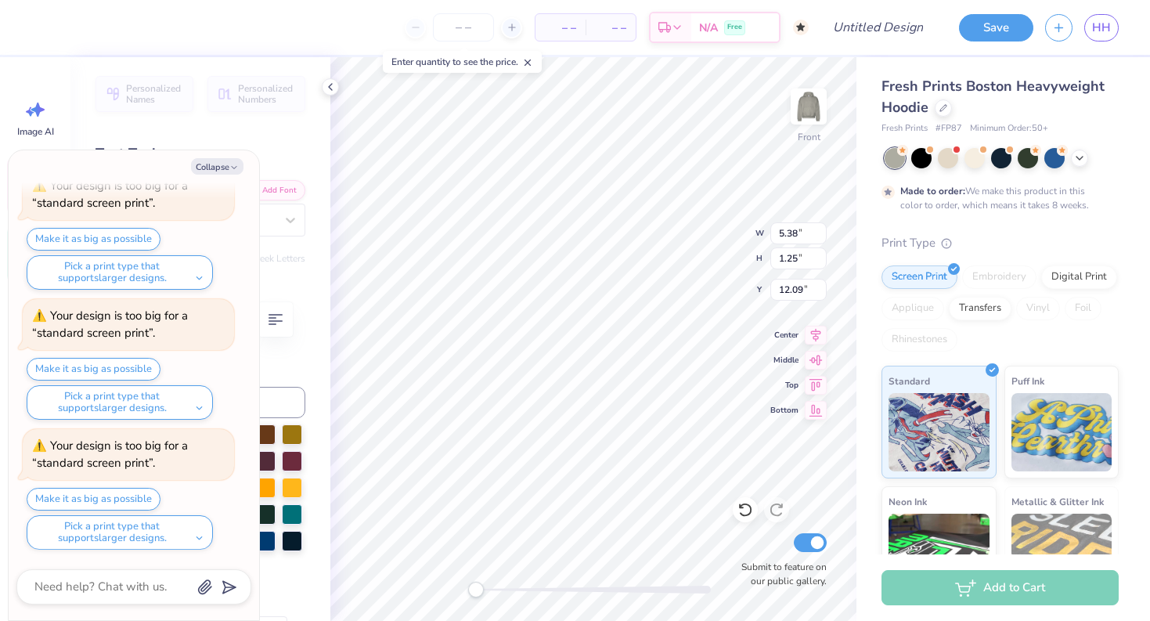
type textarea "BAthen"
type textarea "x"
type textarea "BAthe"
type textarea "x"
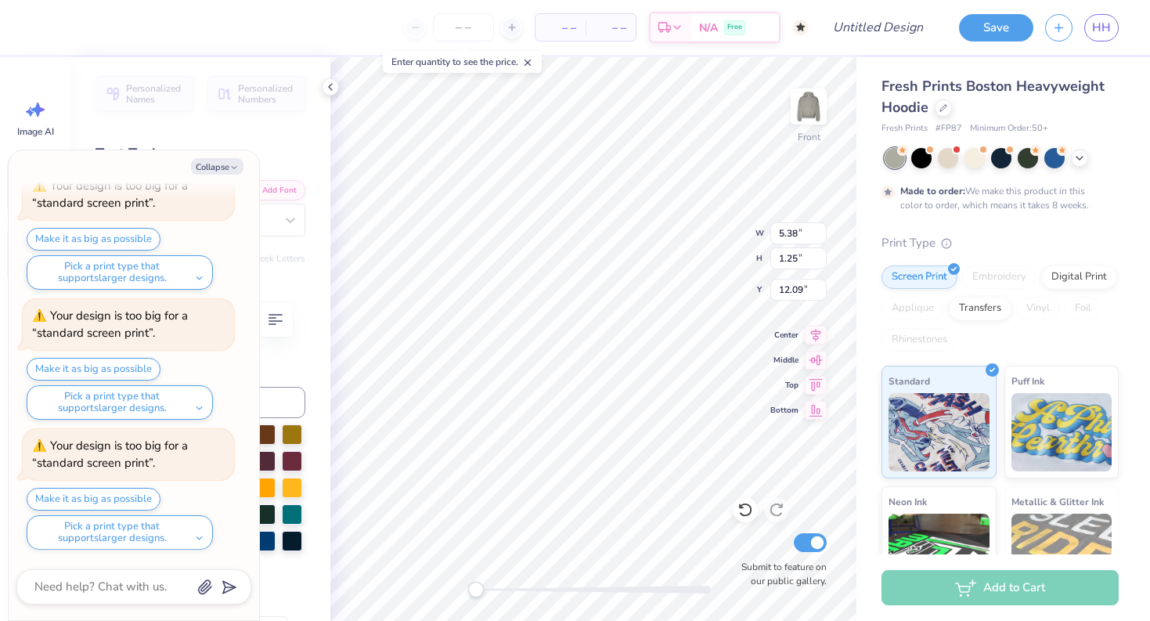
type textarea "BAth"
type textarea "x"
type textarea "BAt"
type textarea "x"
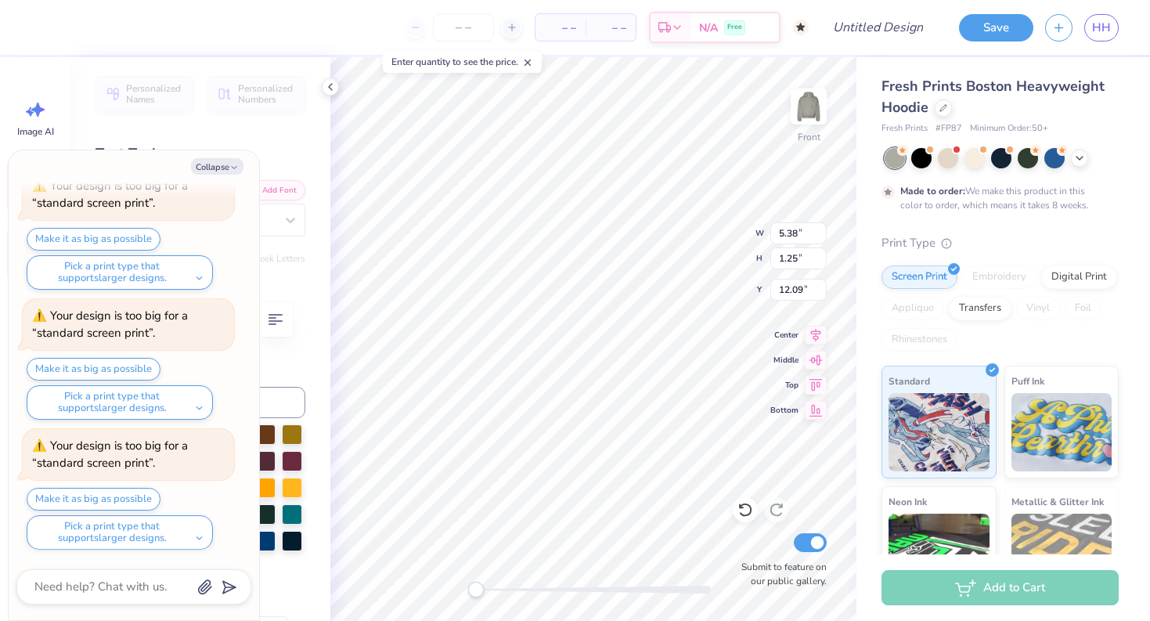
type textarea "BA"
type textarea "x"
type textarea "B"
type textarea "x"
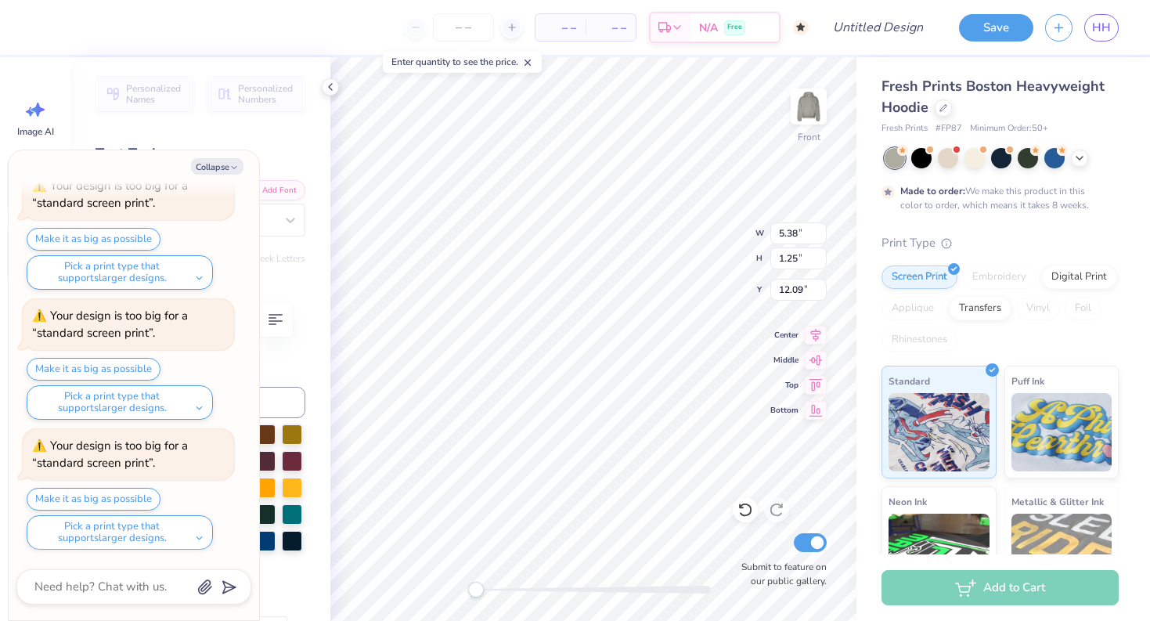
type textarea "A"
type textarea "x"
type textarea "At"
type textarea "x"
type textarea "Ath"
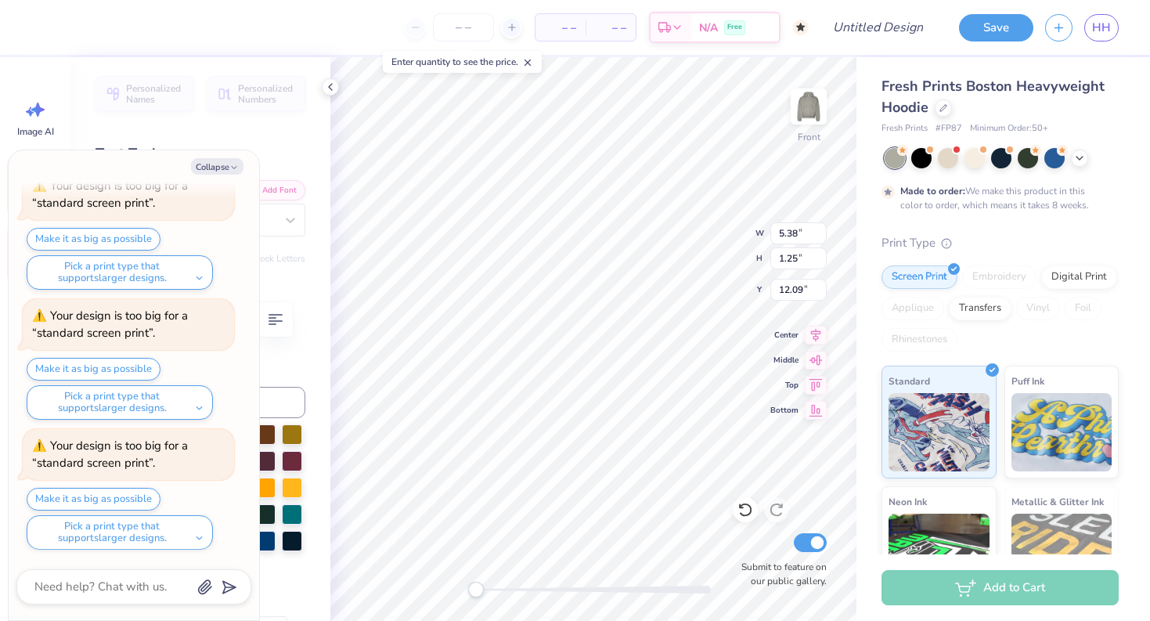
type textarea "x"
type textarea "Athe"
type textarea "x"
type textarea "Athens"
type textarea "x"
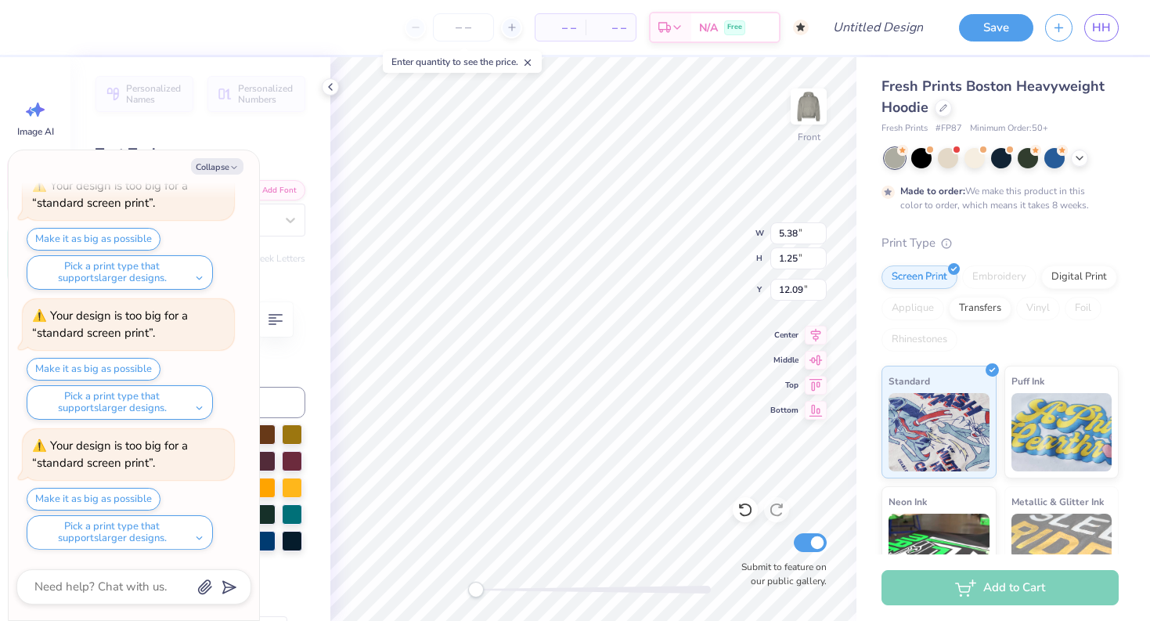
type textarea "Athens,"
type textarea "x"
type textarea "Athens,"
type textarea "x"
type textarea "Athens, O"
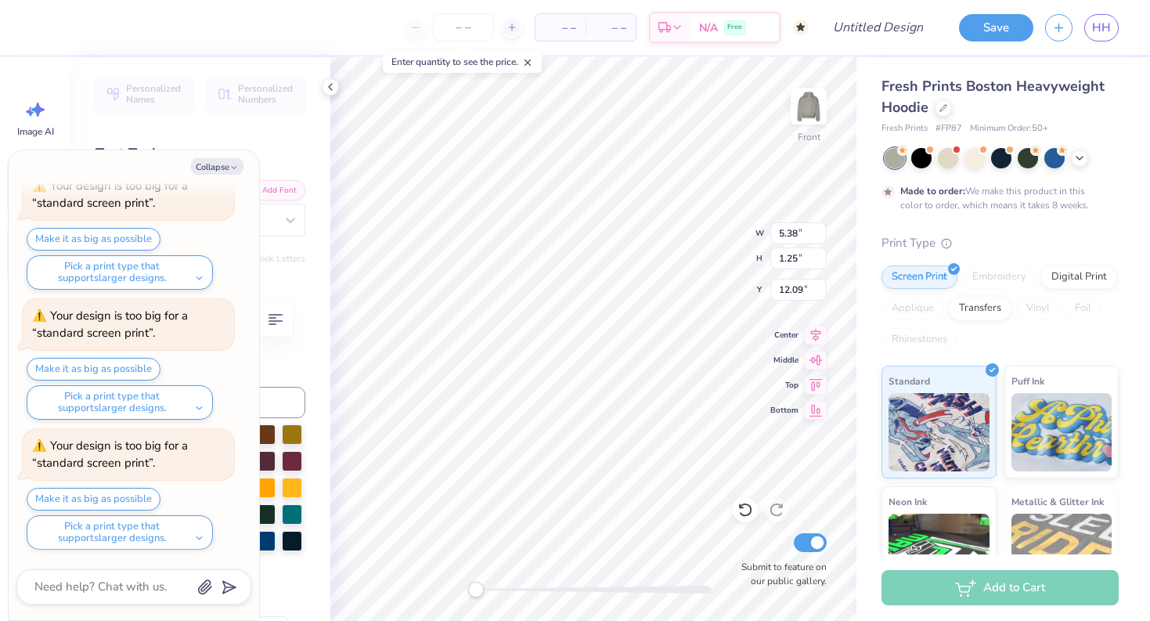
type textarea "x"
type textarea "Athens, Oh"
type textarea "x"
type textarea "Athens, Ohi"
type textarea "x"
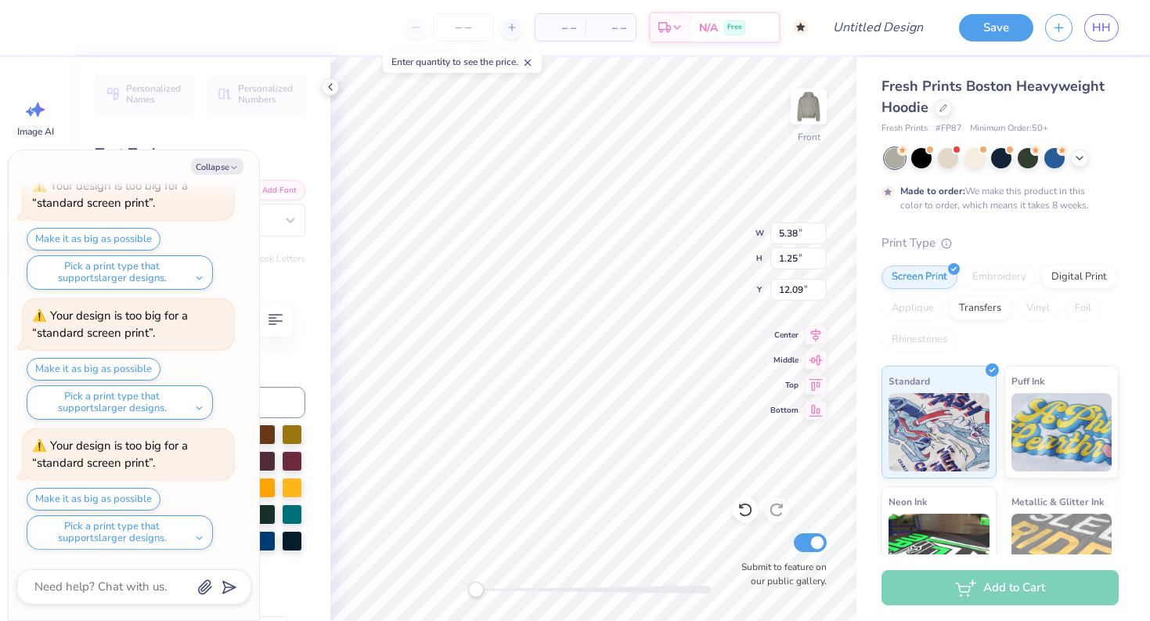
type textarea "Athens, Ohio"
type textarea "x"
type textarea "Athens, Ohio"
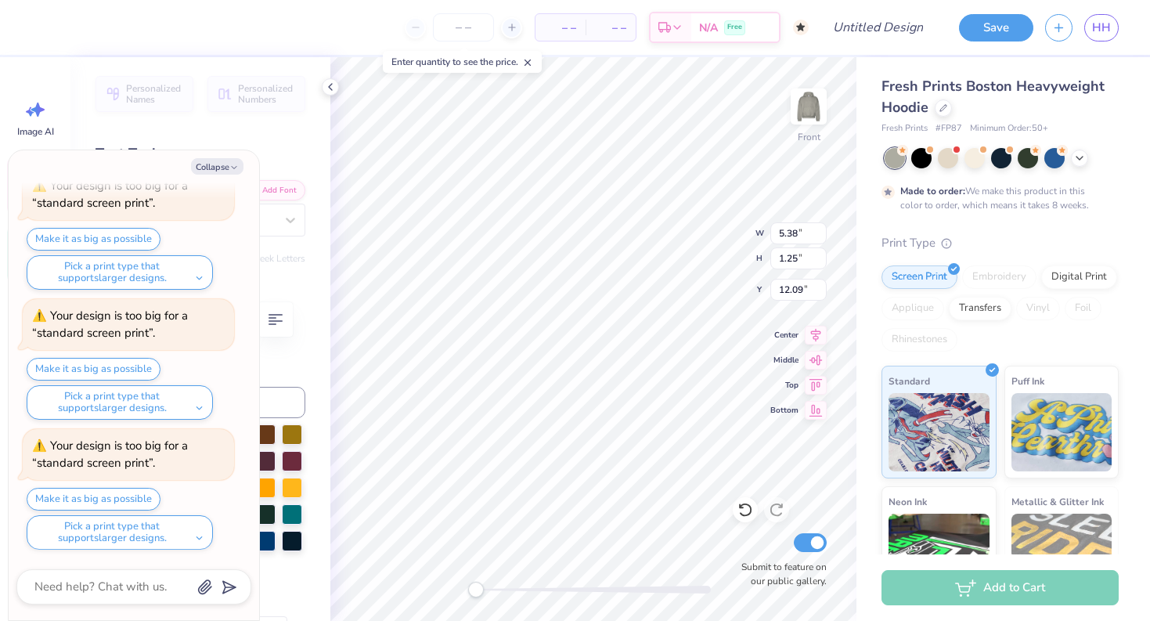
type textarea "x"
type textarea "Athens, Ohio"
type textarea "x"
type textarea "Athens, Ohio"
type textarea "x"
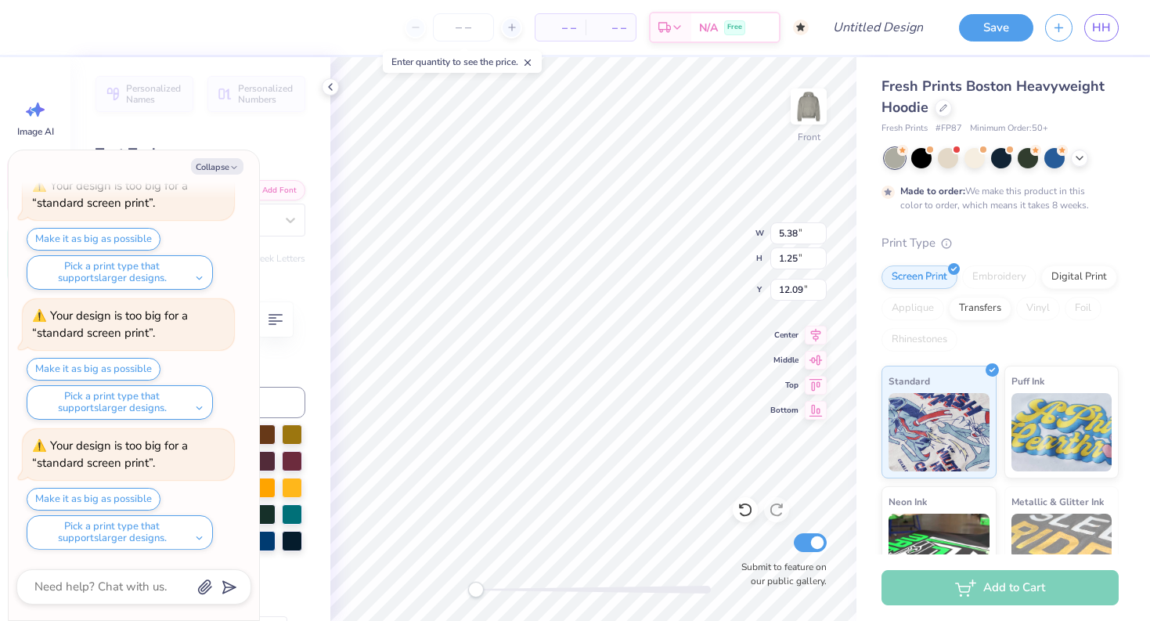
type textarea "Athens, Ohio"
type textarea "x"
type textarea "4"
type textarea "x"
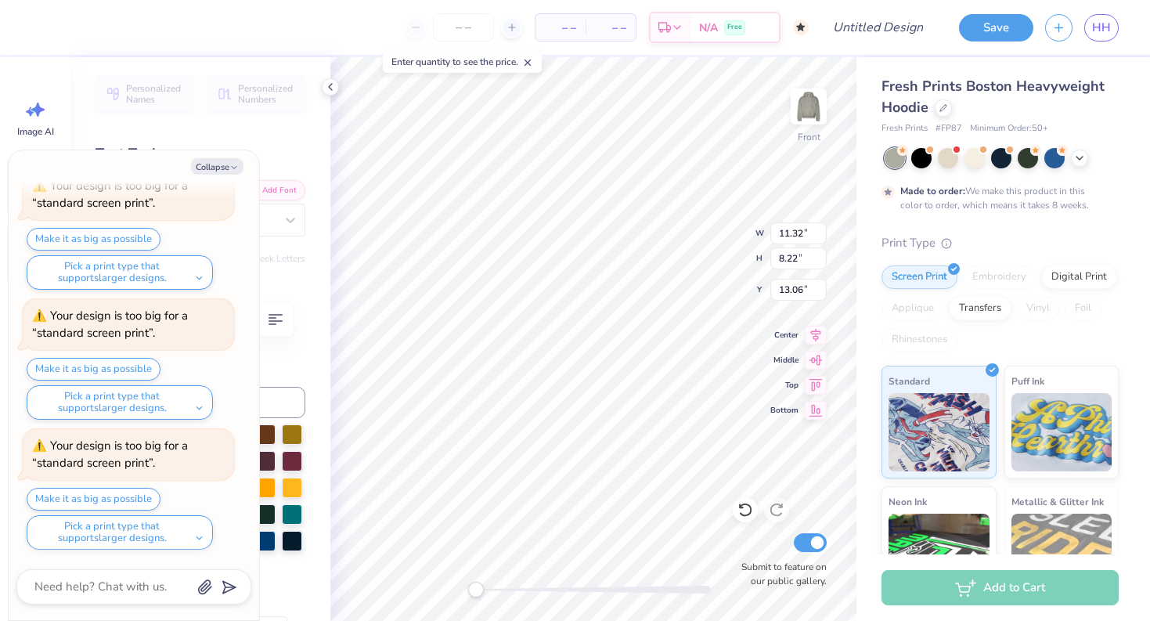
type textarea "04"
type textarea "x"
type textarea "09"
click at [951, 154] on div at bounding box center [948, 156] width 20 height 20
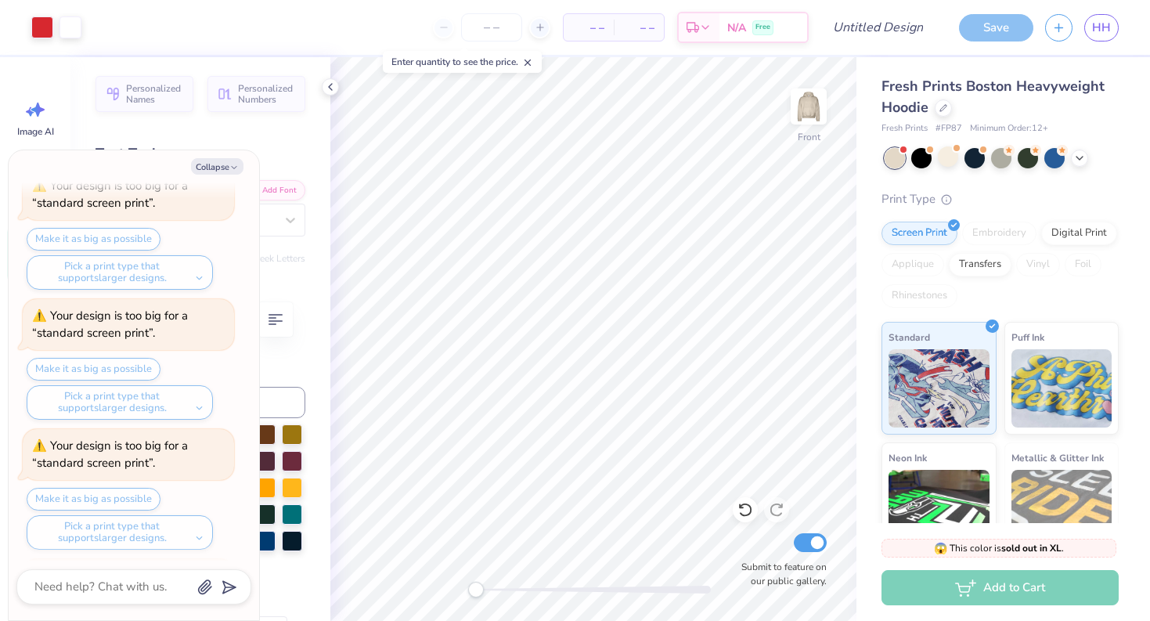
scroll to position [979, 0]
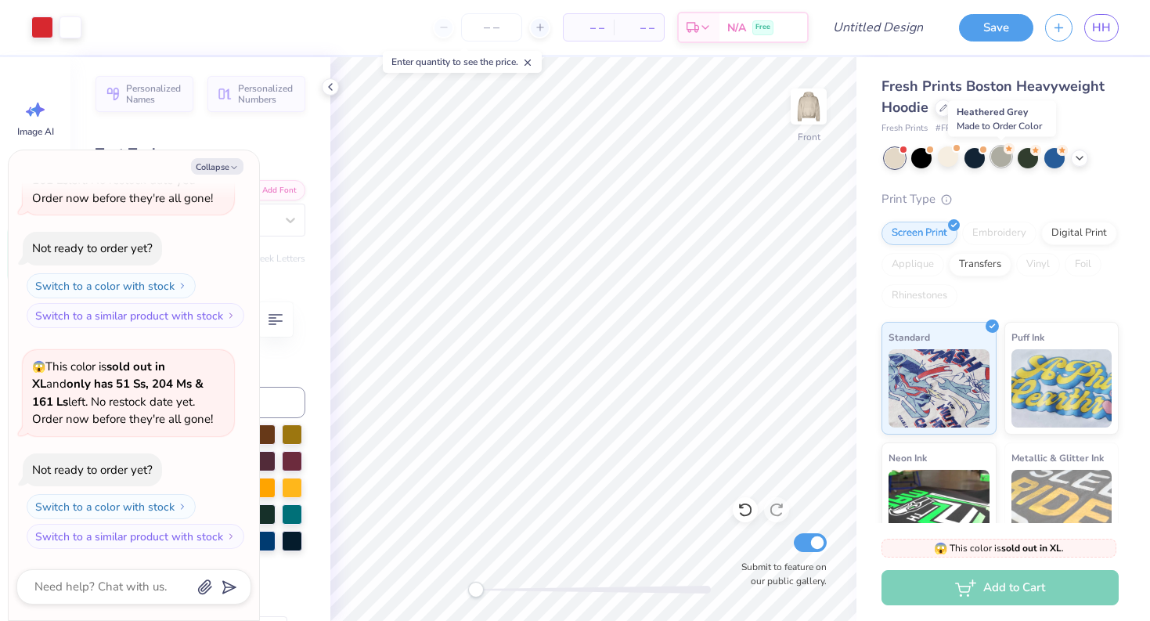
click at [1001, 157] on div at bounding box center [1001, 156] width 20 height 20
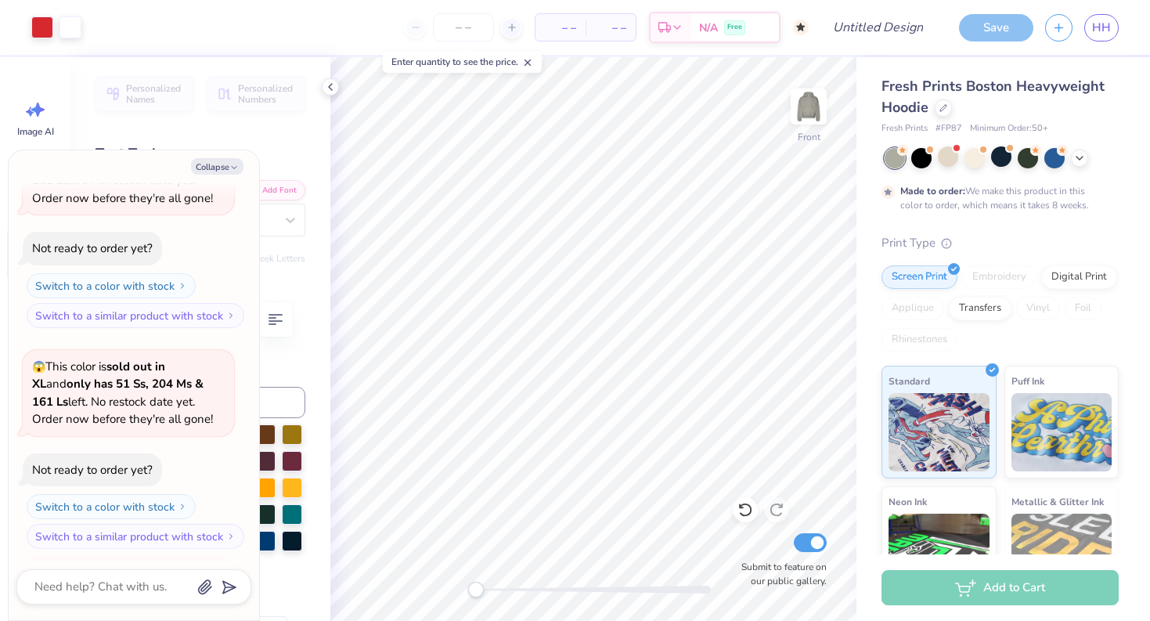
scroll to position [1239, 0]
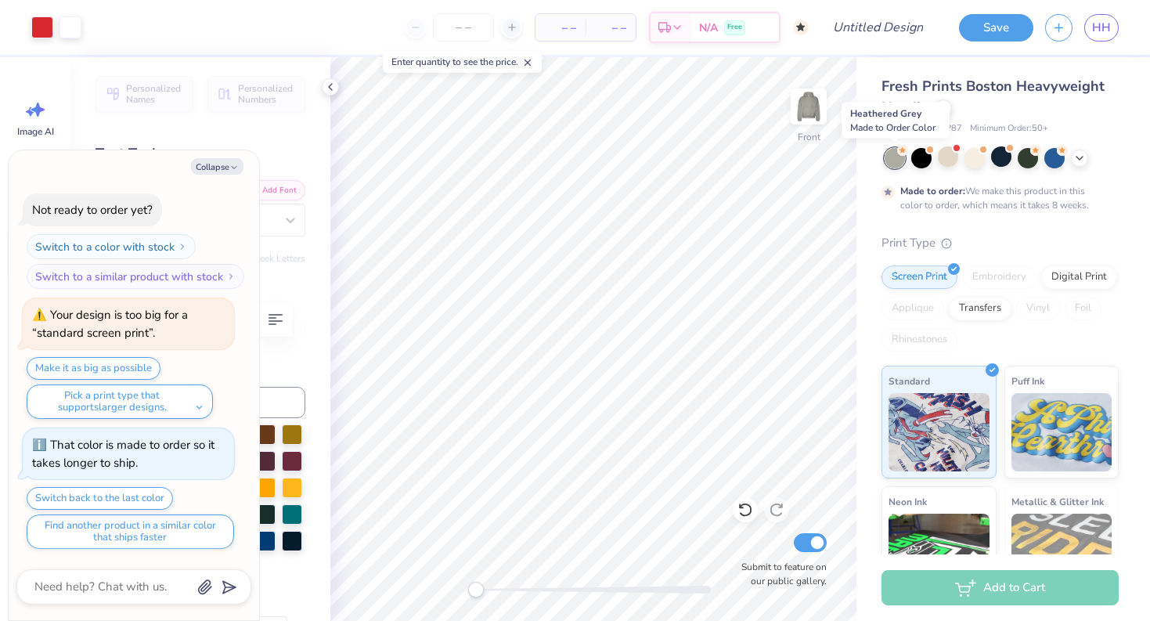
click at [896, 155] on div at bounding box center [895, 158] width 20 height 20
click at [997, 157] on div at bounding box center [1001, 156] width 20 height 20
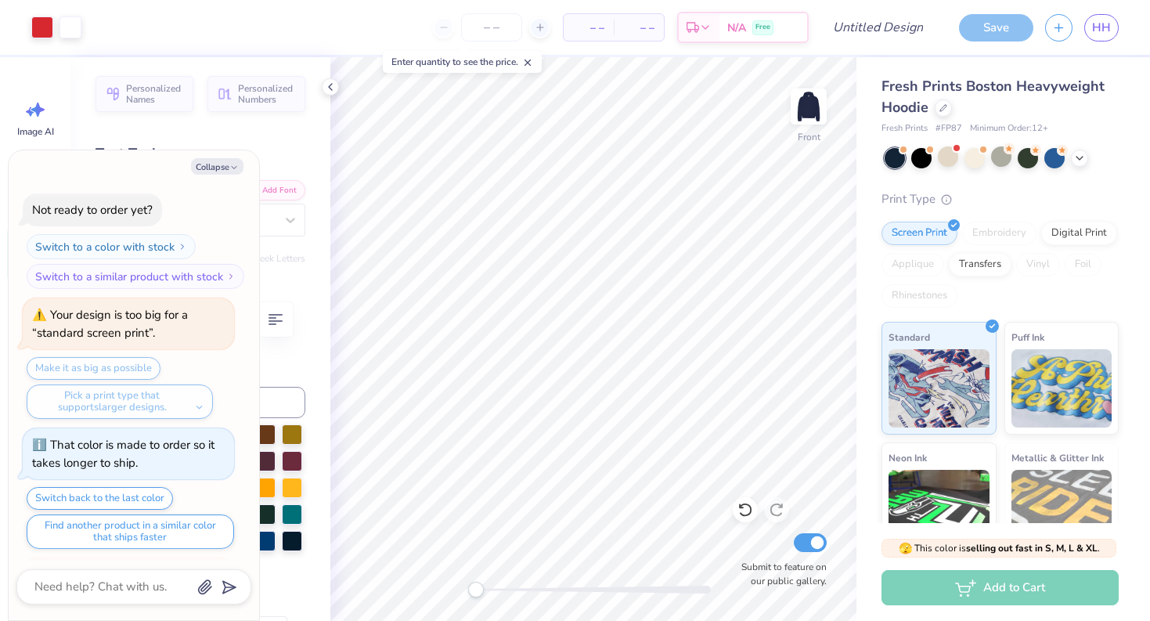
scroll to position [1650, 0]
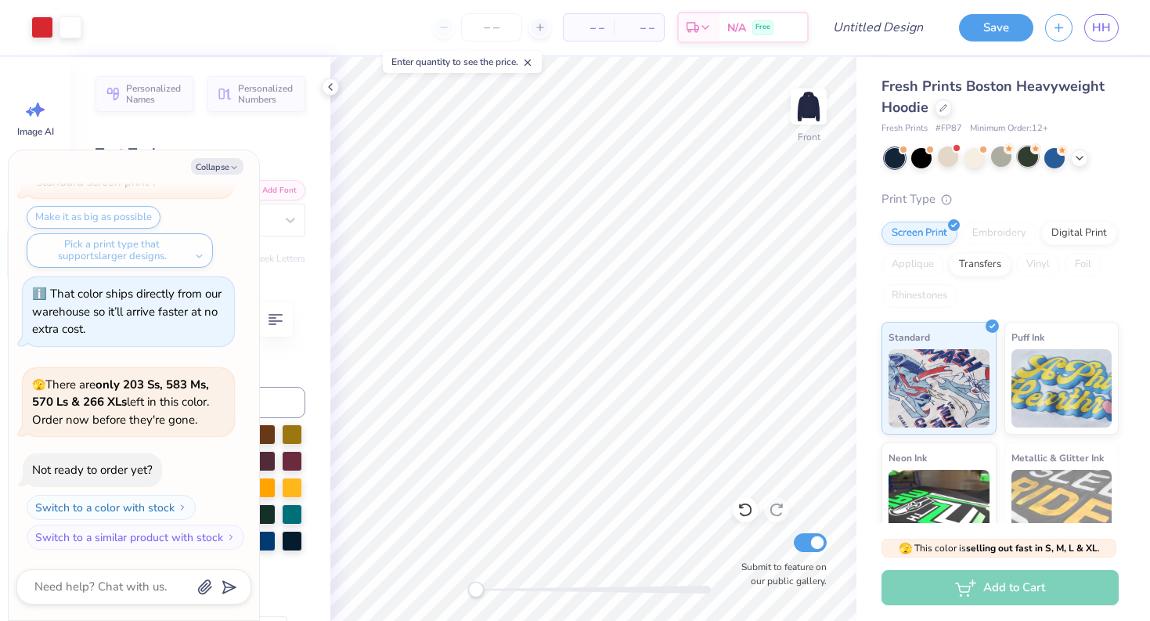
click at [1028, 158] on div at bounding box center [1028, 156] width 20 height 20
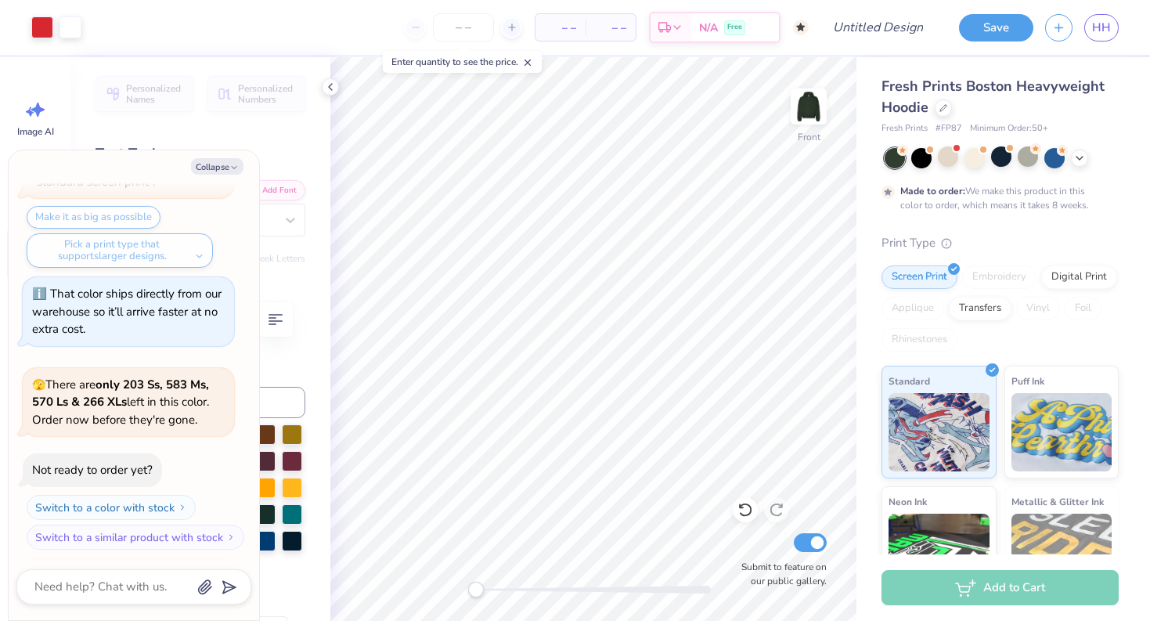
scroll to position [1910, 0]
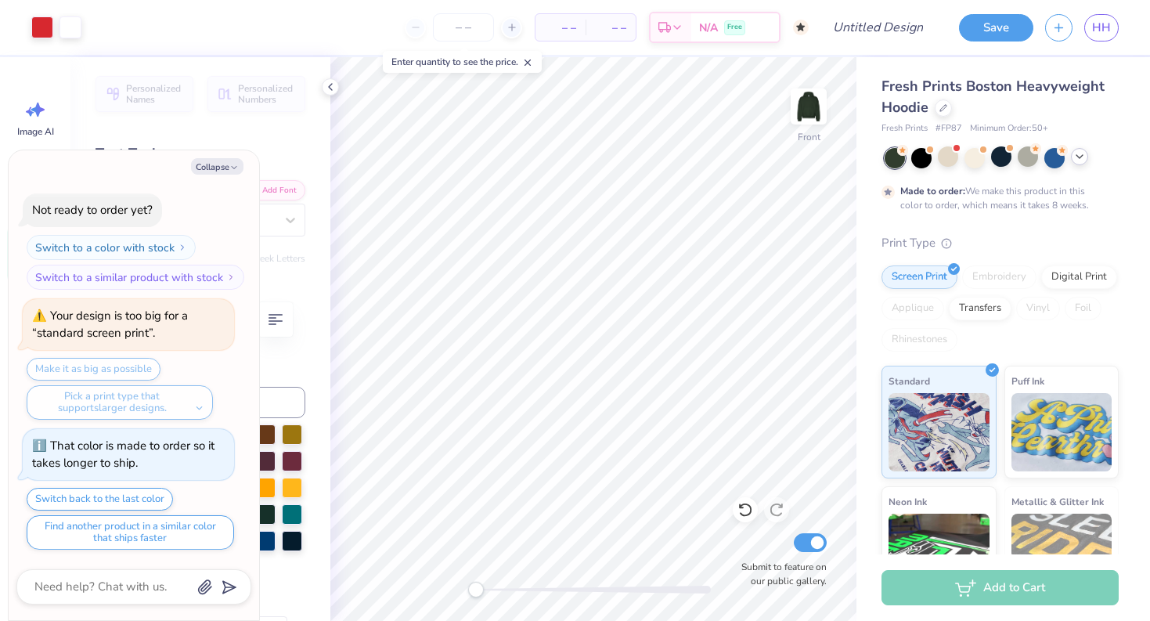
click at [1078, 160] on icon at bounding box center [1079, 156] width 13 height 13
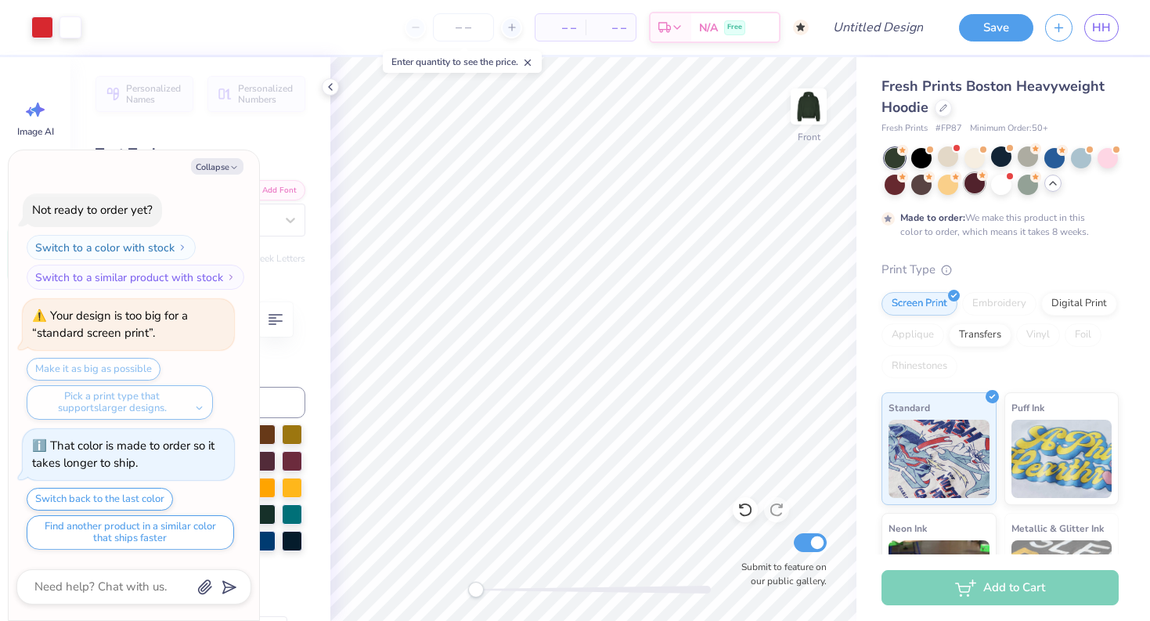
click at [982, 184] on div at bounding box center [975, 183] width 20 height 20
click at [920, 186] on div at bounding box center [921, 183] width 20 height 20
click at [1005, 182] on div at bounding box center [1001, 183] width 20 height 20
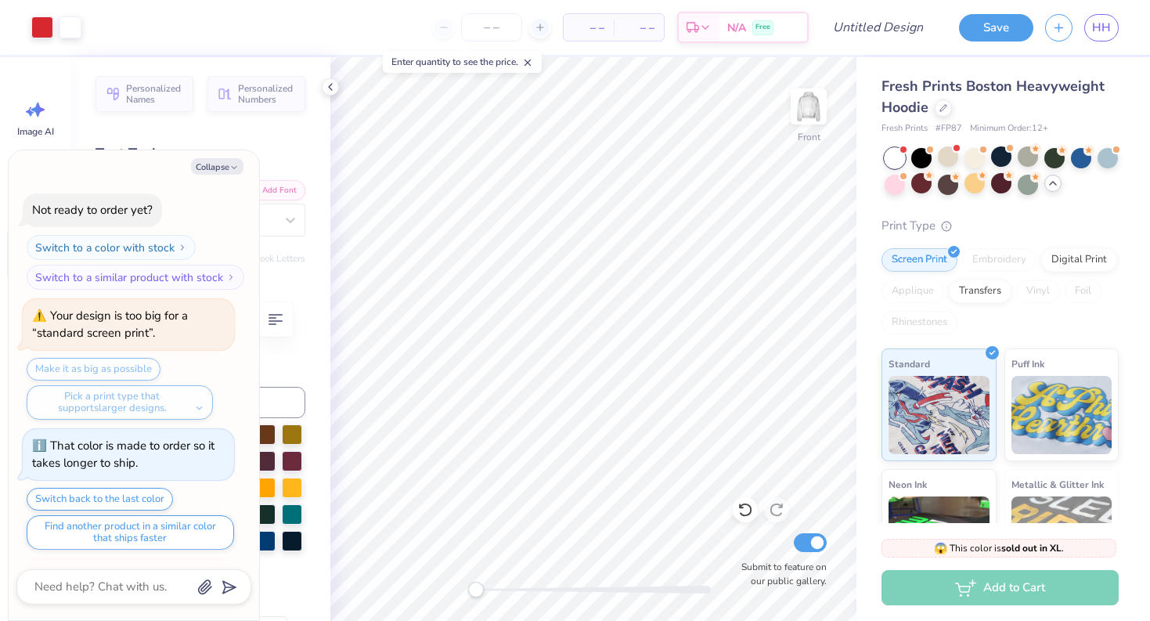
scroll to position [2339, 0]
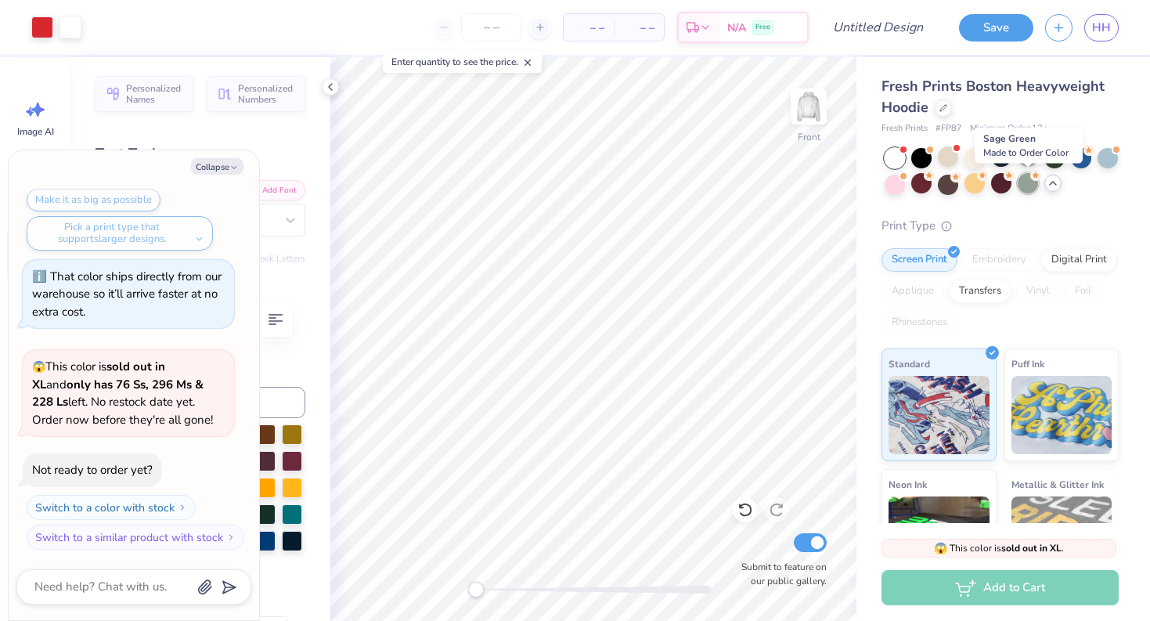
click at [1029, 182] on div at bounding box center [1028, 183] width 20 height 20
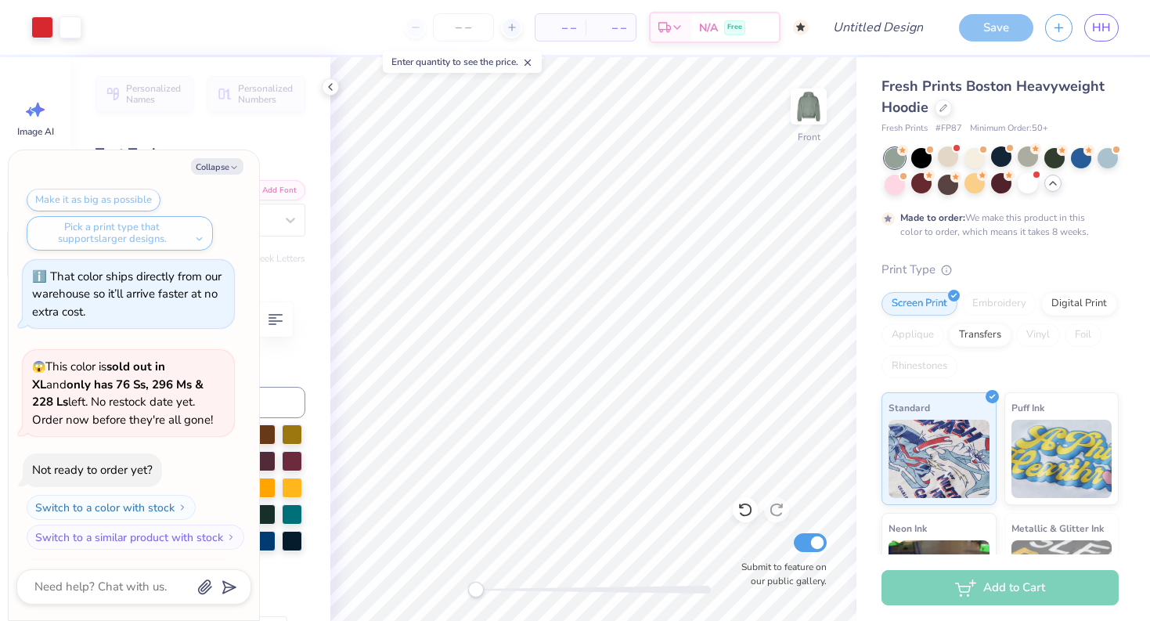
scroll to position [2599, 0]
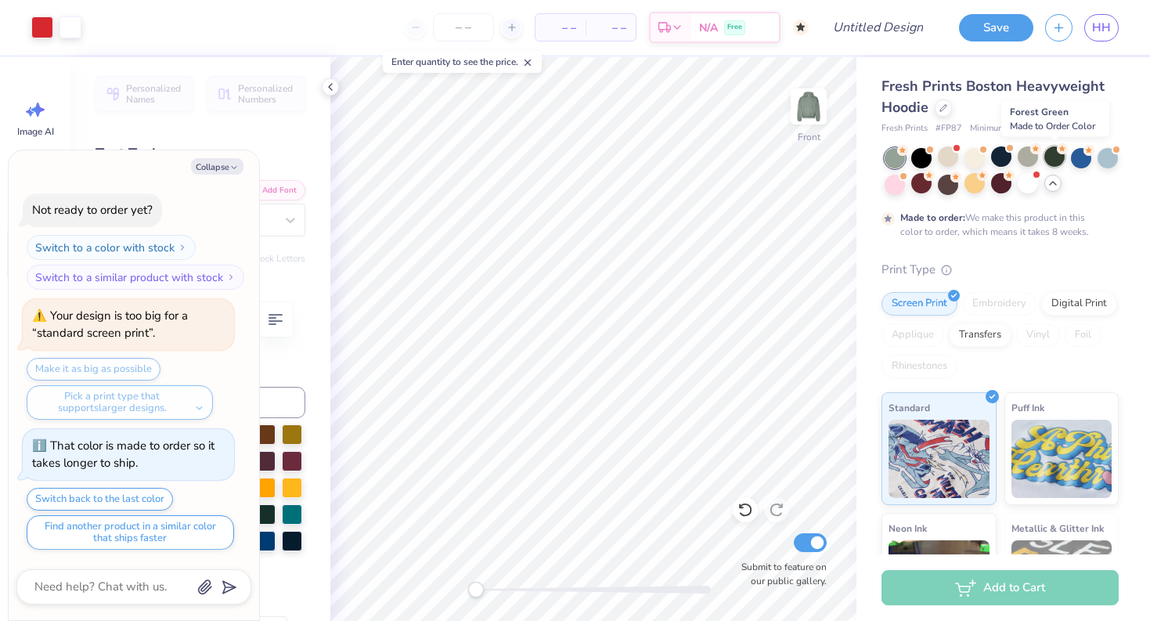
click at [1052, 161] on div at bounding box center [1054, 156] width 20 height 20
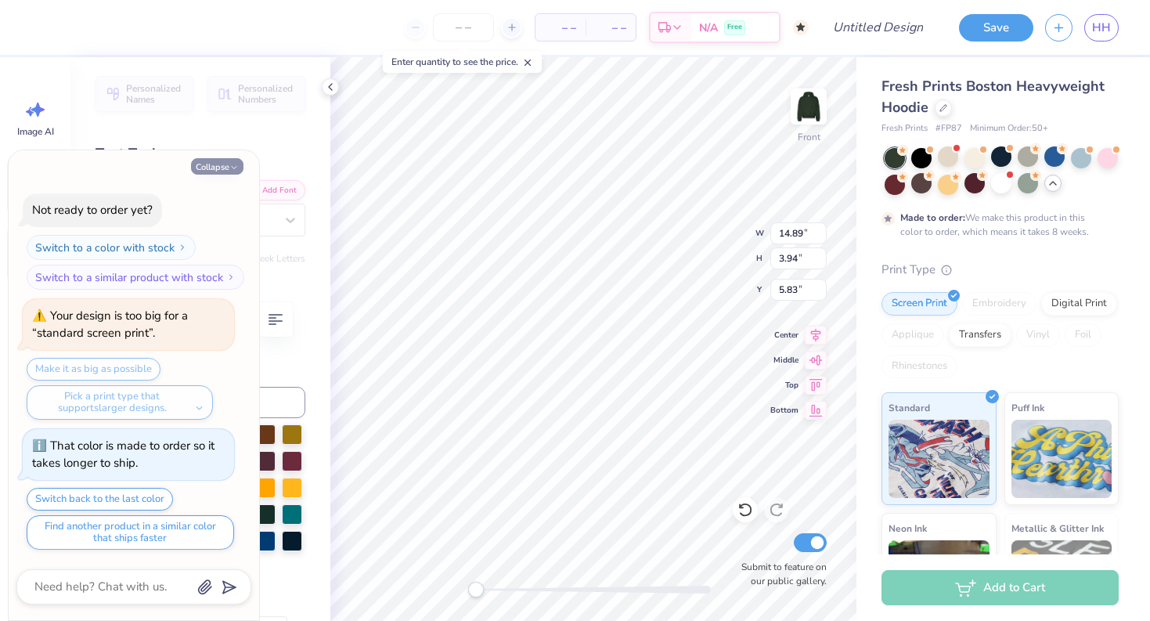
click at [217, 167] on button "Collapse" at bounding box center [217, 166] width 52 height 16
type textarea "x"
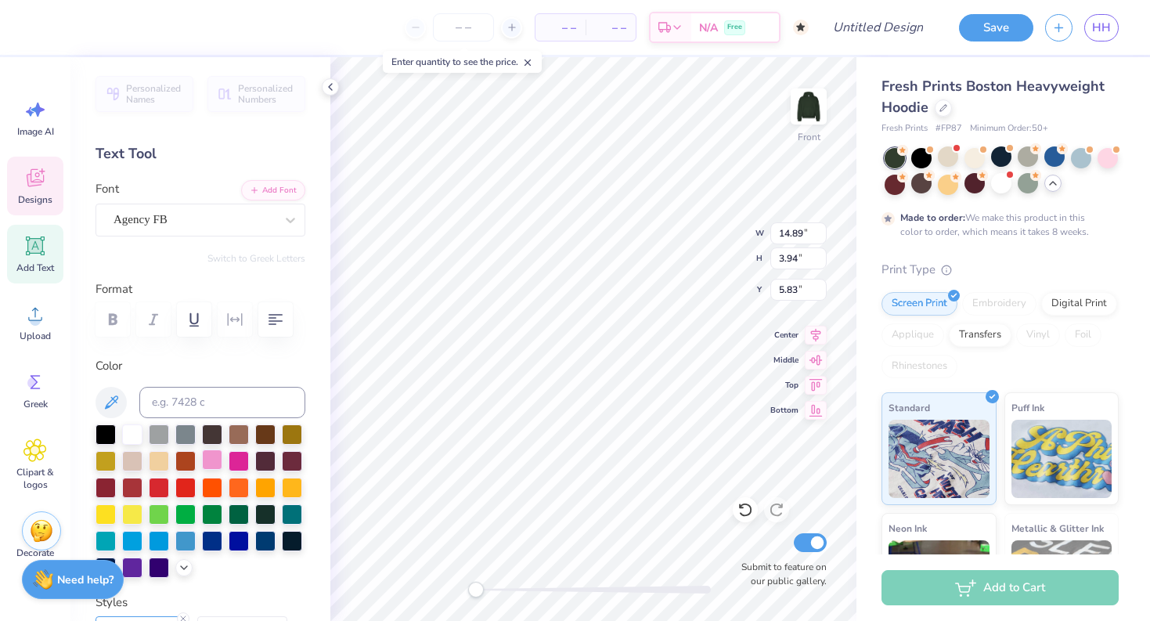
click at [209, 453] on div at bounding box center [212, 459] width 20 height 20
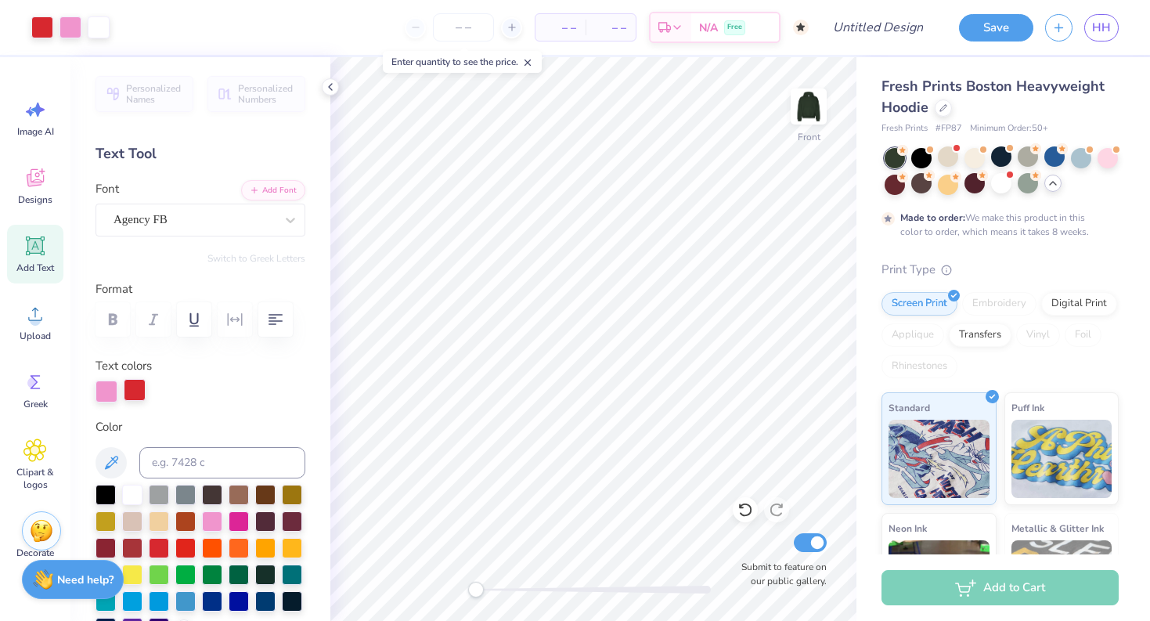
click at [135, 386] on div at bounding box center [135, 390] width 22 height 22
click at [209, 514] on div at bounding box center [212, 520] width 20 height 20
click at [132, 385] on div at bounding box center [135, 390] width 22 height 22
click at [215, 516] on div at bounding box center [212, 520] width 20 height 20
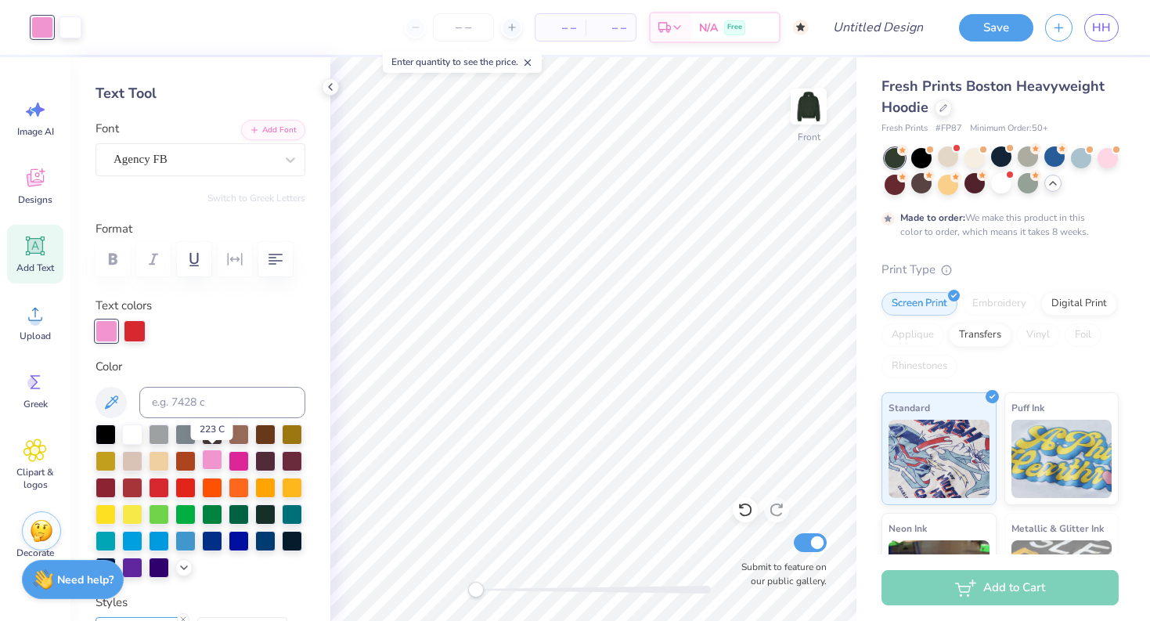
scroll to position [89, 0]
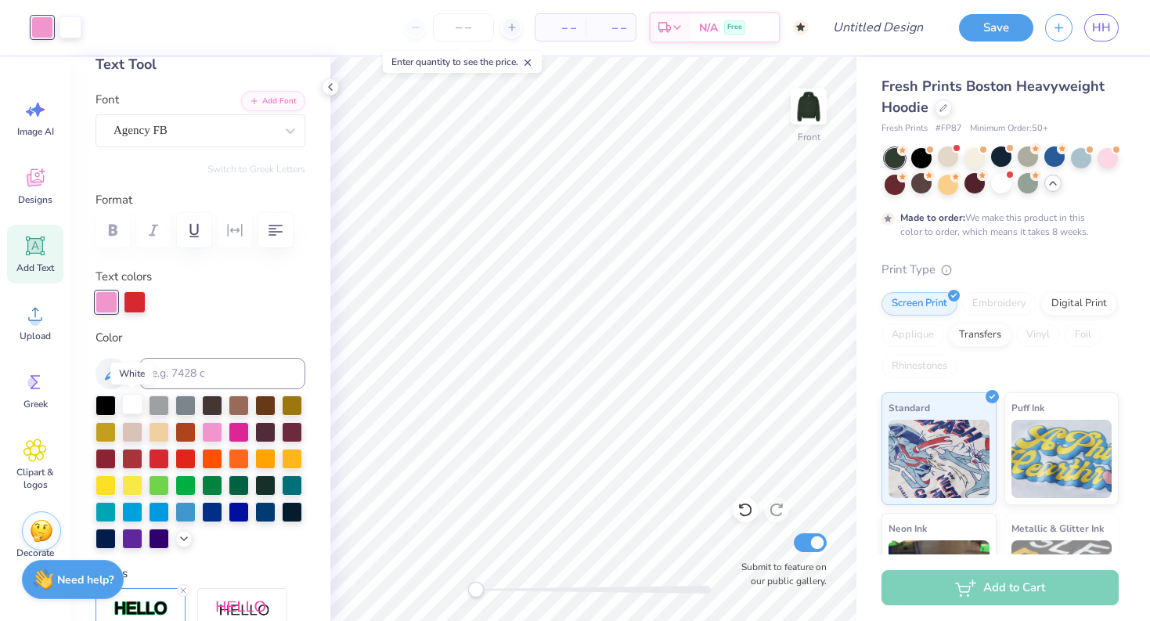
click at [132, 406] on div at bounding box center [132, 404] width 20 height 20
